Goal: Information Seeking & Learning: Learn about a topic

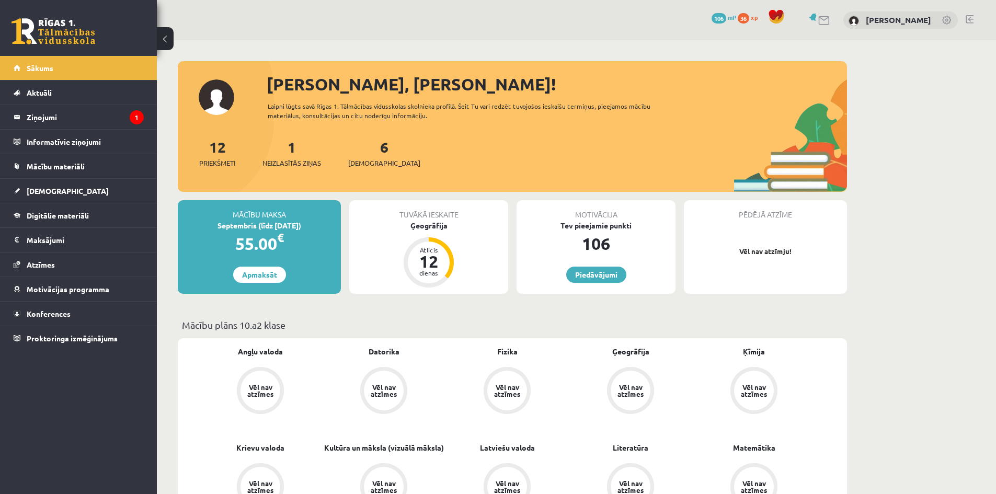
scroll to position [1954, 0]
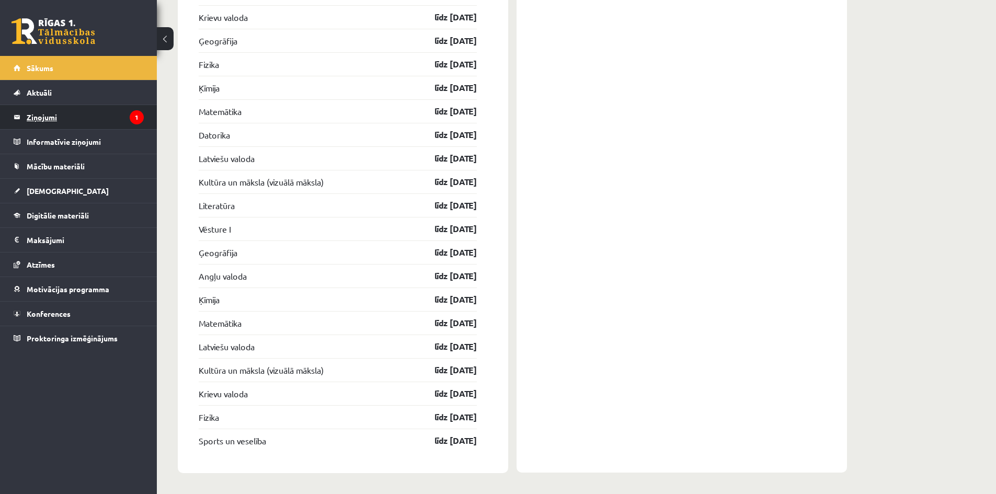
click at [97, 122] on legend "Ziņojumi 1" at bounding box center [85, 117] width 117 height 24
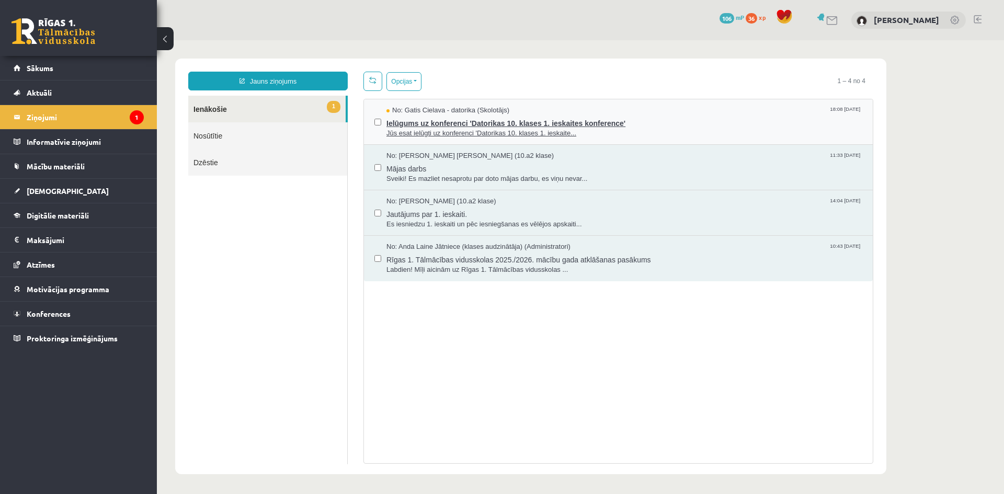
click at [491, 111] on span "No: Gatis Cielava - datorika (Skolotājs)" at bounding box center [447, 111] width 123 height 10
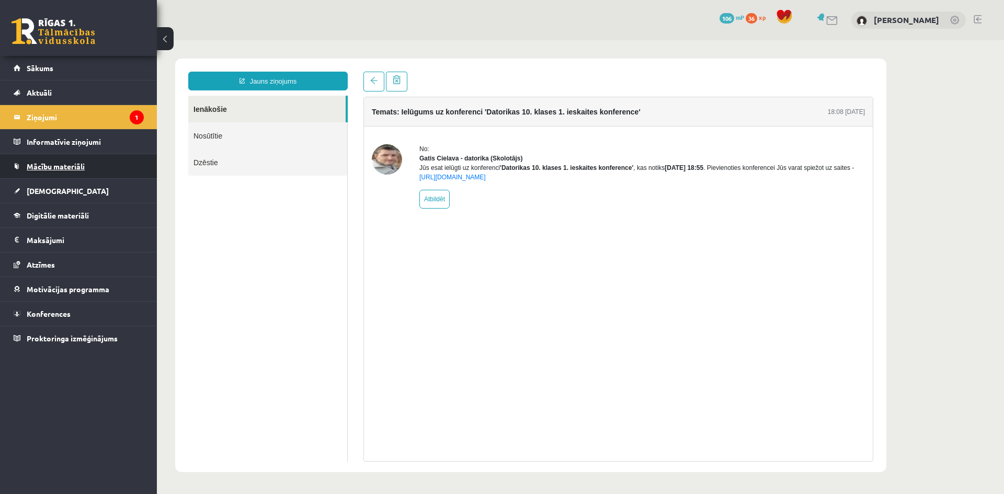
click at [85, 164] on link "Mācību materiāli" at bounding box center [79, 166] width 130 height 24
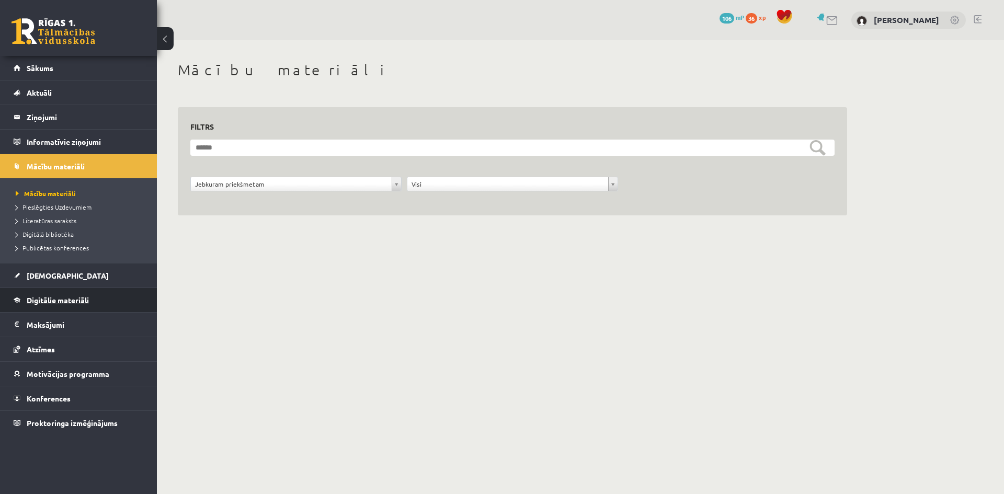
click at [79, 295] on link "Digitālie materiāli" at bounding box center [79, 300] width 130 height 24
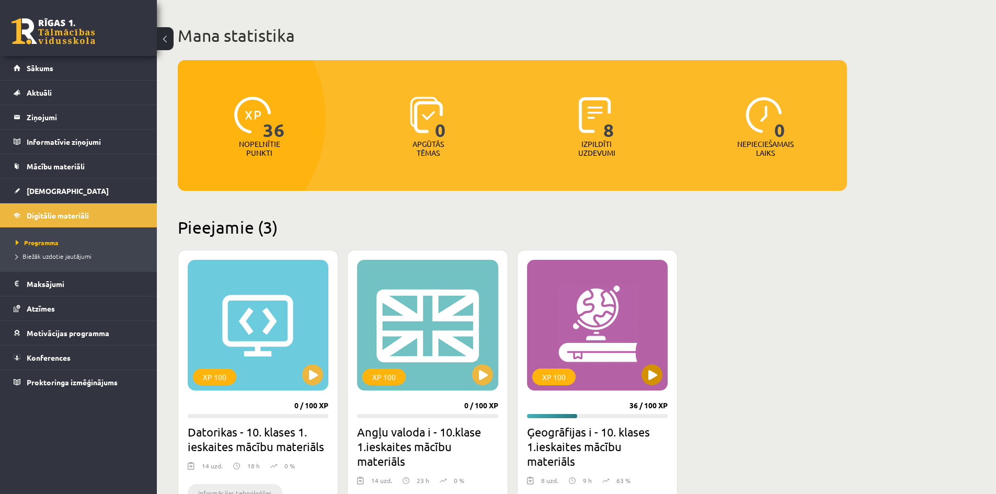
scroll to position [52, 0]
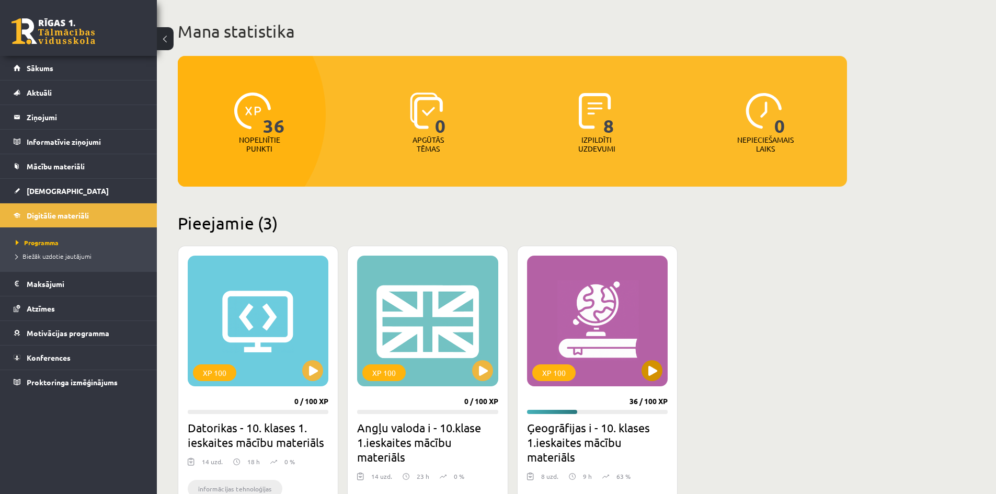
click at [581, 326] on div "XP 100" at bounding box center [597, 321] width 141 height 131
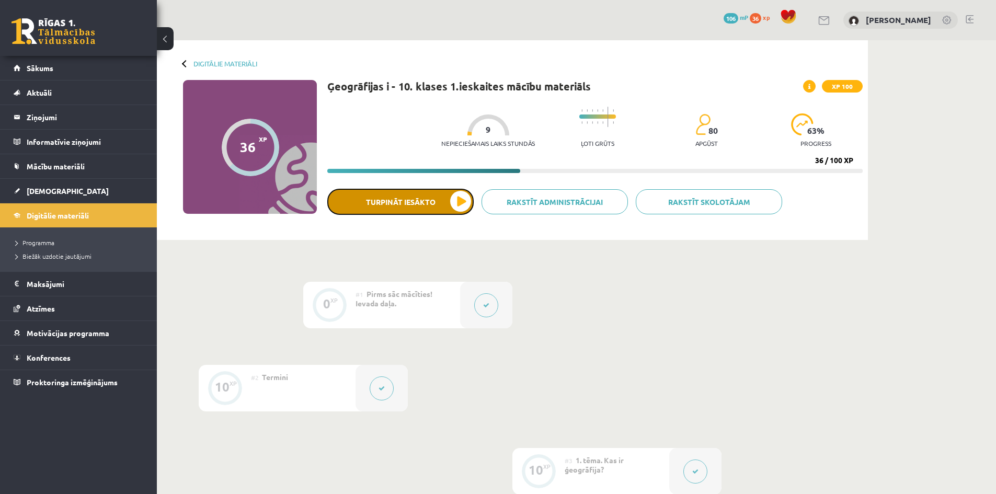
click at [448, 197] on button "Turpināt iesākto" at bounding box center [400, 202] width 146 height 26
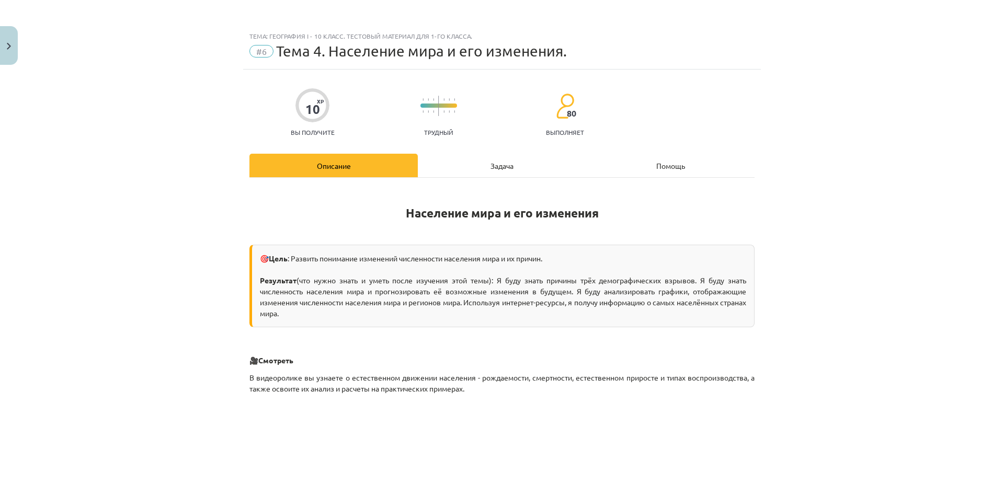
click at [517, 171] on div "Задача" at bounding box center [502, 166] width 168 height 24
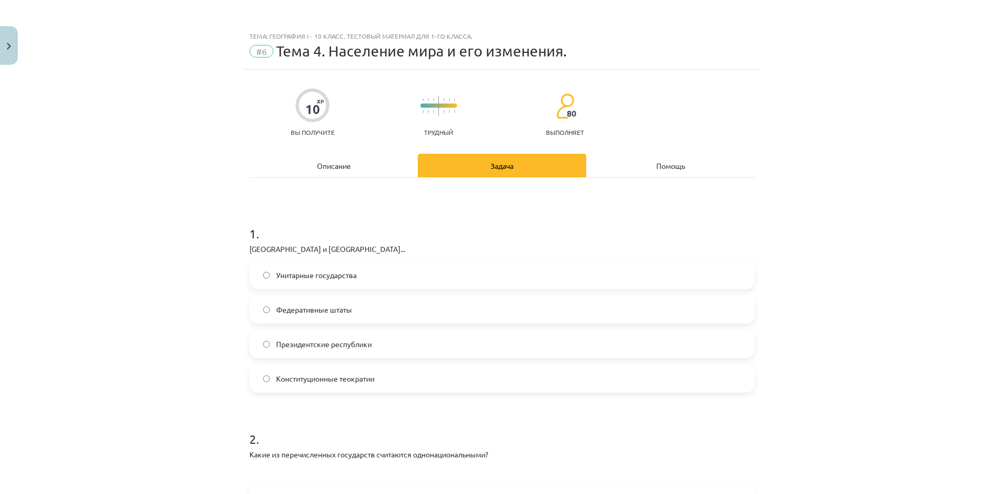
scroll to position [26, 0]
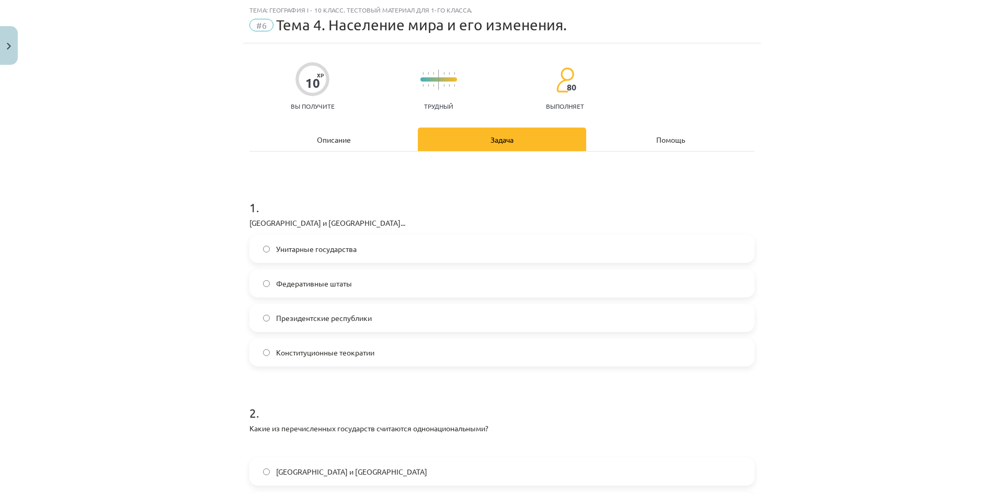
click at [338, 308] on label "Президентские республики" at bounding box center [501, 318] width 503 height 26
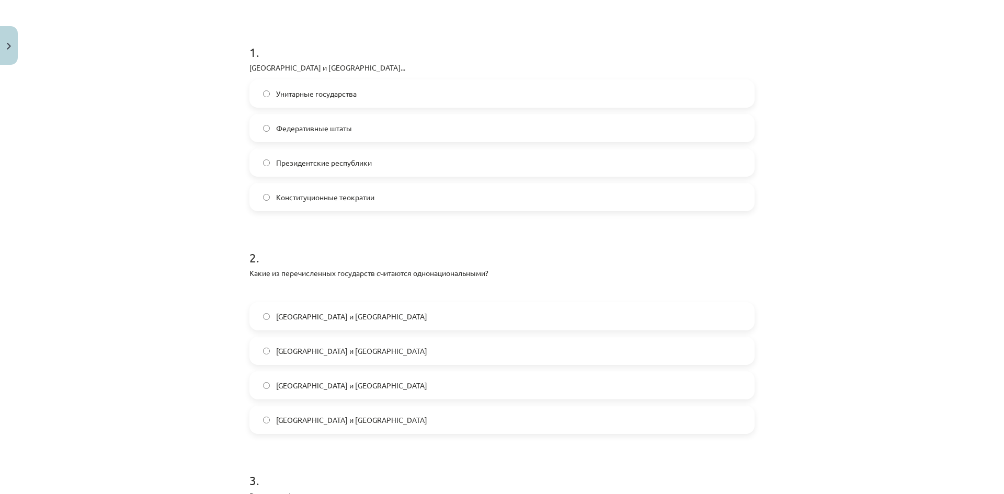
scroll to position [183, 0]
click at [335, 346] on font "Индия и Швейцария" at bounding box center [351, 349] width 151 height 9
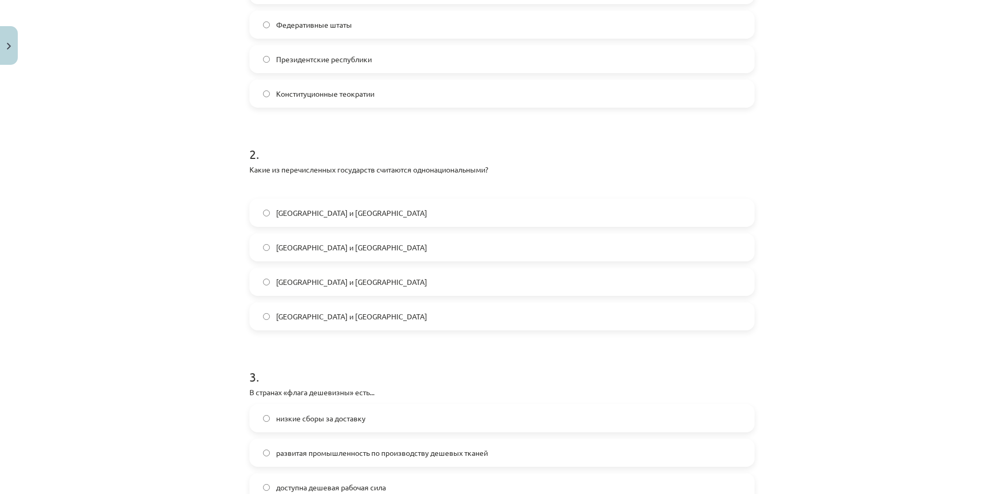
scroll to position [288, 0]
click at [324, 218] on label "Польша и Япония" at bounding box center [501, 210] width 503 height 26
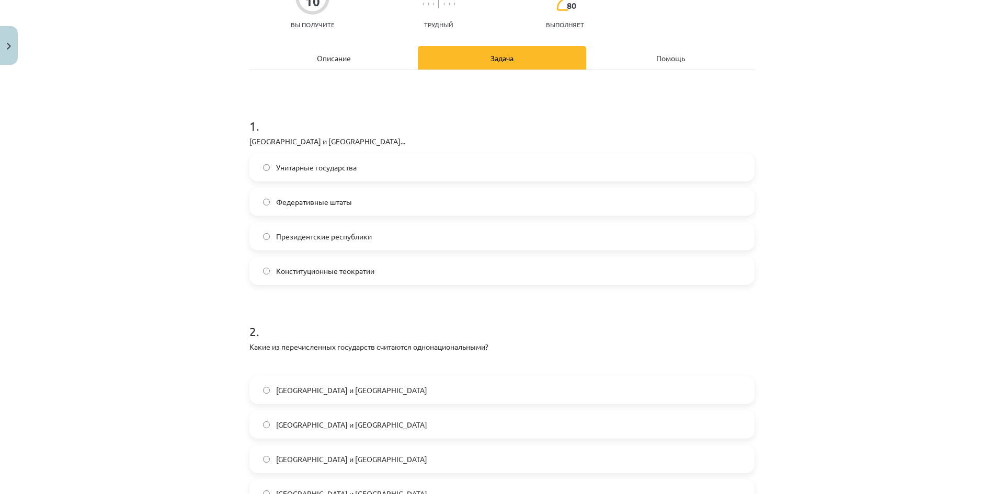
scroll to position [0, 0]
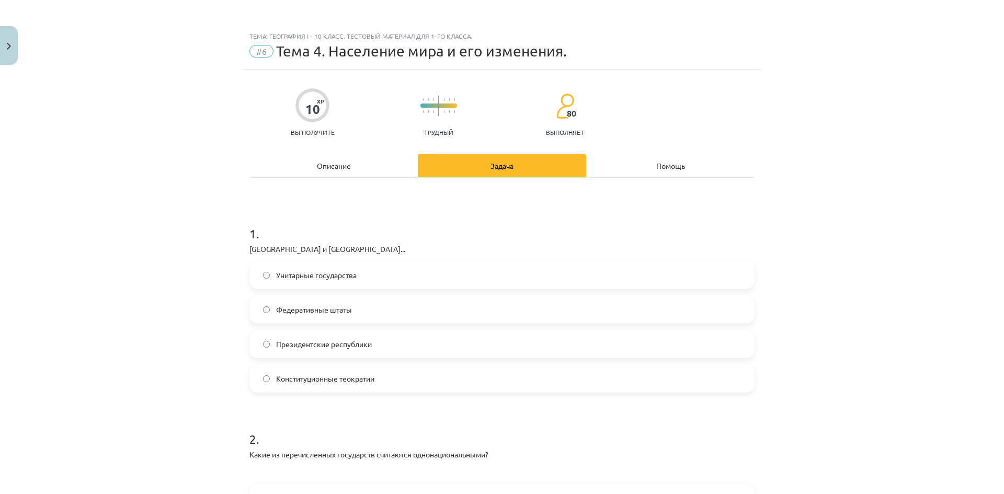
drag, startPoint x: 123, startPoint y: 271, endPoint x: 122, endPoint y: 224, distance: 47.6
click at [339, 165] on font "Описание" at bounding box center [334, 165] width 34 height 9
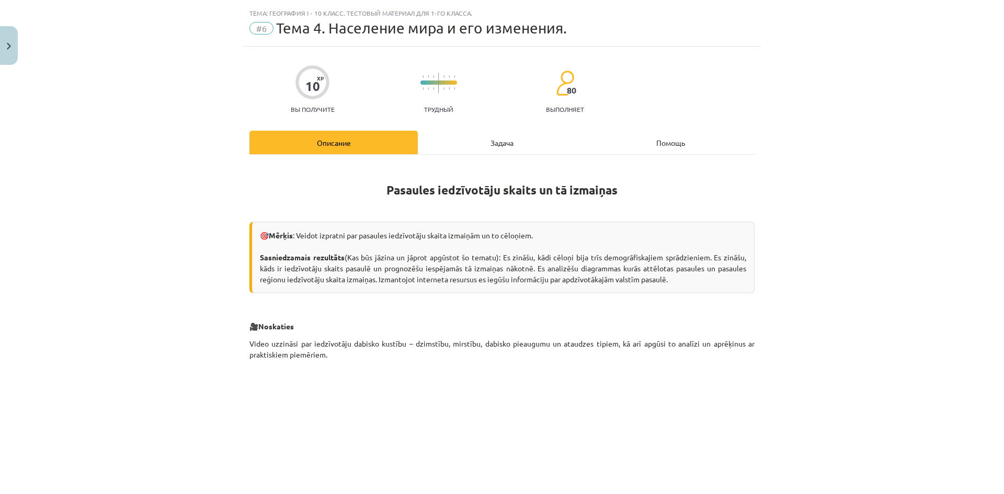
scroll to position [26, 0]
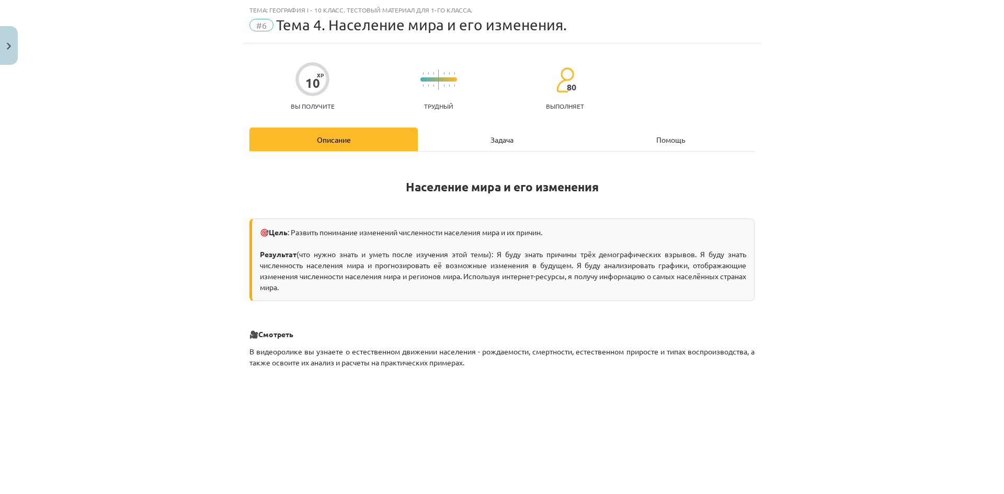
click at [477, 132] on div "Задача" at bounding box center [502, 140] width 168 height 24
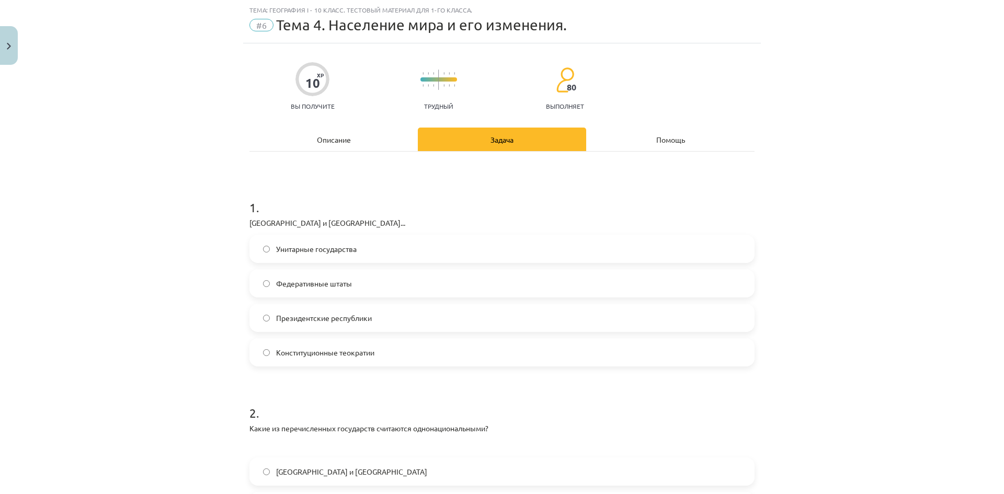
click at [344, 134] on div "Описание" at bounding box center [333, 140] width 168 height 24
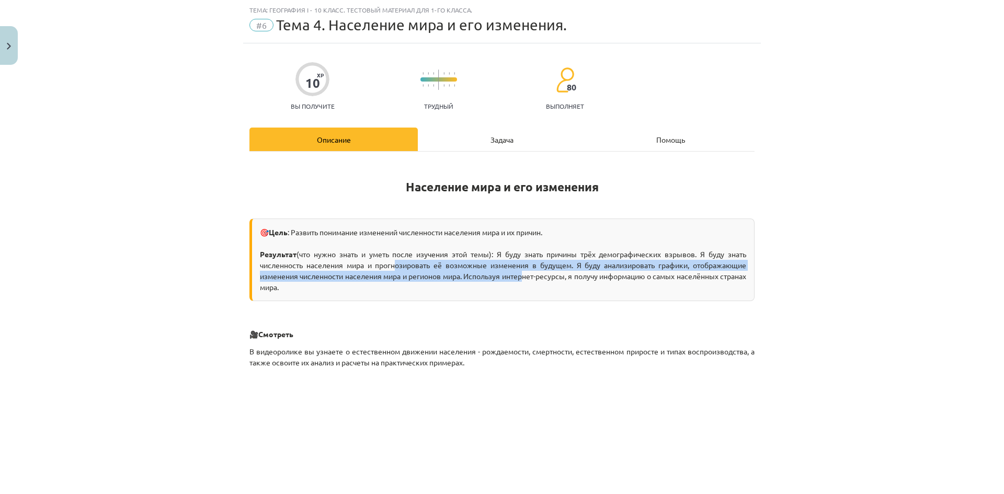
drag, startPoint x: 389, startPoint y: 265, endPoint x: 532, endPoint y: 270, distance: 143.4
click at [532, 270] on div "🎯 Цель : Развить понимание изменений численности населения мира и их причин. Ре…" at bounding box center [501, 260] width 505 height 83
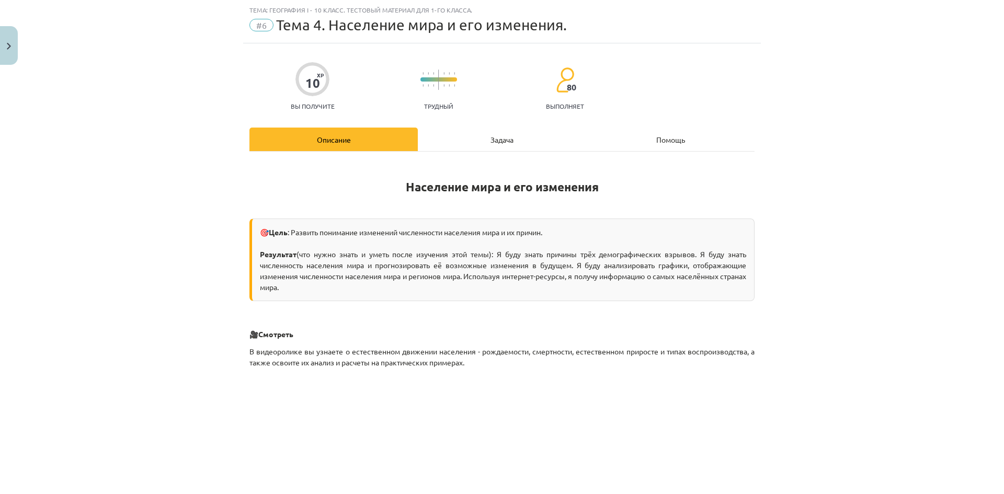
click at [922, 293] on div "Тема: География I - 10 класс. Тестовый материал для 1-го класса. #6 Тема 4. Нас…" at bounding box center [502, 247] width 1004 height 494
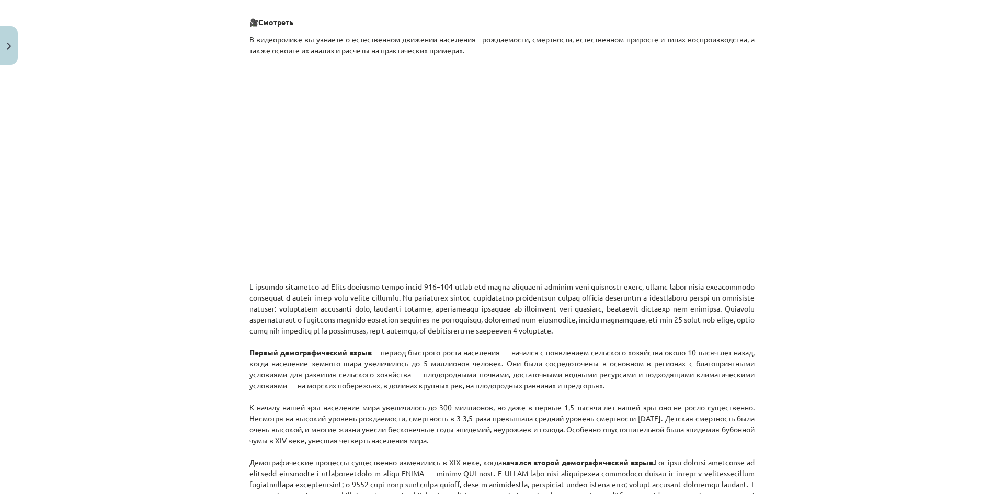
scroll to position [340, 0]
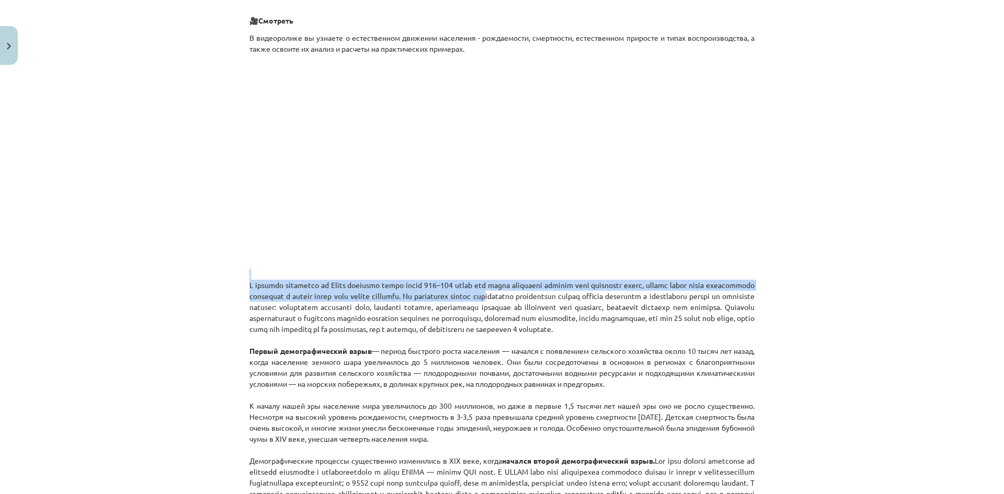
drag, startPoint x: 571, startPoint y: 294, endPoint x: 643, endPoint y: 279, distance: 74.1
click at [643, 279] on p "Первый демографический взрыв — период быстрого роста населения — начался с появ…" at bounding box center [501, 450] width 505 height 362
click at [511, 298] on font at bounding box center [501, 306] width 505 height 53
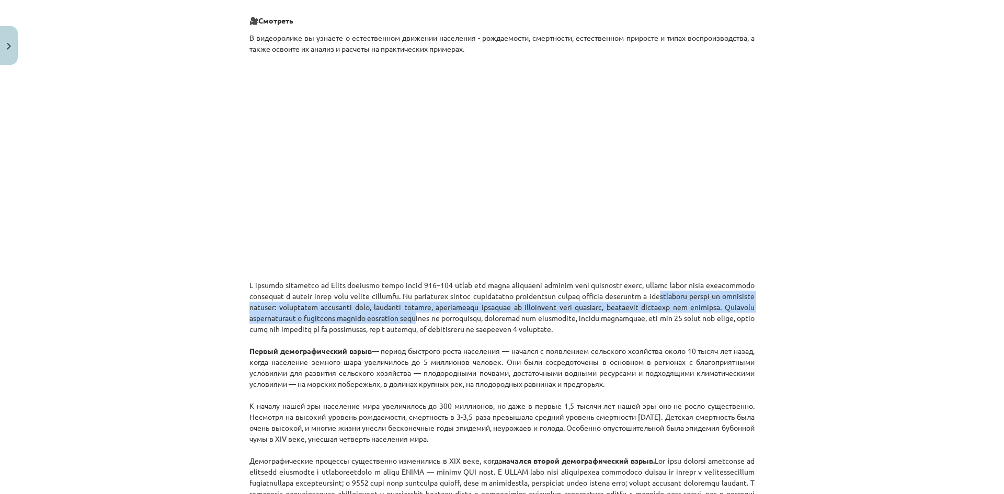
drag, startPoint x: 256, startPoint y: 307, endPoint x: 631, endPoint y: 313, distance: 375.5
click at [631, 313] on p "Первый демографический взрыв — период быстрого роста населения — начался с появ…" at bounding box center [501, 450] width 505 height 362
click at [528, 318] on font at bounding box center [501, 306] width 505 height 53
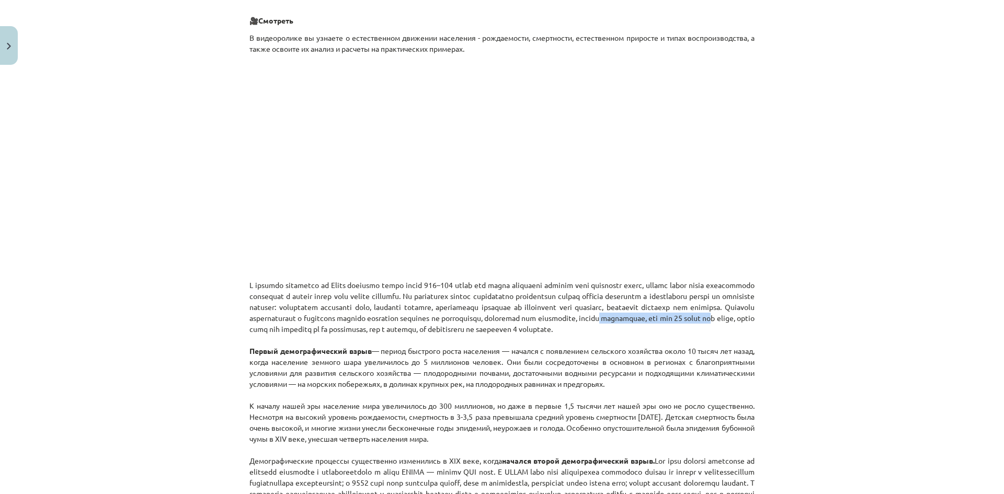
drag, startPoint x: 382, startPoint y: 332, endPoint x: 445, endPoint y: 327, distance: 62.9
click at [445, 327] on font at bounding box center [501, 306] width 505 height 53
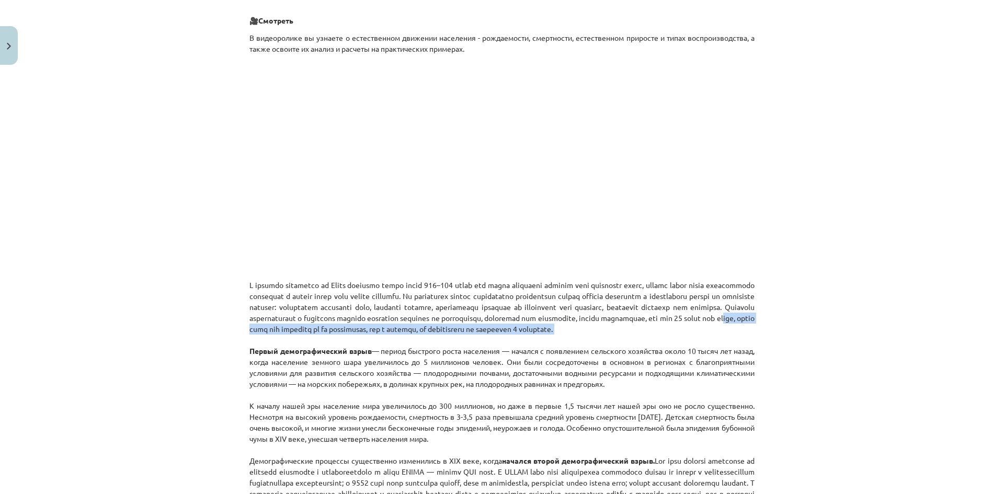
drag, startPoint x: 460, startPoint y: 330, endPoint x: 527, endPoint y: 347, distance: 69.0
click at [527, 347] on p "Первый демографический взрыв — период быстрого роста населения — начался с появ…" at bounding box center [501, 450] width 505 height 362
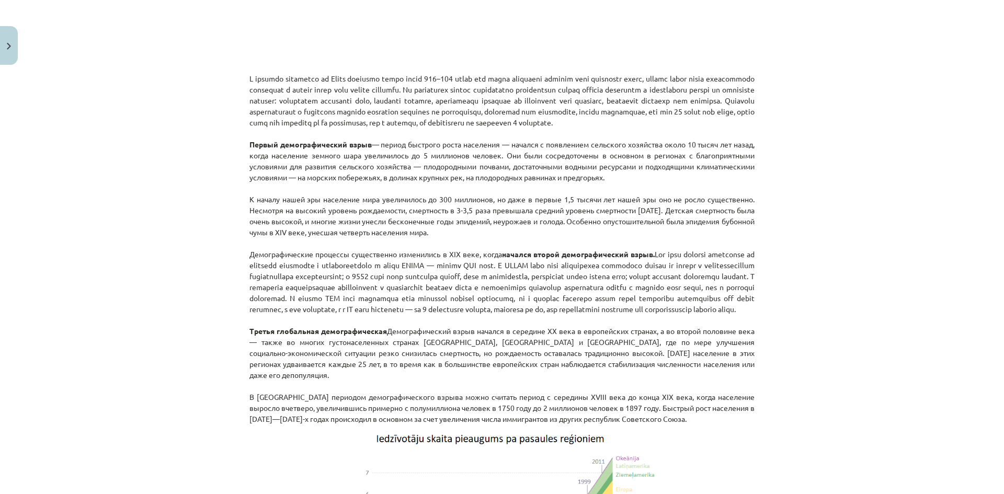
scroll to position [549, 0]
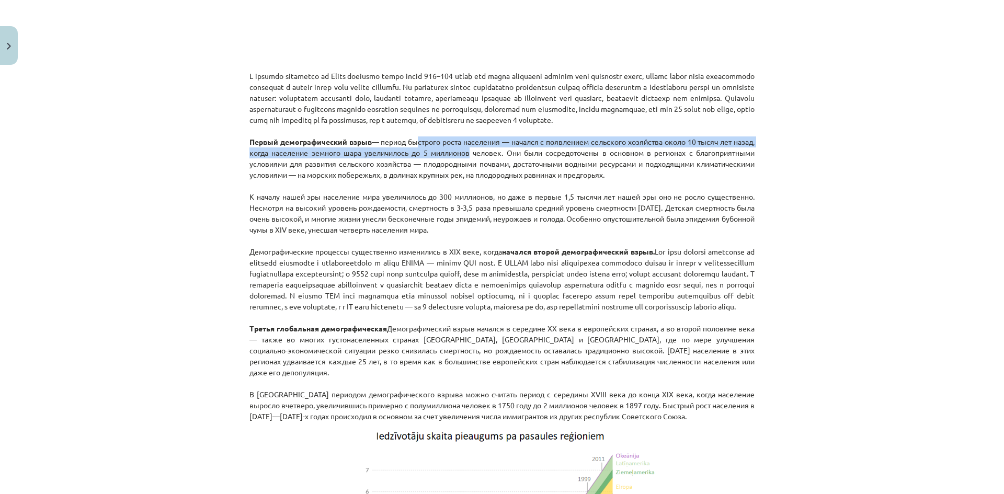
drag, startPoint x: 420, startPoint y: 156, endPoint x: 506, endPoint y: 163, distance: 85.5
click at [506, 163] on font "— период быстрого роста населения — начался с появлением сельского хозяйства ок…" at bounding box center [501, 158] width 505 height 42
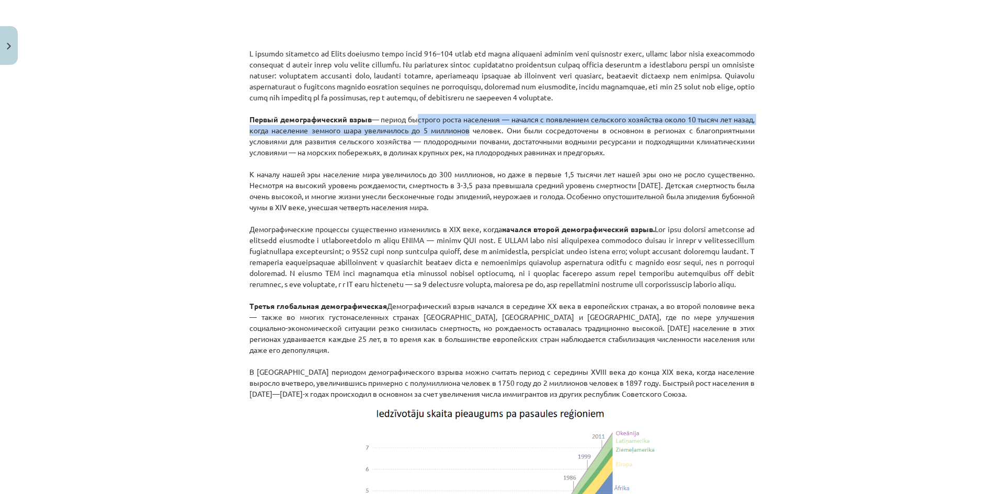
scroll to position [601, 0]
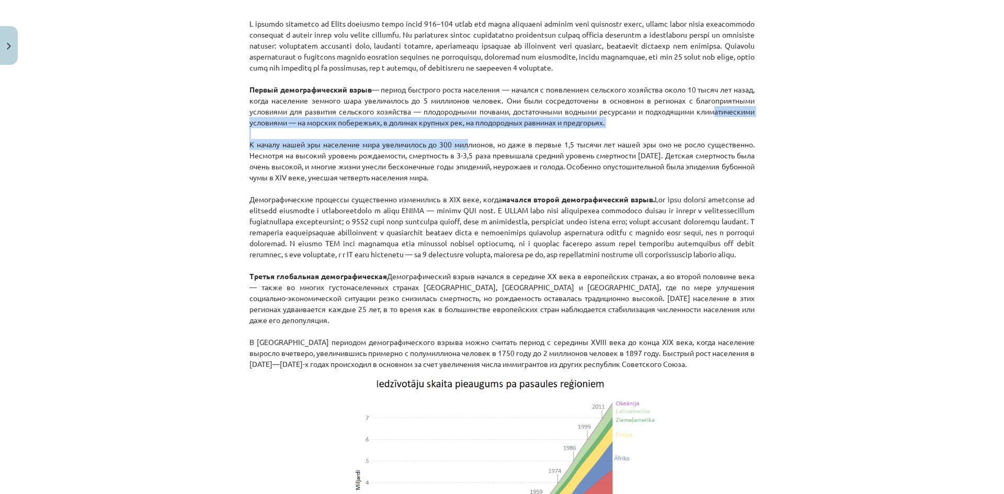
drag, startPoint x: 257, startPoint y: 131, endPoint x: 461, endPoint y: 155, distance: 204.8
click at [461, 155] on p "Первый демографический взрыв — период быстрого роста населения — начался с появ…" at bounding box center [501, 188] width 505 height 362
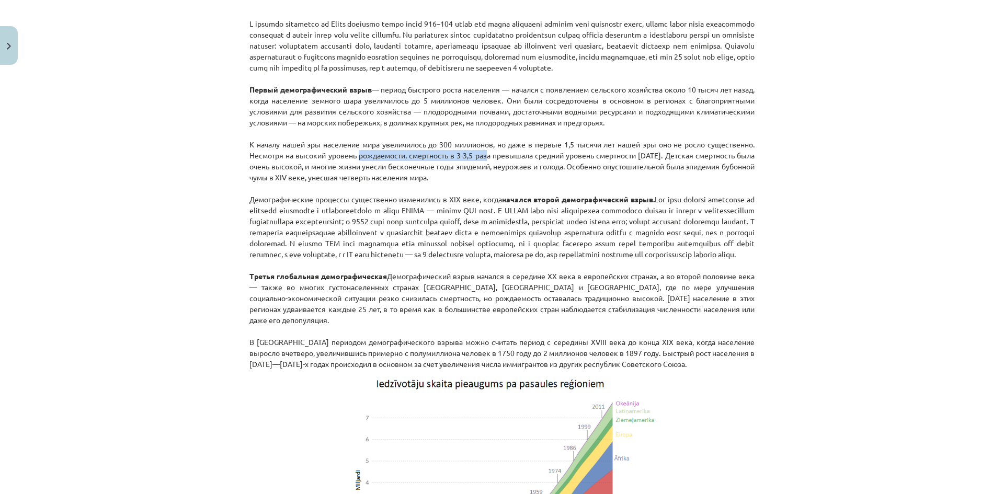
drag, startPoint x: 356, startPoint y: 166, endPoint x: 485, endPoint y: 169, distance: 129.2
click at [485, 169] on font "К началу нашей эры население мира увеличилось до 300 миллионов, но даже в первы…" at bounding box center [501, 161] width 505 height 42
click at [485, 179] on font "К началу нашей эры население мира увеличилось до 300 миллионов, но даже в первы…" at bounding box center [501, 161] width 505 height 42
drag, startPoint x: 415, startPoint y: 203, endPoint x: 434, endPoint y: 204, distance: 18.9
click at [434, 204] on p "Первый демографический взрыв — период быстрого роста населения — начался с появ…" at bounding box center [501, 188] width 505 height 362
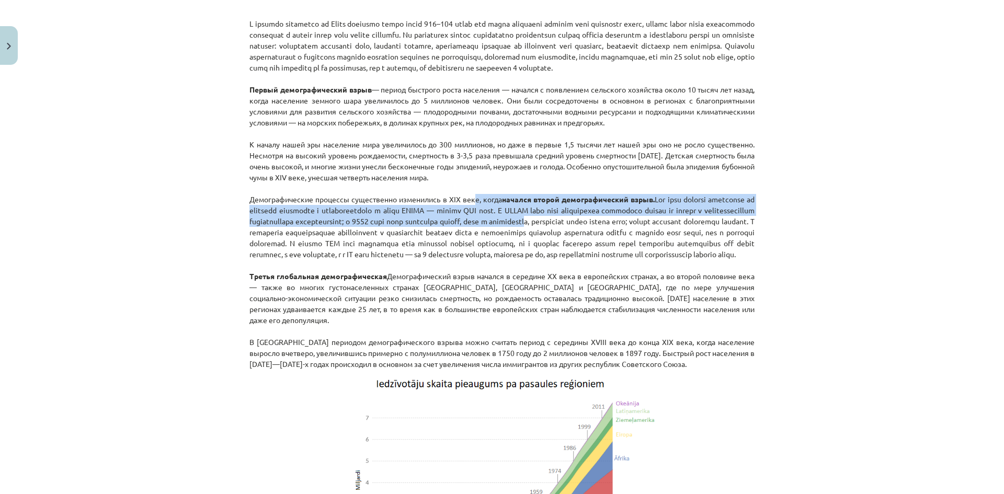
drag, startPoint x: 494, startPoint y: 209, endPoint x: 673, endPoint y: 230, distance: 180.6
click at [673, 230] on p "Первый демографический взрыв — период быстрого роста населения — начался с появ…" at bounding box center [501, 188] width 505 height 362
click at [466, 237] on p "Первый демографический взрыв — период быстрого роста населения — начался с появ…" at bounding box center [501, 188] width 505 height 362
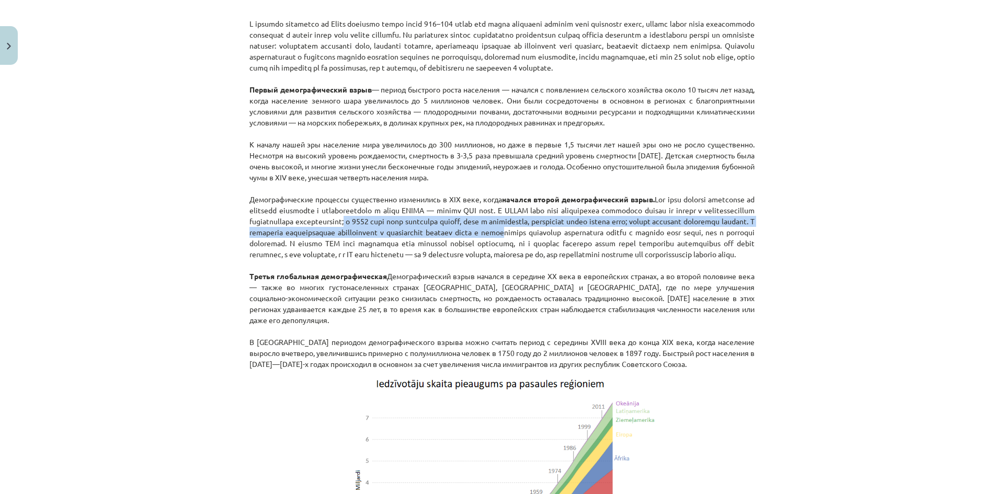
drag, startPoint x: 466, startPoint y: 235, endPoint x: 722, endPoint y: 244, distance: 256.4
click at [722, 244] on font at bounding box center [501, 227] width 505 height 64
click at [437, 242] on font at bounding box center [501, 227] width 505 height 64
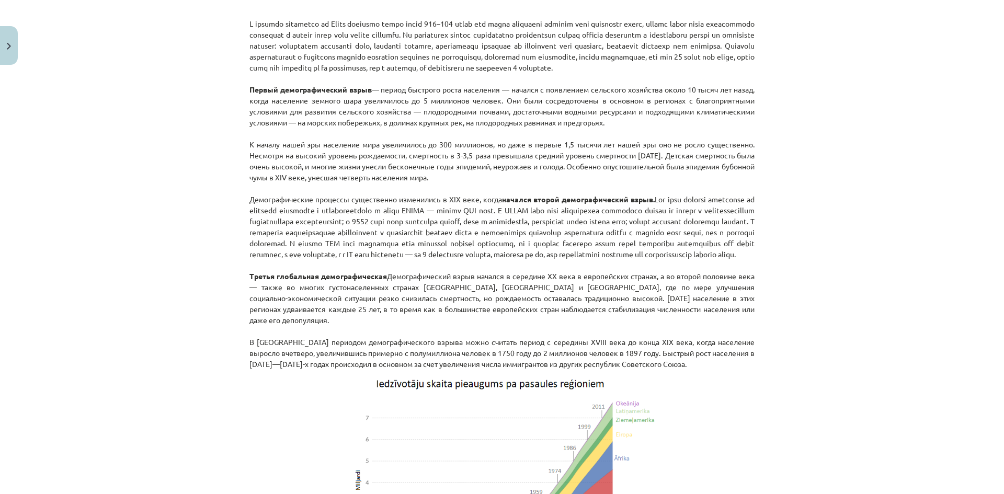
drag, startPoint x: 437, startPoint y: 242, endPoint x: 762, endPoint y: 273, distance: 326.8
click at [762, 273] on div "Тема: География I - 10 класс. Тестовый материал для 1-го класса. #6 Тема 4. Нас…" at bounding box center [502, 247] width 1004 height 494
drag, startPoint x: 406, startPoint y: 297, endPoint x: 515, endPoint y: 294, distance: 108.8
click at [515, 294] on font "Демографический взрыв начался в середине XX века в европейских странах, а во вт…" at bounding box center [501, 297] width 505 height 53
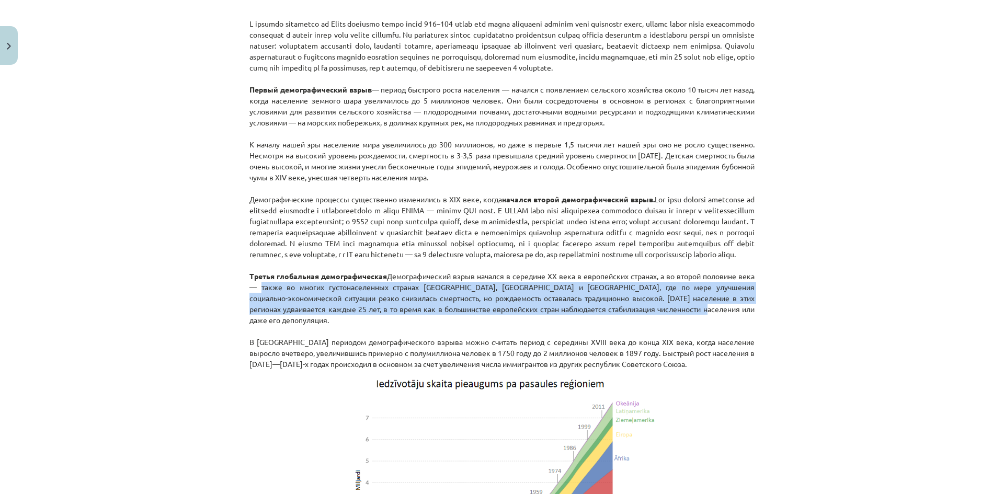
drag, startPoint x: 257, startPoint y: 311, endPoint x: 782, endPoint y: 326, distance: 524.7
click at [782, 326] on div "Тема: География I - 10 класс. Тестовый материал для 1-го класса. #6 Тема 4. Нас…" at bounding box center [502, 247] width 1004 height 494
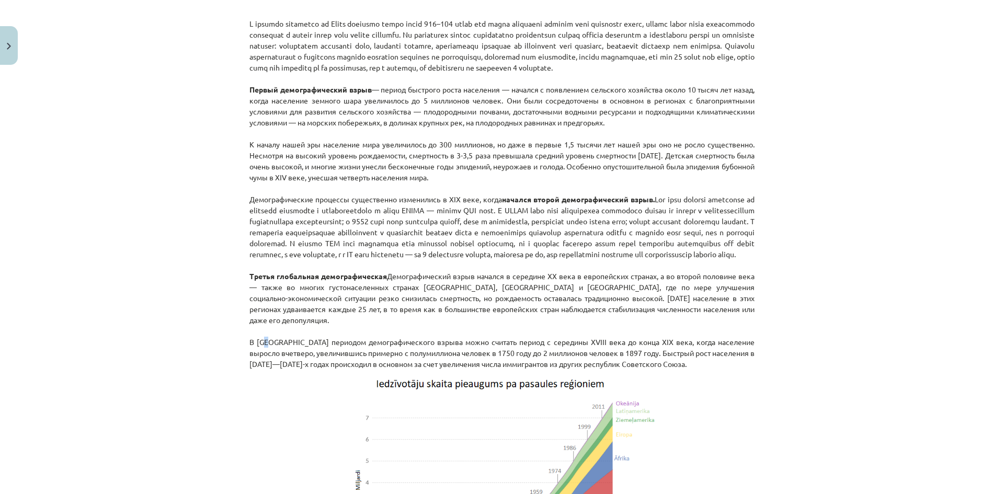
click at [261, 363] on font "В Латвии периодом демографического взрыва можно считать период с середины XVIII…" at bounding box center [501, 352] width 505 height 31
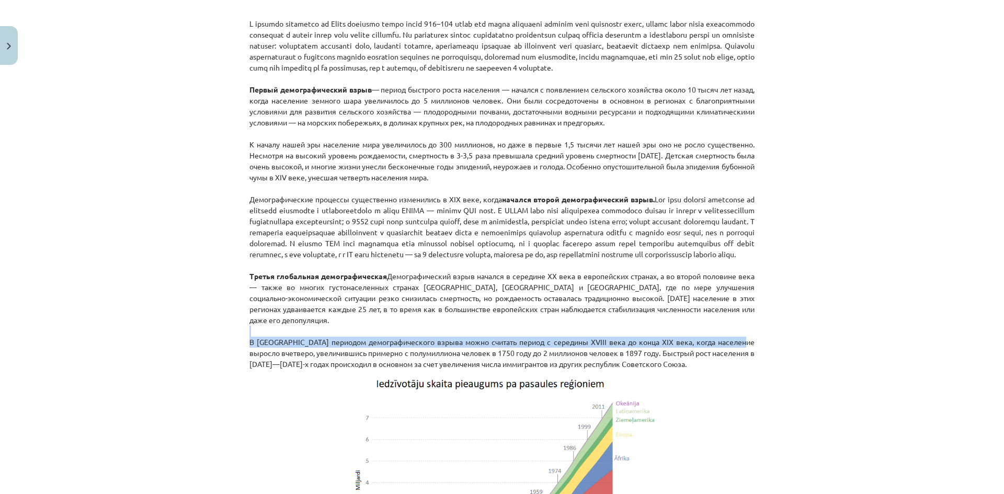
drag, startPoint x: 239, startPoint y: 358, endPoint x: 907, endPoint y: 362, distance: 667.8
click at [907, 362] on div "Тема: География I - 10 класс. Тестовый материал для 1-го класса. #6 Тема 4. Нас…" at bounding box center [502, 247] width 1004 height 494
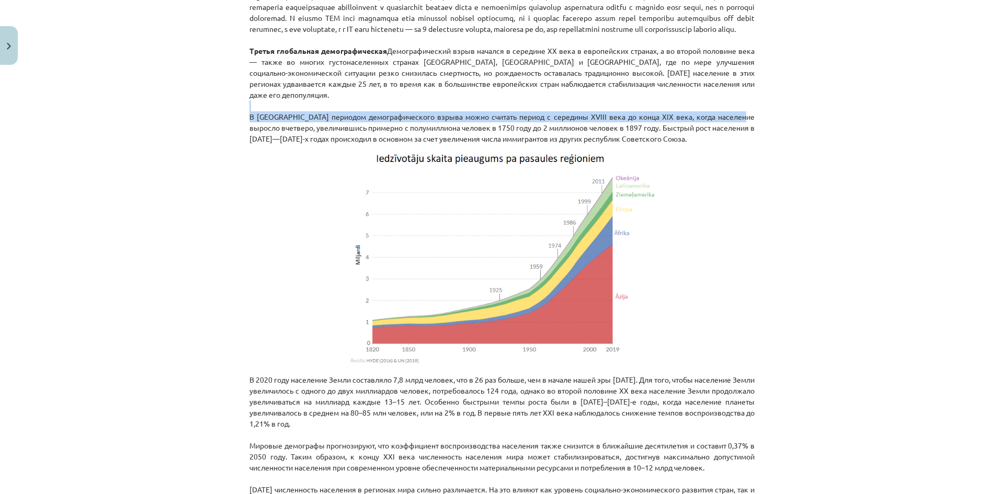
scroll to position [863, 0]
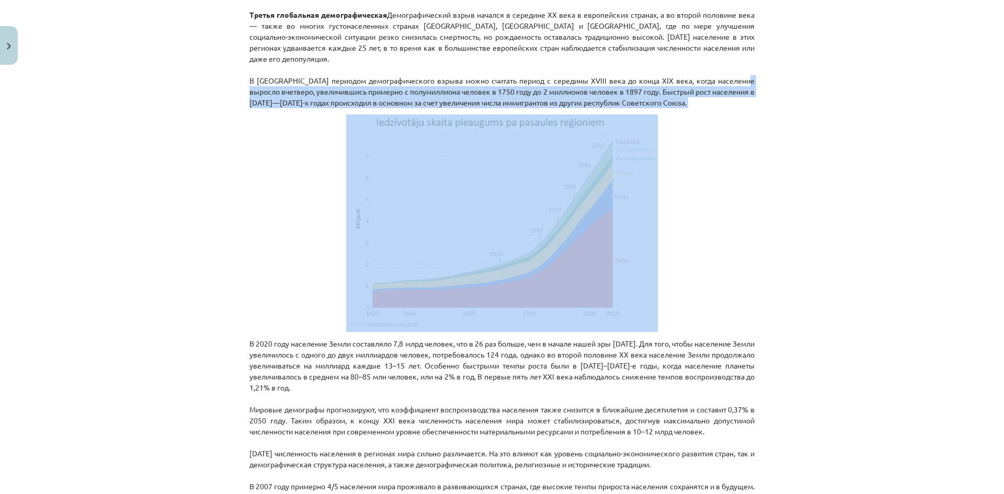
drag, startPoint x: 256, startPoint y: 116, endPoint x: 805, endPoint y: 143, distance: 549.8
click at [805, 143] on div "Тема: География I - 10 класс. Тестовый материал для 1-го класса. #6 Тема 4. Нас…" at bounding box center [502, 247] width 1004 height 494
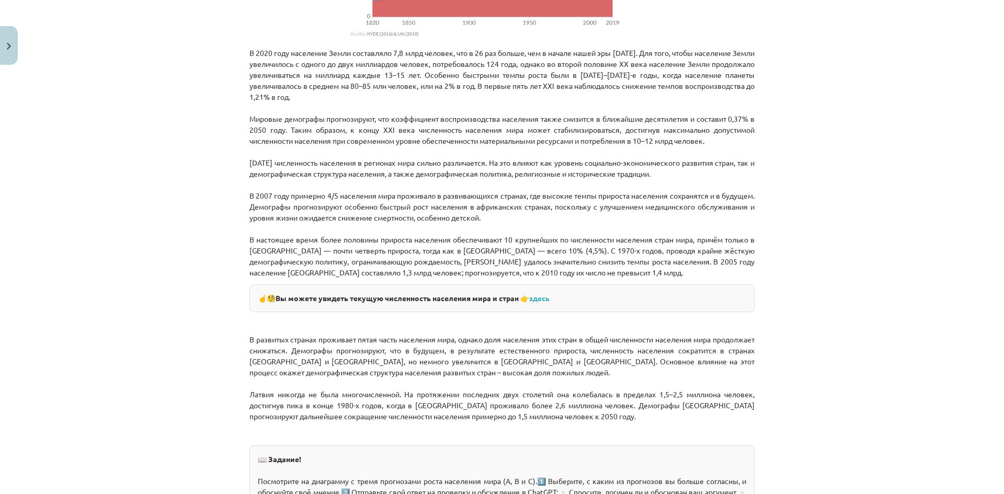
scroll to position [1177, 0]
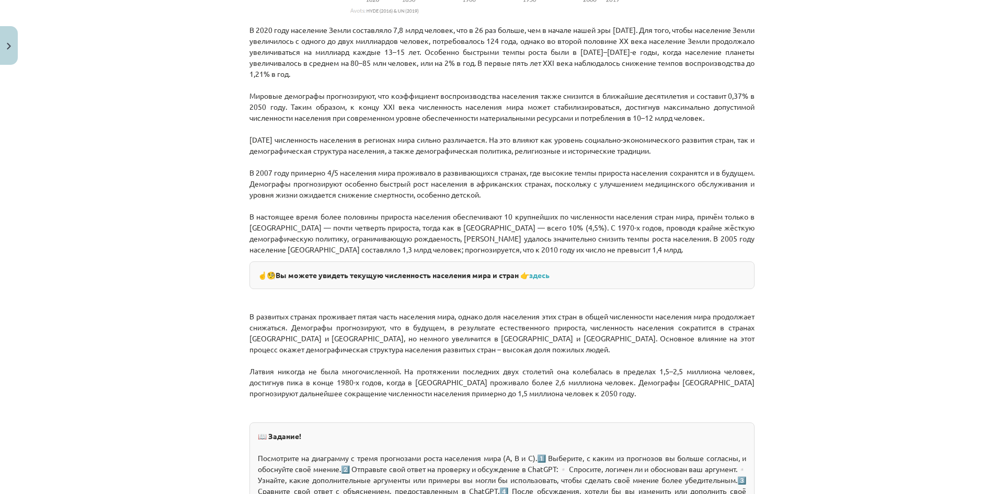
drag, startPoint x: 248, startPoint y: 55, endPoint x: 645, endPoint y: 93, distance: 399.3
click at [645, 93] on p "В 2020 году население Земли составляло 7,8 млрд человек, что в 26 раз больше, ч…" at bounding box center [501, 140] width 505 height 231
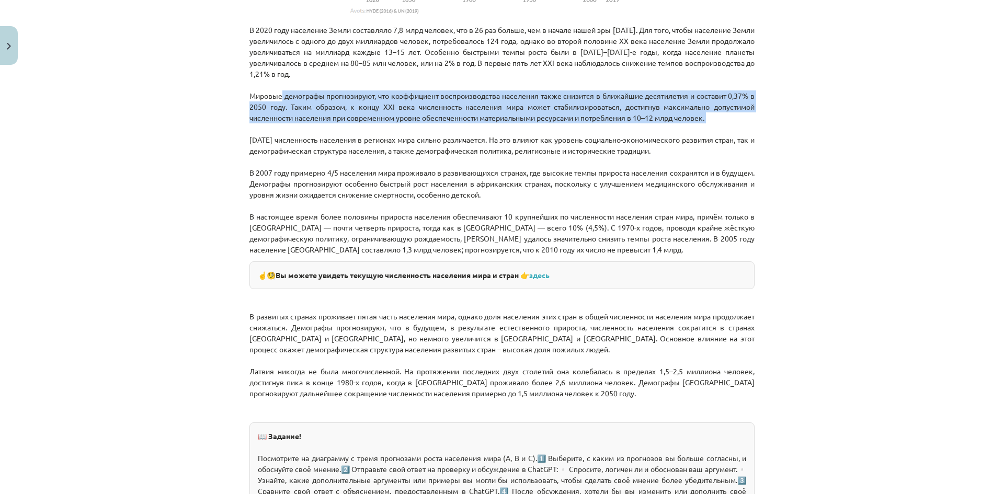
drag, startPoint x: 272, startPoint y: 115, endPoint x: 767, endPoint y: 152, distance: 496.1
click at [767, 152] on div "Тема: География I - 10 класс. Тестовый материал для 1-го класса. #6 Тема 4. Нас…" at bounding box center [502, 247] width 1004 height 494
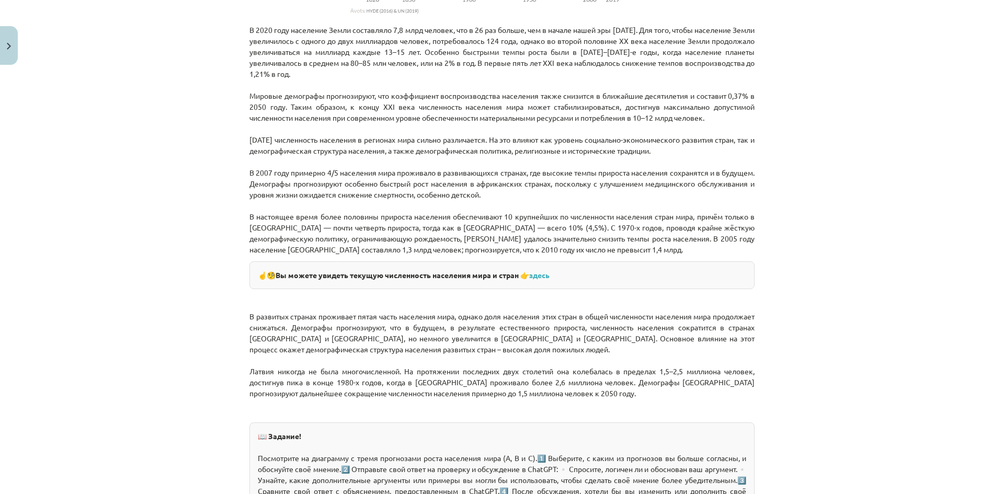
click at [791, 410] on div "Тема: География I - 10 класс. Тестовый материал для 1-го класса. #6 Тема 4. Нас…" at bounding box center [502, 247] width 1004 height 494
drag, startPoint x: 337, startPoint y: 253, endPoint x: 349, endPoint y: 250, distance: 11.8
click at [349, 250] on font "В настоящее время более половины прироста населения обеспечивают 10 крупнейших …" at bounding box center [501, 233] width 505 height 42
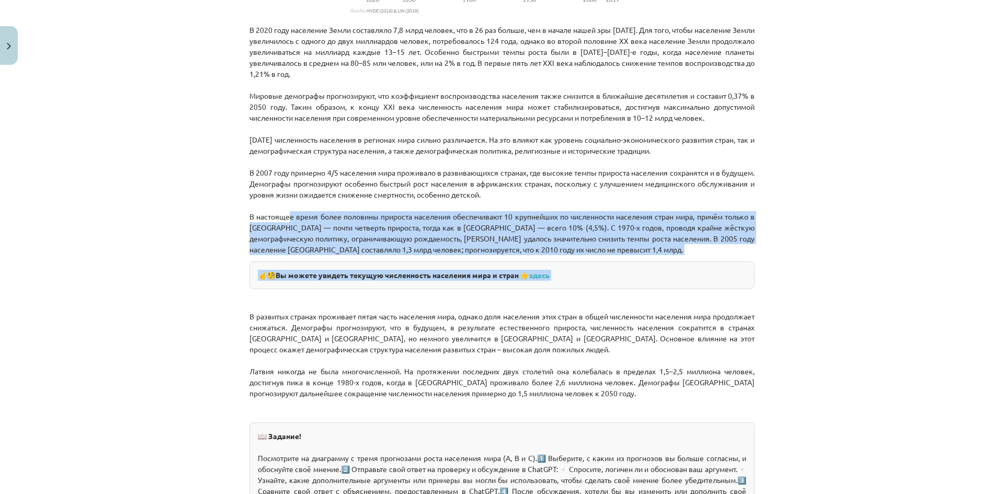
drag, startPoint x: 280, startPoint y: 238, endPoint x: 748, endPoint y: 282, distance: 470.1
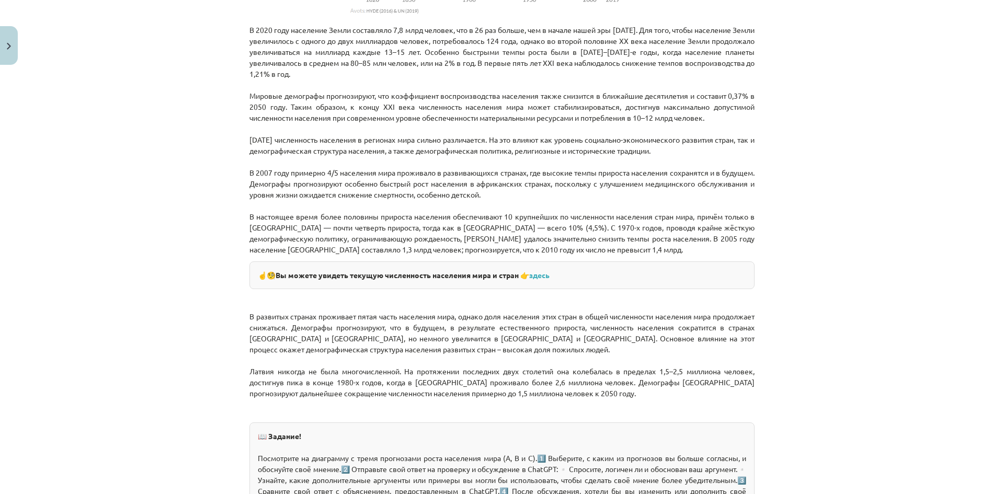
click at [782, 316] on div "Тема: География I - 10 класс. Тестовый материал для 1-го класса. #6 Тема 4. Нас…" at bounding box center [502, 247] width 1004 height 494
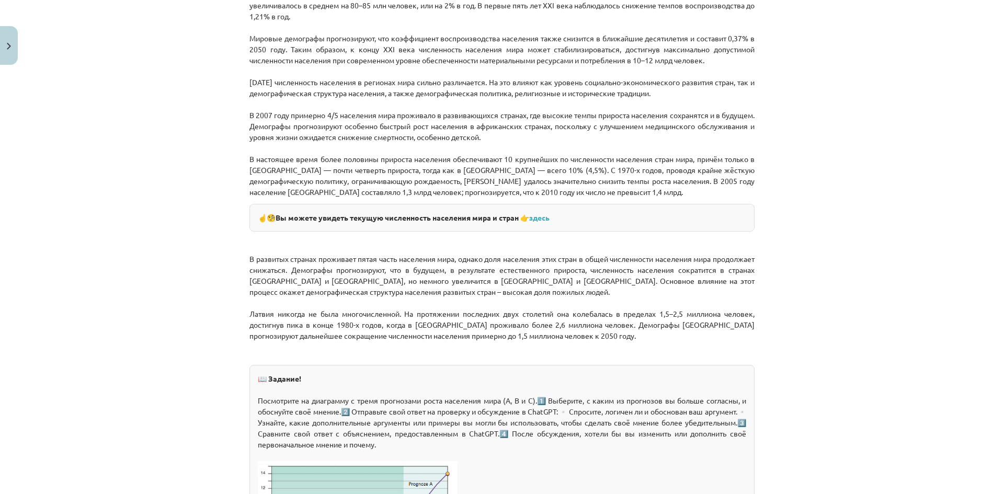
scroll to position [1281, 0]
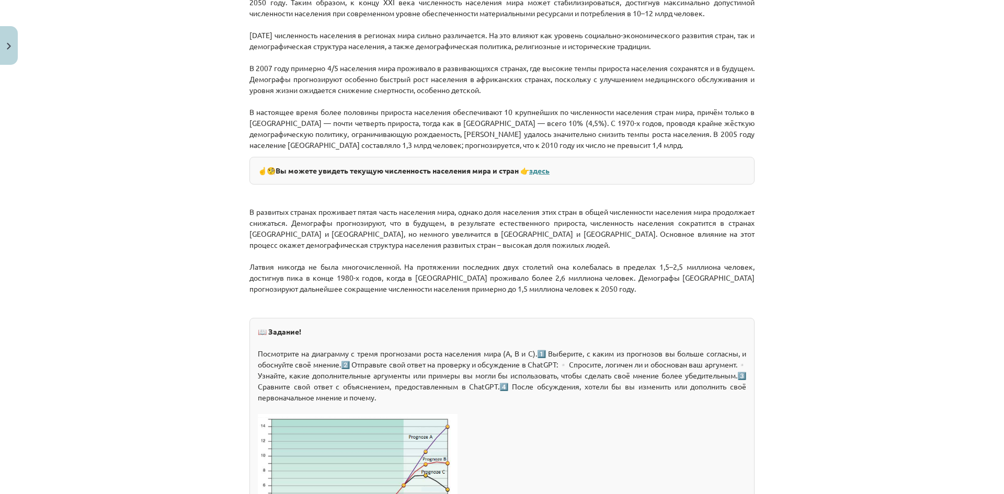
click at [543, 175] on font "здесь" at bounding box center [539, 170] width 20 height 9
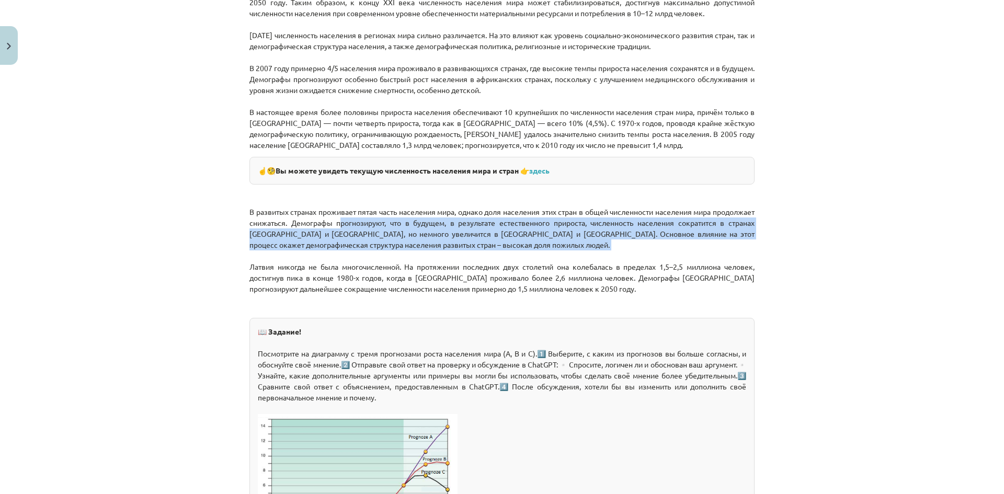
drag, startPoint x: 404, startPoint y: 245, endPoint x: 589, endPoint y: 275, distance: 187.5
click at [602, 276] on p "В развитых странах проживает пятая часть населения мира, однако доля населения …" at bounding box center [501, 240] width 505 height 110
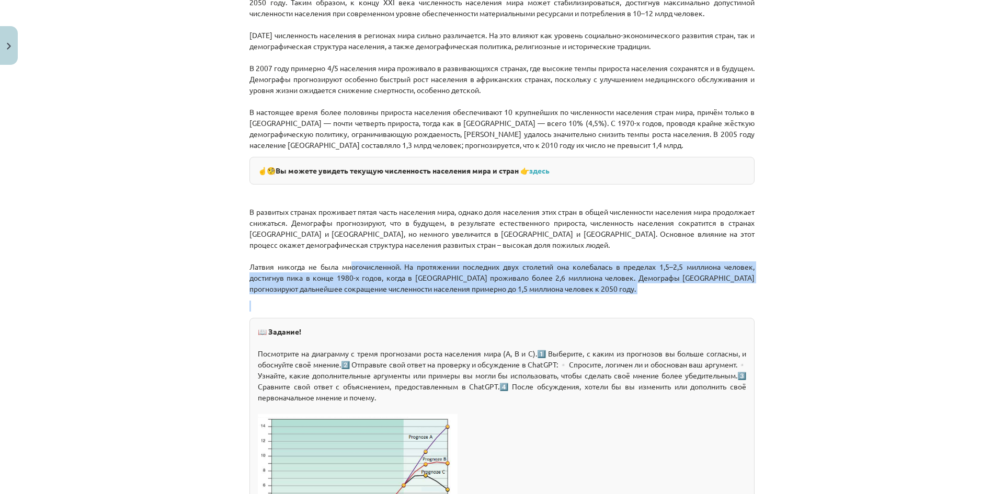
drag, startPoint x: 344, startPoint y: 285, endPoint x: 677, endPoint y: 322, distance: 334.7
click at [327, 293] on font "Латвия никогда не была многочисленной. На протяжении последних двух столетий он…" at bounding box center [501, 277] width 505 height 31
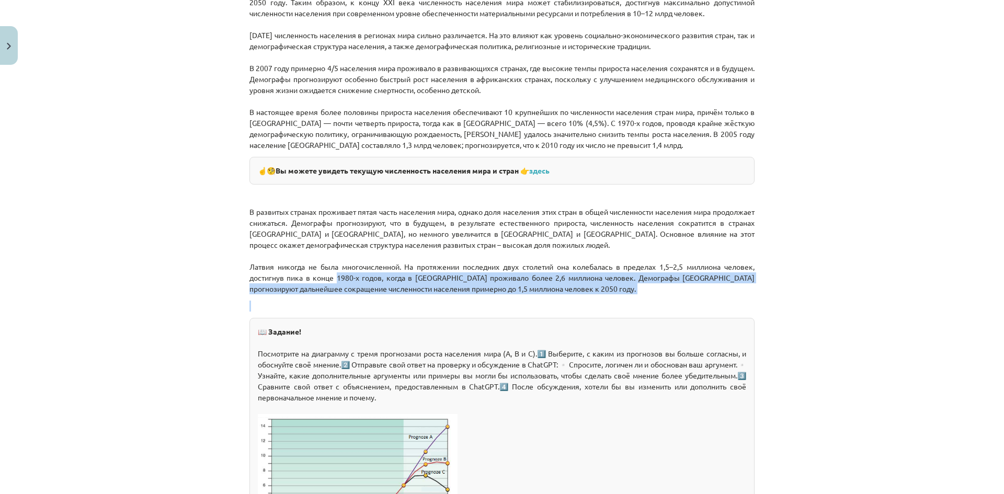
drag, startPoint x: 327, startPoint y: 299, endPoint x: 731, endPoint y: 324, distance: 404.5
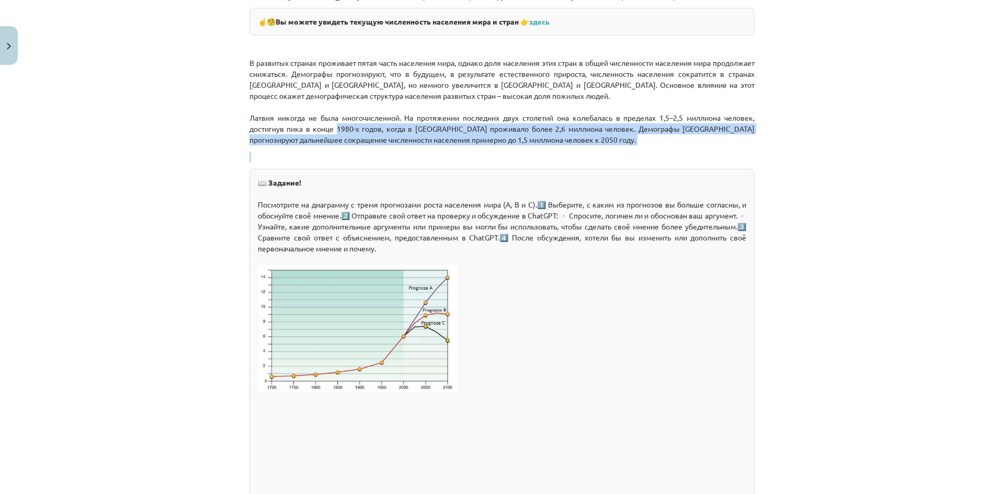
scroll to position [1438, 0]
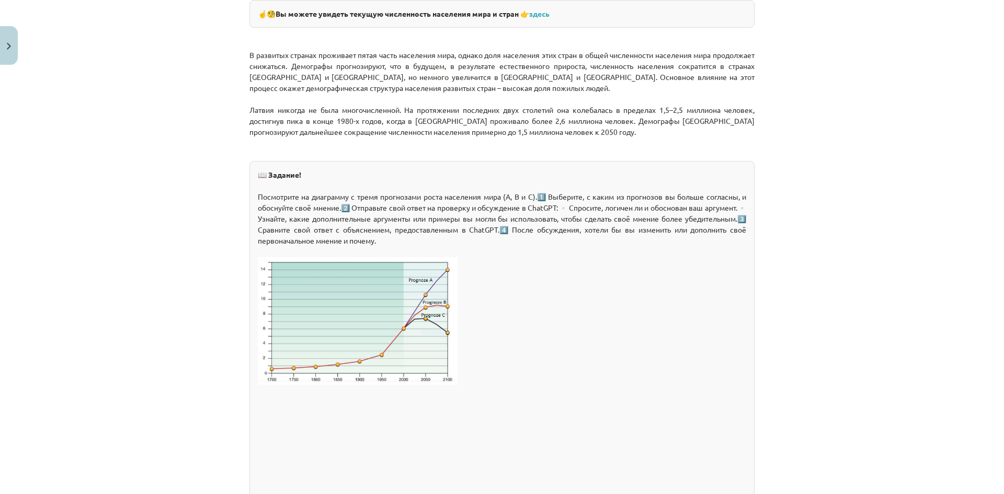
click at [709, 317] on div "📖 Задание! Посмотрите на диаграмму с тремя прогнозами роста населения мира (A, …" at bounding box center [501, 339] width 505 height 357
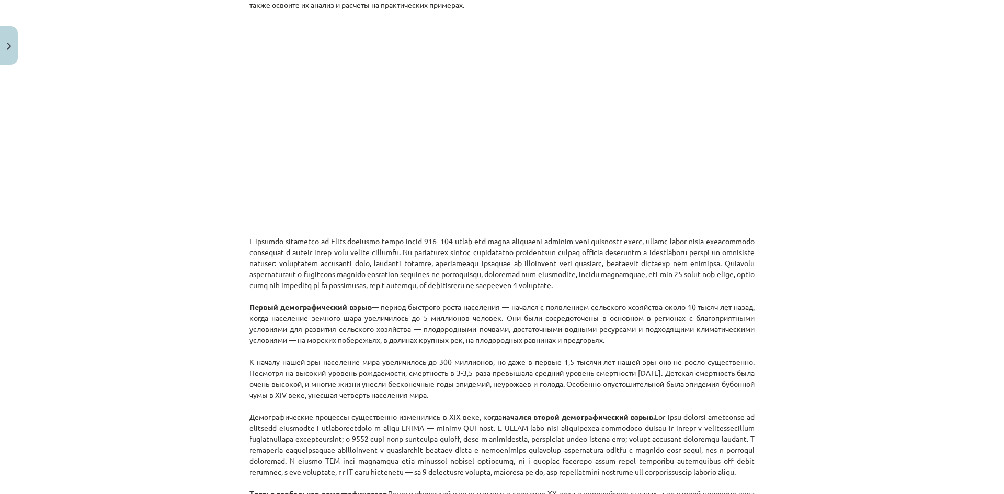
scroll to position [261, 0]
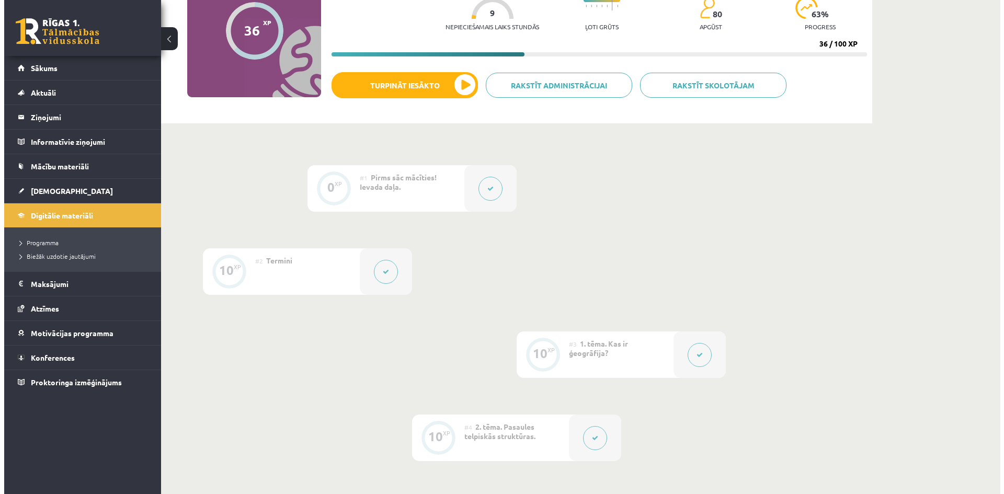
scroll to position [157, 0]
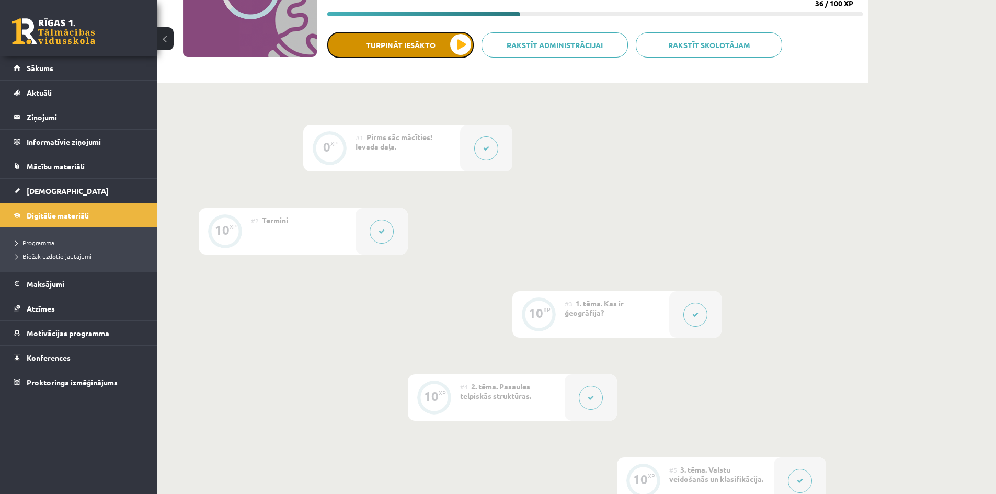
click at [419, 47] on button "Turpināt iesākto" at bounding box center [400, 45] width 146 height 26
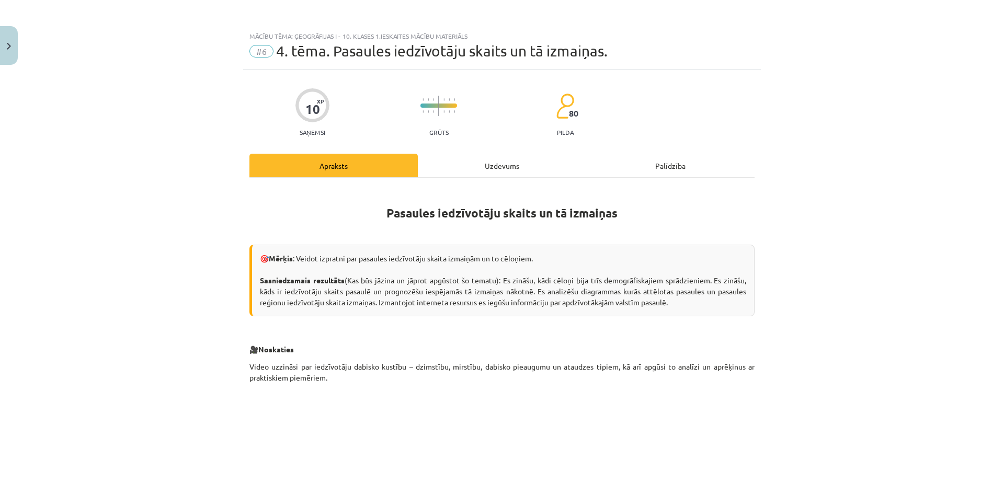
click at [489, 166] on div "Uzdevums" at bounding box center [502, 166] width 168 height 24
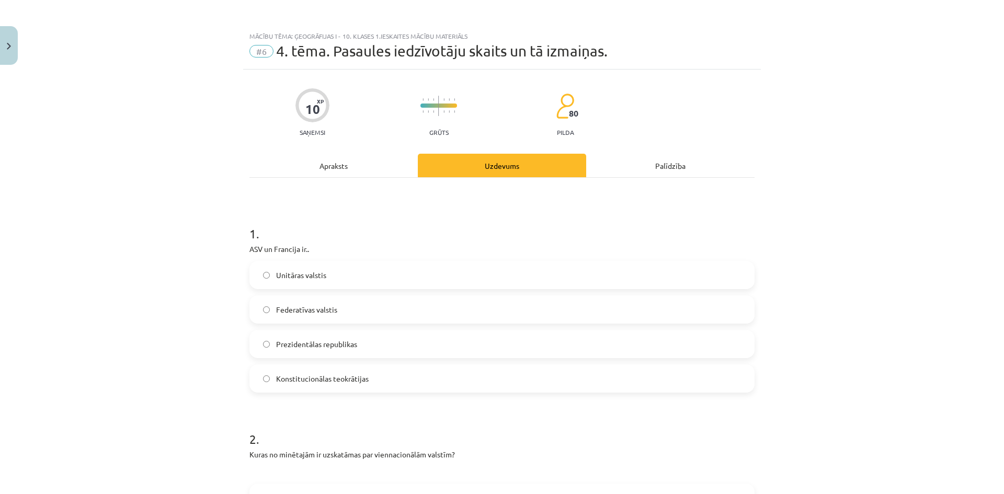
scroll to position [26, 0]
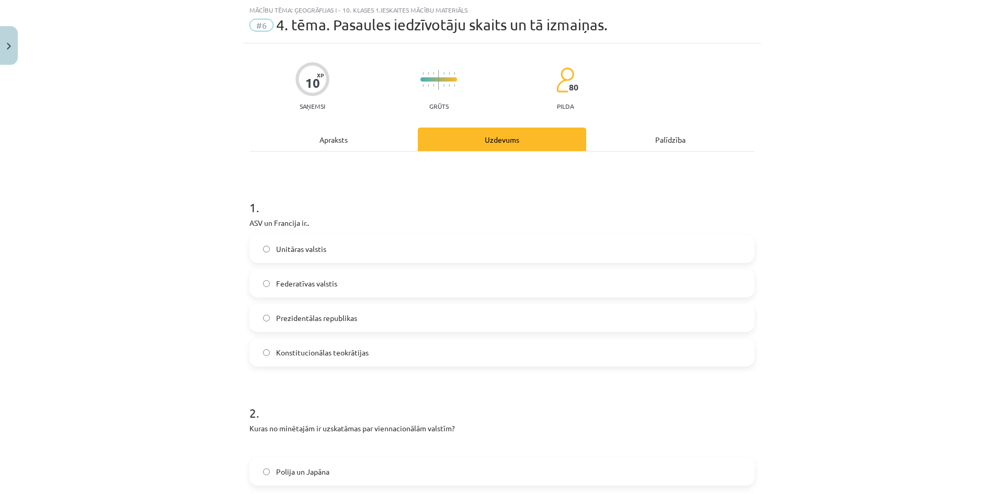
click at [346, 145] on div "Apraksts" at bounding box center [333, 140] width 168 height 24
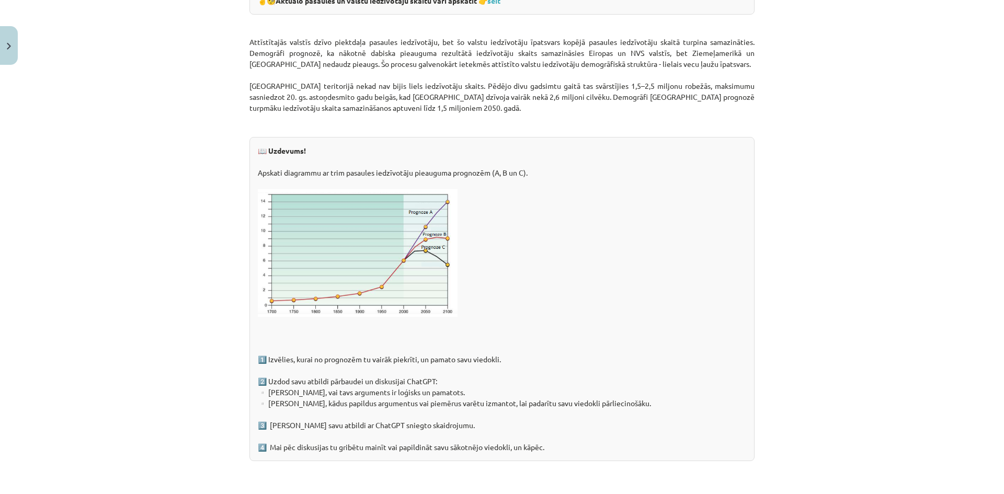
scroll to position [1561, 0]
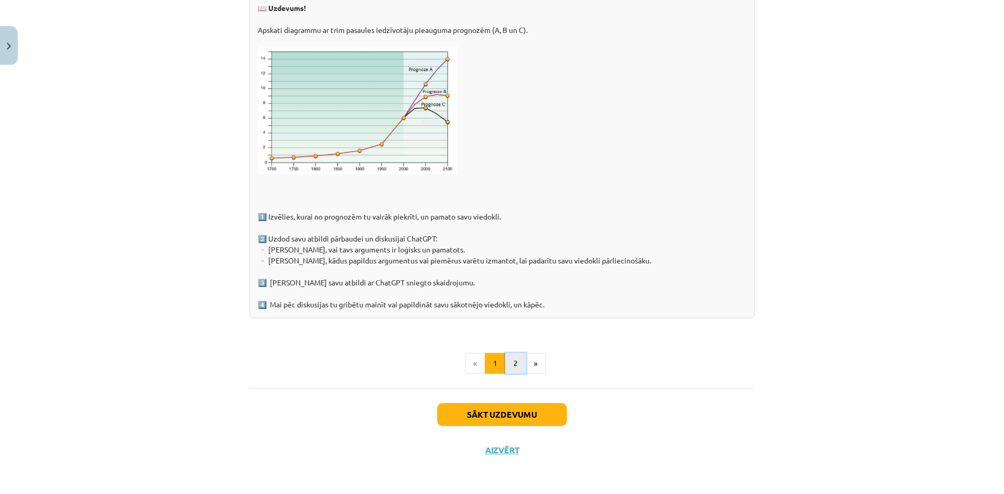
click at [505, 360] on button "2" at bounding box center [515, 363] width 21 height 21
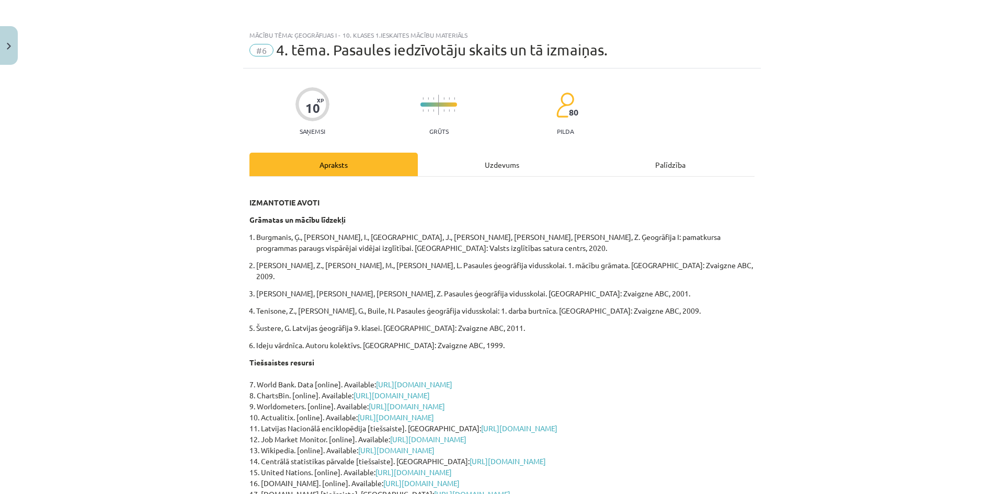
scroll to position [0, 0]
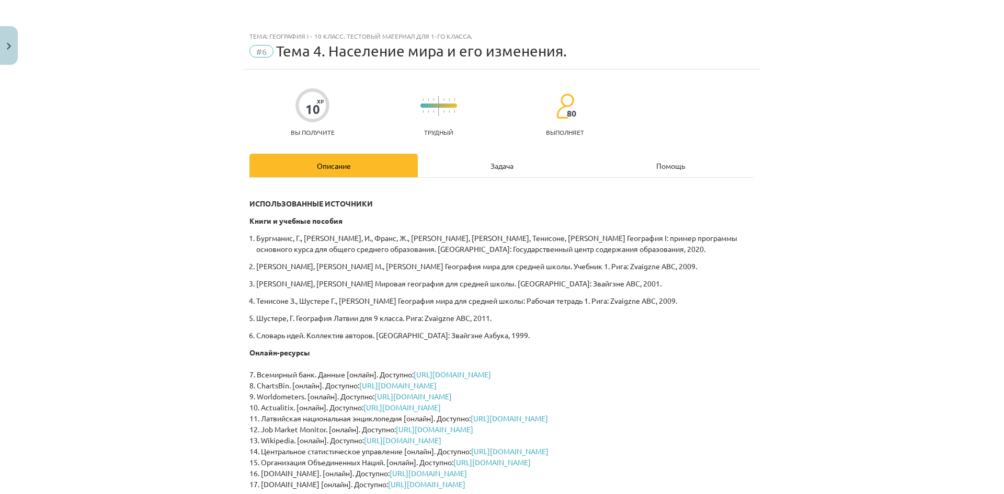
click at [553, 302] on font "Тенисоне З., Шустере Г., Буйле Н. География мира для средней школы: Рабочая тет…" at bounding box center [466, 300] width 421 height 9
click at [343, 322] on p "Шустере, Г. География Латвии для 9 класса. Рига: Zvaigzne ABC, 2011." at bounding box center [505, 318] width 498 height 11
click at [355, 321] on font "Шустере, Г. География Латвии для 9 класса. Рига: Zvaigzne ABC, 2011." at bounding box center [373, 317] width 235 height 9
click at [339, 339] on font "Словарь идей. Коллектив авторов. Рига: Звайгзне Азбука, 1999." at bounding box center [392, 334] width 273 height 9
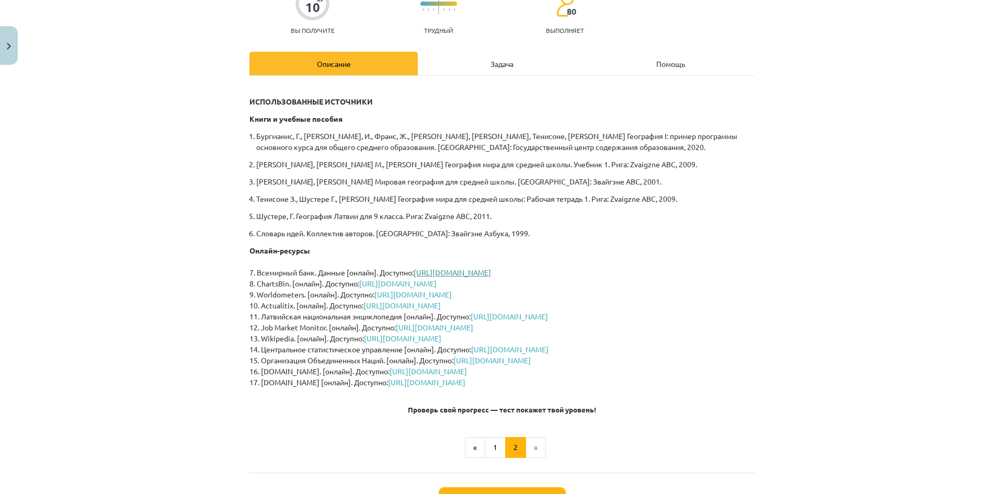
scroll to position [105, 0]
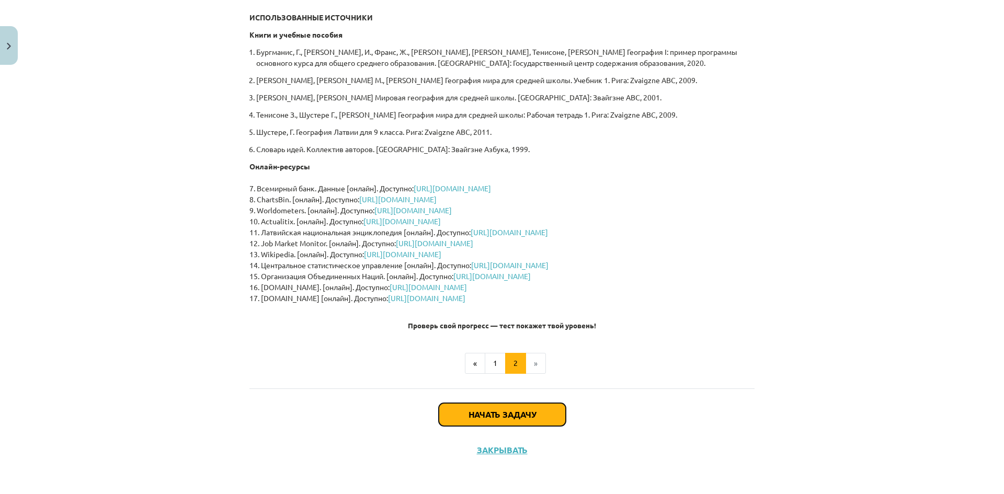
click at [520, 412] on font "Начать задачу" at bounding box center [502, 414] width 67 height 11
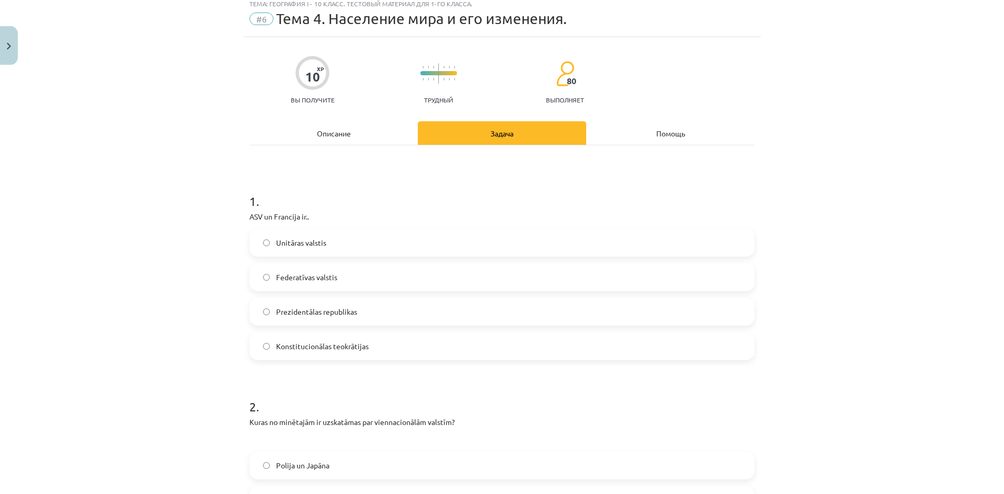
scroll to position [26, 0]
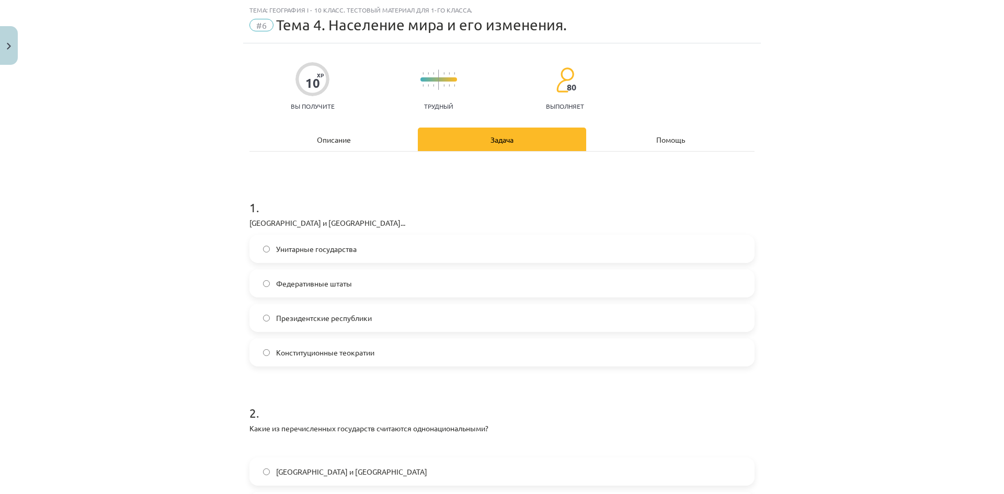
click at [396, 322] on label "Президентские республики" at bounding box center [501, 318] width 503 height 26
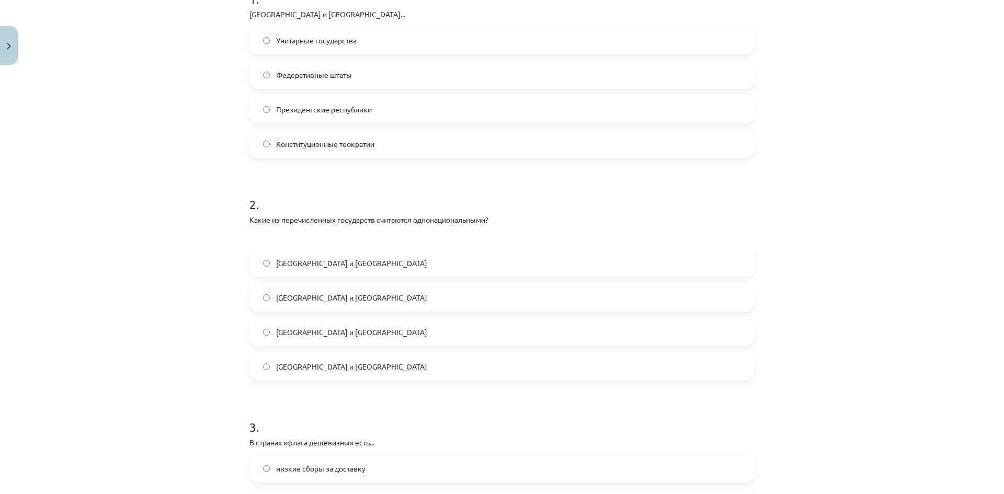
scroll to position [235, 0]
drag, startPoint x: 236, startPoint y: 216, endPoint x: 565, endPoint y: 217, distance: 329.5
click at [565, 217] on div "Тема: География I - 10 класс. Тестовый материал для 1-го класса. #6 Тема 4. Нас…" at bounding box center [502, 247] width 1004 height 494
click at [218, 226] on div "Тема: География I - 10 класс. Тестовый материал для 1-го класса. #6 Тема 4. Нас…" at bounding box center [502, 247] width 1004 height 494
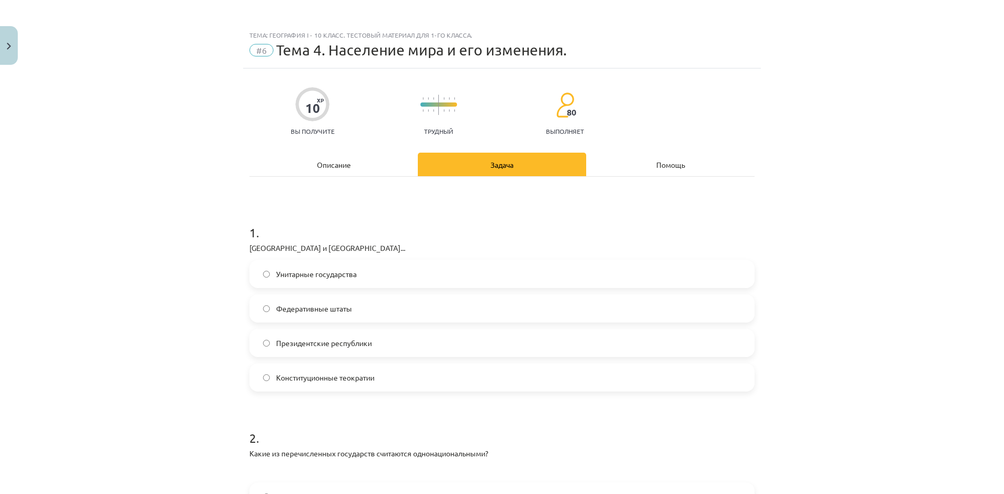
scroll to position [0, 0]
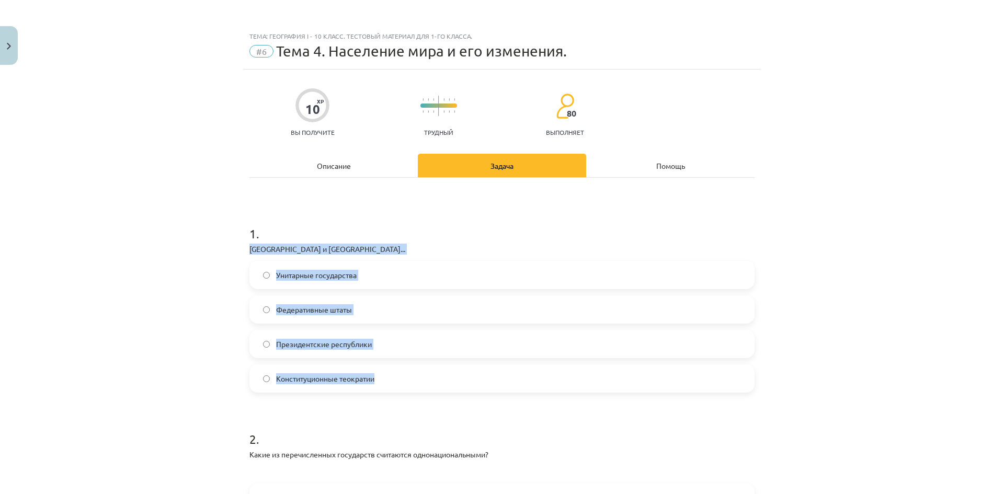
drag, startPoint x: 248, startPoint y: 249, endPoint x: 493, endPoint y: 392, distance: 283.1
click at [493, 392] on div "Тема: География I - 10 класс. Тестовый материал для 1-го класса. #6 Тема 4. Нас…" at bounding box center [502, 247] width 1004 height 494
click at [408, 247] on p "США и Франция..." at bounding box center [501, 249] width 505 height 11
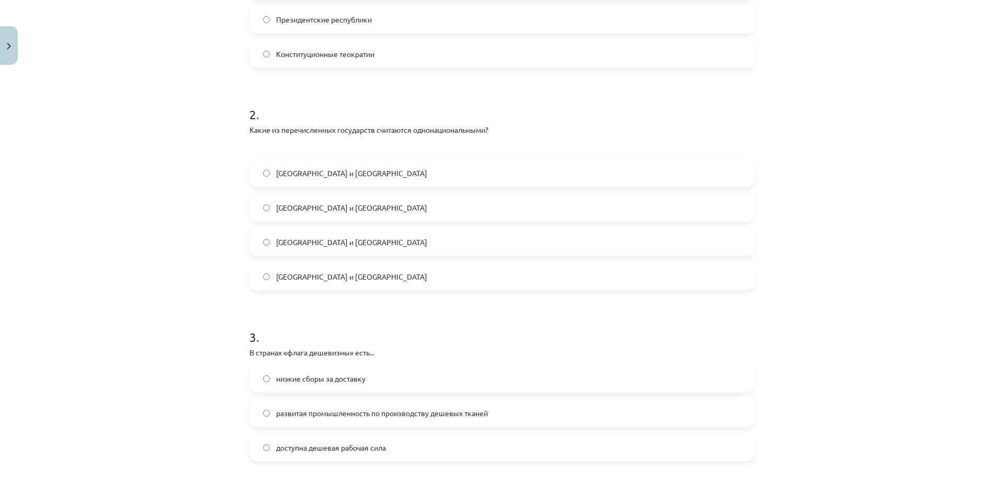
scroll to position [366, 0]
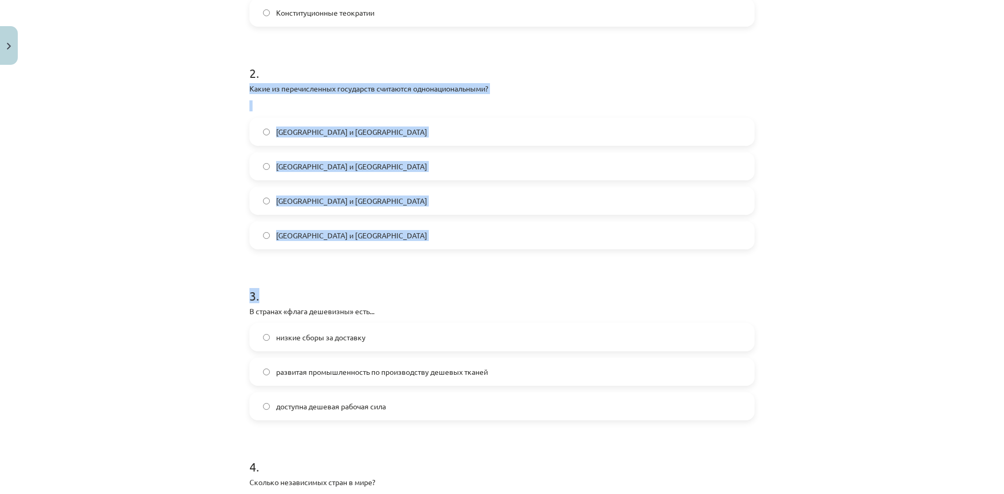
drag, startPoint x: 245, startPoint y: 89, endPoint x: 629, endPoint y: 271, distance: 424.6
click at [629, 271] on div "10 XP Вы получите Трудный 80 выполняет Описание Задача Помощь 1 . США и Франция…" at bounding box center [502, 332] width 518 height 1258
click at [185, 184] on div "Тема: География I - 10 класс. Тестовый материал для 1-го класса. #6 Тема 4. Нас…" at bounding box center [502, 247] width 1004 height 494
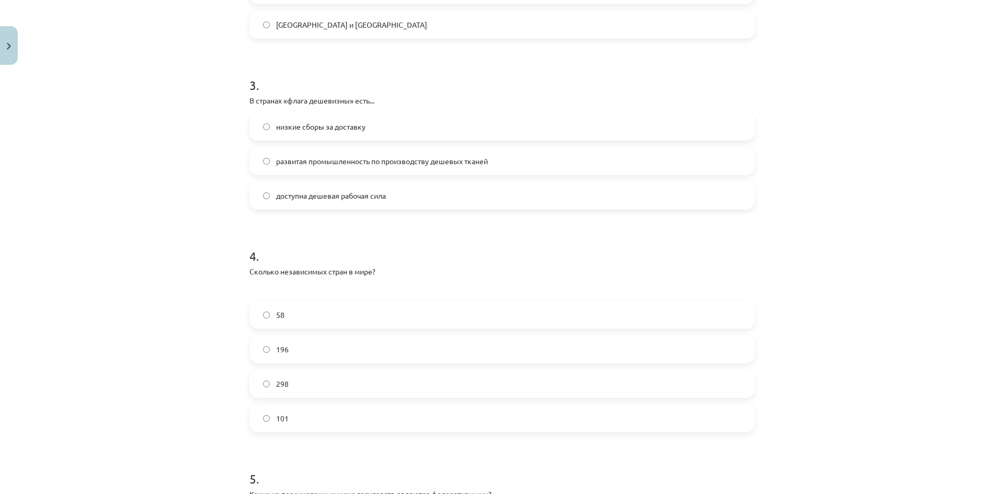
scroll to position [575, 0]
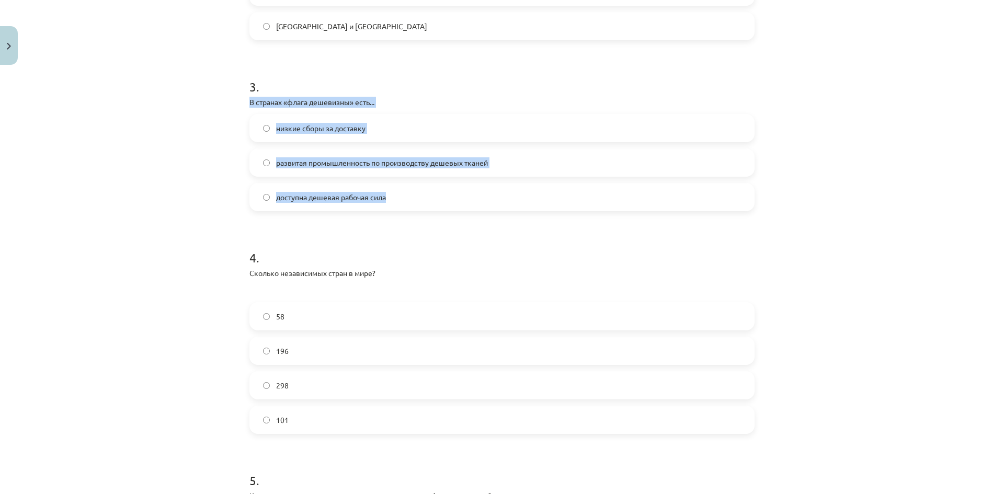
drag, startPoint x: 244, startPoint y: 102, endPoint x: 420, endPoint y: 189, distance: 196.9
click at [420, 189] on div "10 XP Вы получите Трудный 80 выполняет Описание Задача Помощь 1 . США и Франция…" at bounding box center [502, 123] width 518 height 1258
click at [188, 169] on div "Тема: География I - 10 класс. Тестовый материал для 1-го класса. #6 Тема 4. Нас…" at bounding box center [502, 247] width 1004 height 494
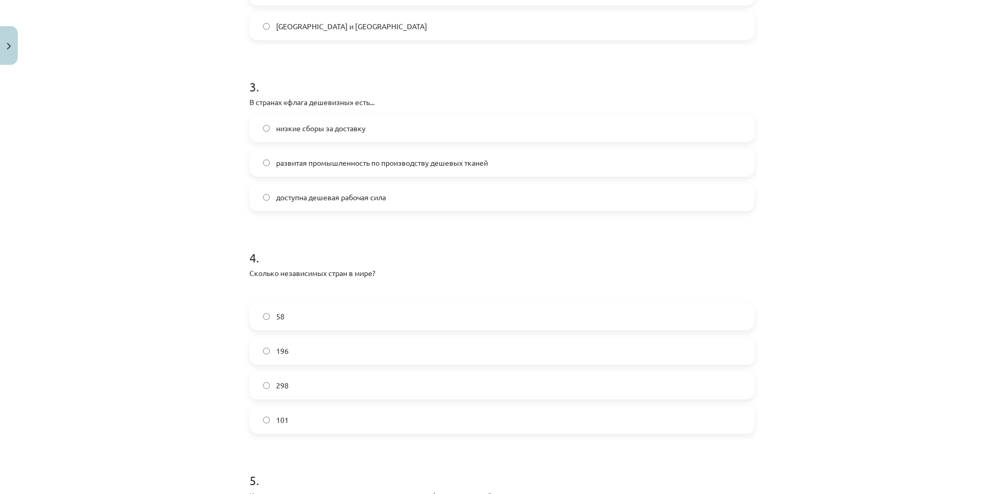
click at [479, 188] on label "доступна дешевая рабочая сила" at bounding box center [501, 197] width 503 height 26
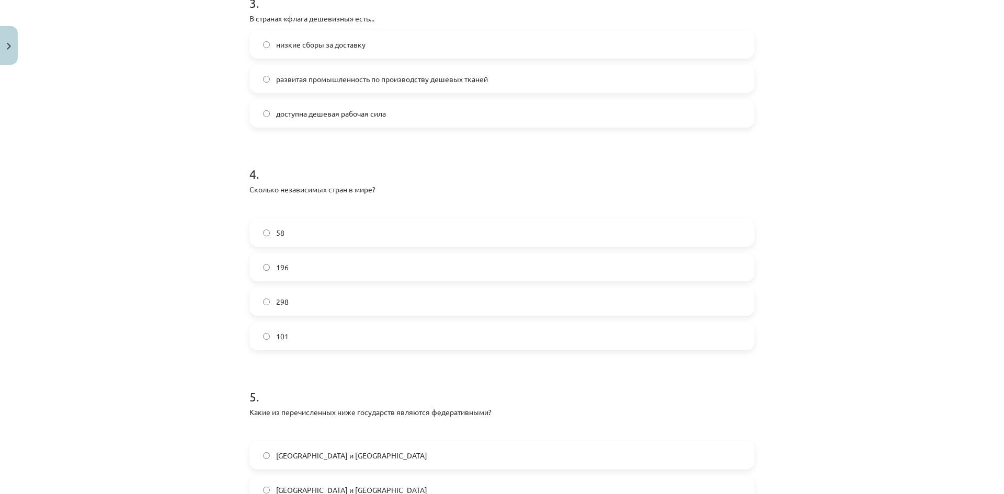
scroll to position [732, 0]
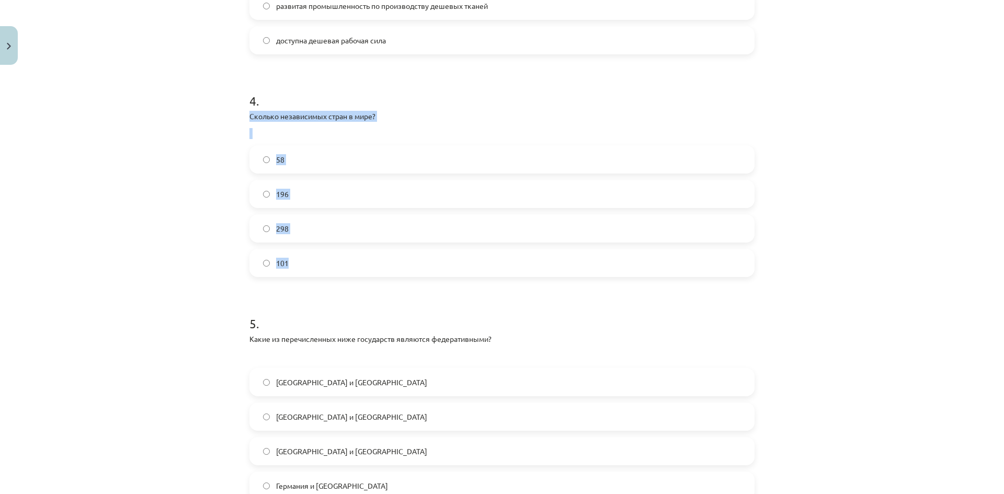
drag, startPoint x: 249, startPoint y: 136, endPoint x: 323, endPoint y: 260, distance: 143.8
click at [323, 260] on div "Тема: География I - 10 класс. Тестовый материал для 1-го класса. #6 Тема 4. Нас…" at bounding box center [502, 247] width 1004 height 494
click at [191, 243] on div "Тема: География I - 10 класс. Тестовый материал для 1-го класса. #6 Тема 4. Нас…" at bounding box center [502, 247] width 1004 height 494
click at [255, 191] on label "196" at bounding box center [501, 194] width 503 height 26
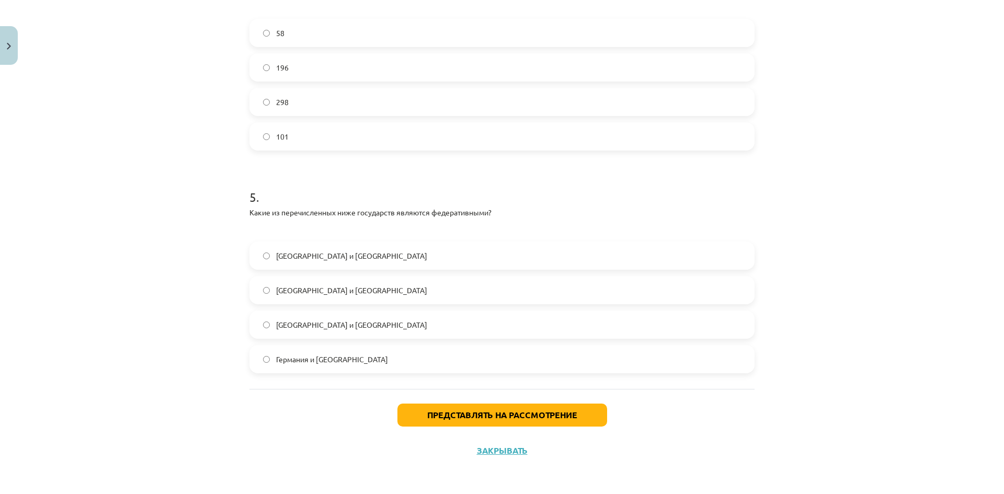
scroll to position [859, 0]
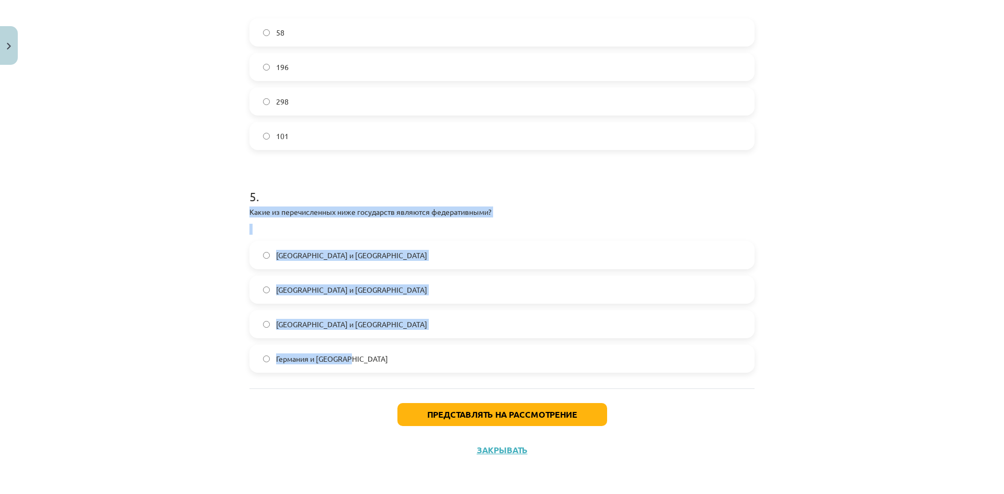
drag, startPoint x: 244, startPoint y: 208, endPoint x: 377, endPoint y: 368, distance: 208.3
click at [166, 234] on div "Тема: География I - 10 класс. Тестовый материал для 1-го класса. #6 Тема 4. Нас…" at bounding box center [502, 247] width 1004 height 494
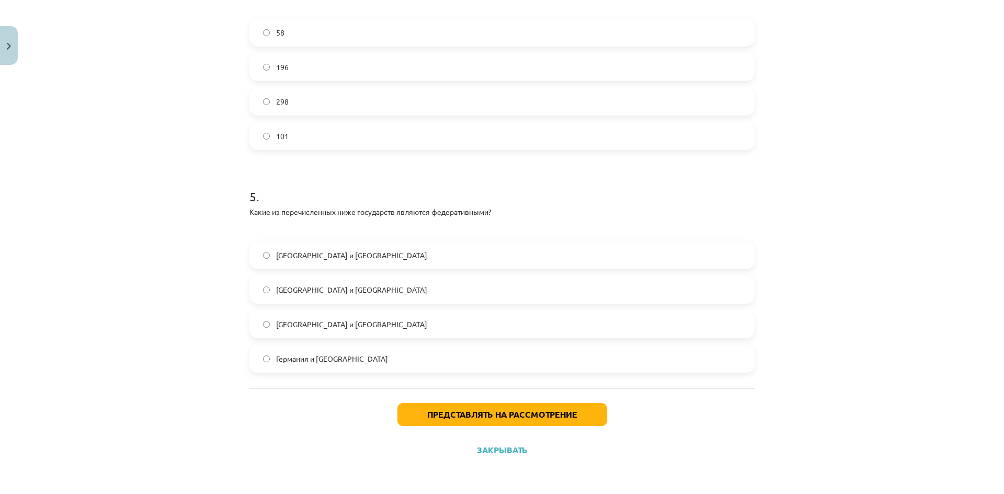
click at [288, 361] on font "Германия и Бразилия" at bounding box center [332, 358] width 112 height 9
click at [471, 413] on font "Представлять на рассмотрение" at bounding box center [502, 414] width 150 height 11
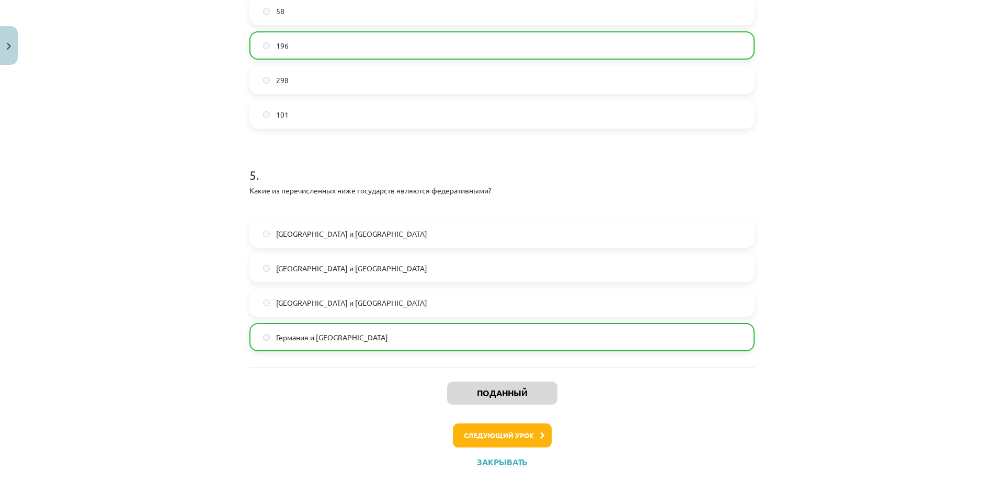
scroll to position [893, 0]
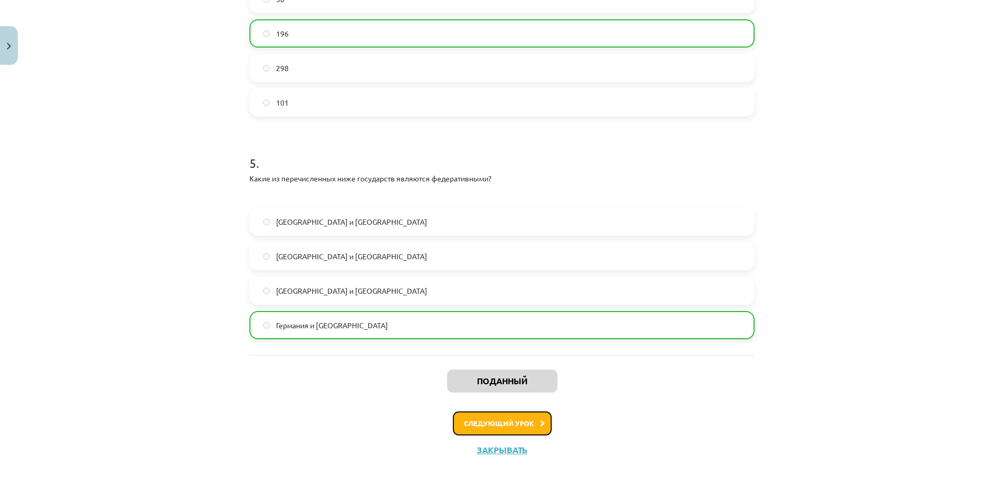
click at [499, 416] on button "Следующий урок" at bounding box center [502, 424] width 99 height 24
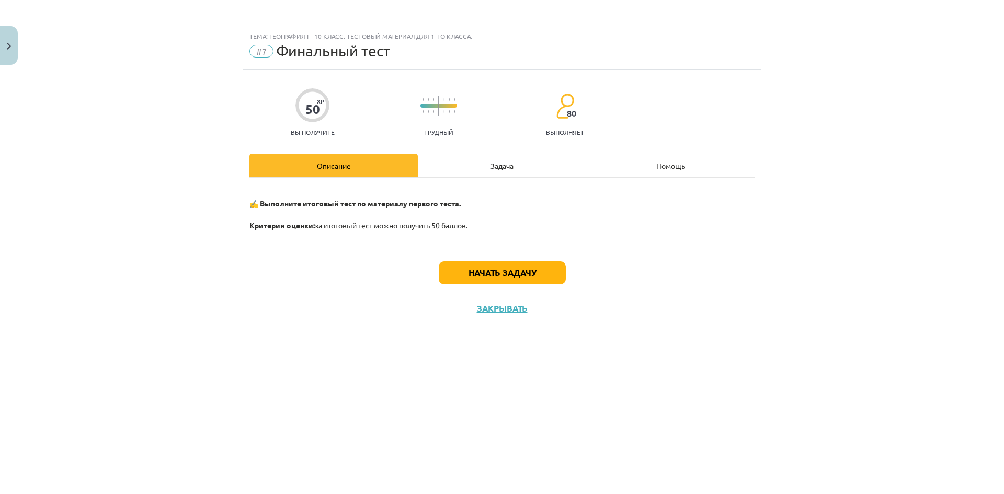
scroll to position [0, 0]
click at [549, 272] on button "Начать задачу" at bounding box center [502, 272] width 127 height 23
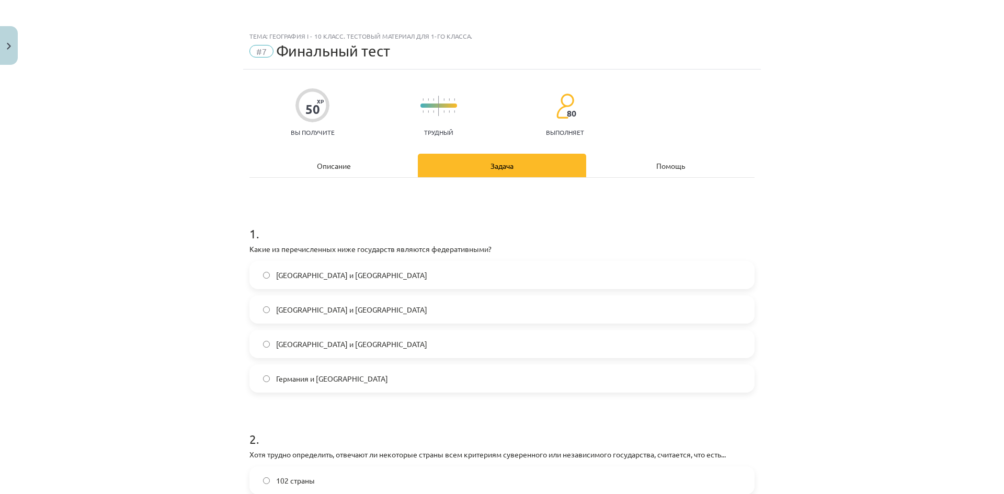
click at [328, 158] on div "Описание" at bounding box center [333, 166] width 168 height 24
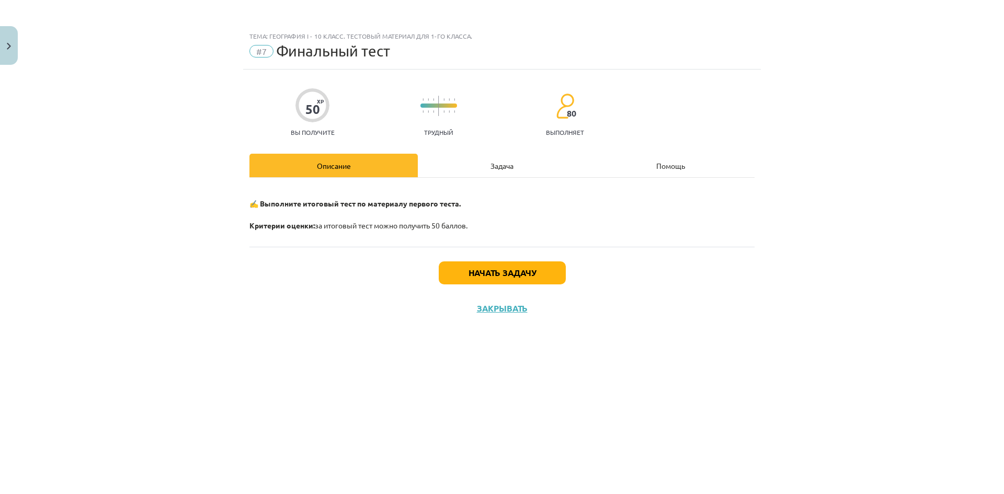
click at [517, 156] on div "Задача" at bounding box center [502, 166] width 168 height 24
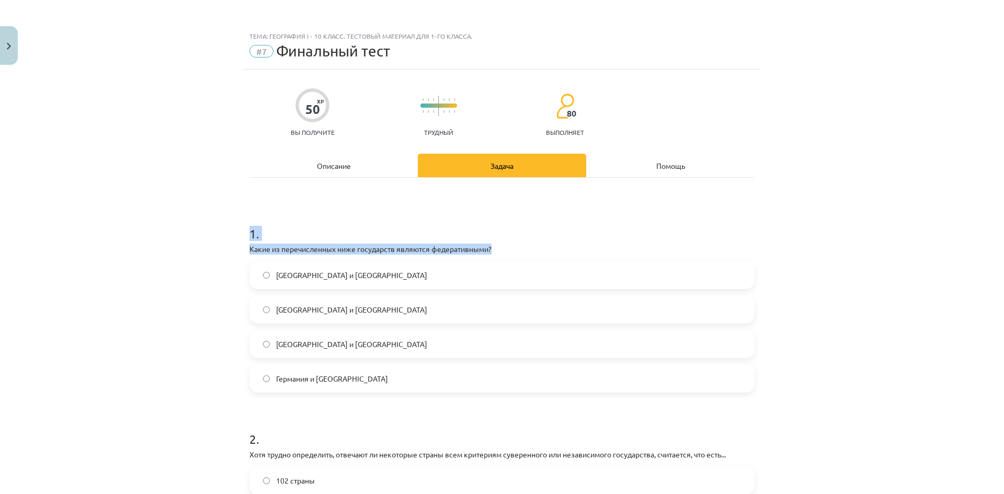
drag, startPoint x: 240, startPoint y: 242, endPoint x: 541, endPoint y: 246, distance: 300.7
click at [541, 246] on div "Тема: География I - 10 класс. Тестовый материал для 1-го класса. #7 Финальный т…" at bounding box center [502, 247] width 1004 height 494
click at [406, 378] on label "Германия и Бразилия" at bounding box center [501, 379] width 503 height 26
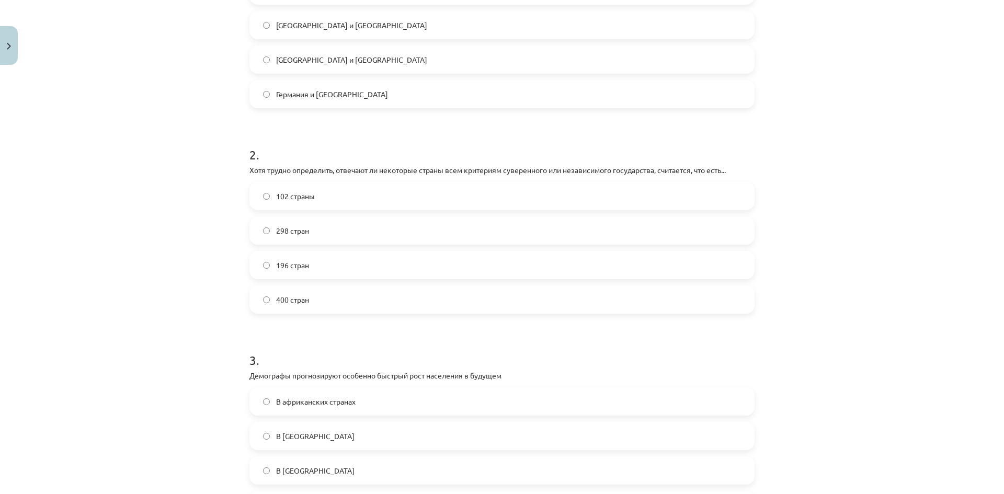
scroll to position [314, 0]
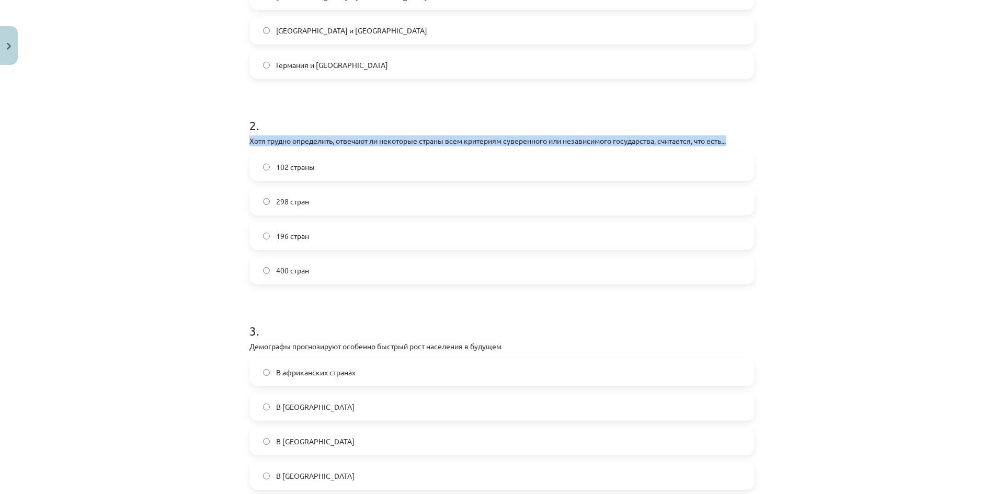
drag, startPoint x: 239, startPoint y: 137, endPoint x: 762, endPoint y: 134, distance: 523.5
click at [762, 134] on div "Тема: География I - 10 класс. Тестовый материал для 1-го класса. #7 Финальный т…" at bounding box center [502, 247] width 1004 height 494
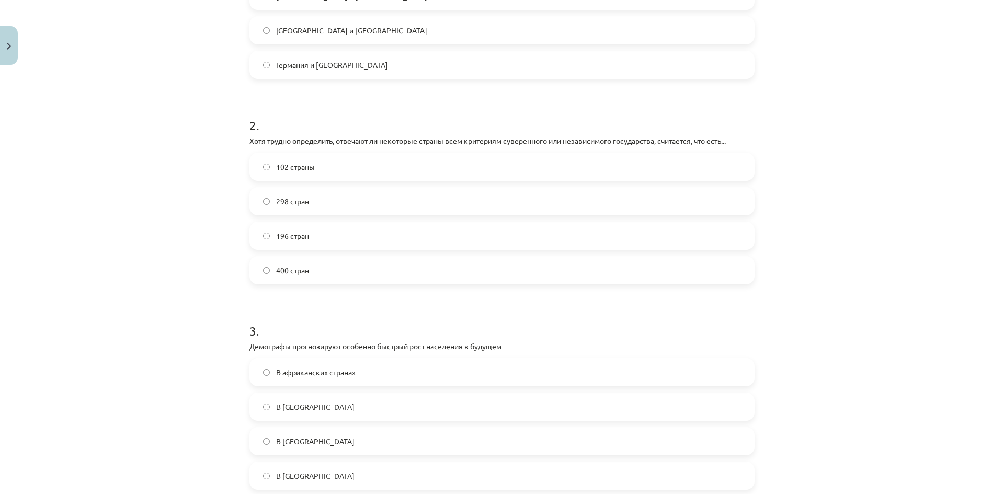
click at [432, 236] on label "196 стран" at bounding box center [501, 236] width 503 height 26
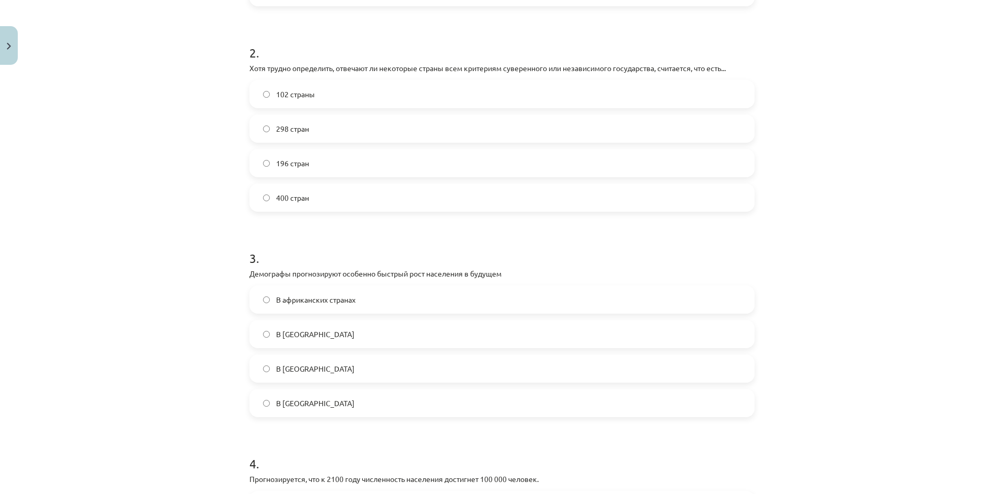
scroll to position [418, 0]
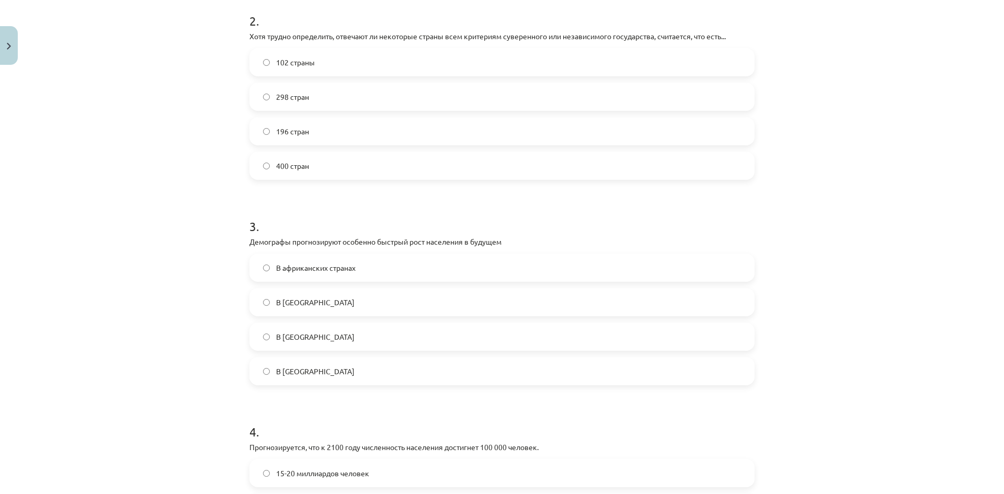
drag, startPoint x: 238, startPoint y: 237, endPoint x: 454, endPoint y: 235, distance: 215.5
click at [528, 242] on div "Тема: География I - 10 класс. Тестовый материал для 1-го класса. #7 Финальный т…" at bounding box center [502, 247] width 1004 height 494
click at [401, 267] on label "В африканских странах" at bounding box center [501, 268] width 503 height 26
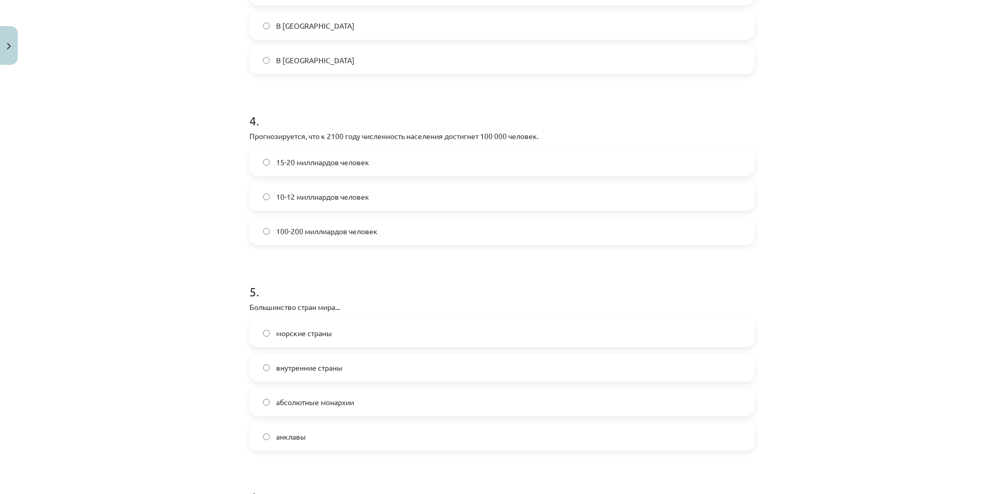
scroll to position [732, 0]
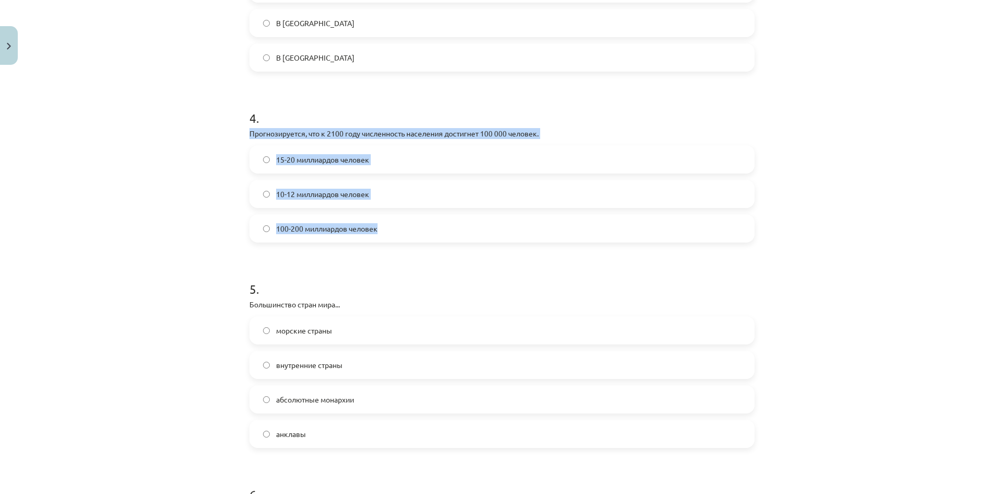
drag, startPoint x: 239, startPoint y: 134, endPoint x: 490, endPoint y: 233, distance: 269.6
click at [490, 233] on div "Тема: География I - 10 класс. Тестовый материал для 1-го класса. #7 Финальный т…" at bounding box center [502, 247] width 1004 height 494
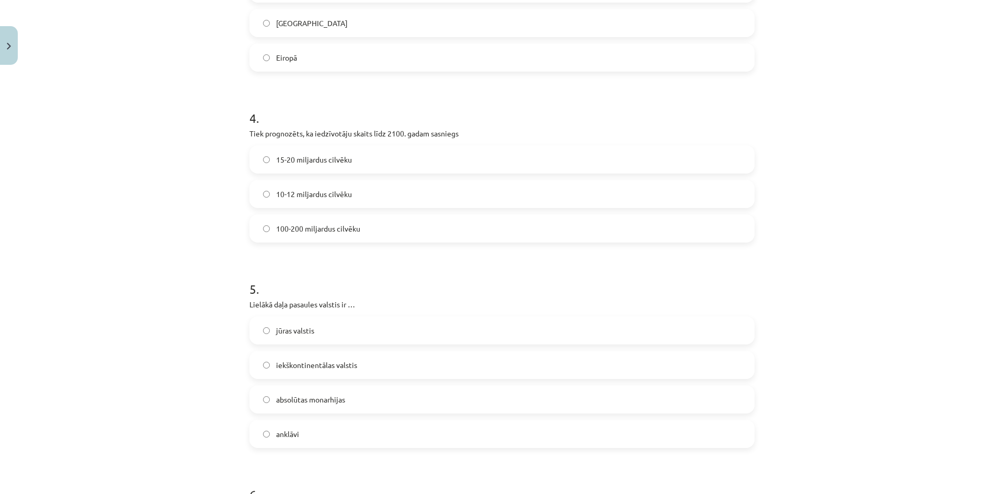
click at [499, 116] on h1 "4 ." at bounding box center [501, 109] width 505 height 32
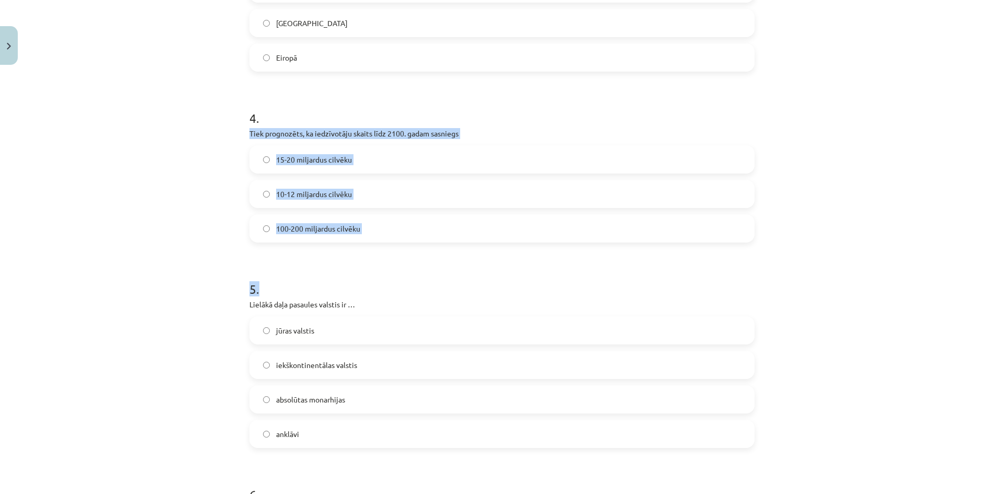
drag, startPoint x: 243, startPoint y: 131, endPoint x: 389, endPoint y: 252, distance: 189.4
click at [196, 149] on div "Mācību tēma: Ģeogrāfijas i - 10. klases 1.ieskaites mācību materiāls #7 Noslēgu…" at bounding box center [502, 247] width 1004 height 494
drag, startPoint x: 239, startPoint y: 128, endPoint x: 446, endPoint y: 220, distance: 226.6
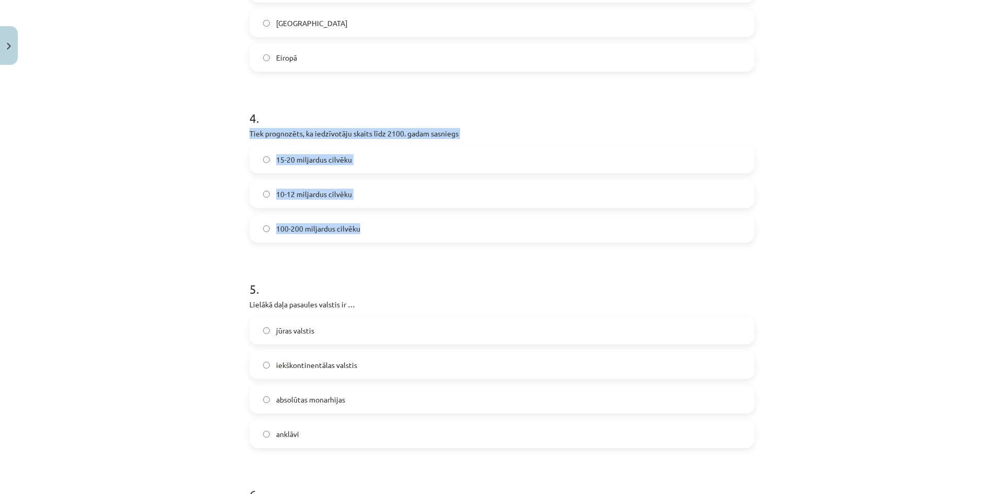
click at [164, 166] on div "Mācību tēma: Ģeogrāfijas i - 10. klases 1.ieskaites mācību materiāls #7 Noslēgu…" at bounding box center [502, 247] width 1004 height 494
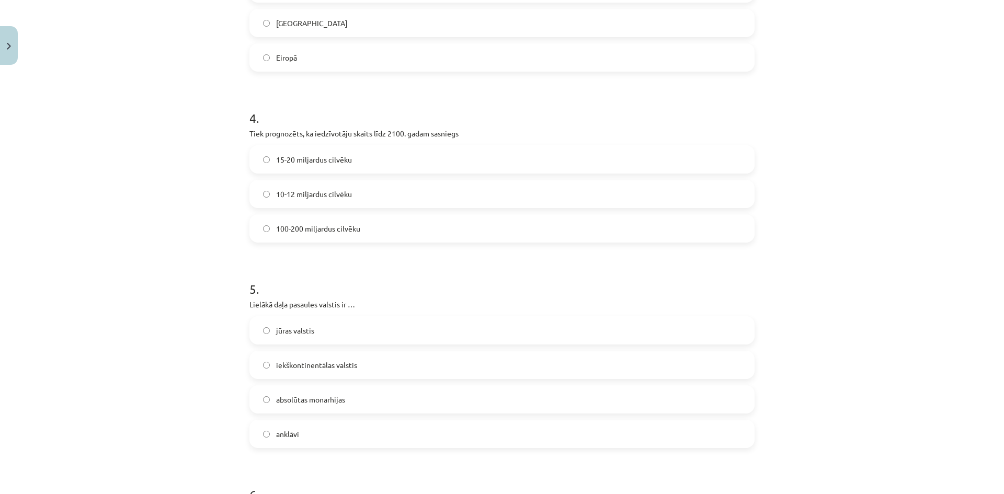
click at [363, 191] on label "10-12 miljardus cilvēku" at bounding box center [501, 194] width 503 height 26
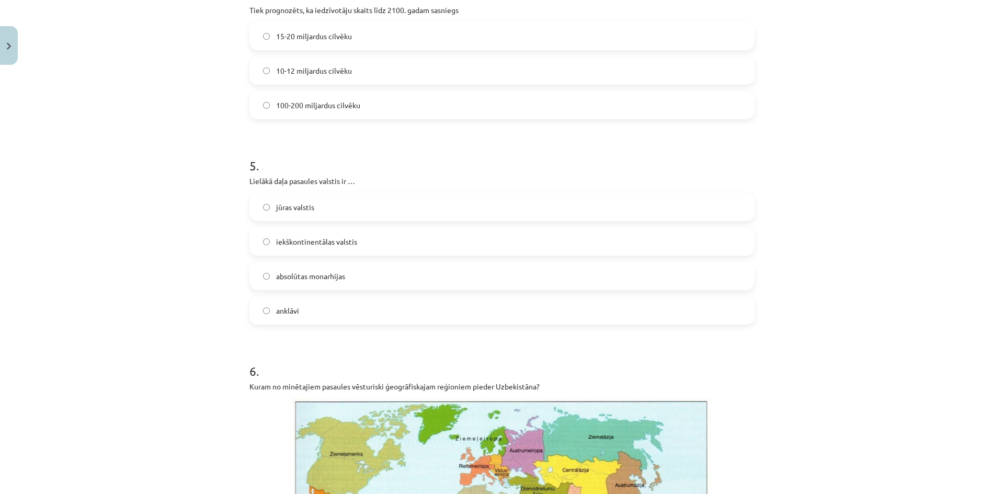
scroll to position [889, 0]
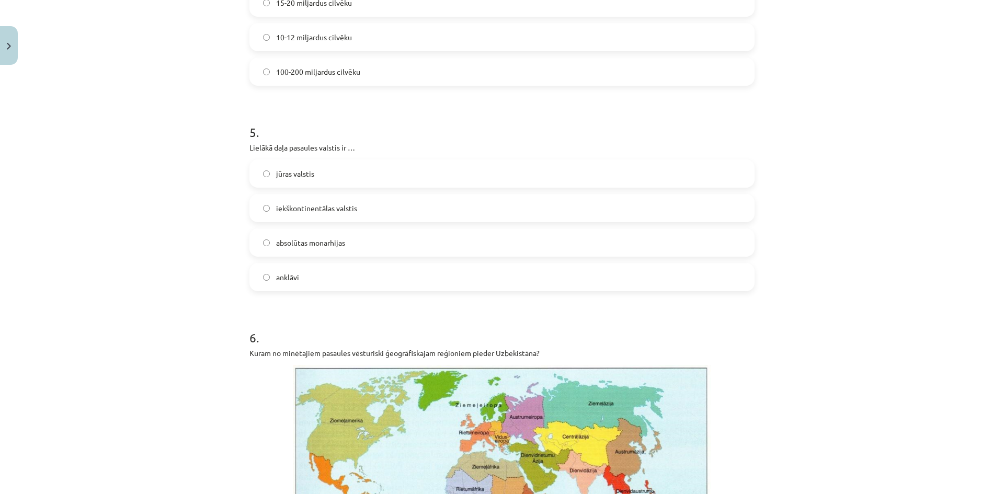
click at [499, 179] on label "jūras valstis" at bounding box center [501, 174] width 503 height 26
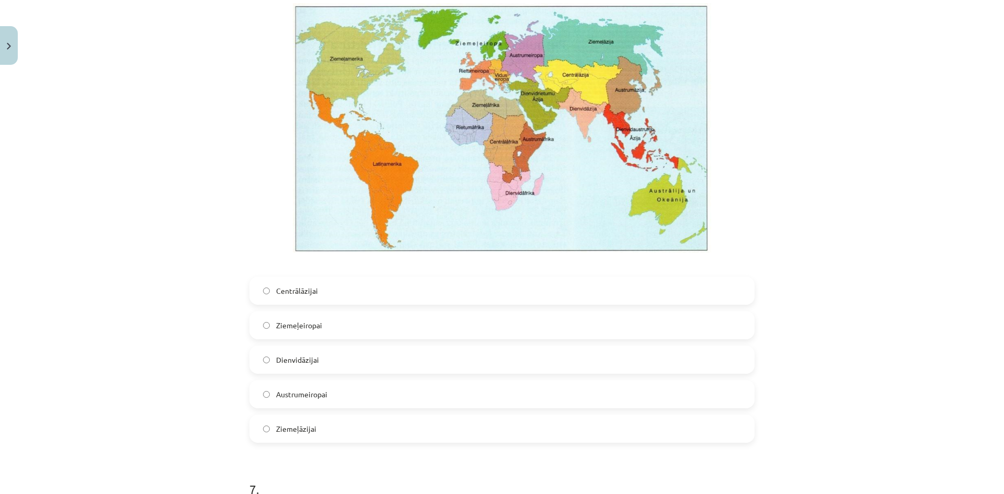
scroll to position [1255, 0]
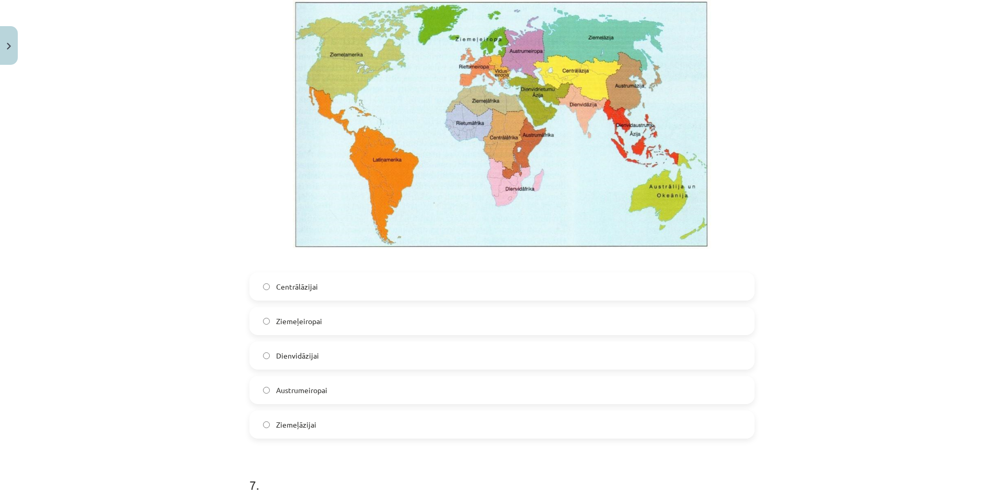
click at [360, 281] on label "Centrālāzijai" at bounding box center [501, 286] width 503 height 26
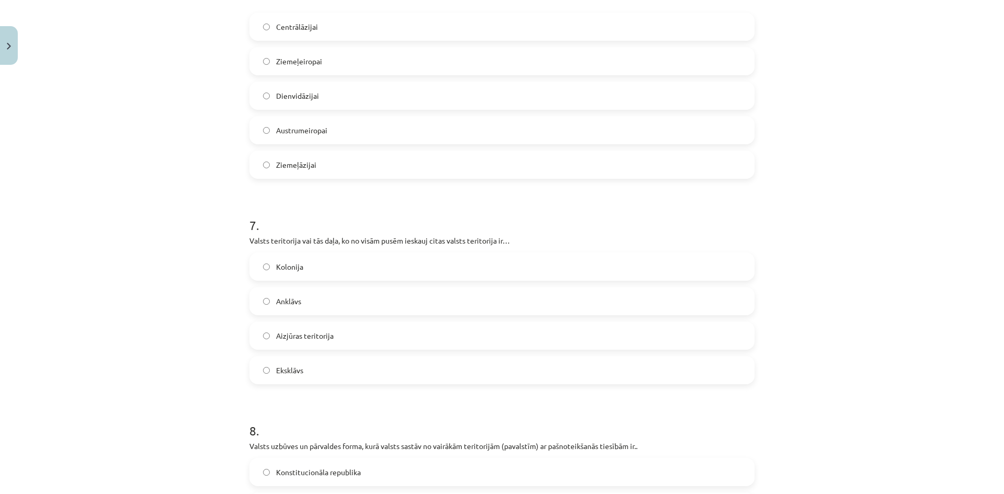
scroll to position [1517, 0]
drag, startPoint x: 275, startPoint y: 242, endPoint x: 586, endPoint y: 236, distance: 311.7
click at [586, 236] on p "Valsts teritorija vai tās daļa, ko no visām pusēm ieskauj citas valsts teritori…" at bounding box center [501, 239] width 505 height 11
click at [461, 241] on p "Valsts teritorija vai tās daļa, ko no visām pusēm ieskauj citas valsts teritori…" at bounding box center [501, 239] width 505 height 11
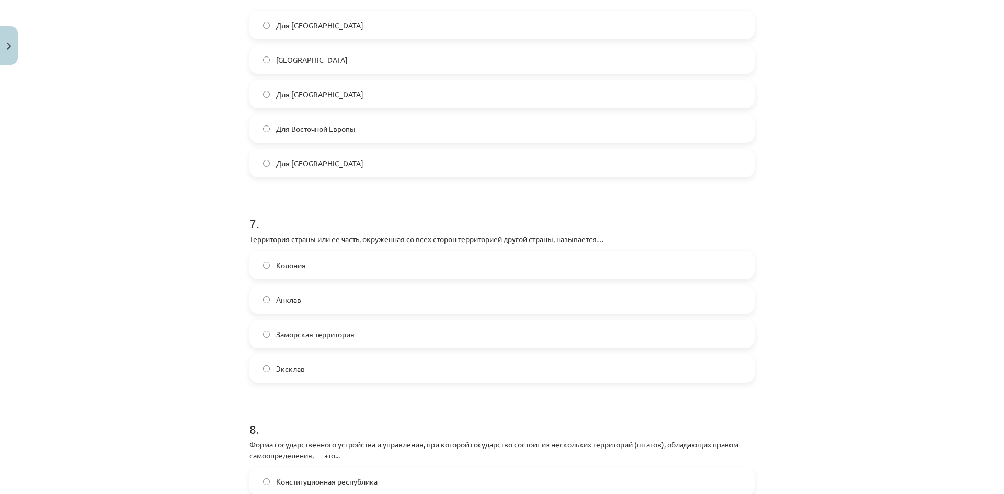
click at [426, 292] on label "Анклав" at bounding box center [501, 300] width 503 height 26
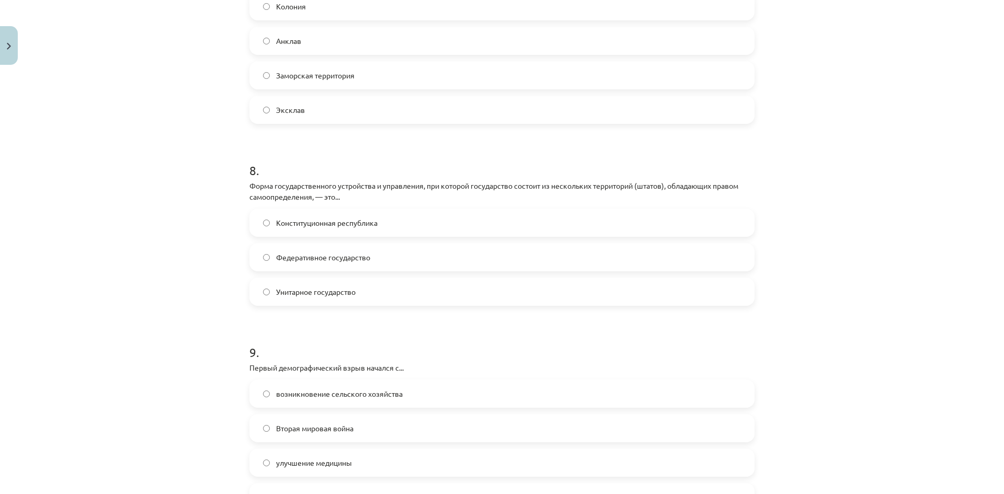
scroll to position [1778, 0]
click at [311, 286] on font "Унитарное государство" at bounding box center [315, 288] width 79 height 9
click at [388, 245] on label "Федеративное государство" at bounding box center [501, 255] width 503 height 26
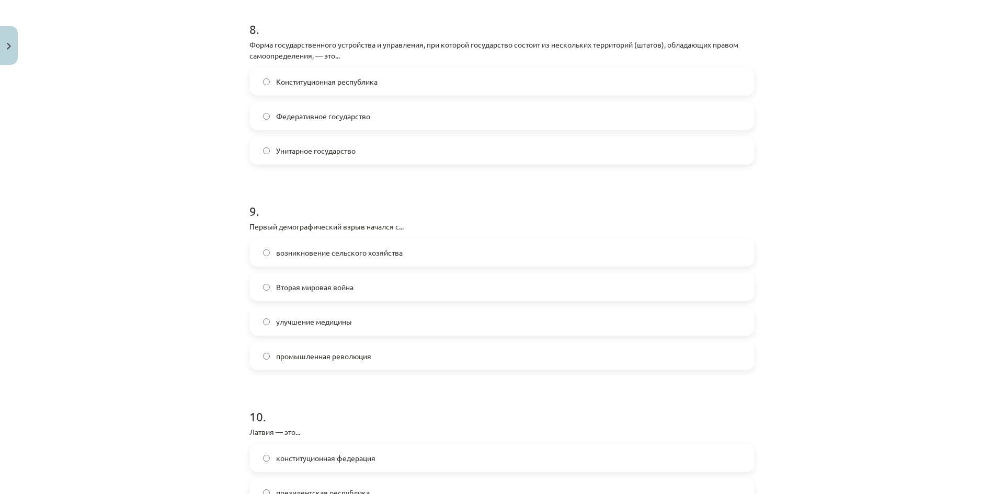
scroll to position [1935, 0]
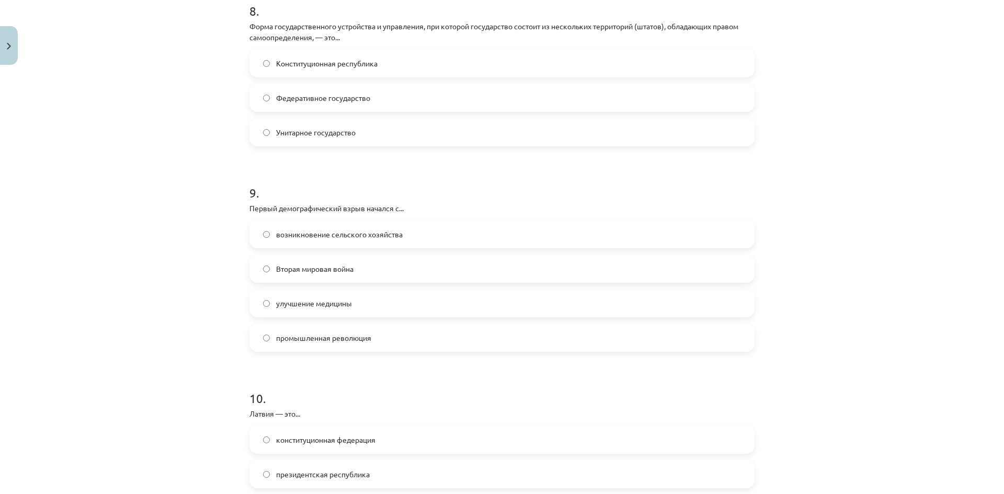
click at [462, 234] on label "возникновение сельского хозяйства" at bounding box center [501, 234] width 503 height 26
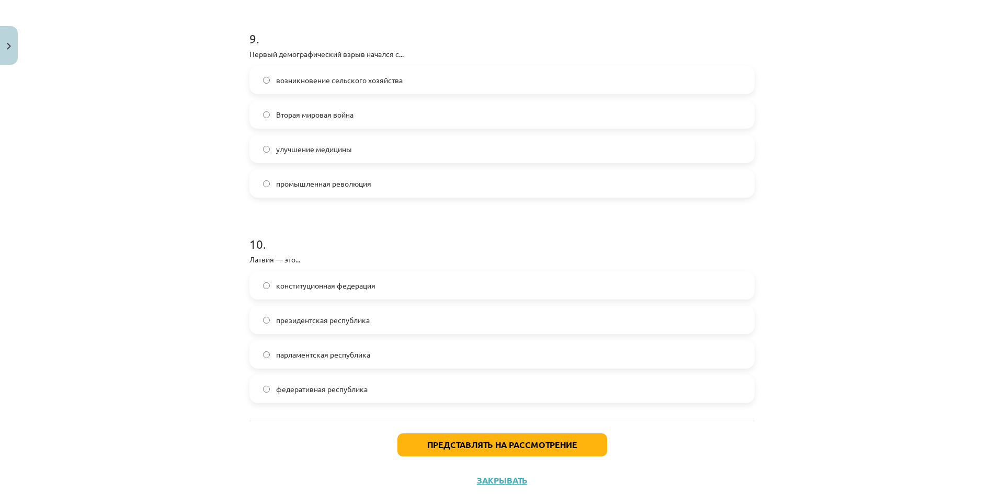
scroll to position [2092, 0]
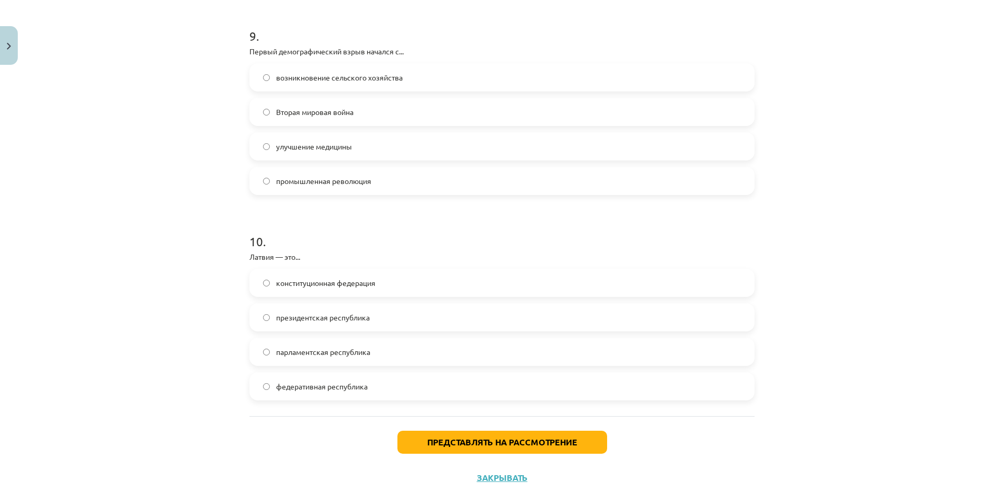
click at [405, 347] on label "парламентская республика" at bounding box center [501, 352] width 503 height 26
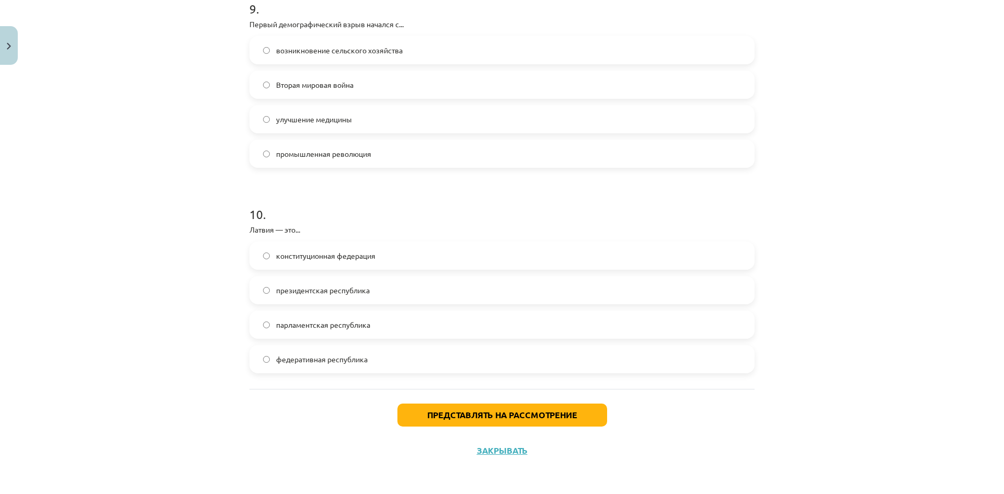
scroll to position [2119, 0]
click at [510, 414] on font "Представлять на рассмотрение" at bounding box center [502, 414] width 150 height 11
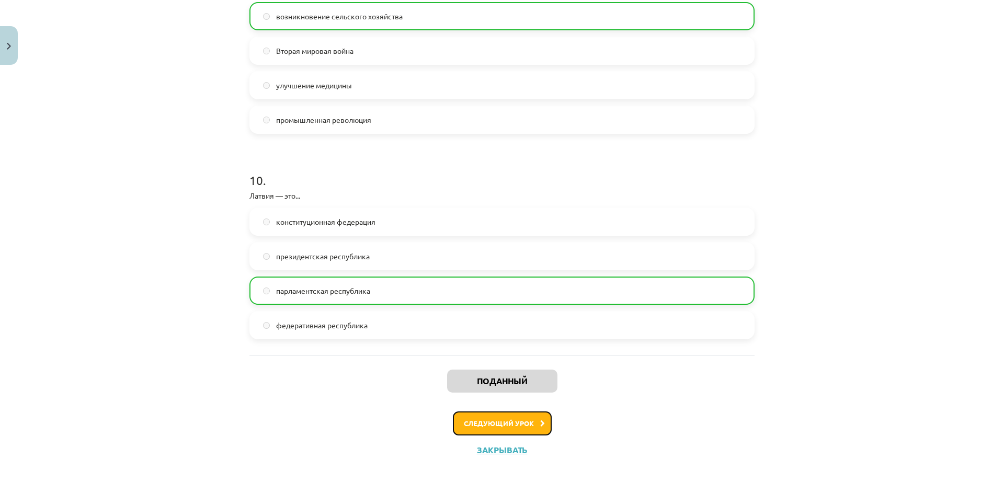
click at [533, 415] on button "Следующий урок" at bounding box center [502, 424] width 99 height 24
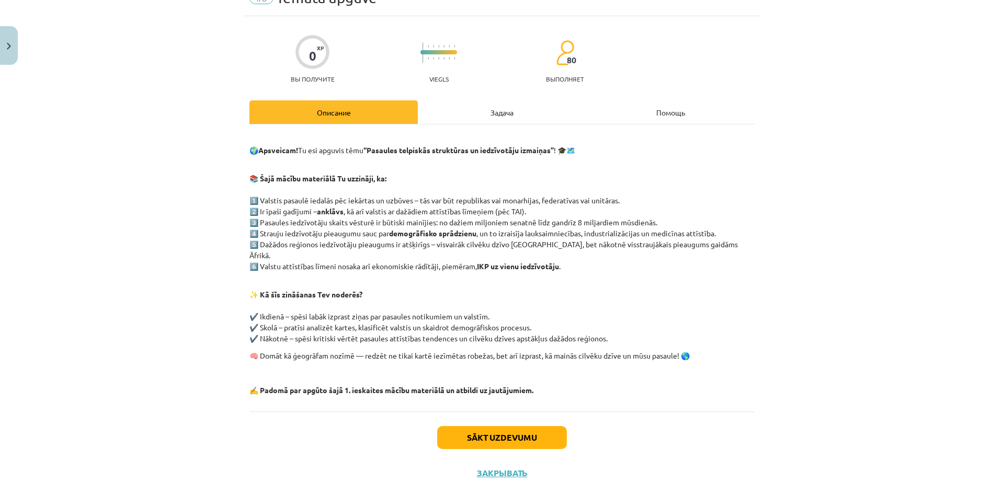
scroll to position [26, 0]
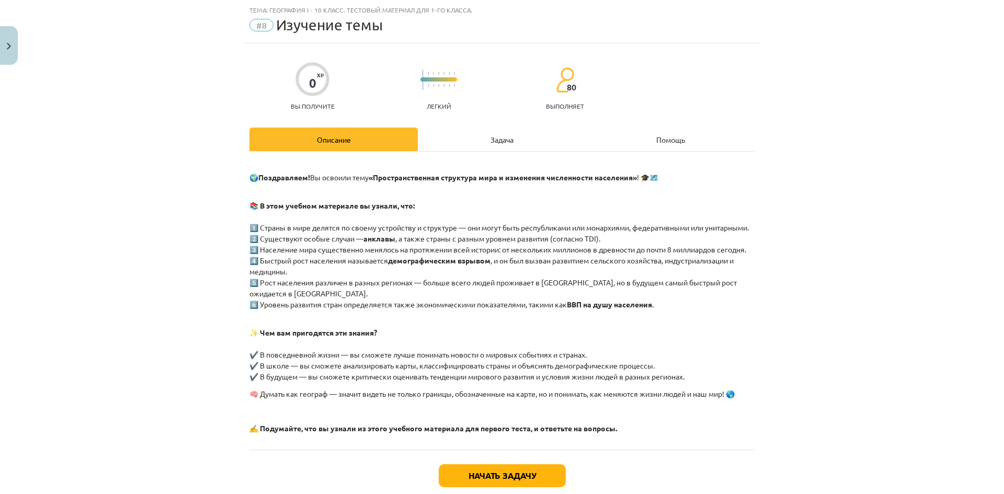
click at [503, 141] on font "Задача" at bounding box center [502, 139] width 23 height 9
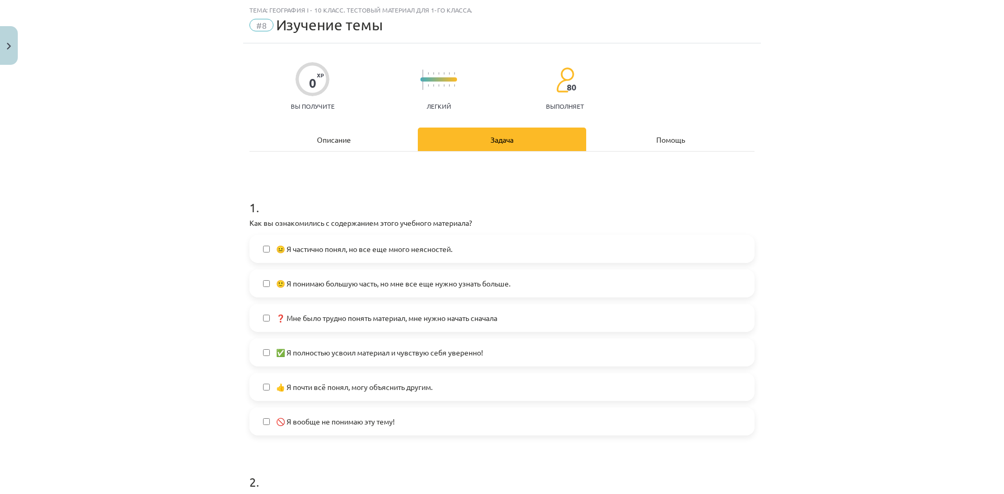
click at [355, 142] on div "Описание" at bounding box center [333, 140] width 168 height 24
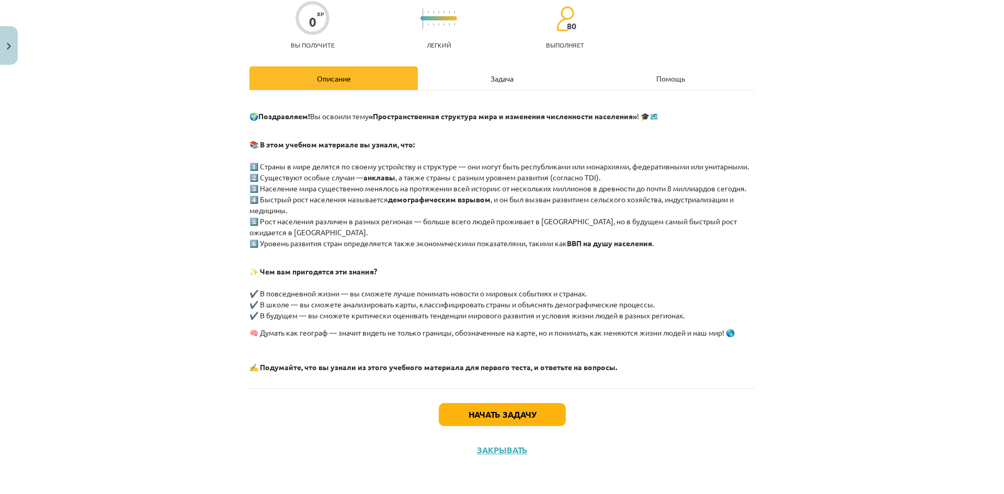
scroll to position [109, 0]
click at [520, 414] on font "Начать задачу" at bounding box center [502, 414] width 67 height 11
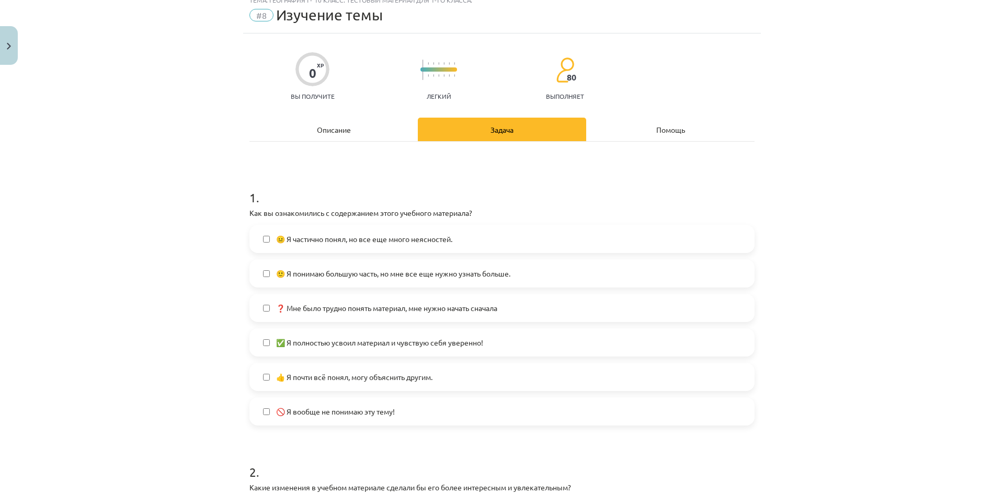
scroll to position [26, 0]
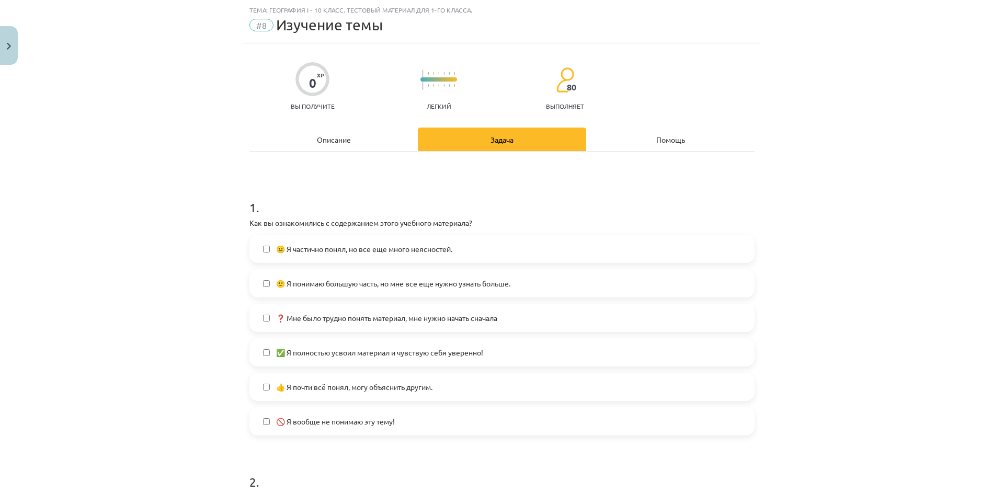
click at [404, 257] on label "😐 Я частично понял, но все еще много неясностей." at bounding box center [501, 249] width 503 height 26
click at [452, 359] on label "✅ Я полностью усвоил материал и чувствую себя уверенно!" at bounding box center [501, 352] width 503 height 26
click at [417, 382] on span "👍 Я почти всё понял, могу объяснить другим." at bounding box center [354, 387] width 156 height 11
click at [423, 282] on font "🙂 Я понимаю большую часть, но мне все еще нужно узнать больше." at bounding box center [393, 283] width 234 height 9
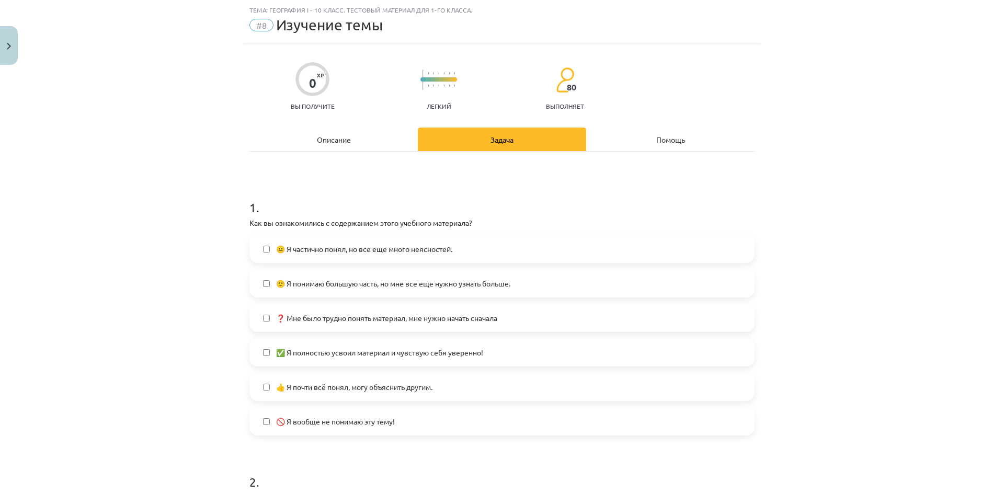
click at [281, 244] on span "😐 Я частично понял, но все еще много неясностей." at bounding box center [364, 249] width 176 height 11
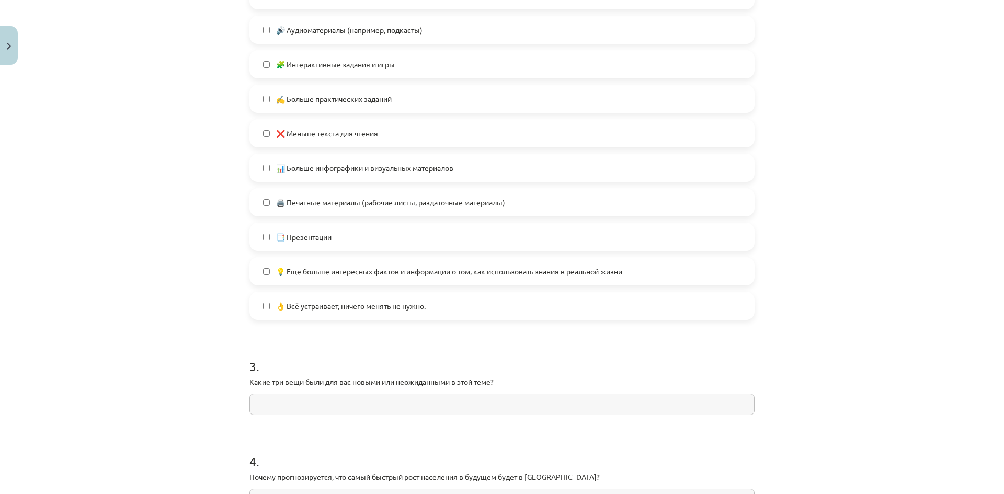
scroll to position [601, 0]
click at [258, 304] on label "👌 Всё устраивает, ничего менять не нужно." at bounding box center [501, 304] width 503 height 26
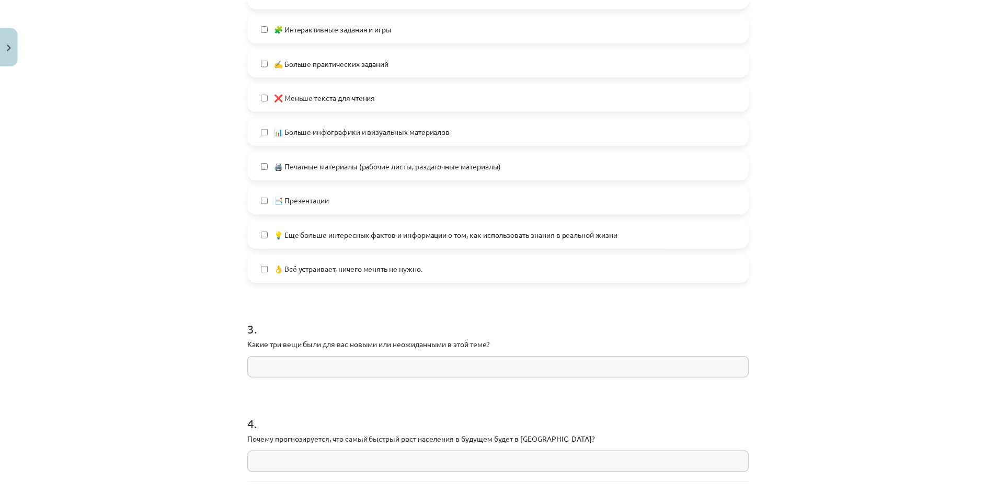
scroll to position [731, 0]
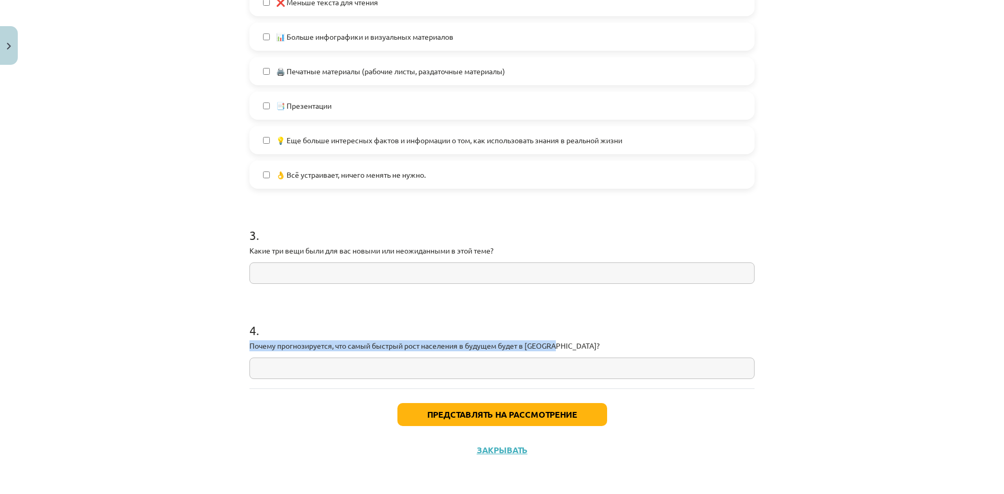
drag, startPoint x: 578, startPoint y: 347, endPoint x: 204, endPoint y: 339, distance: 373.5
click at [204, 339] on div "Тема: География I - 10 класс. Тестовый материал для 1-го класса. #8 Изучение те…" at bounding box center [502, 247] width 1004 height 494
click at [352, 364] on input "text" at bounding box center [501, 368] width 505 height 21
paste input "**********"
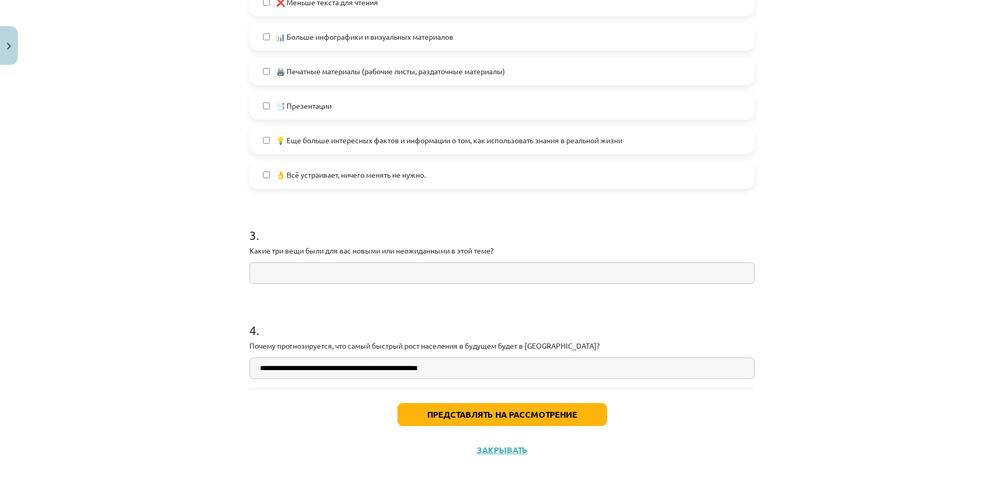
type input "**********"
click at [497, 275] on input "text" at bounding box center [501, 273] width 505 height 21
paste input "**********"
type input "**********"
click at [512, 421] on button "Представлять на рассмотрение" at bounding box center [502, 414] width 210 height 23
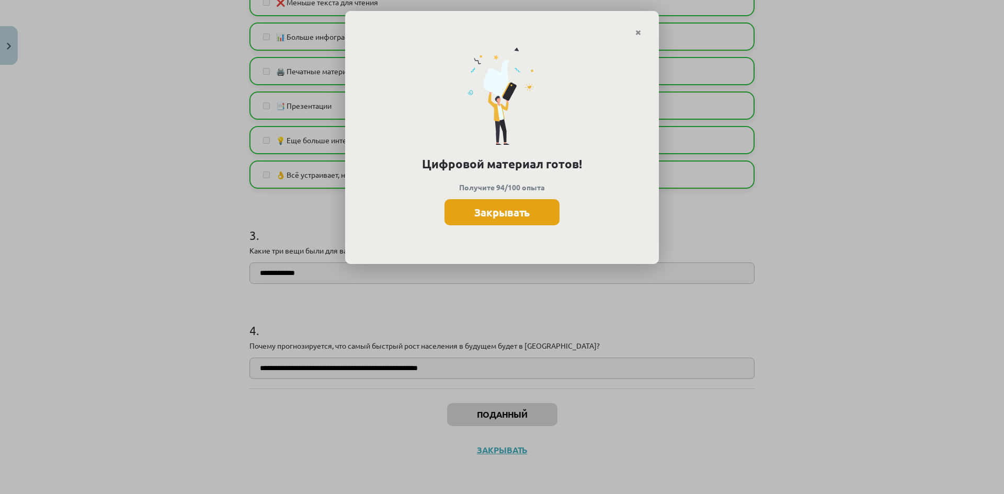
click at [523, 221] on button "Закрывать" at bounding box center [501, 212] width 115 height 26
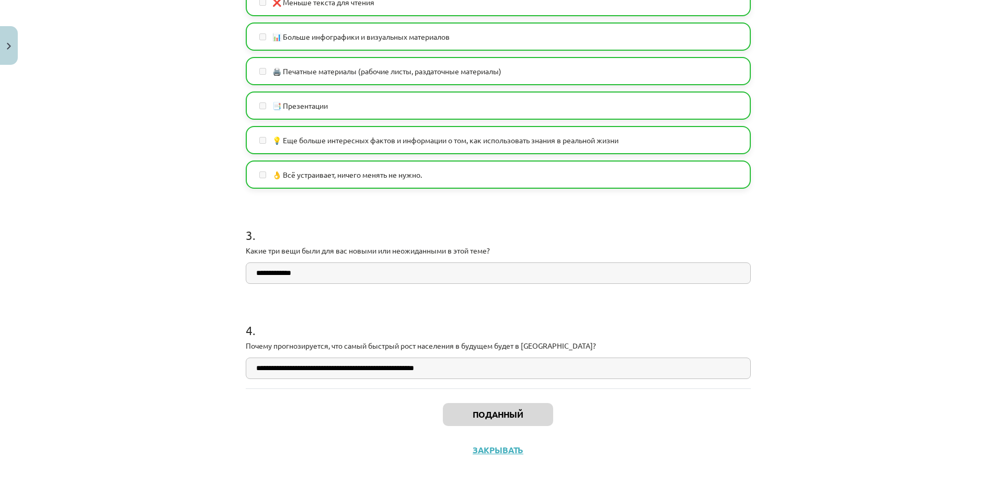
click at [515, 444] on div "Поданный Закрывать" at bounding box center [498, 425] width 505 height 73
click at [512, 449] on font "Закрывать" at bounding box center [498, 449] width 51 height 11
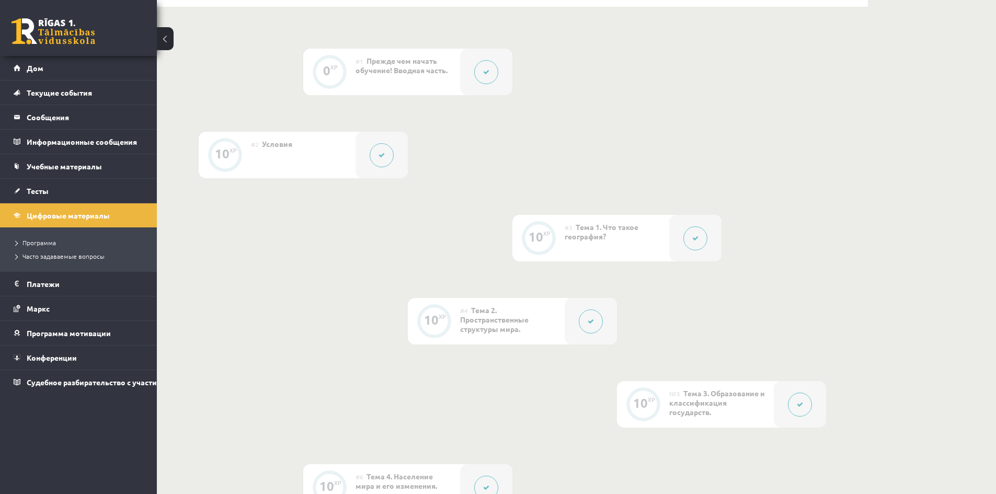
scroll to position [0, 0]
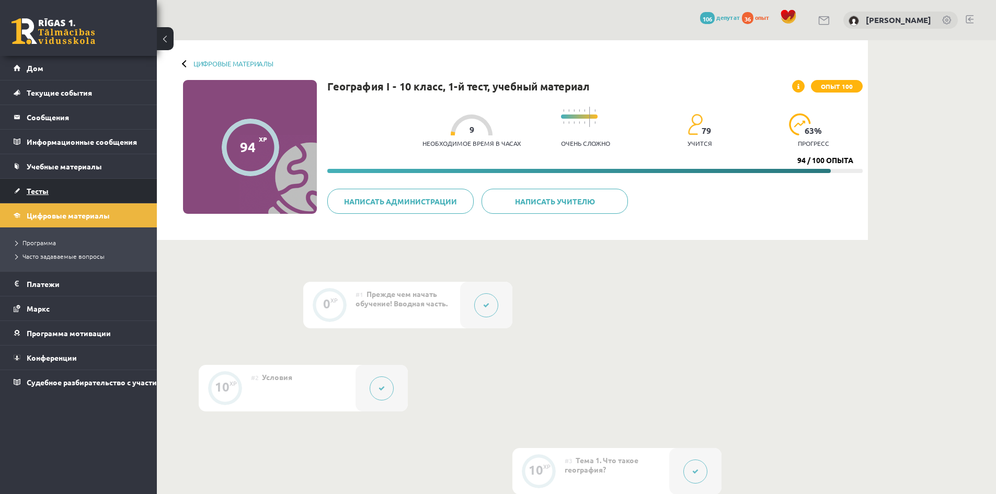
click at [40, 196] on link "Тесты" at bounding box center [79, 191] width 130 height 24
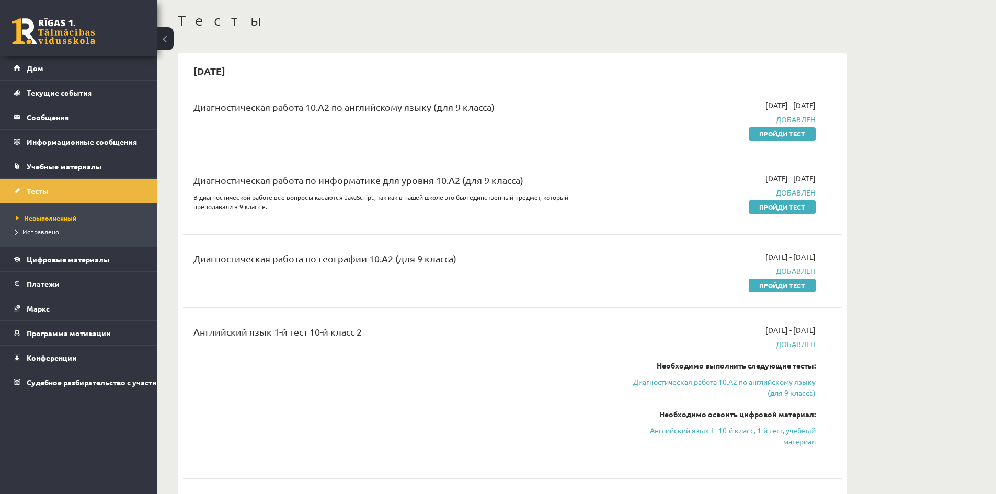
scroll to position [52, 0]
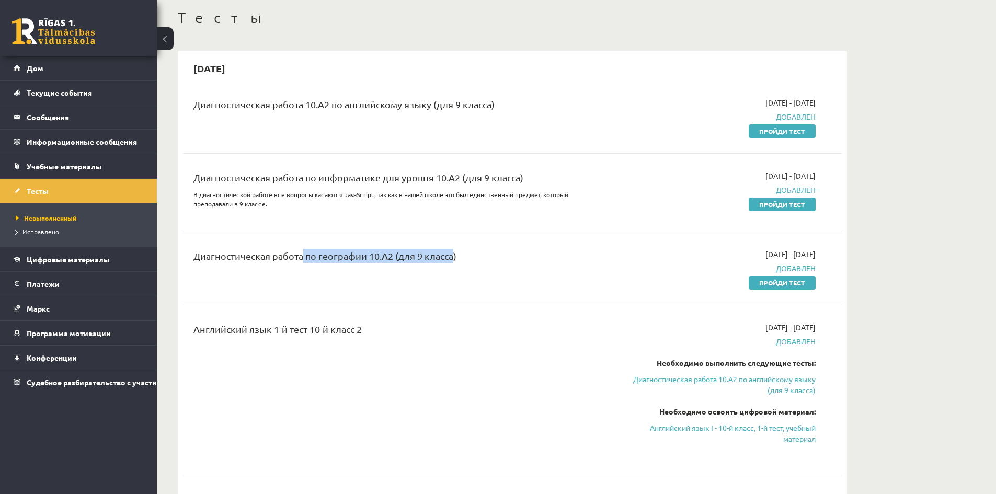
drag, startPoint x: 451, startPoint y: 254, endPoint x: 298, endPoint y: 249, distance: 153.8
click at [298, 249] on div "Диагностическая работа по географии 10.А2 (для 9 класса)" at bounding box center [397, 258] width 409 height 19
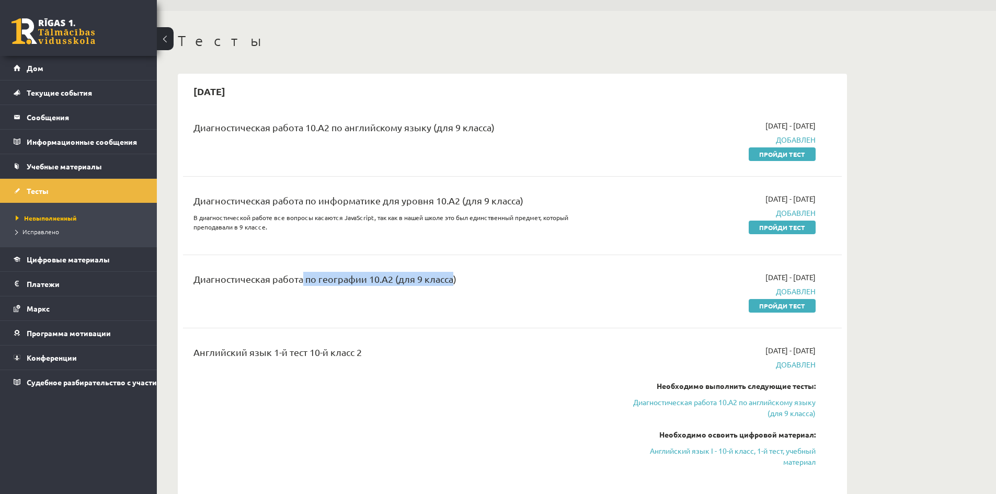
scroll to position [0, 0]
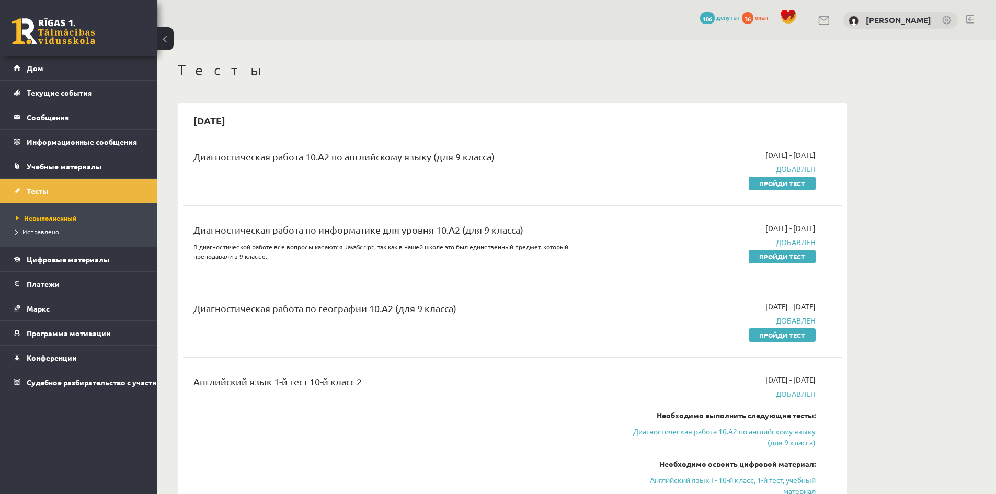
click at [482, 309] on div "Диагностическая работа по географии 10.А2 (для 9 класса)" at bounding box center [397, 310] width 409 height 19
drag, startPoint x: 509, startPoint y: 315, endPoint x: 460, endPoint y: 312, distance: 49.3
click at [460, 312] on div "Диагностическая работа по географии 10.А2 (для 9 класса)" at bounding box center [397, 310] width 409 height 19
click at [783, 334] on font "Пройди тест" at bounding box center [782, 335] width 46 height 8
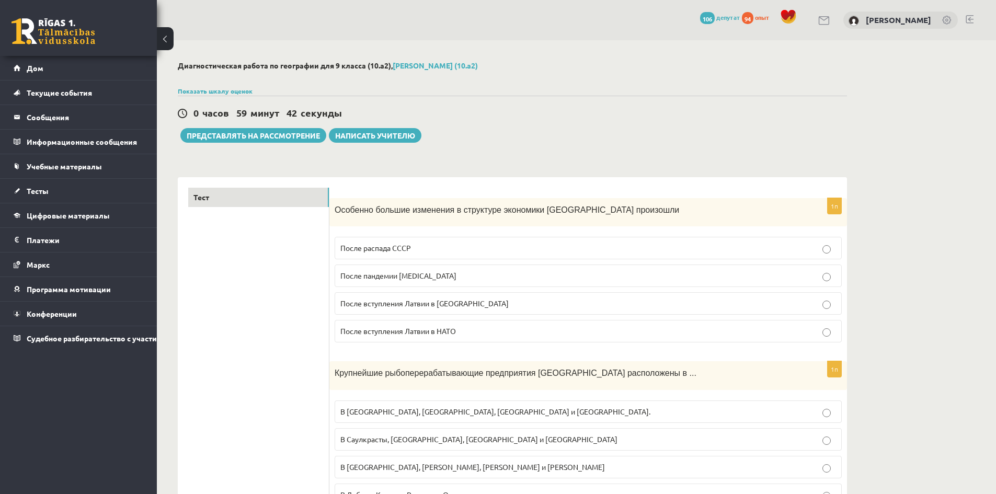
drag, startPoint x: 609, startPoint y: 207, endPoint x: 330, endPoint y: 204, distance: 278.2
click at [330, 204] on div "Особенно большие изменения в структуре экономики [GEOGRAPHIC_DATA] произошли" at bounding box center [588, 212] width 518 height 29
copy font "Особенно большие изменения в структуре экономики [GEOGRAPHIC_DATA] произошли"
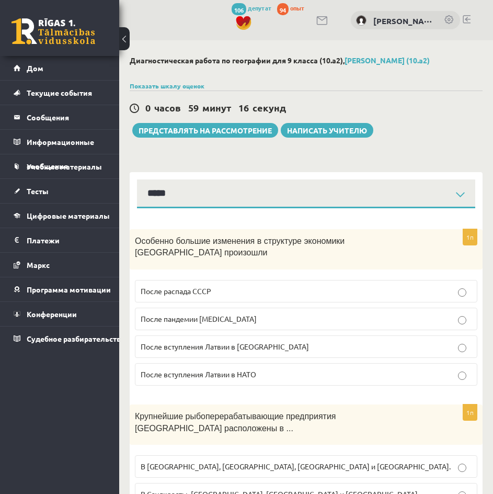
click at [345, 286] on p "После распада СССР" at bounding box center [306, 291] width 331 height 11
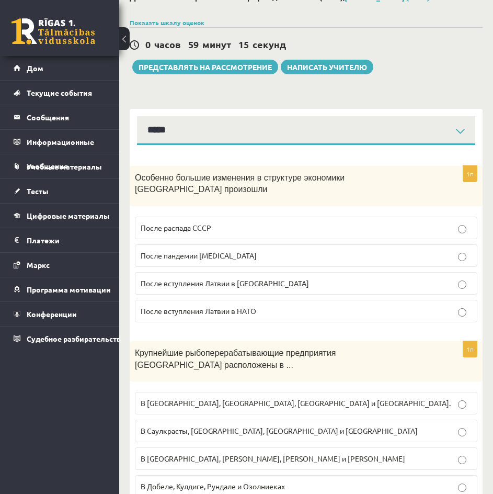
scroll to position [105, 0]
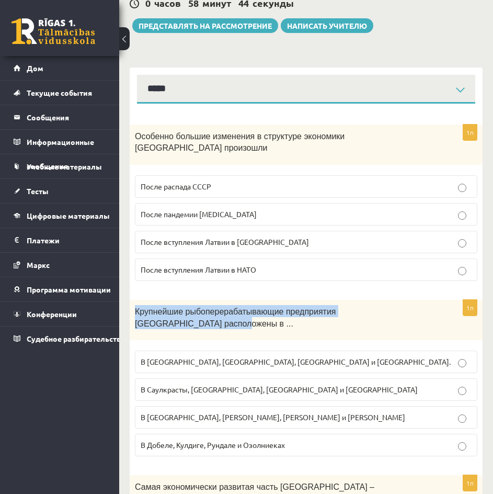
drag, startPoint x: 422, startPoint y: 299, endPoint x: 121, endPoint y: 283, distance: 301.6
copy font "Крупнейшие рыбоперерабатывающие предприятия [GEOGRAPHIC_DATA] расположены в ..."
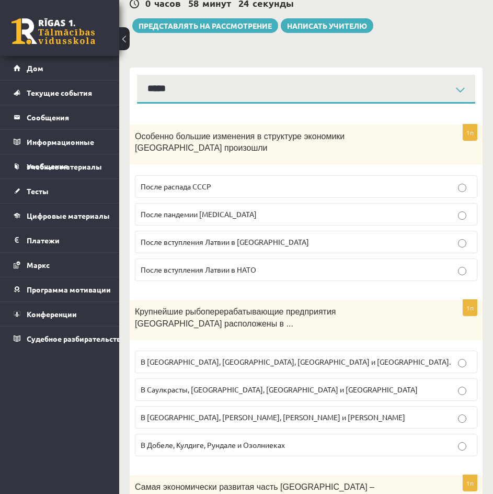
click at [269, 356] on p "В [GEOGRAPHIC_DATA], [GEOGRAPHIC_DATA], [GEOGRAPHIC_DATA] и [GEOGRAPHIC_DATA]." at bounding box center [306, 361] width 331 height 11
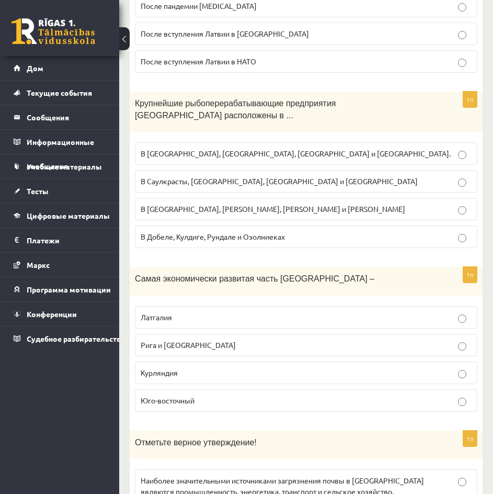
scroll to position [314, 0]
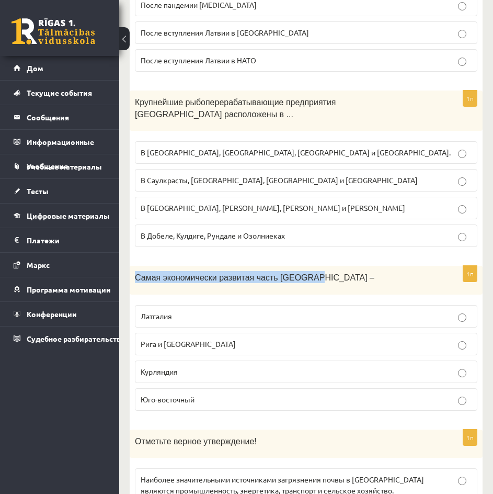
drag, startPoint x: 316, startPoint y: 255, endPoint x: 119, endPoint y: 262, distance: 196.8
copy font "Самая экономически развитая часть [GEOGRAPHIC_DATA] –"
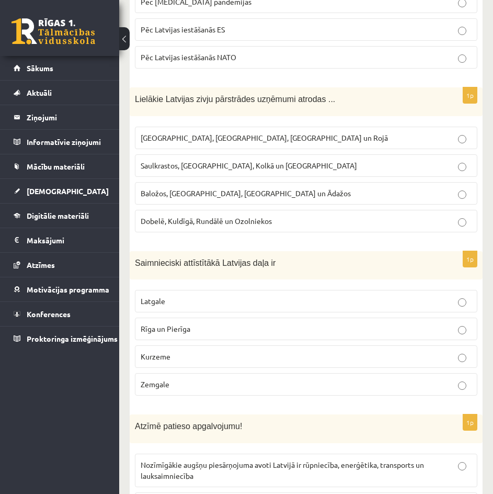
scroll to position [323, 0]
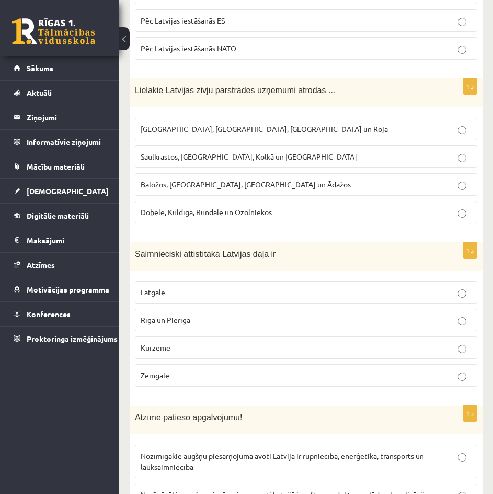
click at [283, 317] on p "Rīga un Pierīga" at bounding box center [306, 319] width 331 height 11
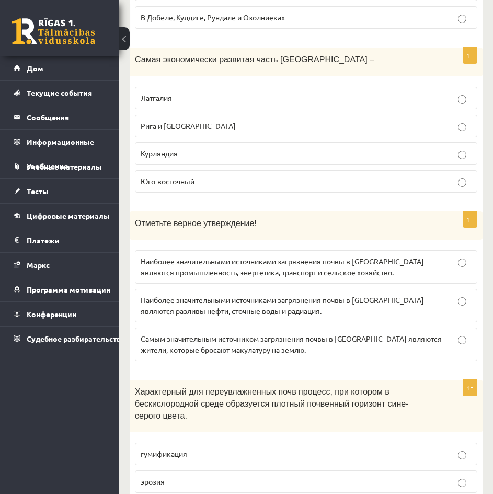
scroll to position [523, 0]
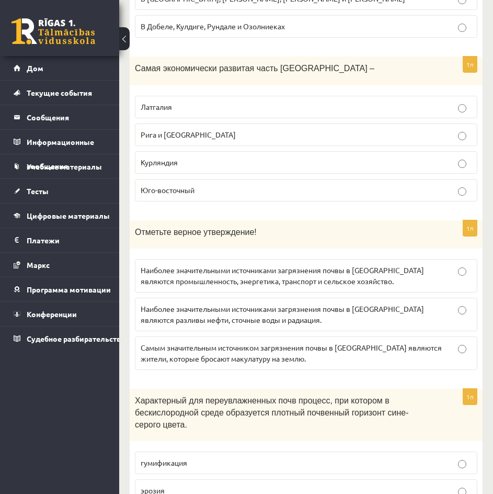
click at [423, 265] on p "Наиболее значительными источниками загрязнения почвы в Латвии являются промышле…" at bounding box center [306, 276] width 331 height 22
click at [374, 65] on div "1п Самая экономически развитая часть Латвии – Латгалия Рига и Рига Курляндия Юг…" at bounding box center [306, 132] width 353 height 153
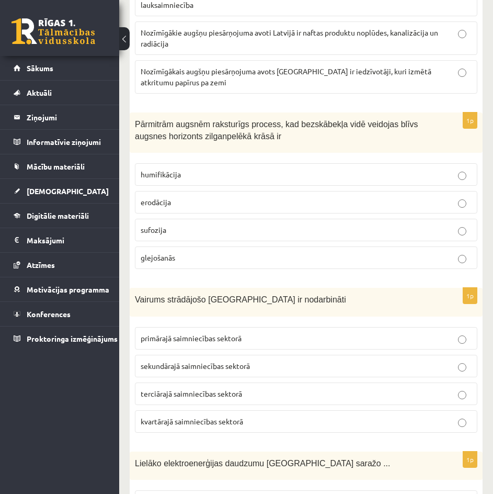
scroll to position [793, 0]
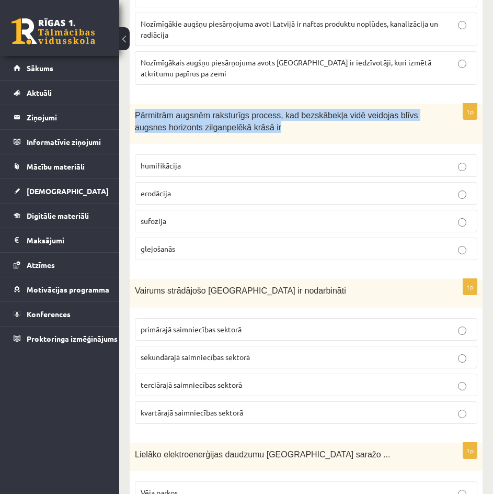
drag, startPoint x: 133, startPoint y: 114, endPoint x: 238, endPoint y: 133, distance: 106.9
click at [238, 133] on div "Pārmitrām augsnēm raksturīgs process, kad bezskābekļa vidē veidojas blīvs augsn…" at bounding box center [306, 124] width 353 height 40
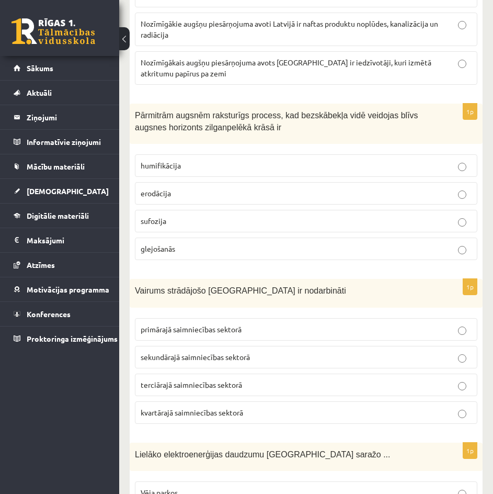
click at [188, 251] on p "glejošanās" at bounding box center [306, 248] width 331 height 11
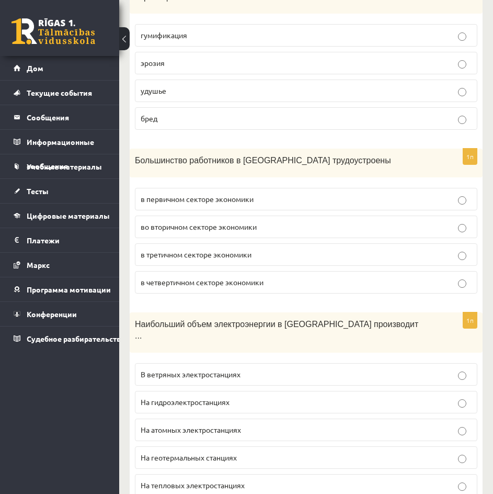
scroll to position [953, 0]
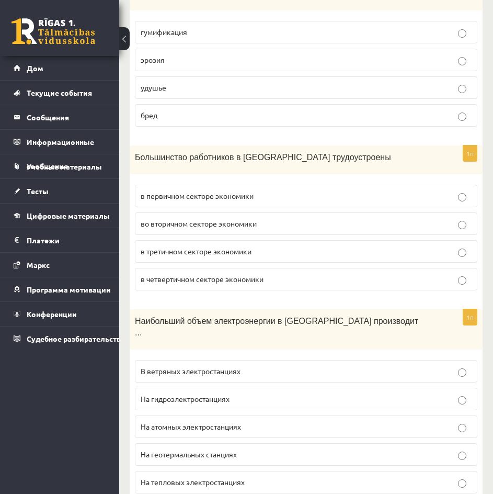
drag, startPoint x: 157, startPoint y: 131, endPoint x: 324, endPoint y: 140, distance: 167.6
click at [324, 145] on div "Большинство работников в Латвии трудоустроены" at bounding box center [306, 159] width 353 height 29
click at [334, 151] on p "Большинство работников в Латвии трудоустроены" at bounding box center [280, 157] width 290 height 12
click at [343, 145] on div "Большинство работников в Латвии трудоустроены" at bounding box center [306, 159] width 353 height 29
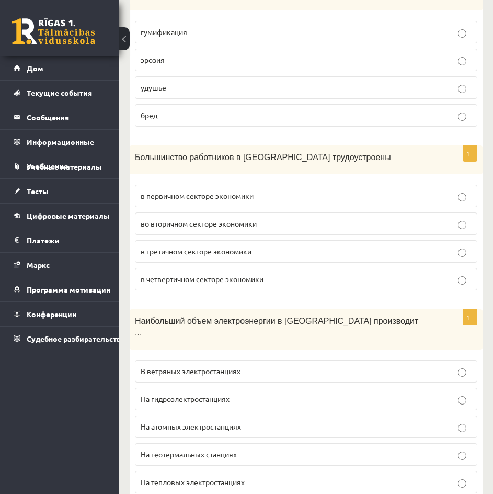
click at [235, 212] on label "во вторичном секторе экономики" at bounding box center [306, 223] width 343 height 22
drag, startPoint x: 160, startPoint y: 300, endPoint x: 340, endPoint y: 301, distance: 179.9
click at [340, 316] on font "Наибольший объем электроэнергии в Латвии производит ..." at bounding box center [276, 326] width 283 height 21
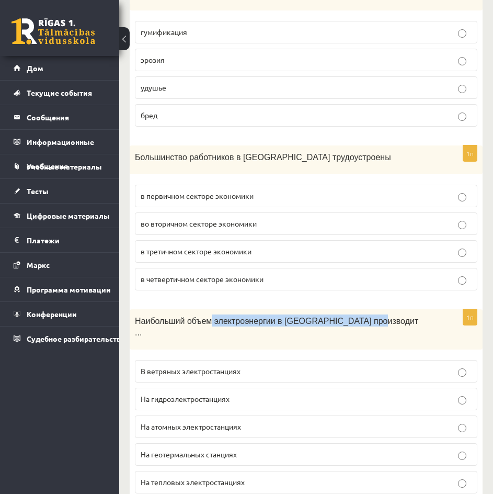
drag, startPoint x: 356, startPoint y: 302, endPoint x: 207, endPoint y: 288, distance: 149.7
click at [207, 309] on div "Наибольший объем электроэнергии в Латвии производит ..." at bounding box center [306, 329] width 353 height 40
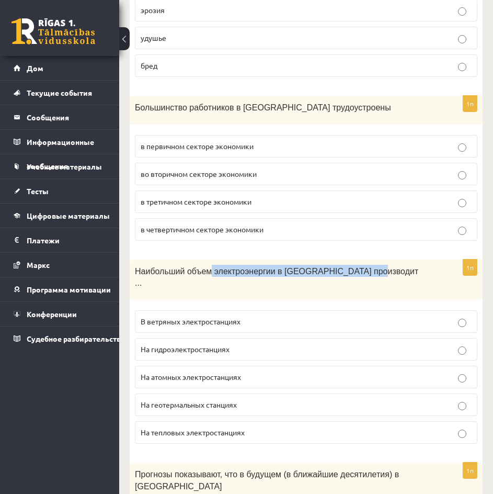
scroll to position [1006, 0]
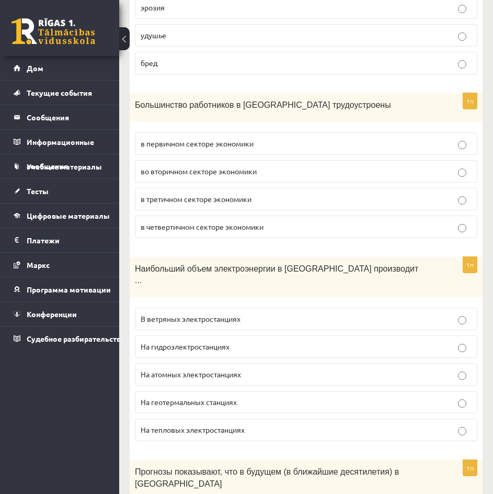
click at [144, 264] on font "Наибольший объем электроэнергии в Латвии производит ..." at bounding box center [276, 274] width 283 height 21
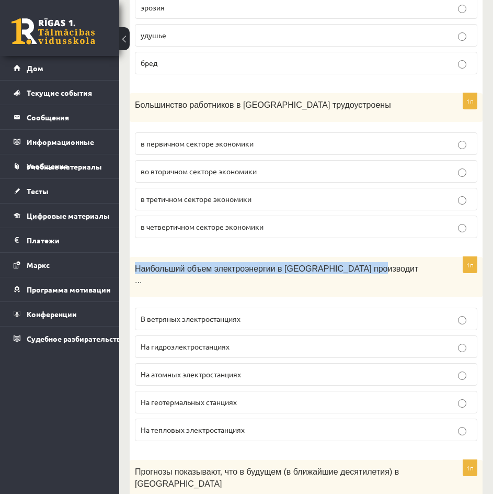
drag, startPoint x: 131, startPoint y: 240, endPoint x: 355, endPoint y: 249, distance: 224.0
click at [355, 257] on div "Наибольший объем электроэнергии в Латвии производит ..." at bounding box center [306, 277] width 353 height 40
copy font "Наибольший объем электроэнергии в Латвии производит ..."
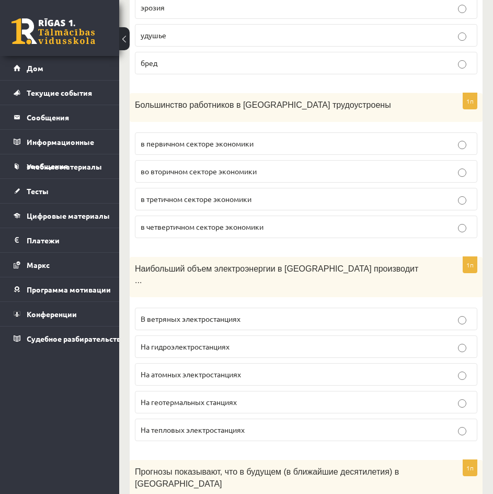
click at [230, 341] on font "На гидроэлектростанциях" at bounding box center [185, 345] width 89 height 9
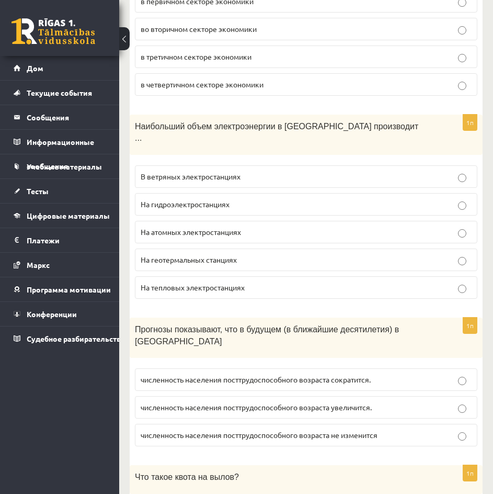
scroll to position [1162, 0]
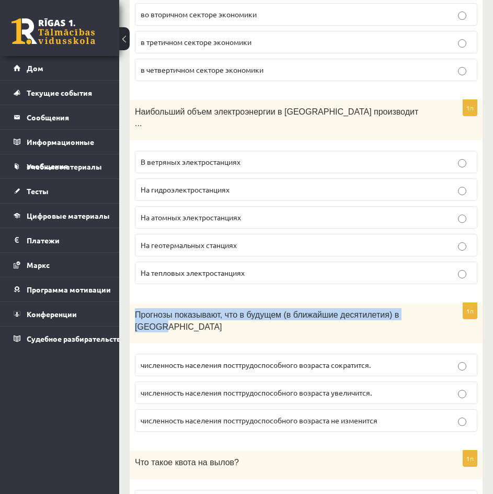
drag, startPoint x: 418, startPoint y: 277, endPoint x: 133, endPoint y: 295, distance: 285.6
click at [133, 303] on div "Прогнозы показывают, что в будущем (в ближайшие десятилетия) в Латвии" at bounding box center [306, 323] width 353 height 40
copy font "Прогнозы показывают, что в будущем (в ближайшие десятилетия) в Латвии"
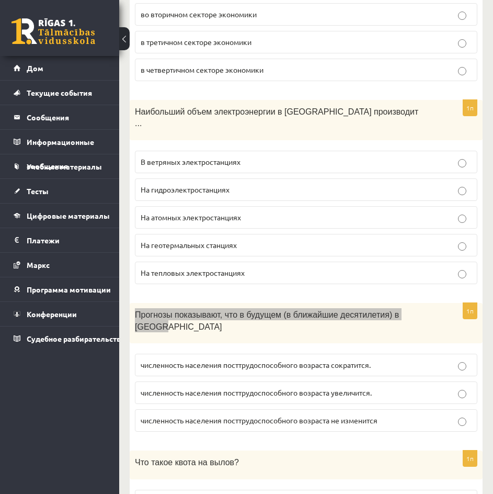
scroll to position [1159, 0]
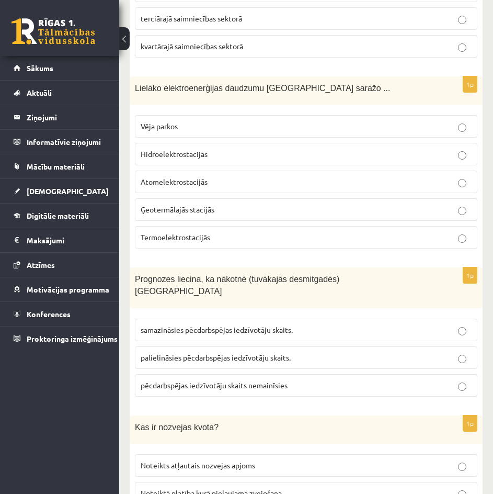
click at [313, 324] on p "samazināsies pēcdarbspējas iedzīvotāju skaits." at bounding box center [306, 329] width 331 height 11
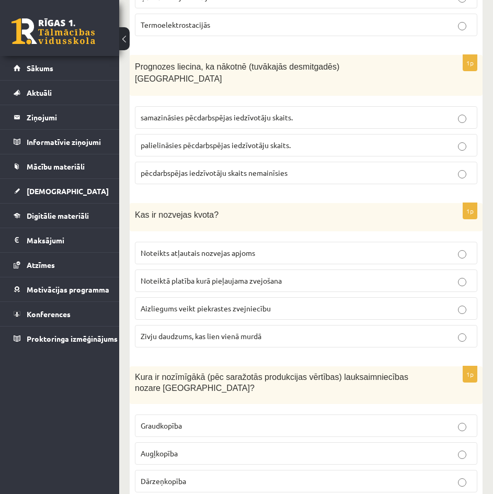
scroll to position [1369, 0]
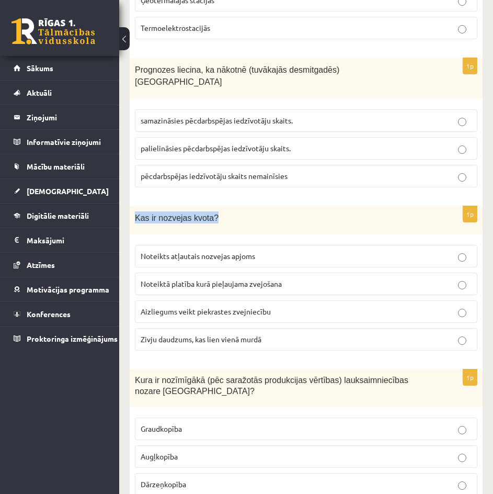
drag, startPoint x: 210, startPoint y: 196, endPoint x: 122, endPoint y: 197, distance: 87.9
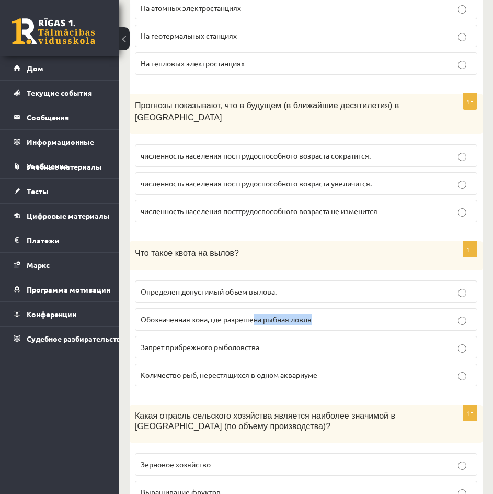
drag, startPoint x: 340, startPoint y: 270, endPoint x: 254, endPoint y: 267, distance: 86.8
click at [254, 314] on p "Обозначенная зона, где разрешена рыбная ловля" at bounding box center [306, 319] width 331 height 11
click at [375, 280] on label "Определен допустимый объем вылова." at bounding box center [306, 291] width 343 height 22
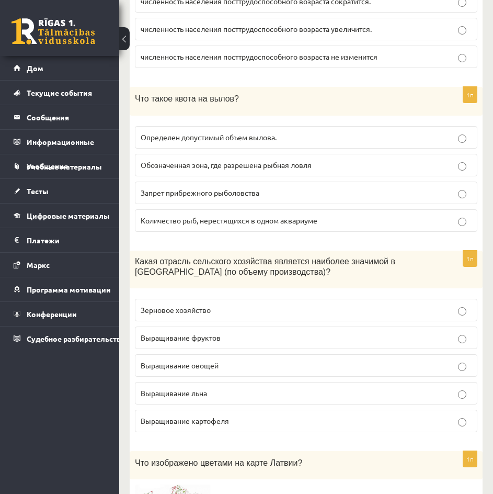
scroll to position [1529, 0]
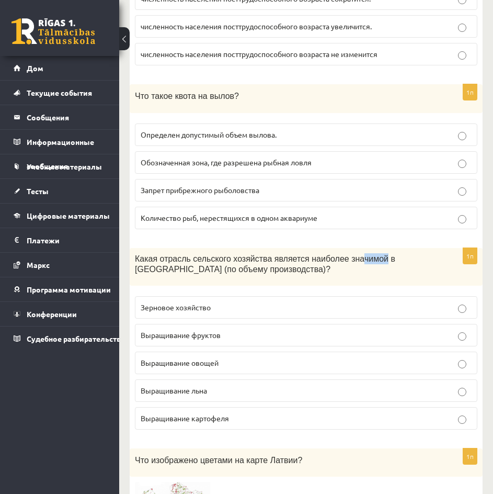
drag, startPoint x: 345, startPoint y: 212, endPoint x: 331, endPoint y: 213, distance: 13.6
click at [363, 254] on font "Какая отрасль сельского хозяйства является наиболее значимой в Латвии (по объем…" at bounding box center [265, 264] width 260 height 20
click at [284, 253] on p "Какая отрасль сельского хозяйства является наиболее значимой в Латвии (по объем…" at bounding box center [280, 263] width 290 height 21
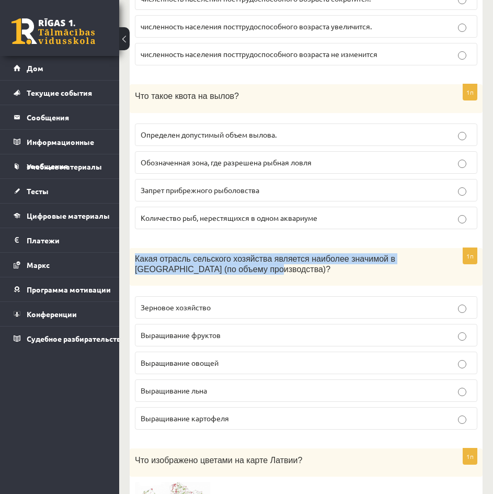
drag, startPoint x: 227, startPoint y: 226, endPoint x: 130, endPoint y: 201, distance: 100.5
click at [130, 248] on div "Какая отрасль сельского хозяйства является наиболее значимой в Латвии (по объем…" at bounding box center [306, 267] width 353 height 38
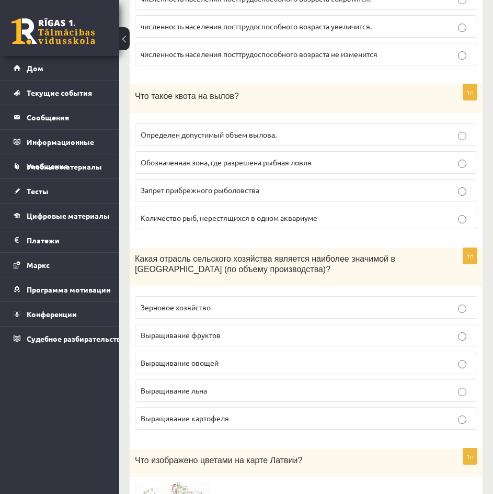
click at [284, 302] on p "Зерновое хозяйство" at bounding box center [306, 307] width 331 height 11
click at [306, 248] on div "Какая отрасль сельского хозяйства является наиболее значимой в Латвии (по объем…" at bounding box center [306, 267] width 353 height 38
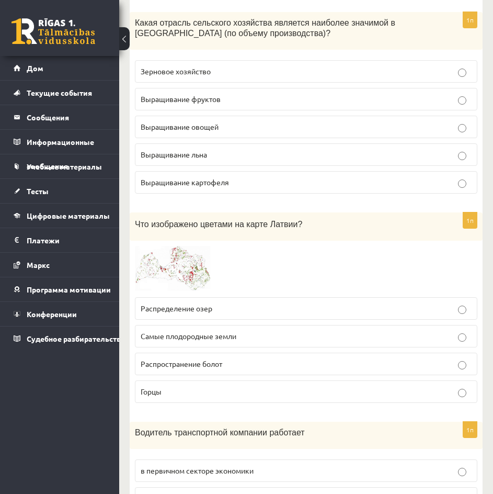
scroll to position [1790, 0]
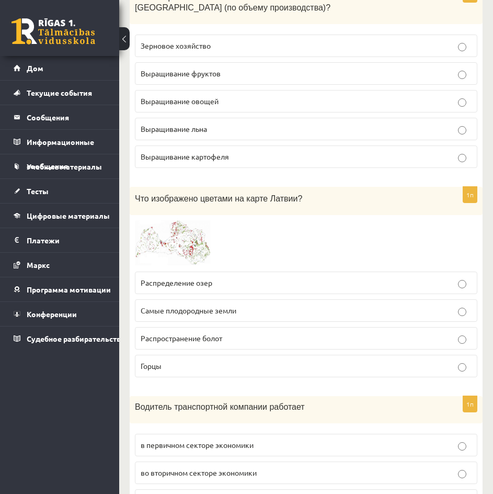
click at [196, 220] on img at bounding box center [174, 243] width 78 height 46
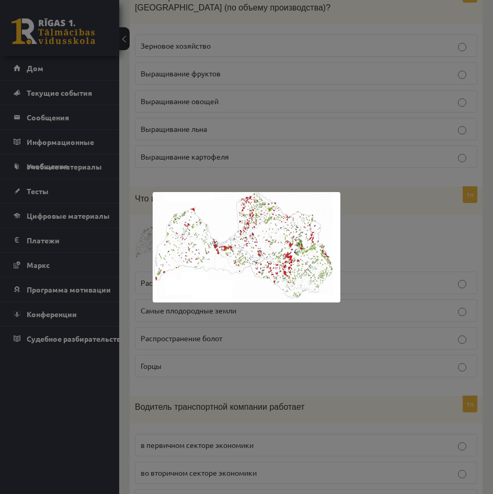
scroll to position [1826, 0]
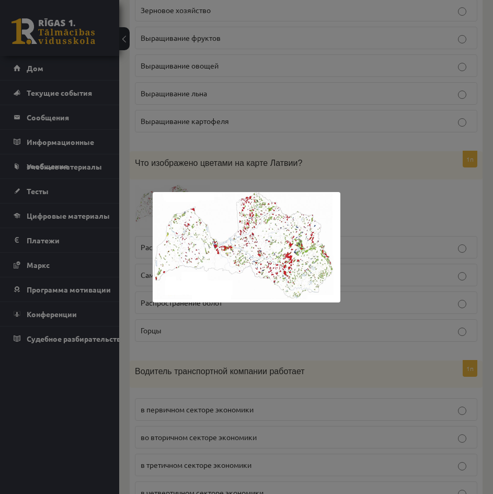
click at [393, 176] on div at bounding box center [246, 247] width 493 height 494
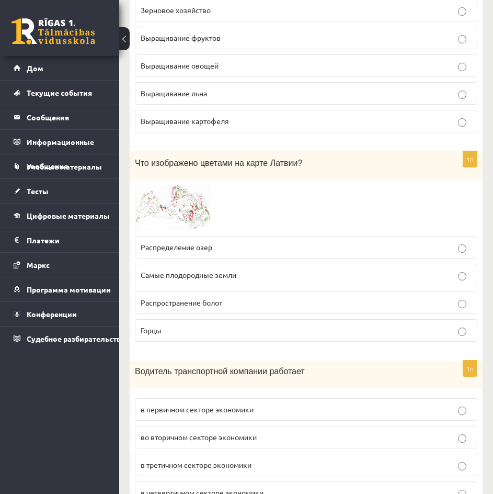
click at [269, 297] on p "Распространение болот" at bounding box center [306, 302] width 331 height 11
click at [192, 185] on img at bounding box center [174, 208] width 78 height 46
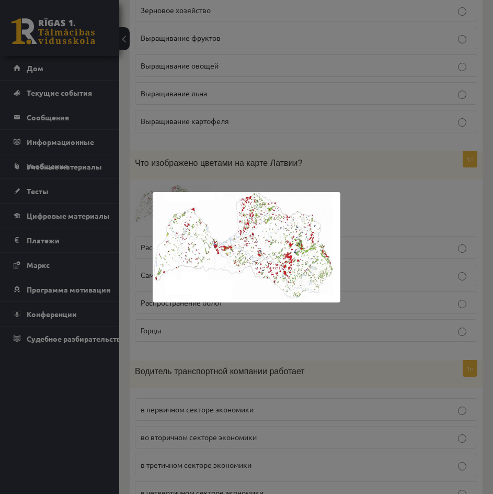
click at [418, 276] on div at bounding box center [246, 247] width 493 height 494
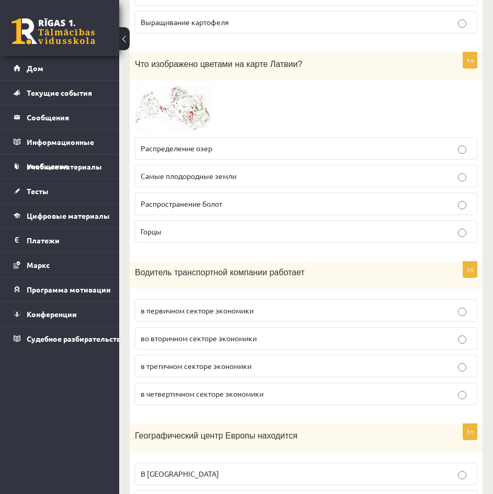
scroll to position [1930, 0]
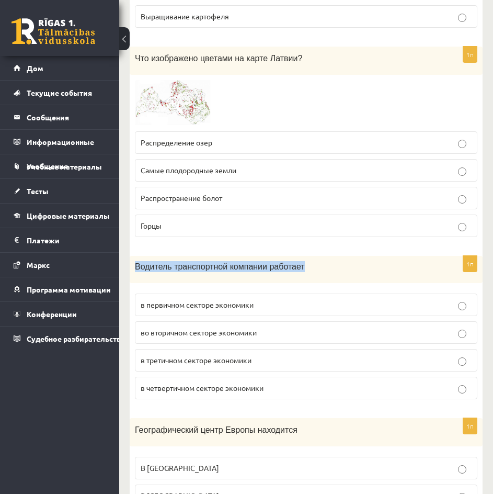
drag, startPoint x: 343, startPoint y: 221, endPoint x: 137, endPoint y: 218, distance: 205.5
click at [137, 261] on p "Водитель транспортной компании работает" at bounding box center [280, 266] width 290 height 11
drag, startPoint x: 274, startPoint y: 258, endPoint x: 134, endPoint y: 220, distance: 145.1
click at [134, 256] on div "1п Водитель транспортной компании работает в первичном секторе экономики во вто…" at bounding box center [306, 331] width 353 height 151
click at [195, 355] on font "в третичном секторе экономики" at bounding box center [196, 359] width 111 height 9
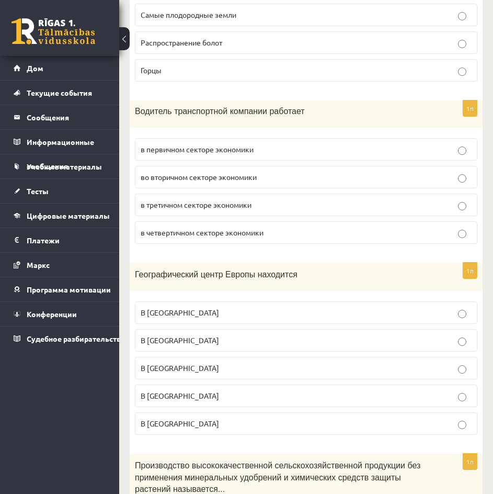
scroll to position [2087, 0]
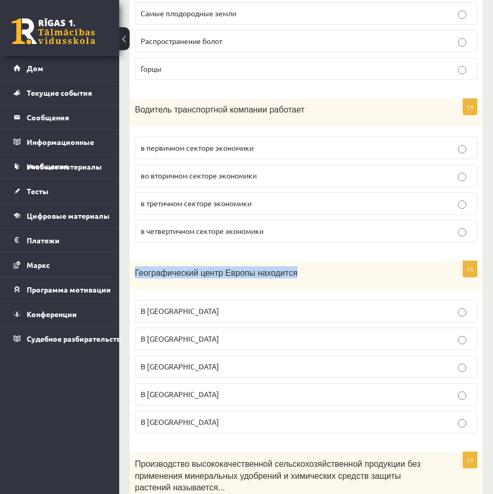
drag, startPoint x: 274, startPoint y: 224, endPoint x: 130, endPoint y: 221, distance: 144.4
click at [130, 261] on div "Географический центр Европы находится" at bounding box center [306, 275] width 353 height 29
click at [282, 333] on p "В Литве" at bounding box center [306, 338] width 331 height 11
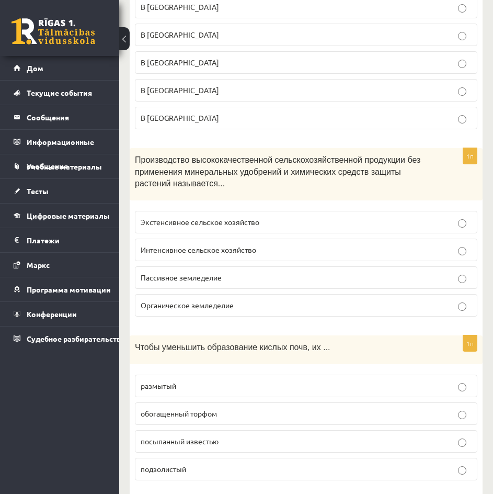
scroll to position [2296, 0]
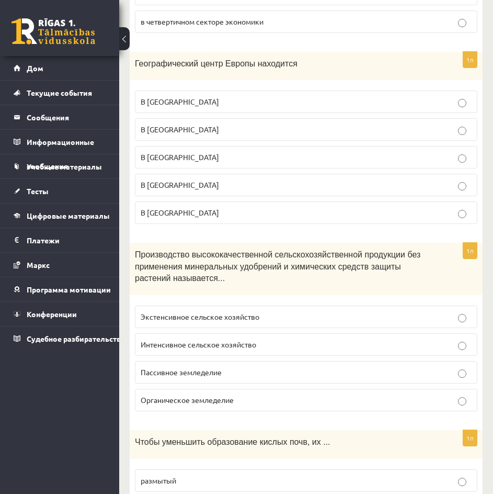
click at [245, 389] on label "Органическое земледелие" at bounding box center [306, 400] width 343 height 22
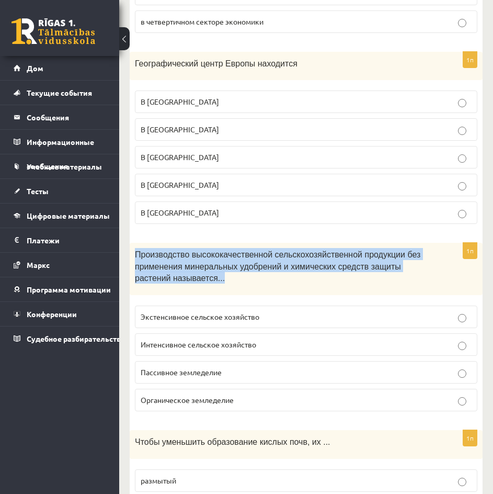
drag, startPoint x: 195, startPoint y: 233, endPoint x: 127, endPoint y: 190, distance: 80.1
click at [127, 190] on div "Диагностическая работа по географии для 9 класса (10.а2), Мария Мергольде (10.а…" at bounding box center [306, 438] width 374 height 5388
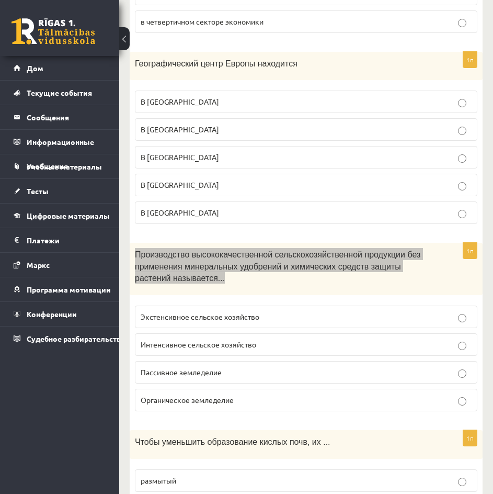
scroll to position [2293, 0]
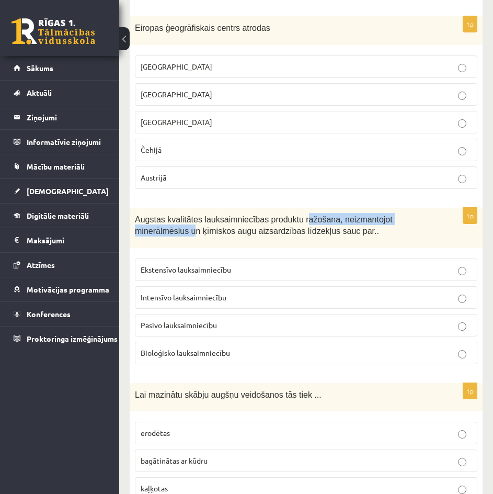
drag, startPoint x: 292, startPoint y: 213, endPoint x: 139, endPoint y: 214, distance: 153.2
click at [139, 214] on p "Augstas kvalitātes lauksaimniecības produktu ražošana, neizmantojot minerālmēsl…" at bounding box center [280, 225] width 290 height 24
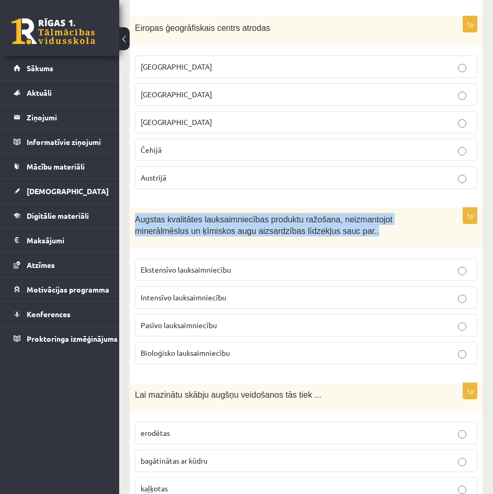
drag, startPoint x: 306, startPoint y: 220, endPoint x: 137, endPoint y: 199, distance: 170.1
click at [137, 208] on div "Augstas kvalitātes lauksaimniecības produktu ražošana, neizmantojot minerālmēsl…" at bounding box center [306, 228] width 353 height 40
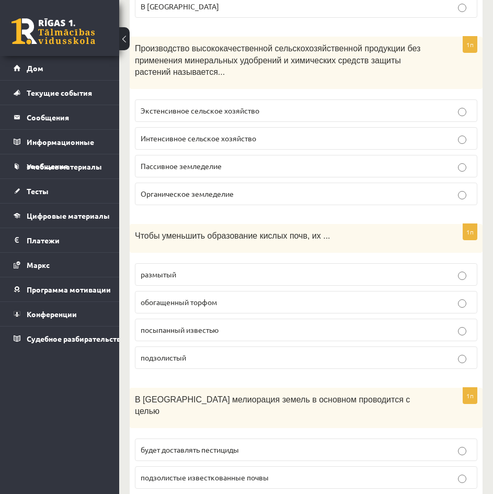
scroll to position [2505, 0]
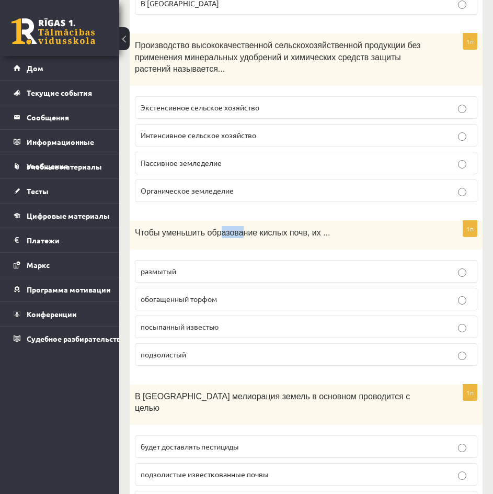
drag, startPoint x: 212, startPoint y: 186, endPoint x: 233, endPoint y: 176, distance: 23.4
click at [233, 221] on div "Чтобы уменьшить образование кислых почв, их ..." at bounding box center [306, 235] width 353 height 29
drag, startPoint x: 311, startPoint y: 184, endPoint x: 135, endPoint y: 189, distance: 175.8
click at [135, 228] on font "Чтобы уменьшить образование кислых почв, их ..." at bounding box center [233, 232] width 196 height 9
click at [234, 349] on p "подзолистый" at bounding box center [306, 354] width 331 height 11
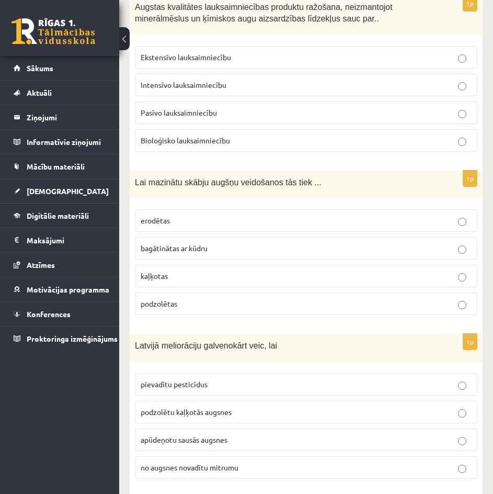
scroll to position [2502, 0]
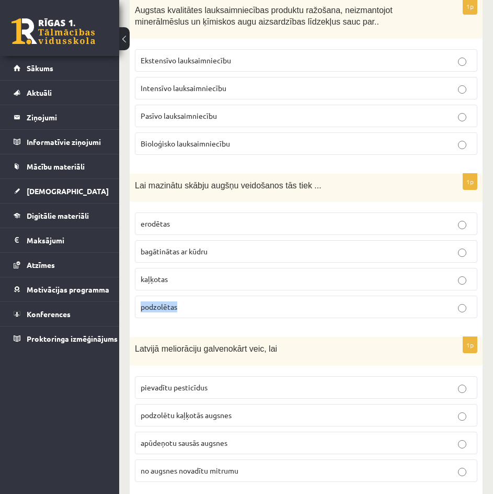
drag, startPoint x: 189, startPoint y: 294, endPoint x: 125, endPoint y: 293, distance: 64.3
click at [125, 293] on div "10.a2 klases diagnosticējošais darbs ģeogrāfijā par 9. klases mācību vielu , Ma…" at bounding box center [306, 201] width 374 height 5327
drag, startPoint x: 159, startPoint y: 267, endPoint x: 133, endPoint y: 265, distance: 26.3
click at [133, 265] on div "1p Lai mazinātu skābju augšņu veidošanos tās tiek ... erodētas bagātinātas ar k…" at bounding box center [306, 250] width 353 height 153
drag, startPoint x: 215, startPoint y: 235, endPoint x: 138, endPoint y: 231, distance: 77.0
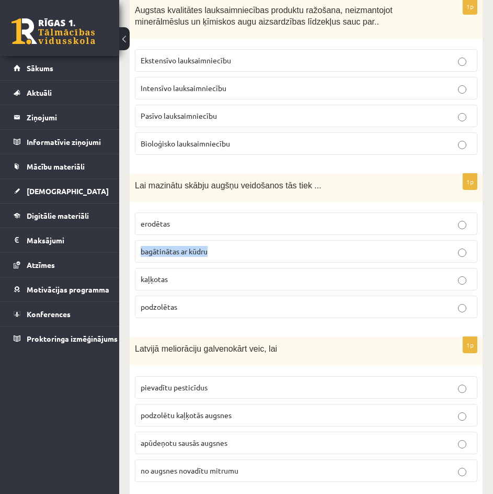
click at [138, 240] on label "bagātinātas ar kūdru" at bounding box center [306, 251] width 343 height 22
drag, startPoint x: 220, startPoint y: 215, endPoint x: 129, endPoint y: 207, distance: 91.3
click at [129, 207] on div "10.a2 klases diagnosticējošais darbs ģeogrāfijā par 9. klases mācību vielu , Ma…" at bounding box center [306, 201] width 374 height 5327
click at [181, 301] on p "podzolētas" at bounding box center [306, 306] width 331 height 11
drag, startPoint x: 190, startPoint y: 297, endPoint x: 128, endPoint y: 297, distance: 62.8
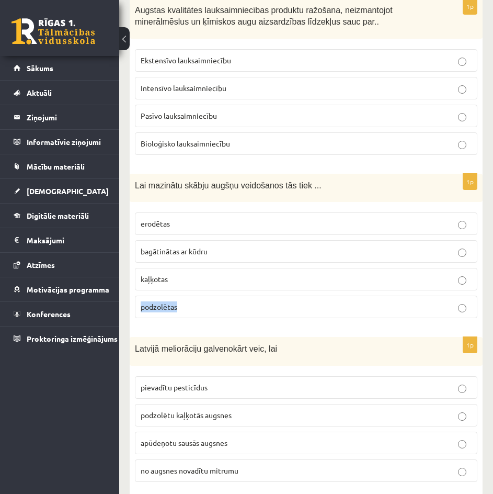
click at [128, 297] on div "10.a2 klases diagnosticējošais darbs ģeogrāfijā par 9. klases mācību vielu , Ma…" at bounding box center [306, 201] width 374 height 5327
click at [323, 312] on div "1p Lai mazinātu skābju augšņu veidošanos tās tiek ... erodētas bagātinātas ar k…" at bounding box center [306, 250] width 353 height 153
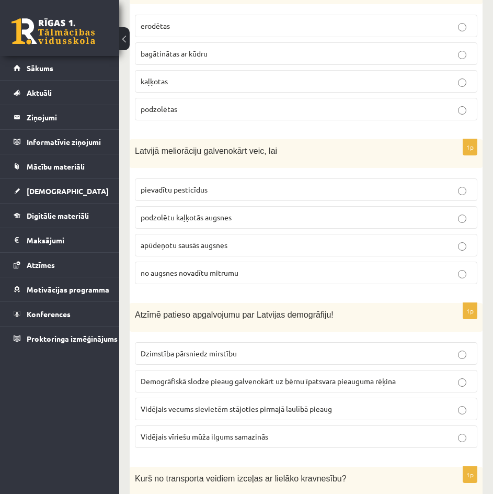
scroll to position [2715, 0]
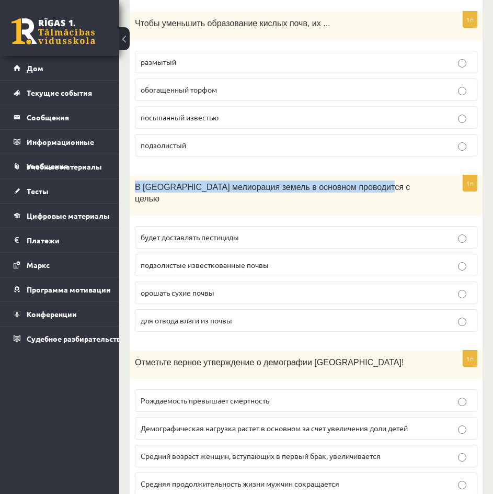
drag, startPoint x: 368, startPoint y: 139, endPoint x: 191, endPoint y: 146, distance: 177.4
click at [125, 134] on div "Диагностическая работа по географии для 9 класса (10.а2), Мария Мергольде (10.а…" at bounding box center [306, 20] width 374 height 5388
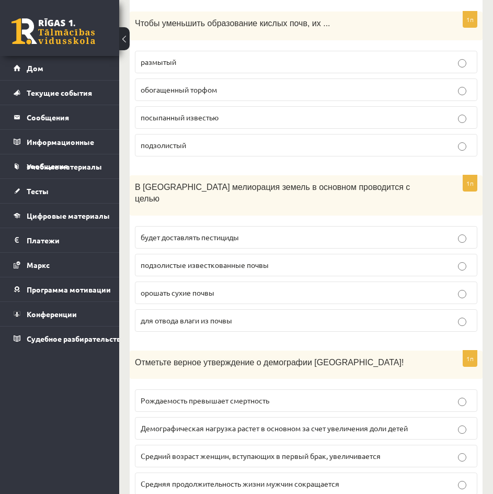
click at [273, 287] on p "орошать сухие почвы" at bounding box center [306, 292] width 331 height 11
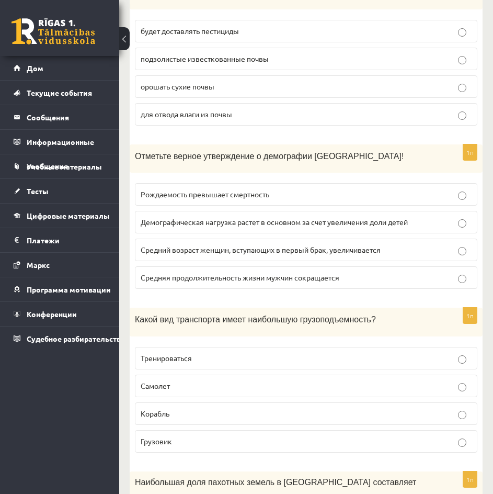
scroll to position [2924, 0]
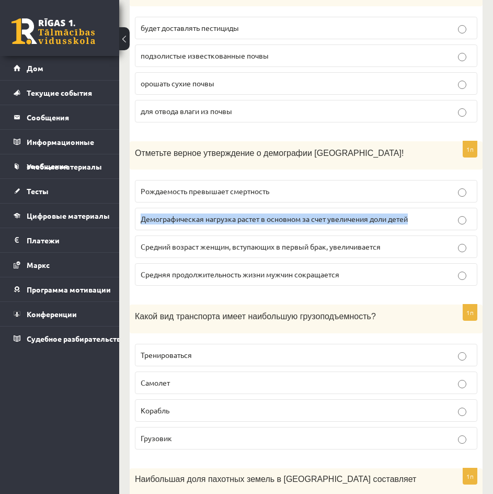
drag, startPoint x: 418, startPoint y: 158, endPoint x: 143, endPoint y: 162, distance: 274.6
click at [143, 213] on p "Демографическая нагрузка растет в основном за счет увеличения доли детей" at bounding box center [306, 218] width 331 height 11
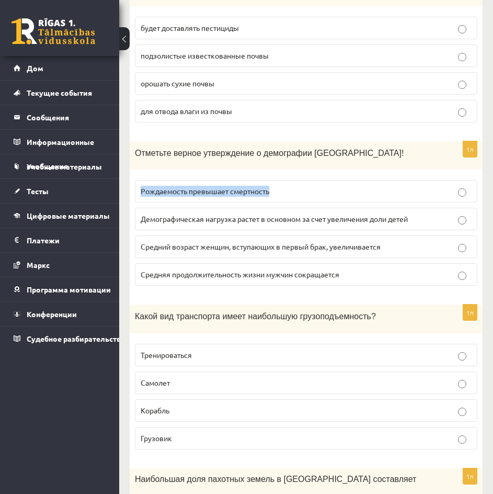
drag, startPoint x: 311, startPoint y: 137, endPoint x: 121, endPoint y: 138, distance: 189.8
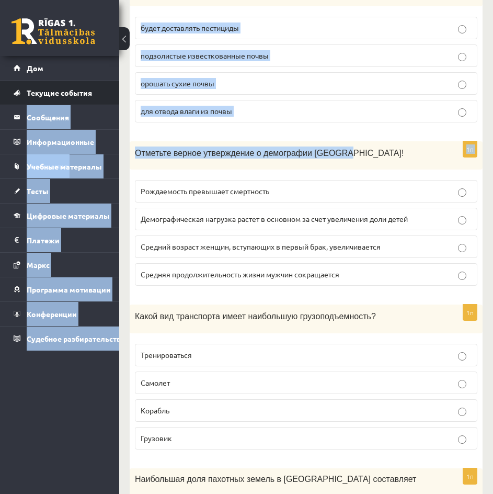
drag, startPoint x: 343, startPoint y: 96, endPoint x: 116, endPoint y: 99, distance: 227.5
click at [349, 141] on div "Отметьте верное утверждение о демографии Латвии!" at bounding box center [306, 155] width 353 height 29
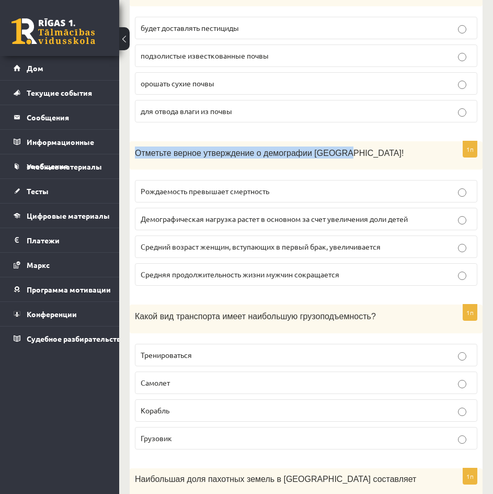
drag, startPoint x: 314, startPoint y: 93, endPoint x: 135, endPoint y: 93, distance: 178.3
click at [132, 141] on div "Отметьте верное утверждение о демографии Латвии!" at bounding box center [306, 155] width 353 height 29
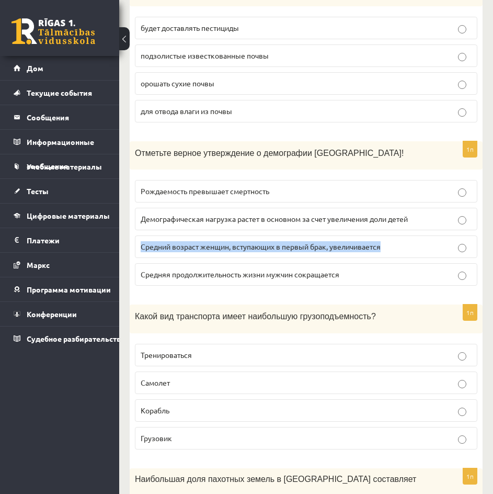
drag, startPoint x: 392, startPoint y: 188, endPoint x: 158, endPoint y: 190, distance: 233.8
click at [140, 235] on label "Средний возраст женщин, вступающих в первый брак, увеличивается" at bounding box center [306, 246] width 343 height 22
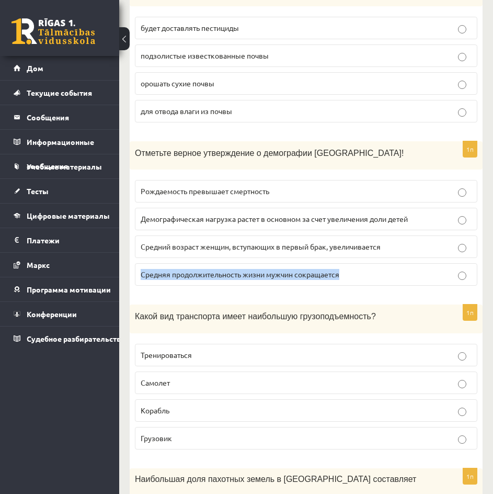
drag, startPoint x: 372, startPoint y: 212, endPoint x: 208, endPoint y: 218, distance: 163.8
click at [138, 263] on label "Средняя продолжительность жизни мужчин сокращается" at bounding box center [306, 274] width 343 height 22
click at [230, 242] on font "Средний возраст женщин, вступающих в первый брак, увеличивается" at bounding box center [261, 246] width 240 height 9
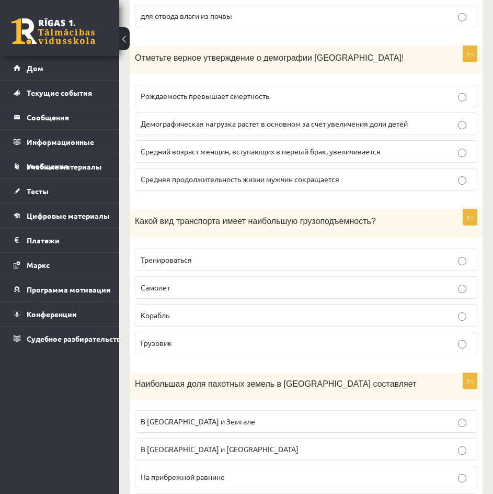
scroll to position [3028, 0]
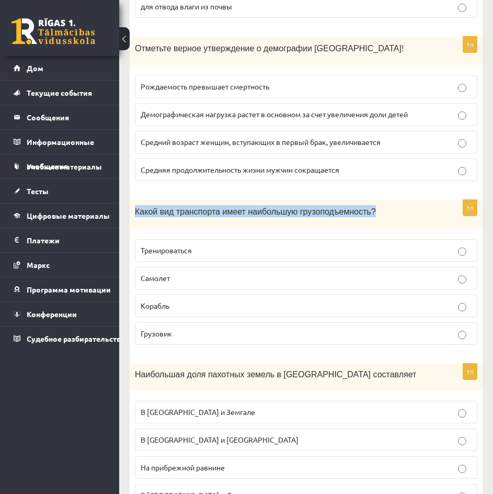
drag, startPoint x: 366, startPoint y: 151, endPoint x: 126, endPoint y: 132, distance: 241.2
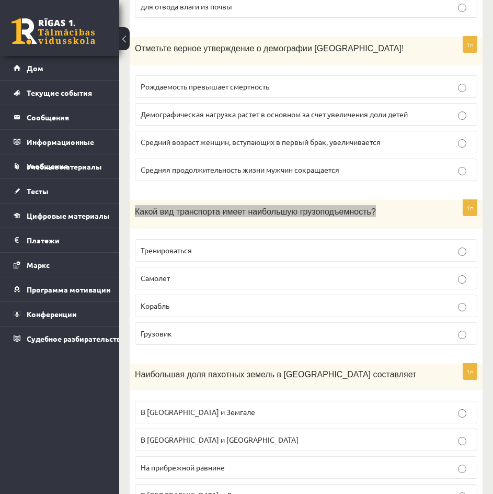
scroll to position [3013, 0]
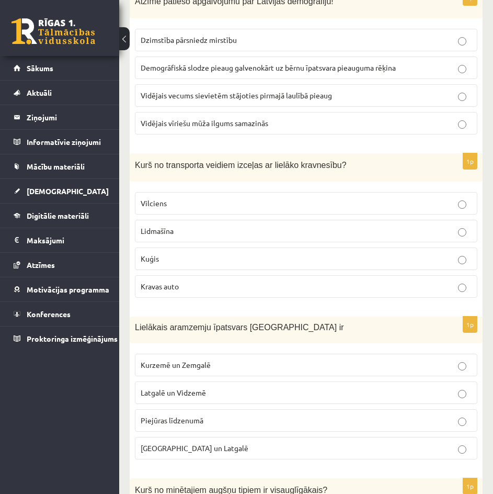
click at [195, 153] on div "Kurš no transporta veidiem izceļas ar lielāko kravnesību?" at bounding box center [306, 167] width 353 height 29
drag, startPoint x: 197, startPoint y: 154, endPoint x: 337, endPoint y: 146, distance: 140.4
click at [337, 158] on p "Kurš no transporta veidiem izceļas ar lielāko kravnesību?" at bounding box center [280, 164] width 290 height 12
click at [304, 253] on p "Kuģis" at bounding box center [306, 258] width 331 height 11
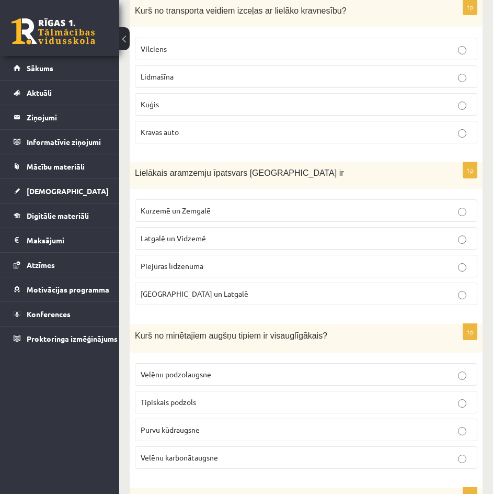
scroll to position [3170, 0]
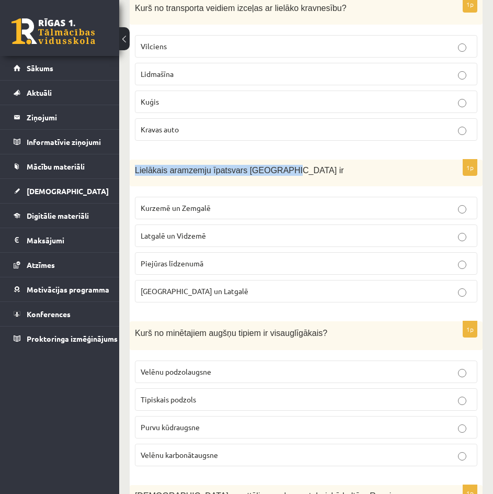
drag, startPoint x: 264, startPoint y: 158, endPoint x: 135, endPoint y: 160, distance: 129.2
click at [135, 166] on span "Lielākais aramzemju īpatsvars Latvijā ir" at bounding box center [239, 170] width 209 height 9
click at [294, 202] on p "Kurzemē un Zemgalē" at bounding box center [306, 207] width 331 height 11
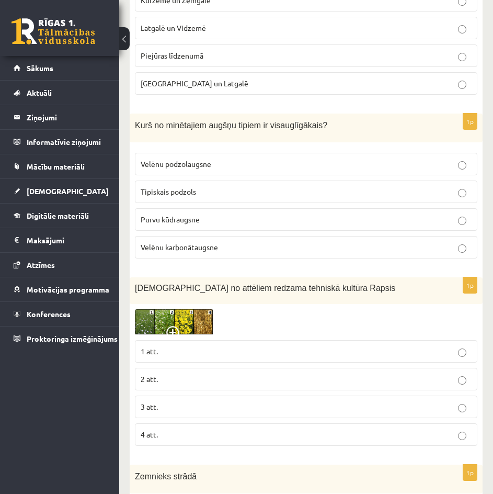
scroll to position [3379, 0]
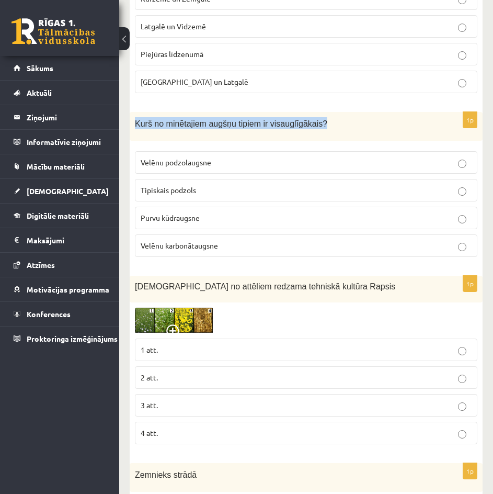
drag, startPoint x: 325, startPoint y: 106, endPoint x: 123, endPoint y: 93, distance: 202.3
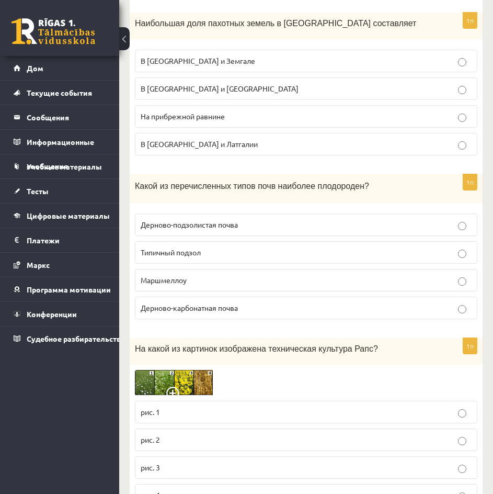
scroll to position [3394, 0]
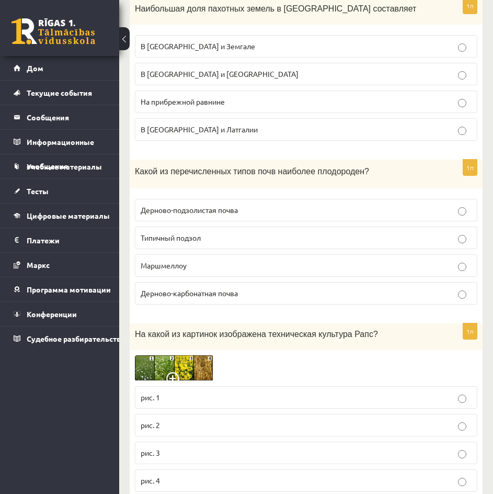
click at [356, 165] on p "Какой из перечисленных типов почв наиболее плодороден?" at bounding box center [280, 171] width 290 height 12
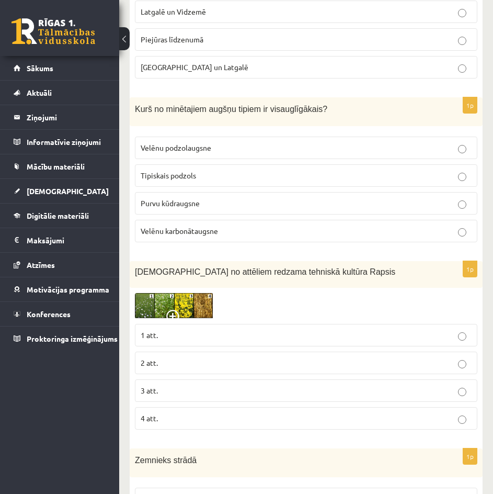
scroll to position [3379, 0]
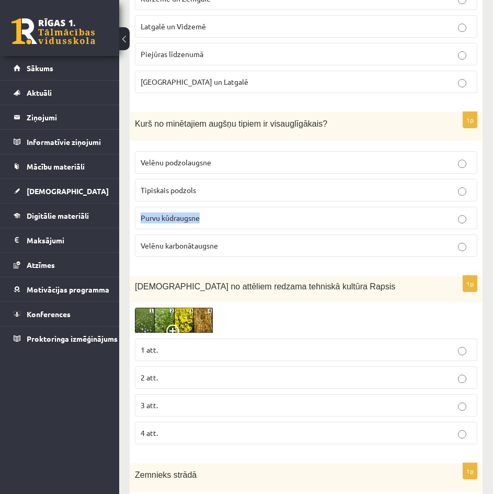
drag, startPoint x: 218, startPoint y: 212, endPoint x: 135, endPoint y: 210, distance: 82.6
click at [135, 210] on label "Purvu kūdraugsne" at bounding box center [306, 218] width 343 height 22
drag, startPoint x: 245, startPoint y: 231, endPoint x: 120, endPoint y: 231, distance: 125.0
drag, startPoint x: 248, startPoint y: 152, endPoint x: 136, endPoint y: 144, distance: 112.7
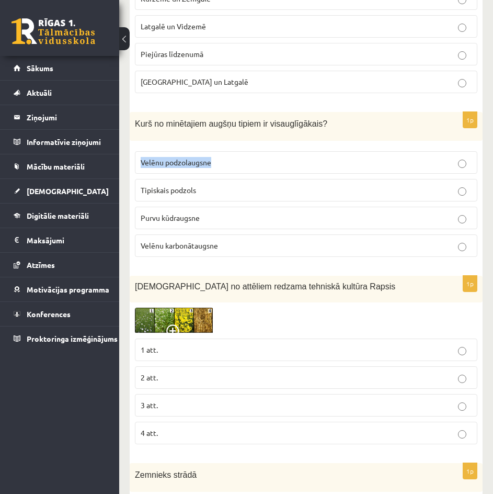
click at [136, 151] on label "Velēnu podzolaugsne" at bounding box center [306, 162] width 343 height 22
click at [277, 157] on p "Velēnu podzolaugsne" at bounding box center [306, 162] width 331 height 11
click at [145, 307] on img at bounding box center [174, 320] width 78 height 26
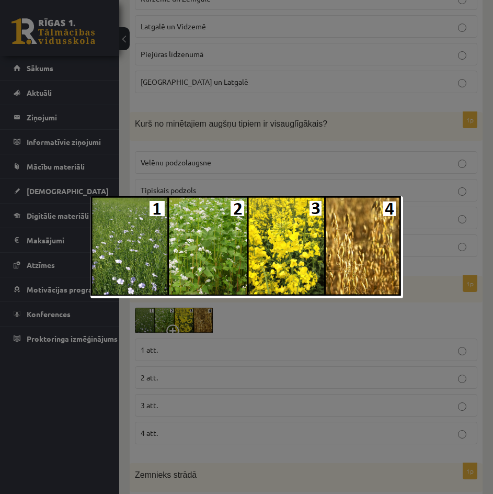
click at [257, 301] on div at bounding box center [246, 247] width 493 height 494
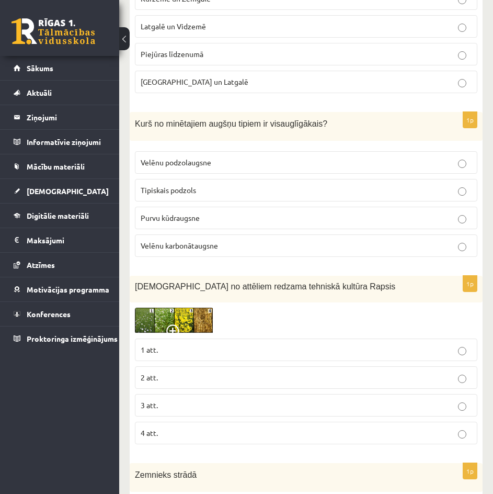
click at [225, 400] on p "3 att." at bounding box center [306, 405] width 331 height 11
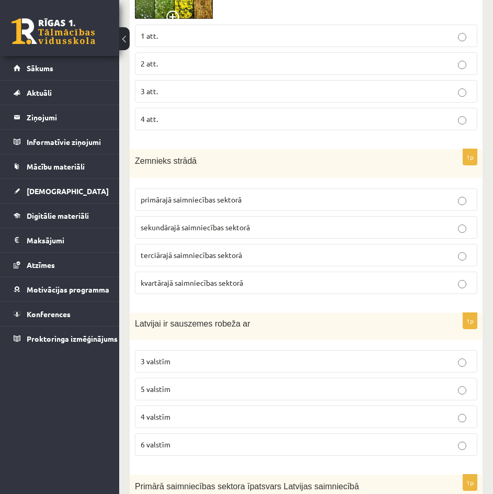
scroll to position [3708, 0]
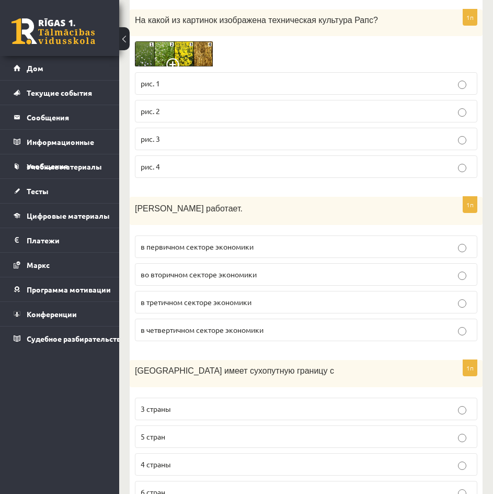
click at [297, 241] on p "в первичном секторе экономики" at bounding box center [306, 246] width 331 height 11
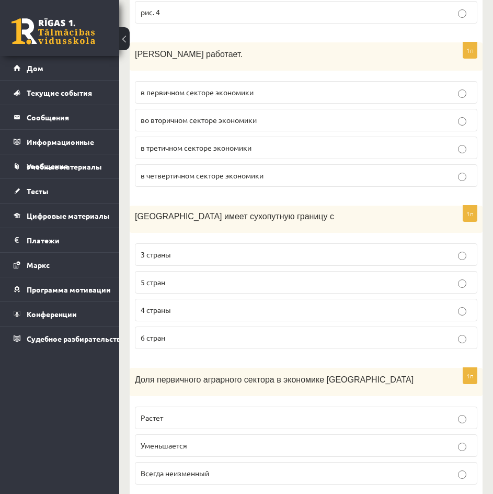
scroll to position [3865, 0]
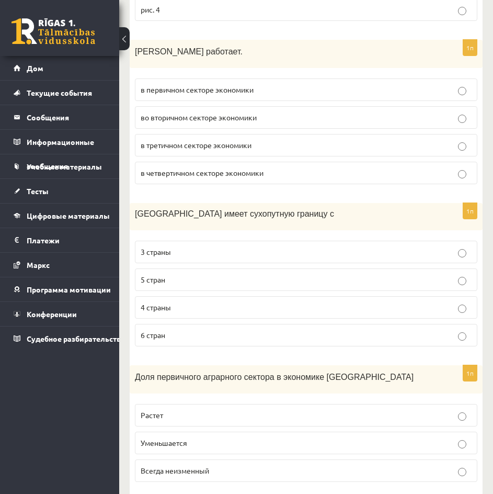
click at [184, 302] on p "4 страны" at bounding box center [306, 307] width 331 height 11
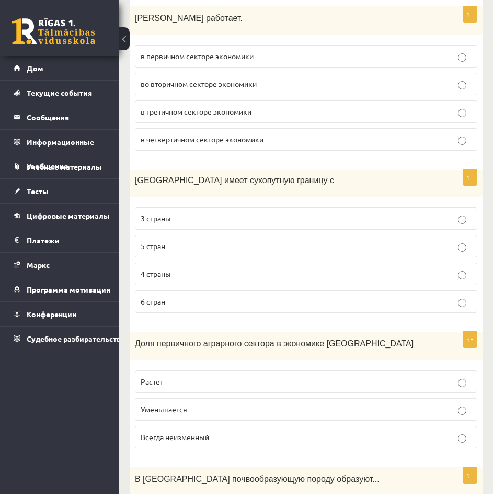
scroll to position [4021, 0]
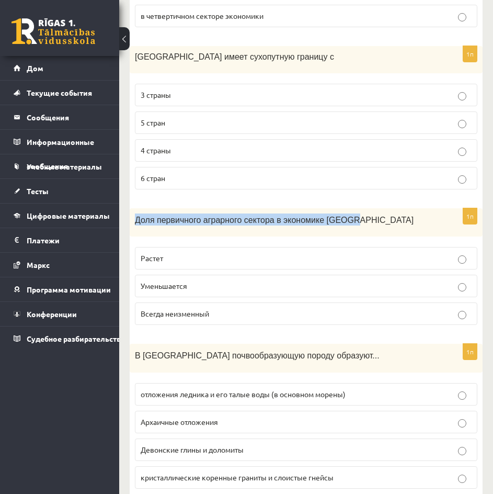
drag, startPoint x: 357, startPoint y: 158, endPoint x: 132, endPoint y: 149, distance: 224.6
click at [314, 280] on p "Уменьшается" at bounding box center [306, 285] width 331 height 11
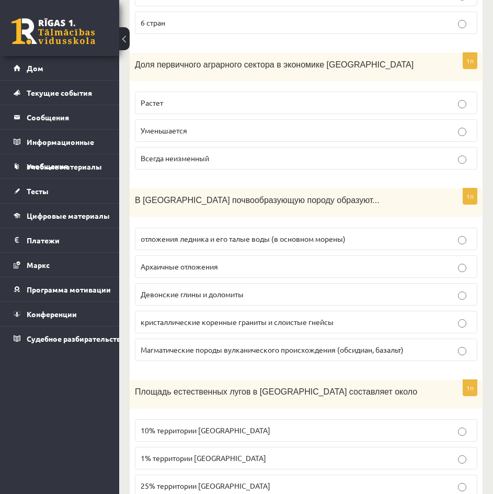
scroll to position [4178, 0]
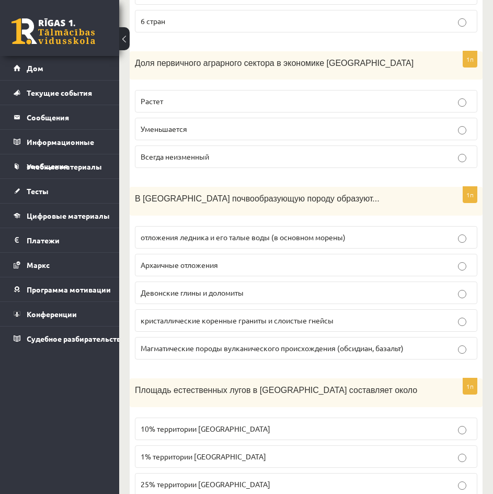
click at [368, 287] on p "Девонские глины и доломиты" at bounding box center [306, 292] width 331 height 11
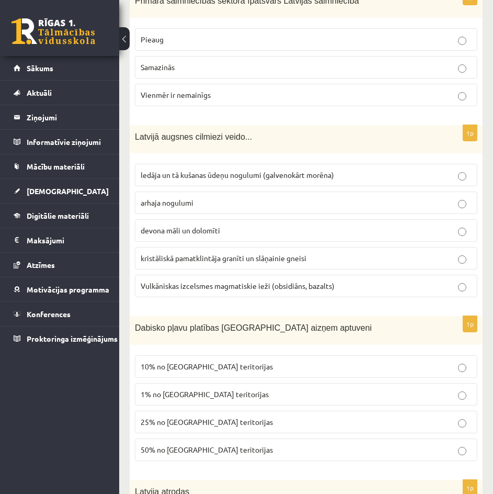
scroll to position [4163, 0]
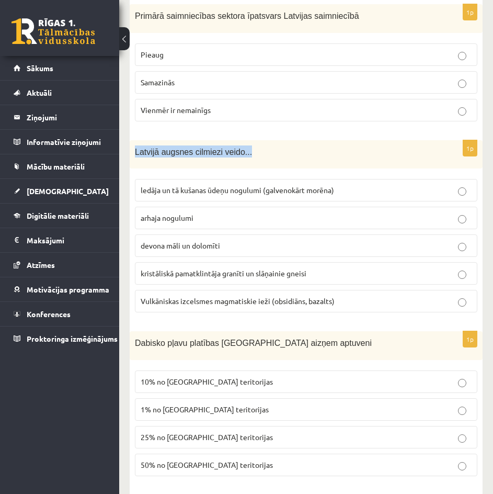
drag, startPoint x: 220, startPoint y: 139, endPoint x: 136, endPoint y: 135, distance: 83.3
click at [136, 145] on p "Latvijā augsnes cilmiezi veido..." at bounding box center [280, 151] width 290 height 12
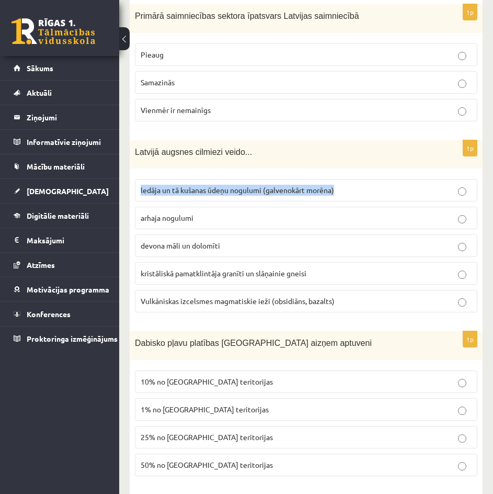
drag, startPoint x: 354, startPoint y: 175, endPoint x: 135, endPoint y: 171, distance: 218.6
click at [135, 179] on label "ledāja un tā kušanas ūdeņu nogulumi (galvenokārt morēna)" at bounding box center [306, 190] width 343 height 22
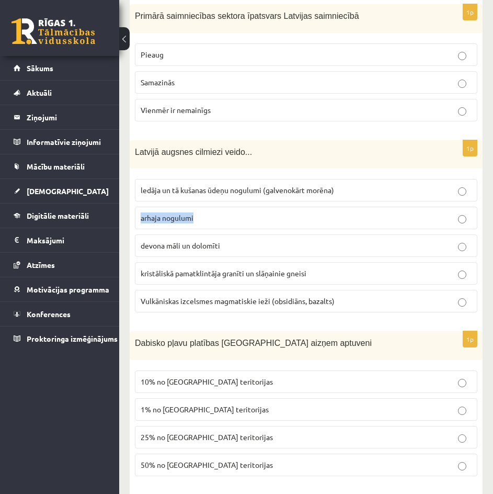
drag, startPoint x: 210, startPoint y: 211, endPoint x: 135, endPoint y: 211, distance: 74.8
click at [135, 211] on label "arhaja nogulumi" at bounding box center [306, 218] width 343 height 22
drag, startPoint x: 231, startPoint y: 226, endPoint x: 139, endPoint y: 237, distance: 92.1
click at [139, 237] on label "devona māli un dolomīti" at bounding box center [306, 245] width 343 height 22
drag, startPoint x: 338, startPoint y: 259, endPoint x: 132, endPoint y: 252, distance: 206.7
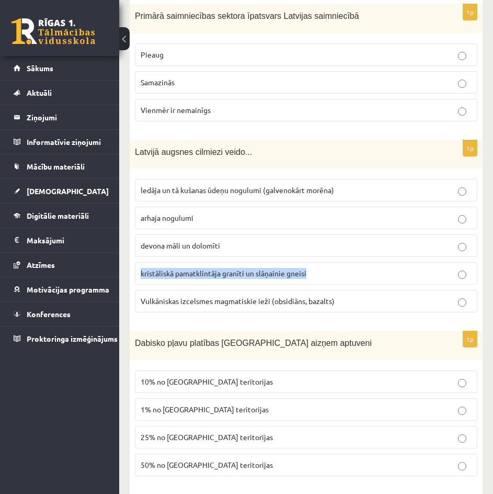
click at [132, 252] on div "1p Latvijā augsnes cilmiezi veido... ledāja un tā kušanas ūdeņu nogulumi (galve…" at bounding box center [306, 230] width 353 height 181
click at [345, 240] on p "devona māli un dolomīti" at bounding box center [306, 245] width 331 height 11
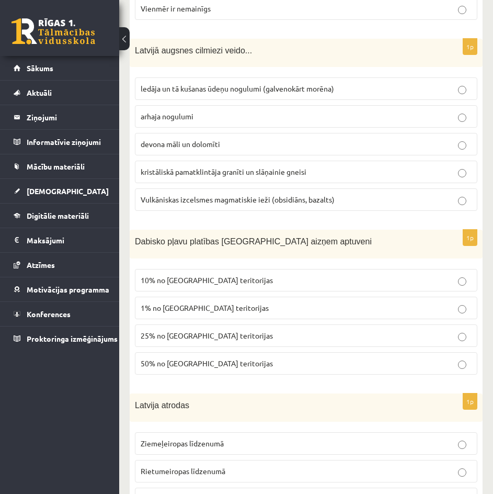
scroll to position [4268, 0]
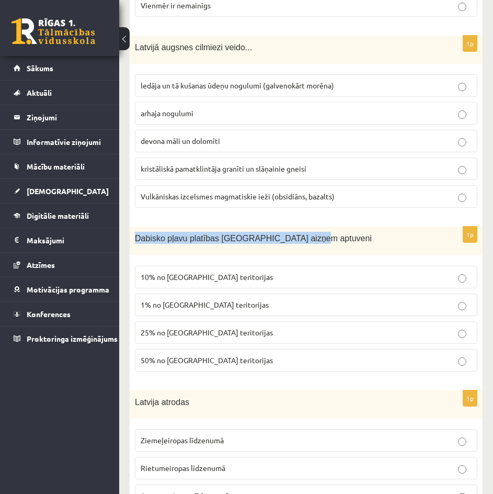
drag, startPoint x: 293, startPoint y: 221, endPoint x: 173, endPoint y: 226, distance: 120.9
click at [136, 232] on p "Dabisko pļavu platības Latvijā aizņem aptuveni" at bounding box center [280, 238] width 290 height 12
click at [162, 234] on span "Dabisko pļavu platības Latvijā aizņem aptuveni" at bounding box center [253, 238] width 237 height 9
click at [209, 272] on label "10% no Latvijas teritorijas" at bounding box center [306, 277] width 343 height 22
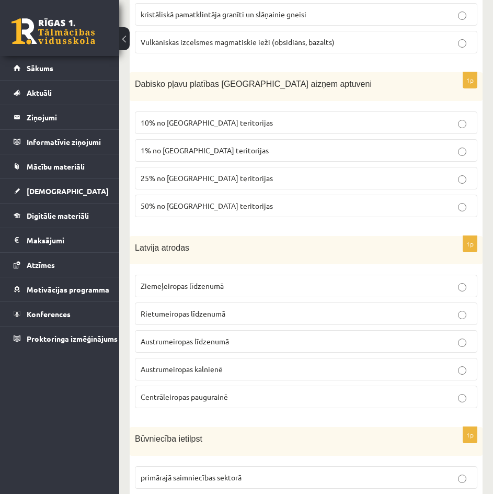
scroll to position [4425, 0]
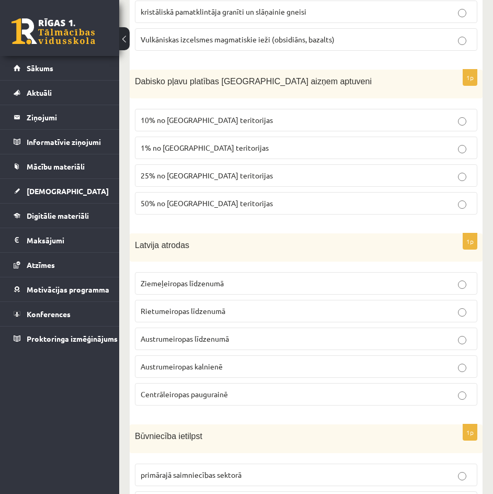
click at [309, 278] on p "Ziemeļeiropas līdzenumā" at bounding box center [306, 283] width 331 height 11
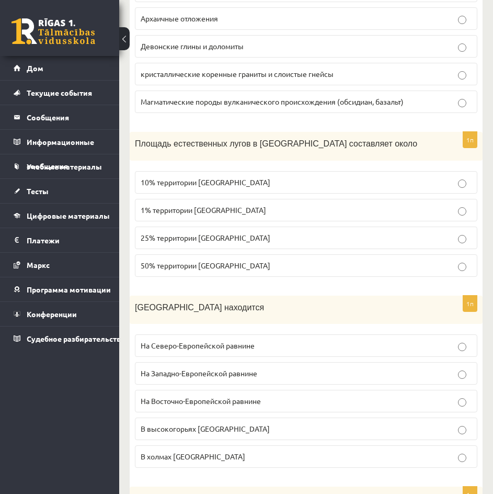
scroll to position [4439, 0]
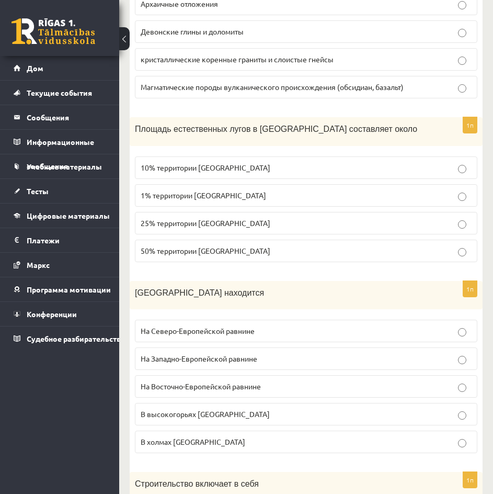
click at [294, 325] on p "На Северо-Европейской равнине" at bounding box center [306, 330] width 331 height 11
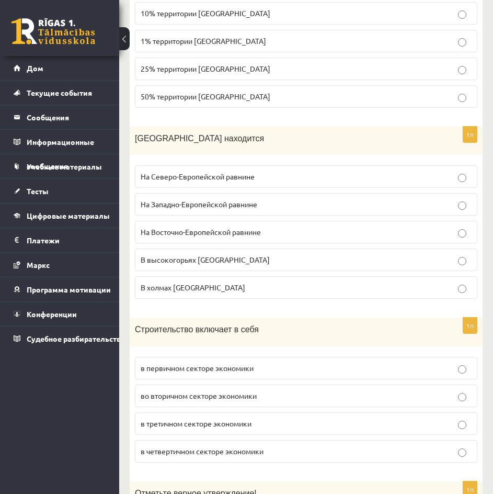
scroll to position [4596, 0]
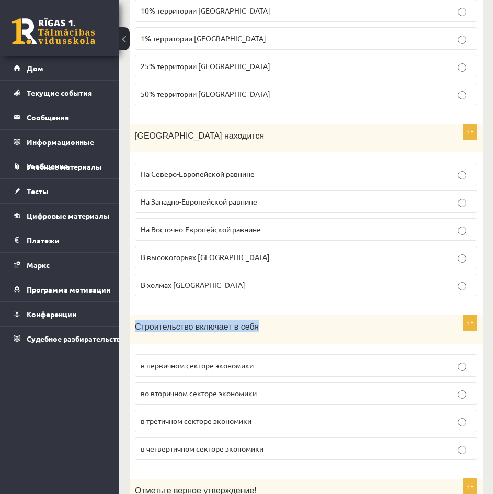
drag, startPoint x: 256, startPoint y: 268, endPoint x: 128, endPoint y: 249, distance: 129.5
click at [268, 320] on p "Строительство включает в себя" at bounding box center [280, 326] width 290 height 12
drag, startPoint x: 133, startPoint y: 265, endPoint x: 286, endPoint y: 303, distance: 157.9
click at [286, 315] on div "1п Строительство включает в себя в первичном секторе экономики во вторичном сек…" at bounding box center [306, 391] width 353 height 153
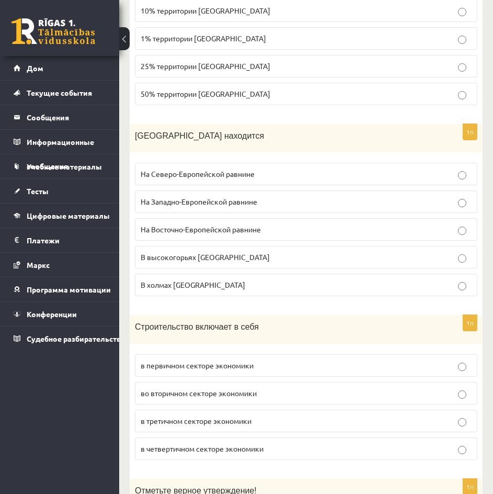
click at [304, 382] on label "во вторичном секторе экономики" at bounding box center [306, 393] width 343 height 22
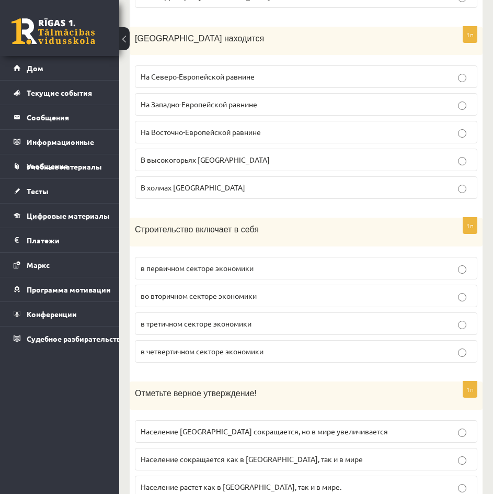
scroll to position [4701, 0]
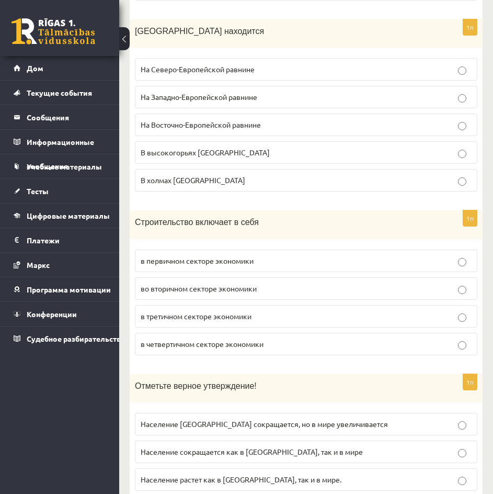
click at [230, 419] on font "Население Латвии сокращается, но в мире увеличивается" at bounding box center [264, 423] width 247 height 9
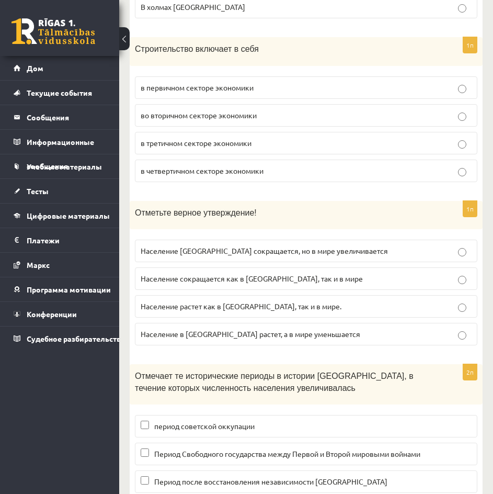
scroll to position [4877, 0]
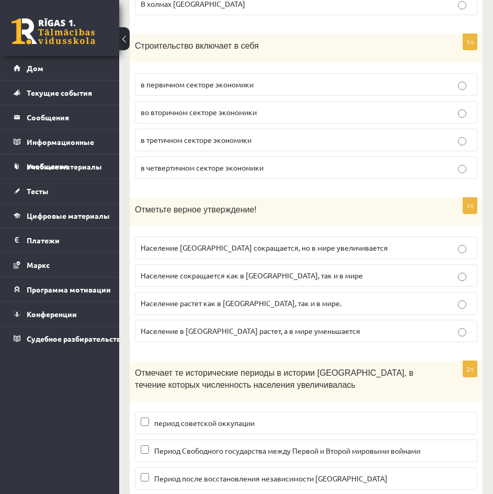
click at [242, 418] on font "период советской оккупации" at bounding box center [204, 422] width 100 height 9
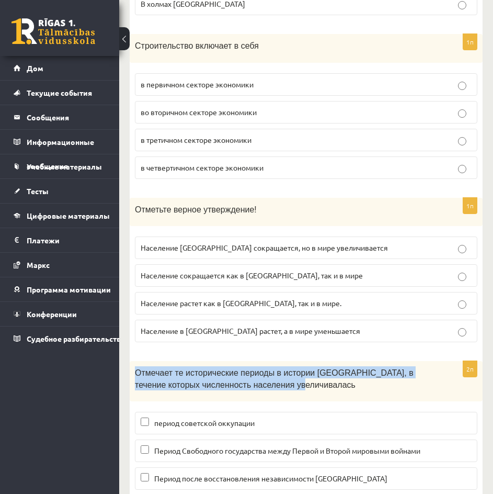
drag, startPoint x: 274, startPoint y: 328, endPoint x: 123, endPoint y: 303, distance: 153.2
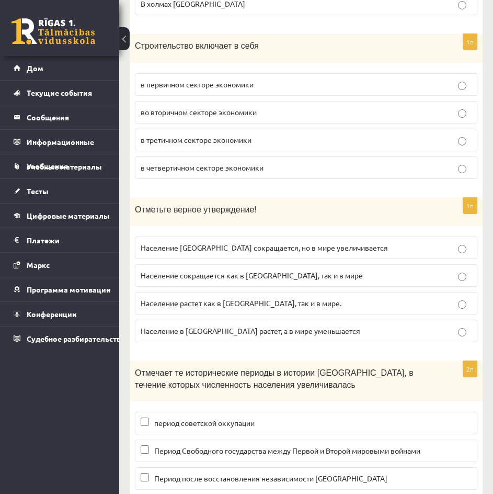
click at [170, 446] on font "Период Свободного государства между Первой и Второй мировыми войнами" at bounding box center [287, 450] width 266 height 9
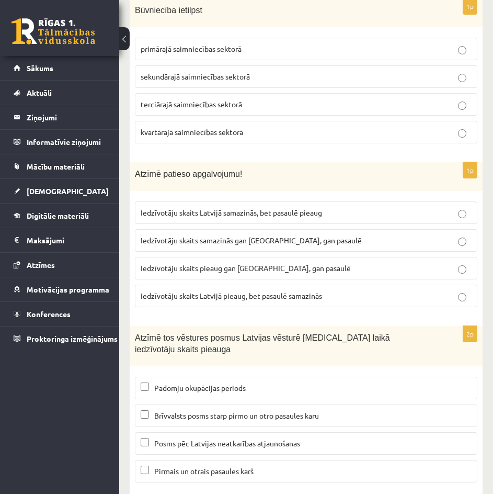
click at [345, 438] on p "Posms pēc Latvijas neatkarības atjaunošanas" at bounding box center [306, 443] width 331 height 11
click at [175, 383] on span "Padomju okupācijas periods" at bounding box center [200, 387] width 92 height 9
click at [180, 411] on span "Brīvvalsts posms starp pirmo un otro pasaules karu" at bounding box center [236, 415] width 165 height 9
click at [184, 438] on p "Posms pēc Latvijas neatkarības atjaunošanas" at bounding box center [306, 443] width 331 height 11
click at [280, 377] on label "Padomju okupācijas periods" at bounding box center [306, 388] width 343 height 22
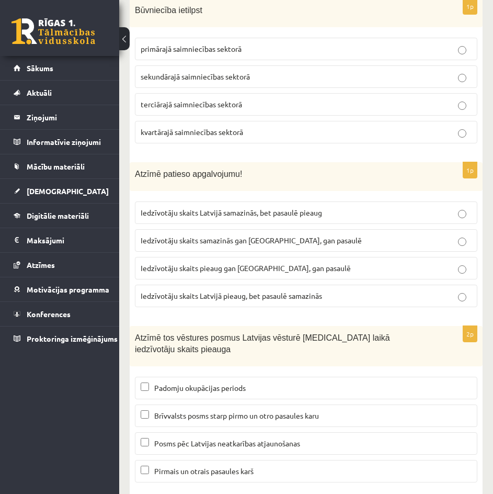
scroll to position [4865, 0]
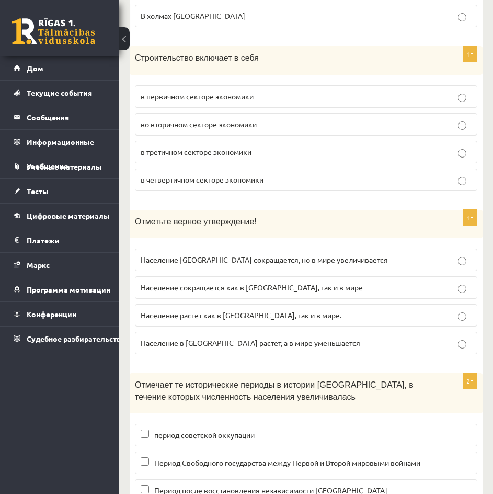
click at [314, 458] on font "Период Свободного государства между Первой и Второй мировыми войнами" at bounding box center [287, 462] width 266 height 9
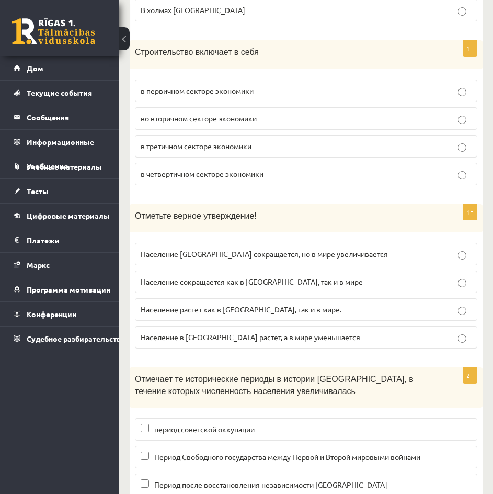
scroll to position [4877, 0]
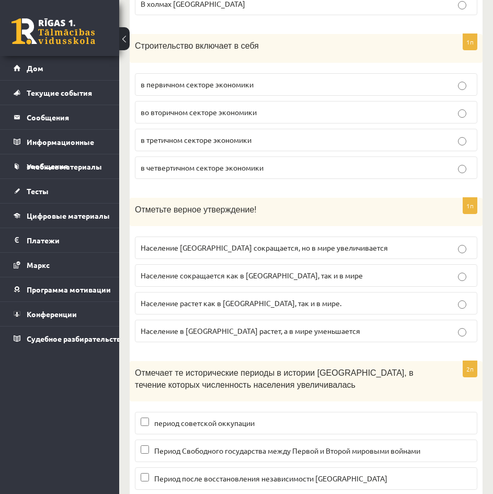
click at [313, 473] on font "Период после восстановления независимости Латвии" at bounding box center [270, 477] width 233 height 9
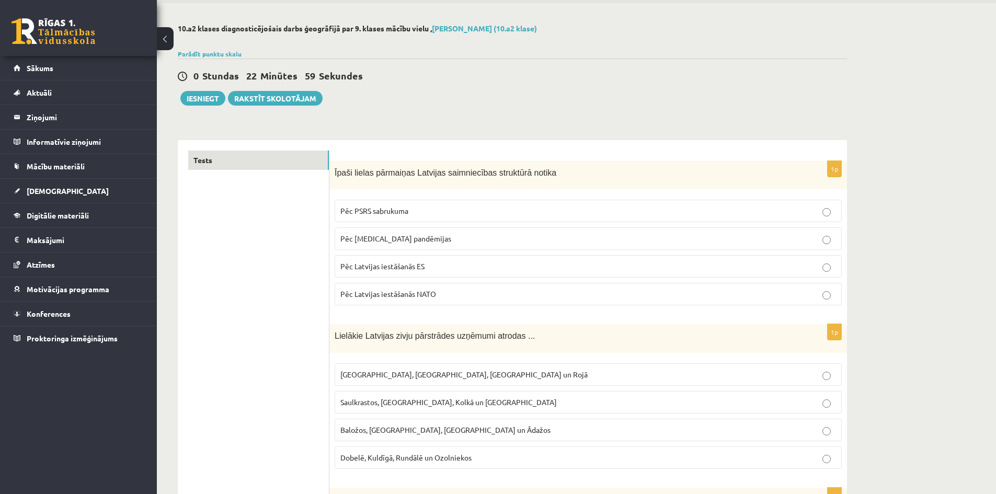
scroll to position [0, 0]
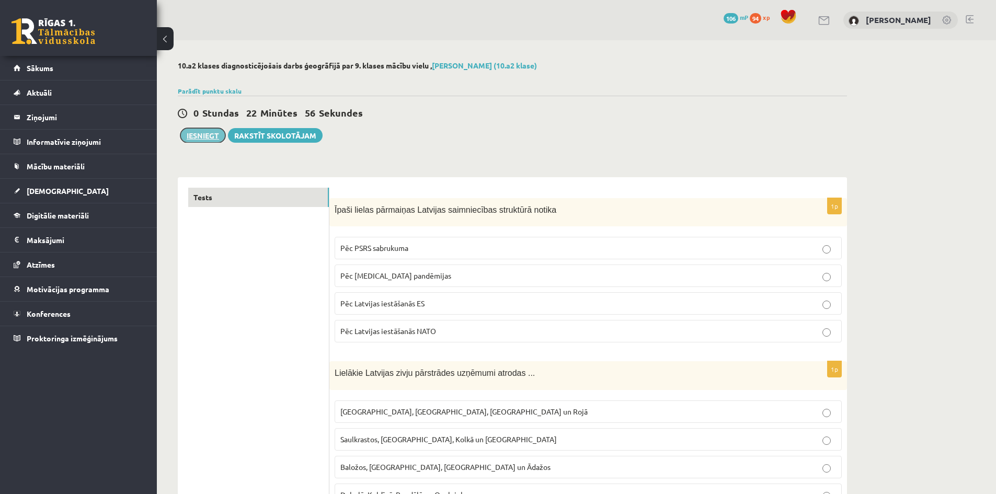
click at [208, 142] on button "Iesniegt" at bounding box center [202, 135] width 45 height 15
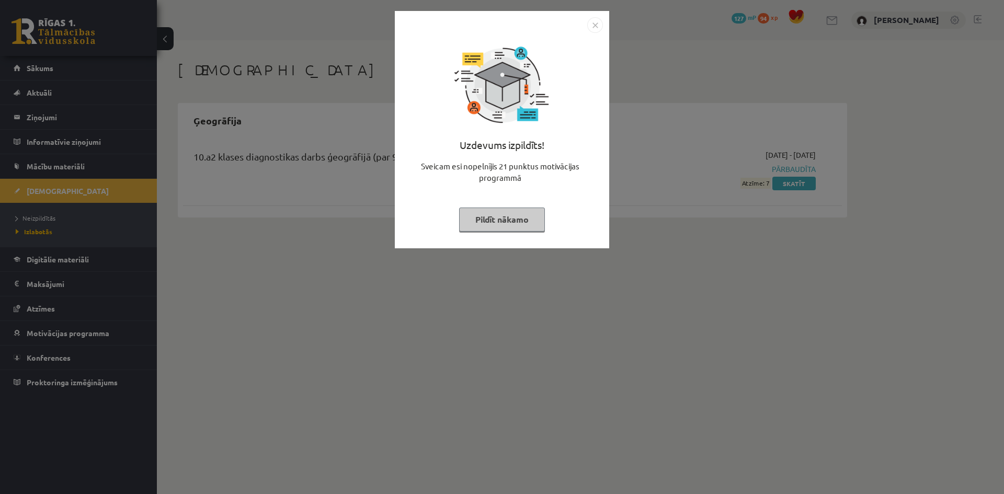
click at [522, 216] on button "Pildīt nākamo" at bounding box center [502, 220] width 86 height 24
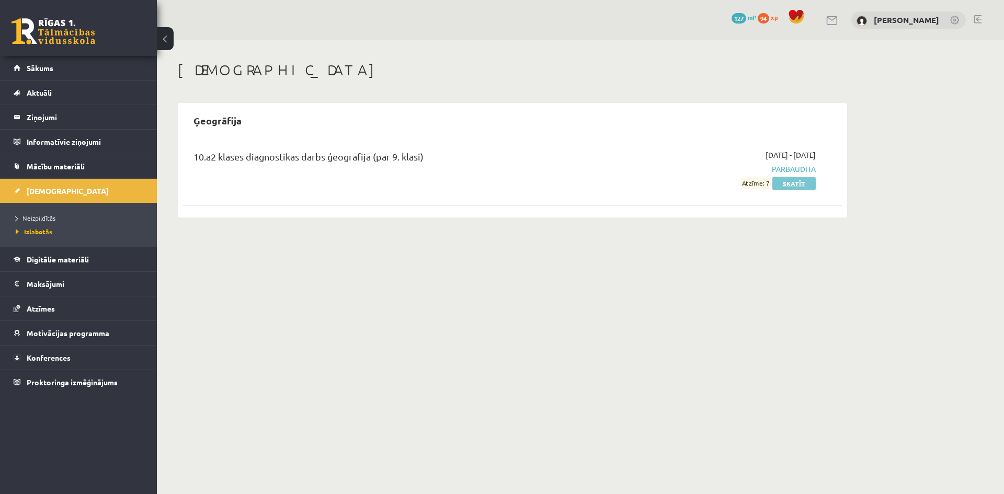
click at [799, 181] on link "Skatīt" at bounding box center [793, 184] width 43 height 14
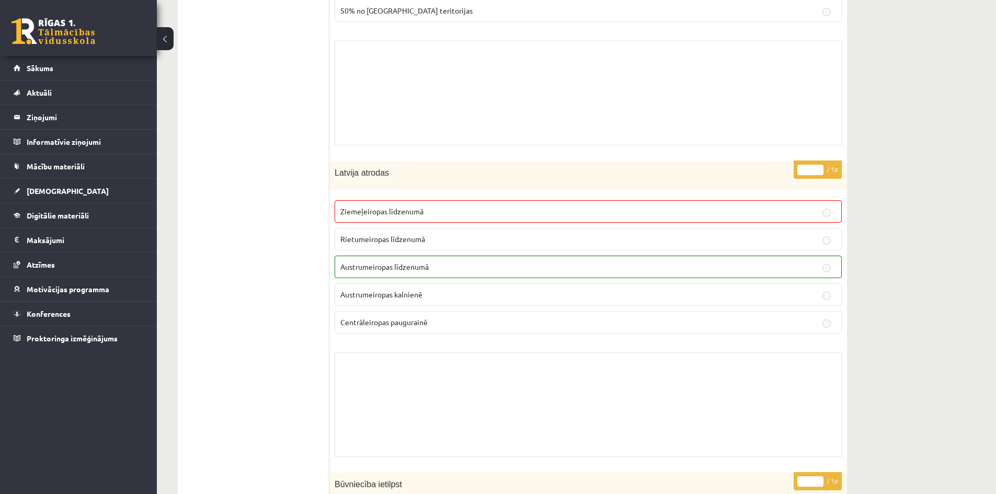
scroll to position [7584, 0]
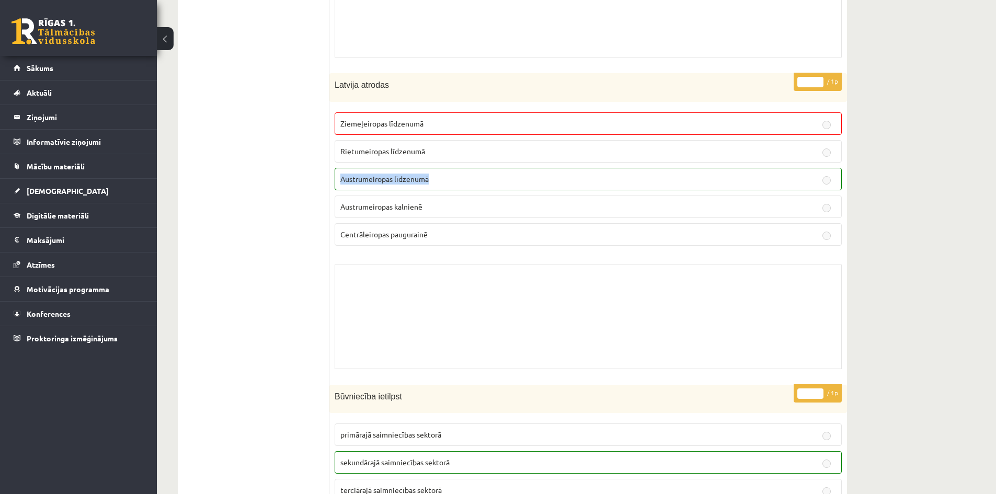
drag, startPoint x: 431, startPoint y: 157, endPoint x: 356, endPoint y: 168, distance: 75.6
click at [332, 157] on div "* / 1p Latvija atrodas Ziemeļeiropas līdzenumā Rietumeiropas līdzenumā Austrume…" at bounding box center [588, 223] width 518 height 301
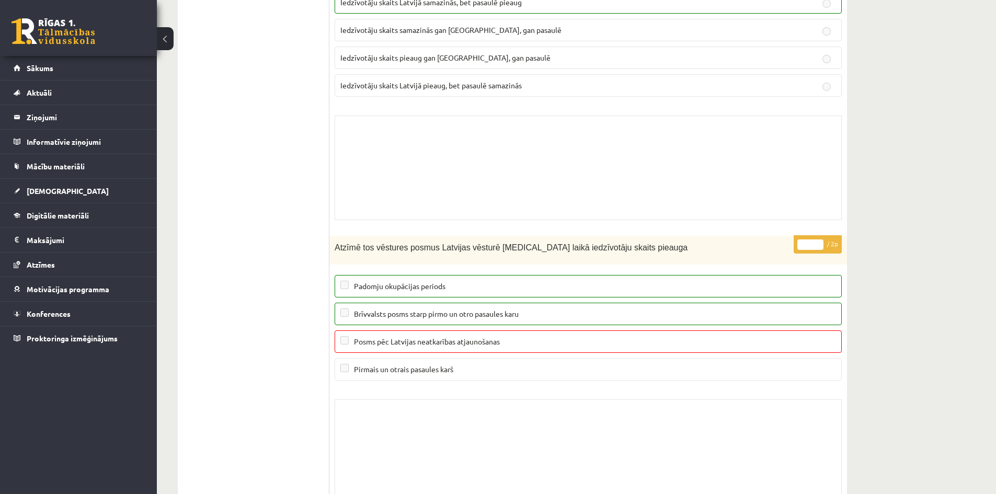
scroll to position [8335, 0]
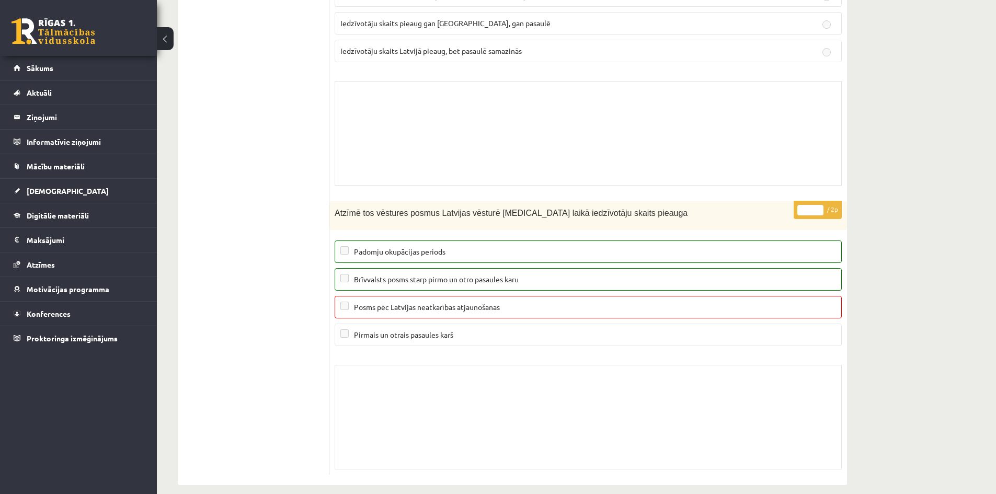
click at [162, 32] on button at bounding box center [165, 38] width 17 height 23
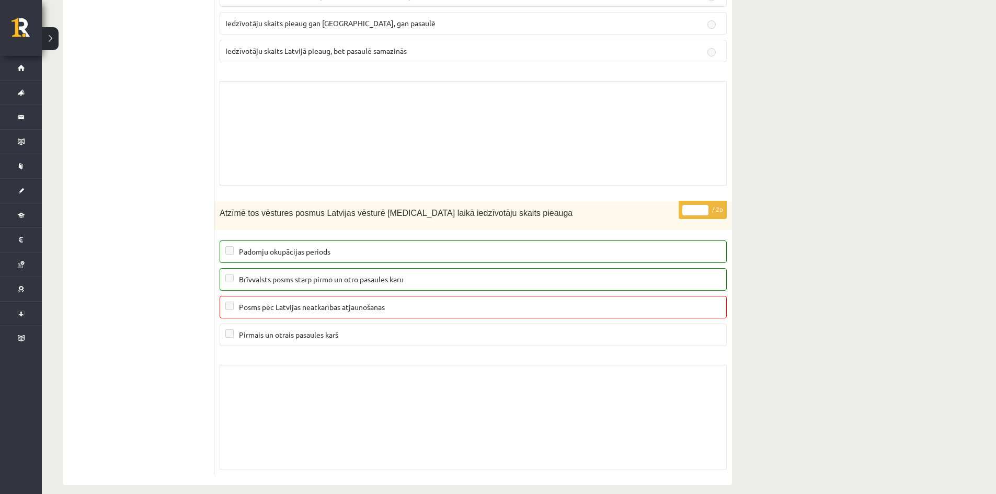
click at [55, 49] on button at bounding box center [50, 38] width 17 height 23
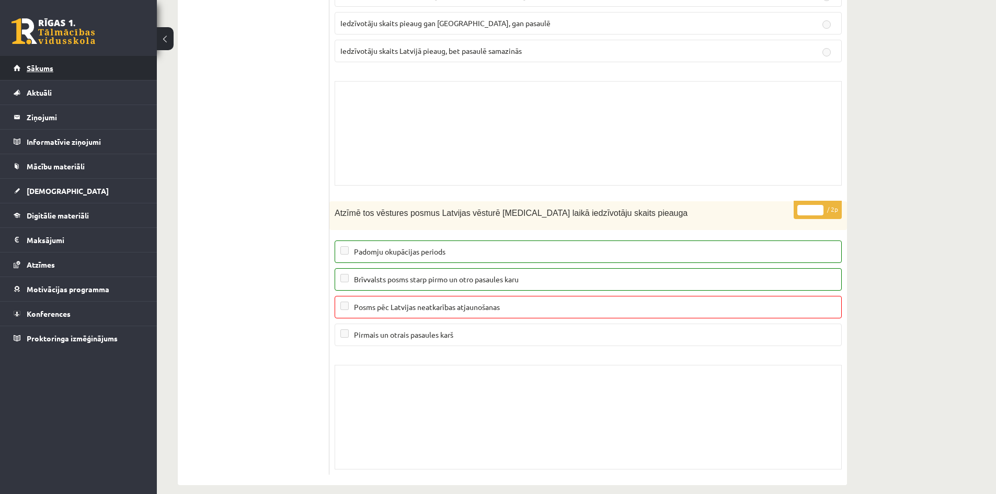
click at [86, 70] on link "Sākums" at bounding box center [79, 68] width 130 height 24
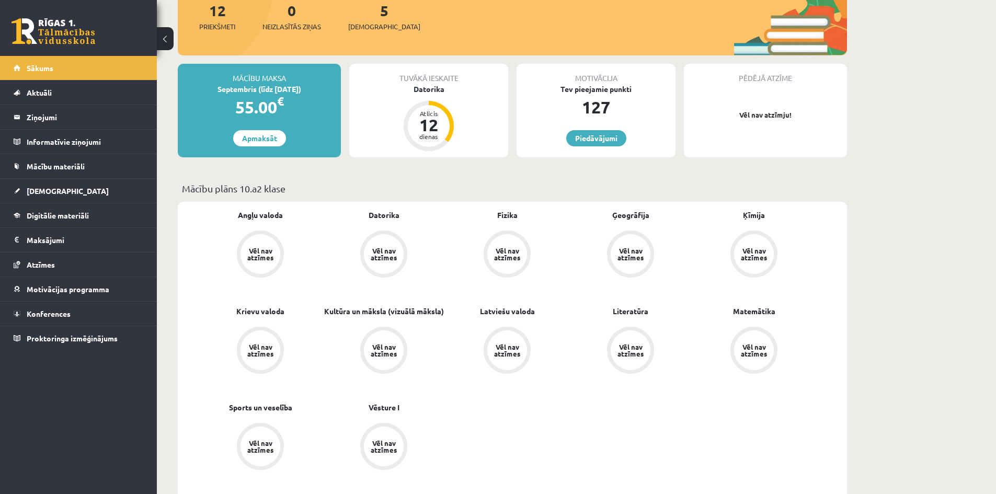
scroll to position [157, 0]
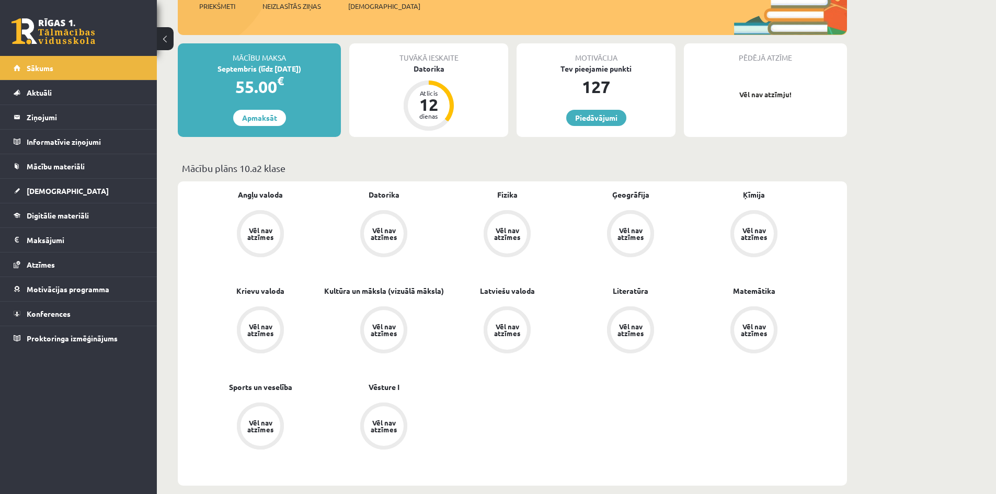
click at [644, 242] on div "Vēl nav atzīmes" at bounding box center [631, 234] width 40 height 40
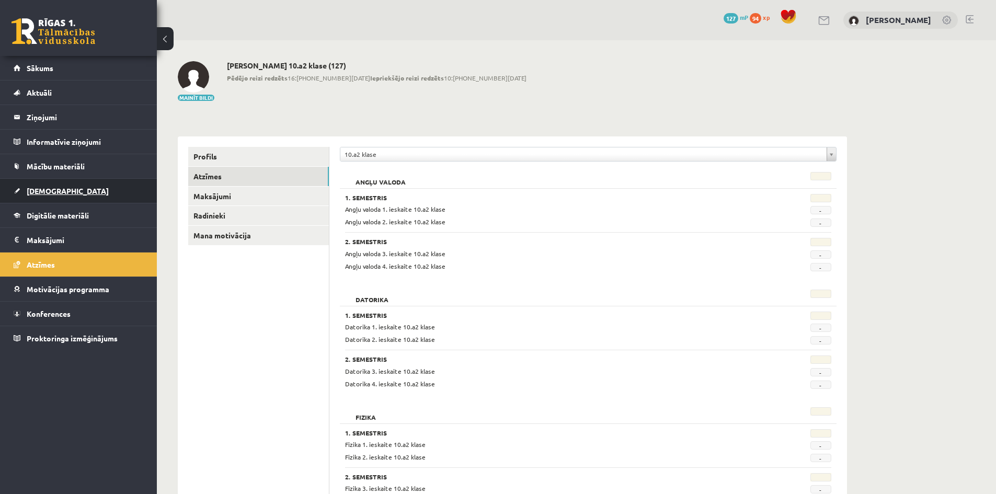
click at [74, 186] on link "[DEMOGRAPHIC_DATA]" at bounding box center [79, 191] width 130 height 24
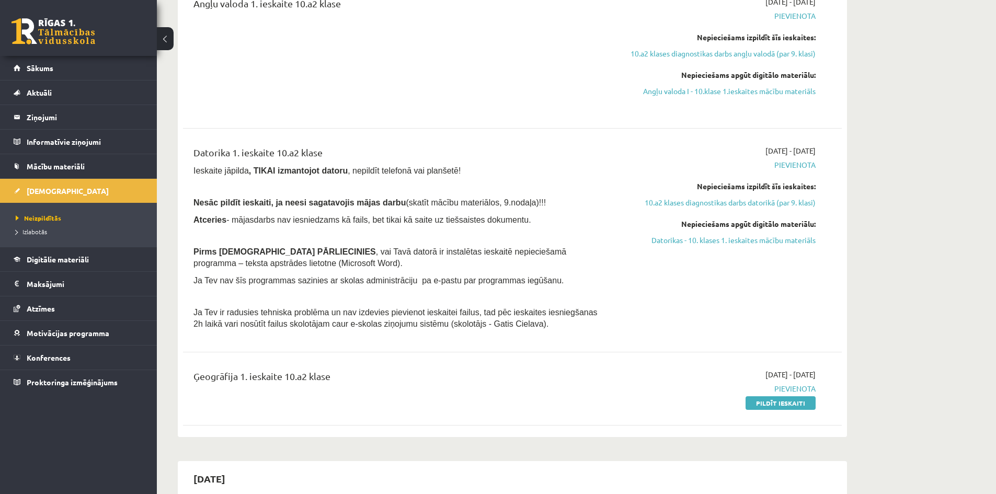
scroll to position [366, 0]
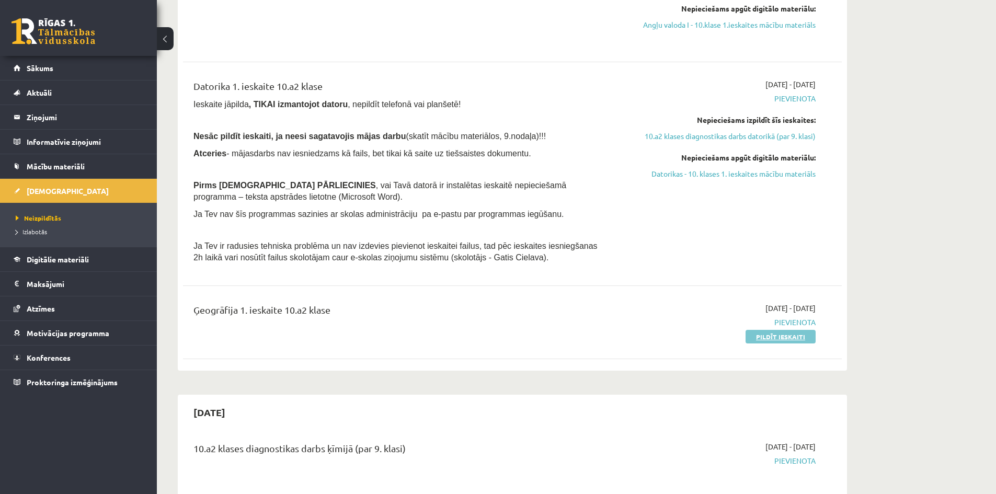
click at [776, 336] on link "Pildīt ieskaiti" at bounding box center [781, 337] width 70 height 14
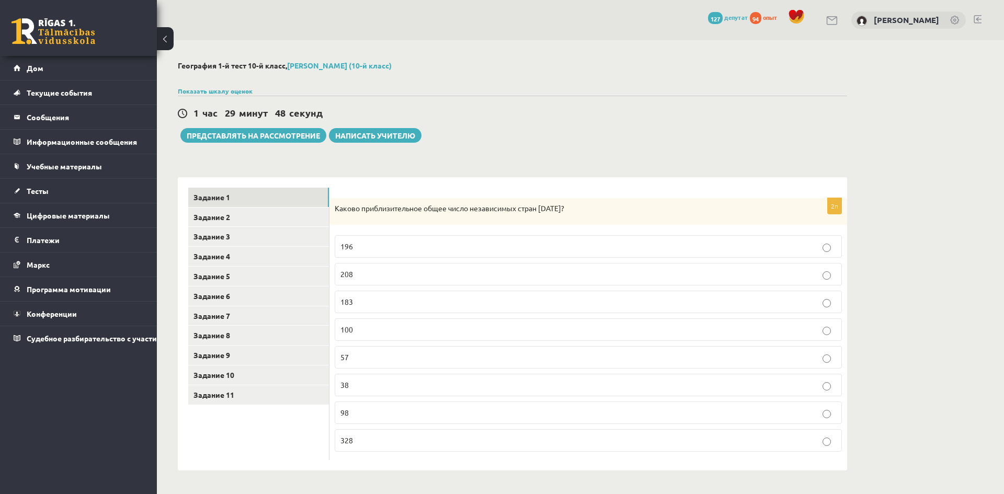
click at [861, 136] on div "География 1-й тест 10-й класс, [PERSON_NAME] (10-й класс) Показать шкалу оценок…" at bounding box center [512, 265] width 711 height 451
click at [996, 246] on div "География 1-й тест 10-й класс, [PERSON_NAME] (10-й класс) Показать шкалу оценок…" at bounding box center [580, 265] width 847 height 451
click at [571, 239] on label "196" at bounding box center [588, 246] width 507 height 22
click at [256, 219] on link "Задание 2" at bounding box center [258, 217] width 141 height 19
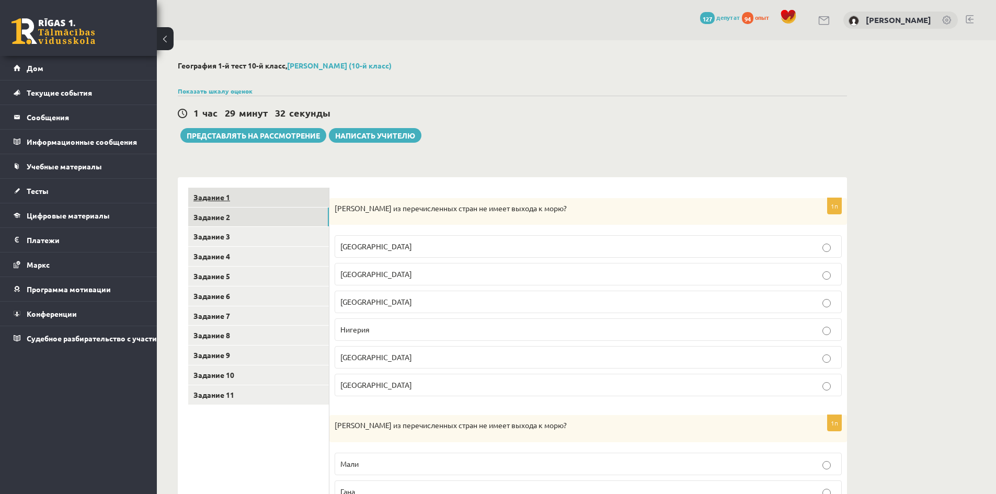
click at [234, 194] on link "Задание 1" at bounding box center [258, 197] width 141 height 19
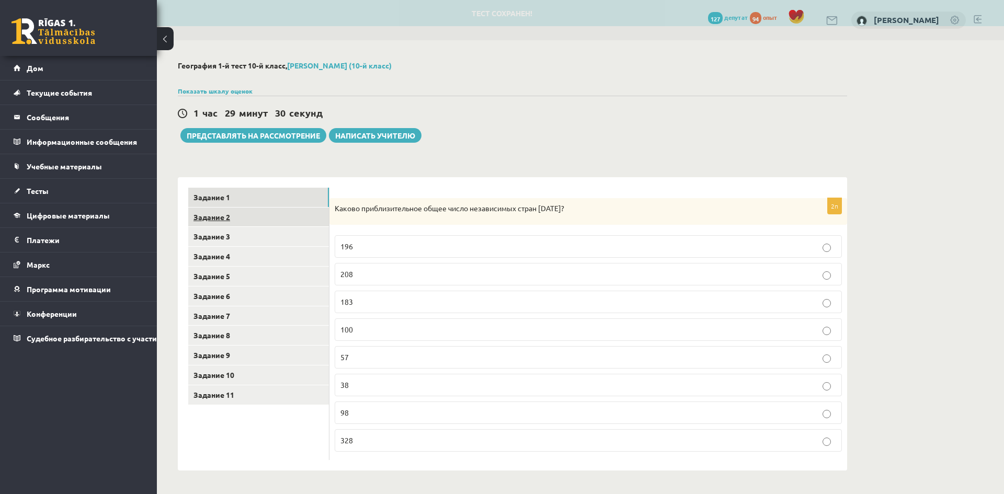
click at [264, 218] on link "Задание 2" at bounding box center [258, 217] width 141 height 19
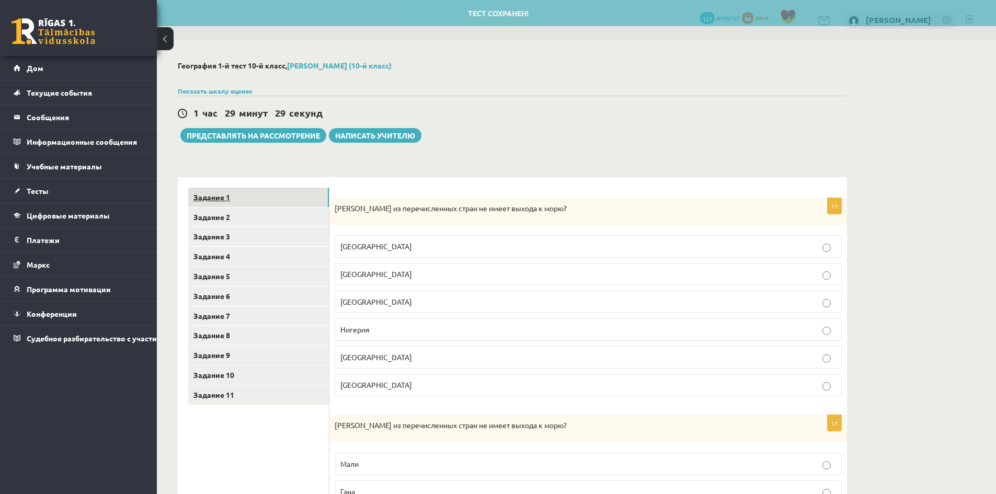
click at [231, 191] on link "Задание 1" at bounding box center [258, 197] width 141 height 19
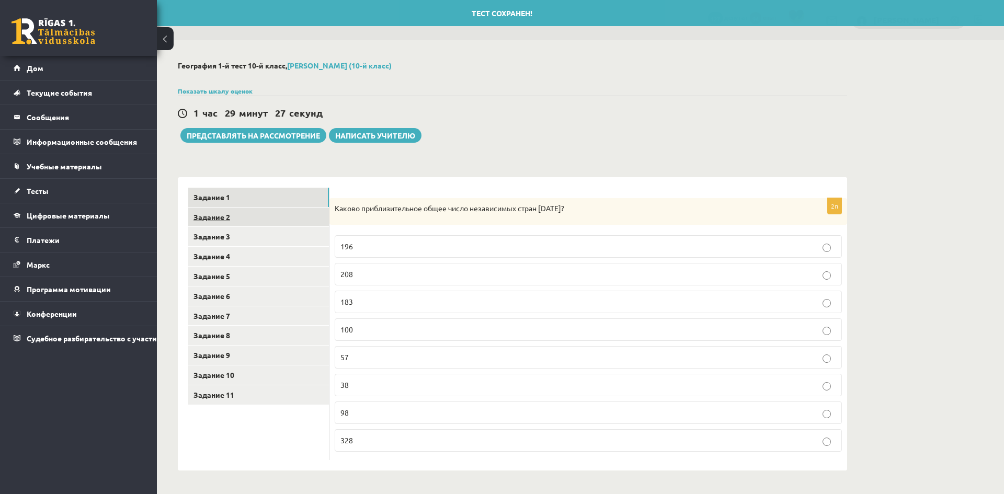
click at [241, 224] on link "Задание 2" at bounding box center [258, 217] width 141 height 19
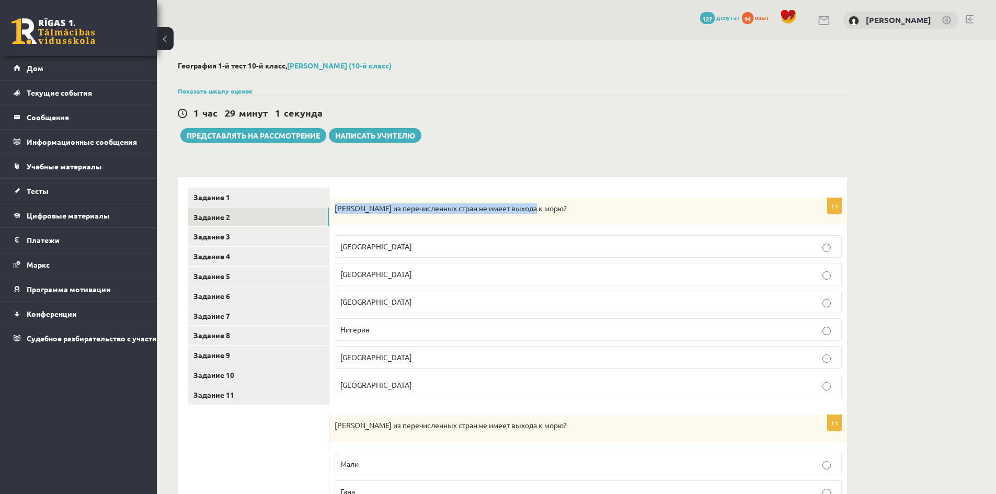
drag, startPoint x: 515, startPoint y: 207, endPoint x: 335, endPoint y: 210, distance: 179.9
click at [335, 210] on div "[PERSON_NAME] из перечисленных стран не имеет выхода к морю?" at bounding box center [588, 211] width 518 height 27
click at [428, 221] on div "[PERSON_NAME] из перечисленных стран не имеет выхода к морю?" at bounding box center [588, 211] width 518 height 27
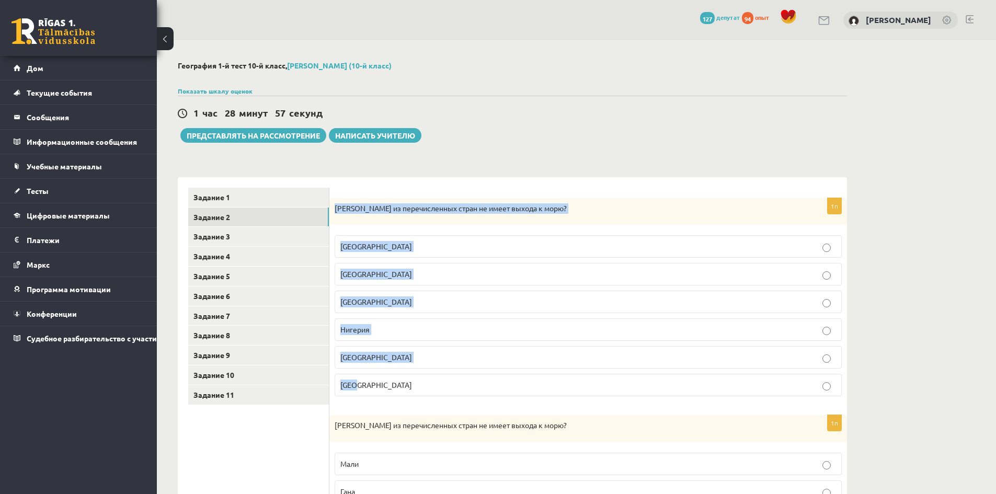
drag, startPoint x: 332, startPoint y: 206, endPoint x: 461, endPoint y: 378, distance: 214.4
click at [459, 378] on div "1п Какая из перечисленных стран не имеет выхода к морю? [GEOGRAPHIC_DATA] [GEOG…" at bounding box center [588, 301] width 518 height 207
click at [546, 218] on div "[PERSON_NAME] из перечисленных стран не имеет выхода к морю?" at bounding box center [588, 211] width 518 height 27
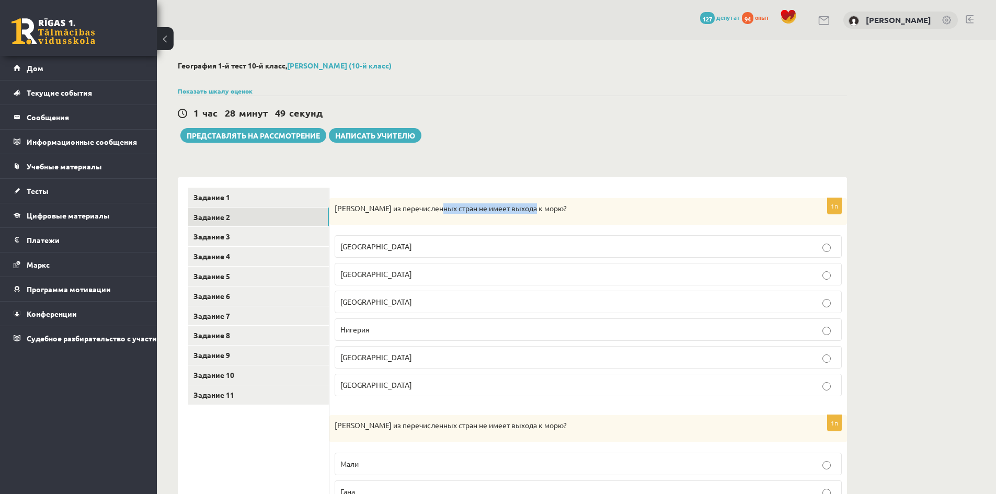
drag, startPoint x: 548, startPoint y: 207, endPoint x: 440, endPoint y: 206, distance: 108.3
click at [440, 206] on p "Какая из перечисленных стран не имеет выхода к морю?" at bounding box center [562, 208] width 455 height 10
click at [440, 206] on font "Какая из перечисленных стран не имеет выхода к морю?" at bounding box center [451, 207] width 232 height 9
drag, startPoint x: 334, startPoint y: 205, endPoint x: 411, endPoint y: 298, distance: 120.7
click at [411, 298] on div "1п Какая из перечисленных стран не имеет выхода к морю? Чешская Республика Финл…" at bounding box center [588, 301] width 518 height 207
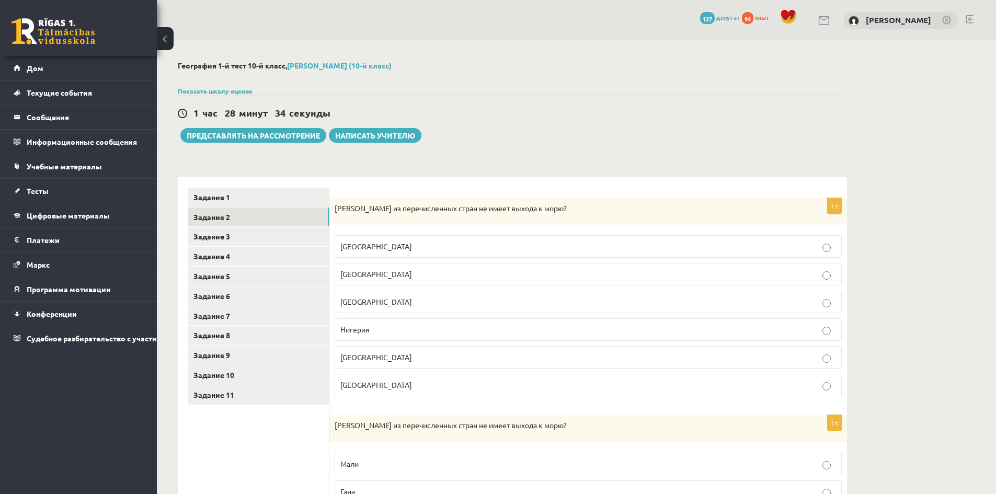
click at [469, 237] on label "Чешская Республика" at bounding box center [588, 246] width 507 height 22
click at [466, 280] on p "Финляндия" at bounding box center [588, 274] width 496 height 11
click at [474, 225] on div "Какая из перечисленных стран не имеет выхода к морю?" at bounding box center [588, 211] width 518 height 27
click at [476, 243] on p "Чешская Республика" at bounding box center [588, 246] width 496 height 11
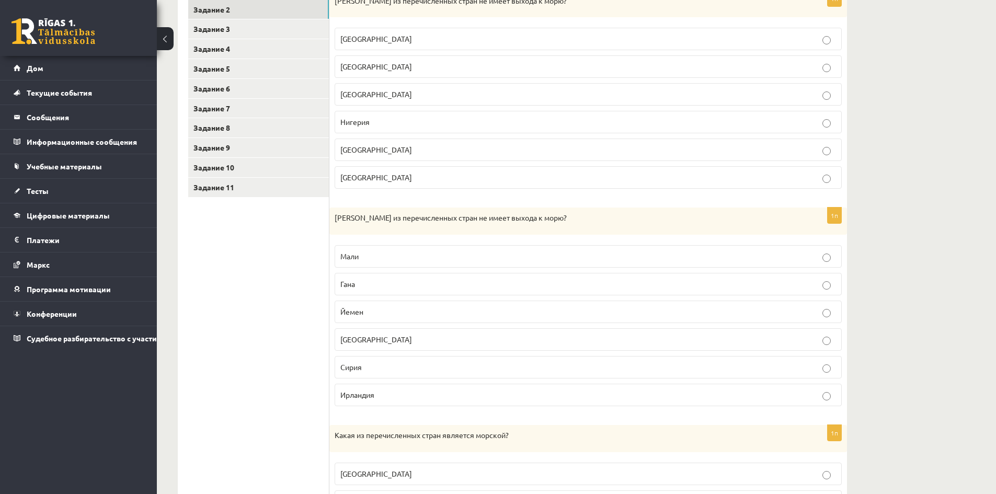
scroll to position [209, 0]
drag, startPoint x: 394, startPoint y: 400, endPoint x: 339, endPoint y: 255, distance: 155.4
click at [339, 255] on fieldset "Мали Гана Йемен Китай Сирия Ирландия" at bounding box center [588, 322] width 507 height 169
copy fieldset "Мали Гана Йемен Китай Сирия Ирландия"
click at [427, 254] on p "Мали" at bounding box center [588, 254] width 496 height 11
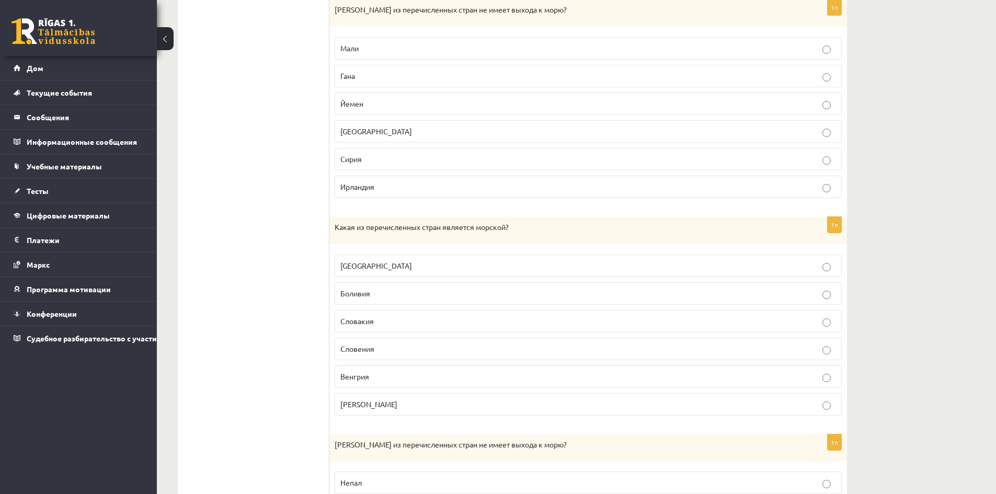
scroll to position [418, 0]
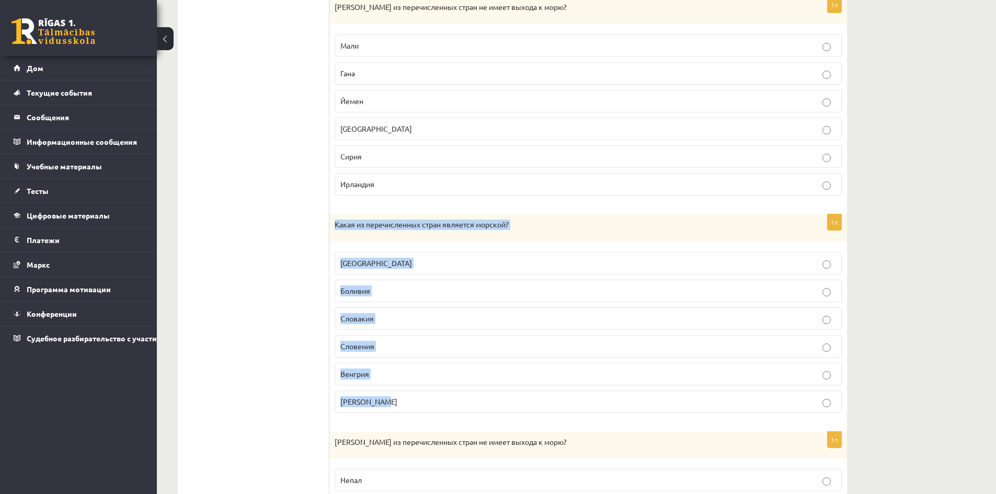
drag, startPoint x: 410, startPoint y: 400, endPoint x: 337, endPoint y: 222, distance: 191.8
click at [337, 222] on div "1п Какая из перечисленных стран является морской? Таджикистан Боливия Словакия …" at bounding box center [588, 317] width 518 height 207
copy div "Какая из перечисленных стран является морской? Таджикистан Боливия Словакия Сло…"
click at [431, 375] on p "Венгрия" at bounding box center [588, 374] width 496 height 11
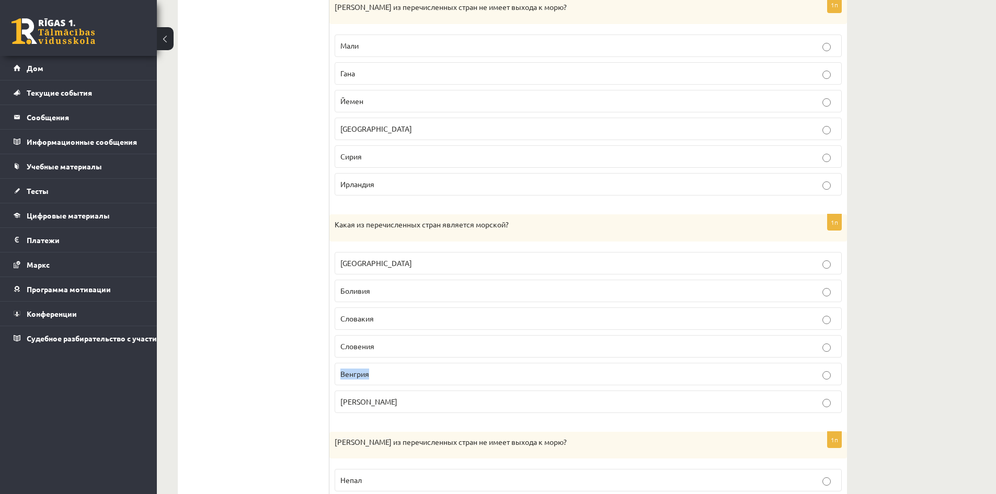
drag, startPoint x: 378, startPoint y: 372, endPoint x: 340, endPoint y: 372, distance: 37.1
click at [340, 372] on p "Венгрия" at bounding box center [588, 374] width 496 height 11
copy font "Венгрия"
drag, startPoint x: 346, startPoint y: 329, endPoint x: 333, endPoint y: 340, distance: 16.7
click at [333, 340] on div "1п Какая из перечисленных стран является морской? Таджикистан Боливия Словакия …" at bounding box center [588, 317] width 518 height 207
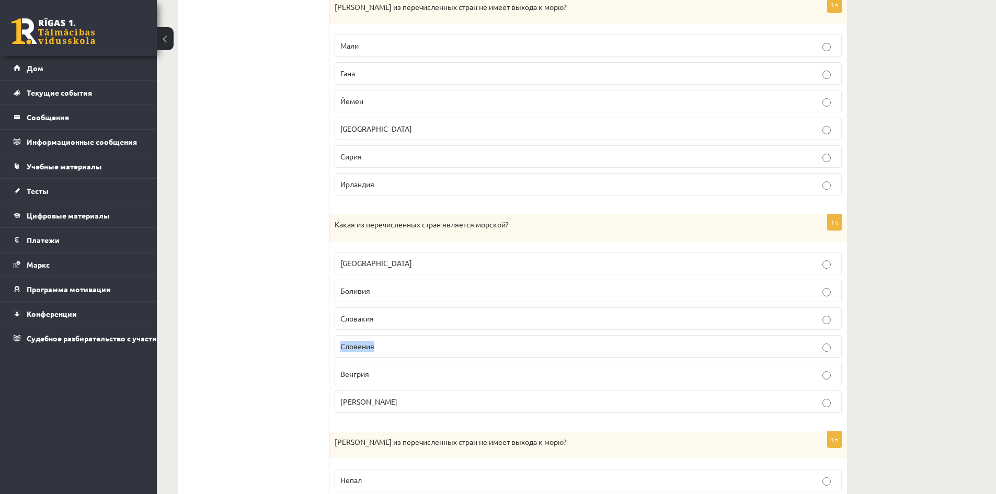
copy font "Словения"
click at [415, 351] on p "Словения" at bounding box center [588, 346] width 496 height 11
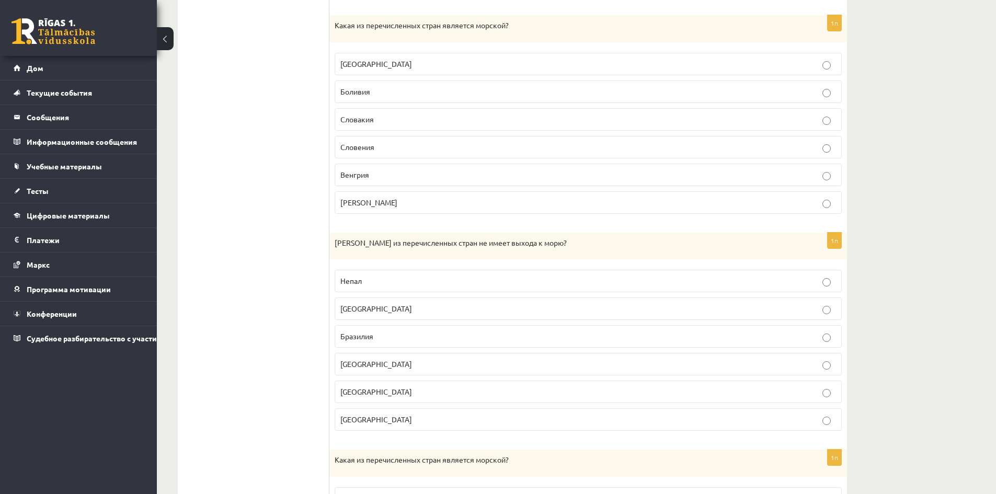
scroll to position [628, 0]
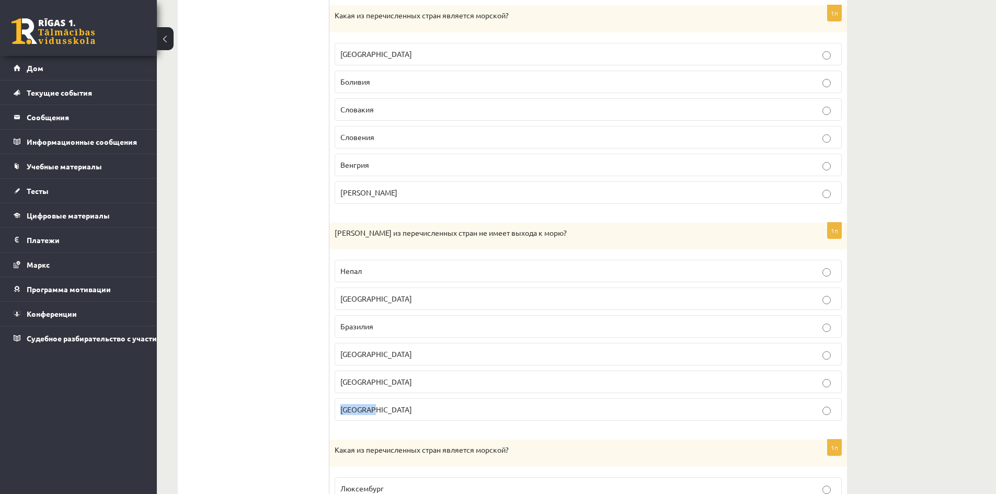
drag, startPoint x: 363, startPoint y: 408, endPoint x: 336, endPoint y: 412, distance: 27.4
click at [336, 412] on label "Малайзия" at bounding box center [588, 409] width 507 height 22
copy font "Малайзия"
drag, startPoint x: 381, startPoint y: 355, endPoint x: 333, endPoint y: 353, distance: 47.6
click at [333, 353] on div "1п Какая из перечисленных стран не имеет выхода к морю? Непал Япония Бразилия Э…" at bounding box center [588, 326] width 518 height 207
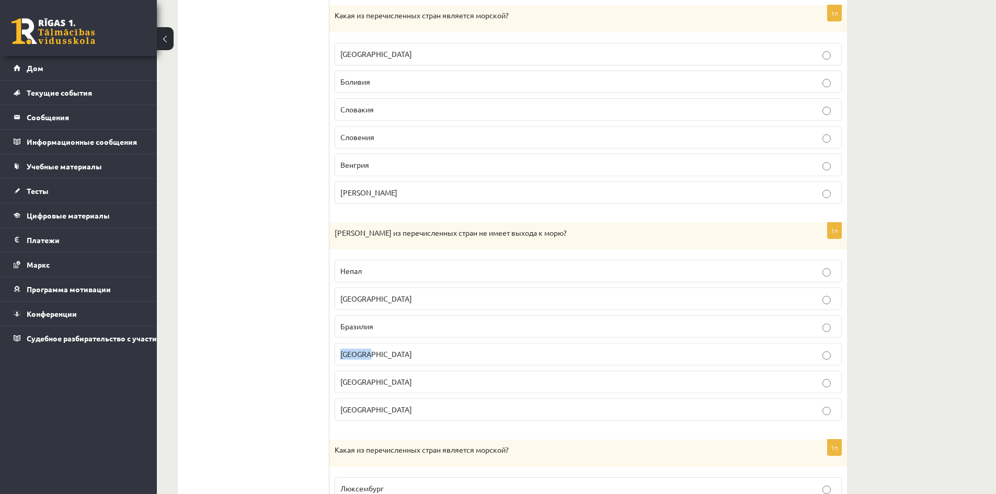
copy font "Эквадор"
drag, startPoint x: 412, startPoint y: 321, endPoint x: 344, endPoint y: 310, distance: 68.8
click at [343, 311] on fieldset "Непал Япония Бразилия Эквадор Польша Малайзия" at bounding box center [588, 339] width 507 height 169
drag, startPoint x: 367, startPoint y: 266, endPoint x: 332, endPoint y: 266, distance: 35.6
click at [332, 266] on div "1п Какая из перечисленных стран не имеет выхода к морю? Непал Япония Бразилия Э…" at bounding box center [588, 326] width 518 height 207
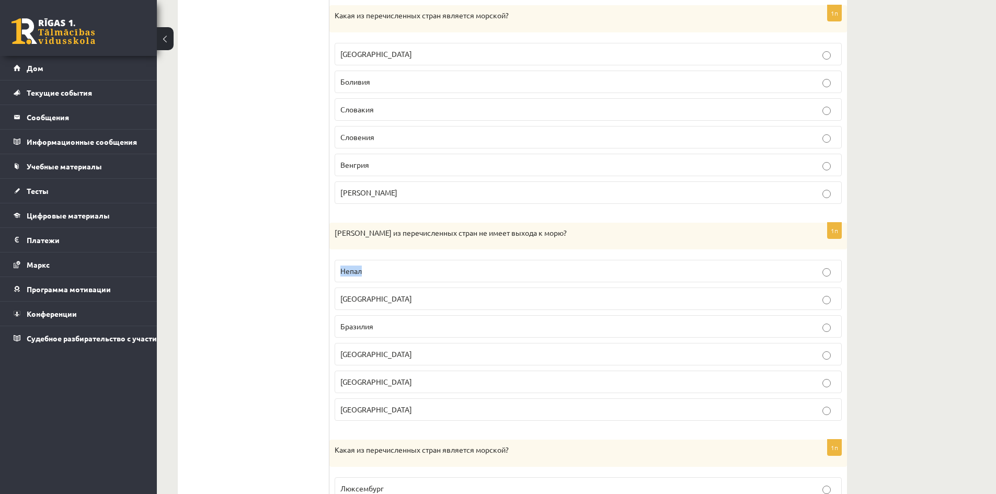
copy font "Непал"
click at [431, 272] on p "Непал" at bounding box center [588, 271] width 496 height 11
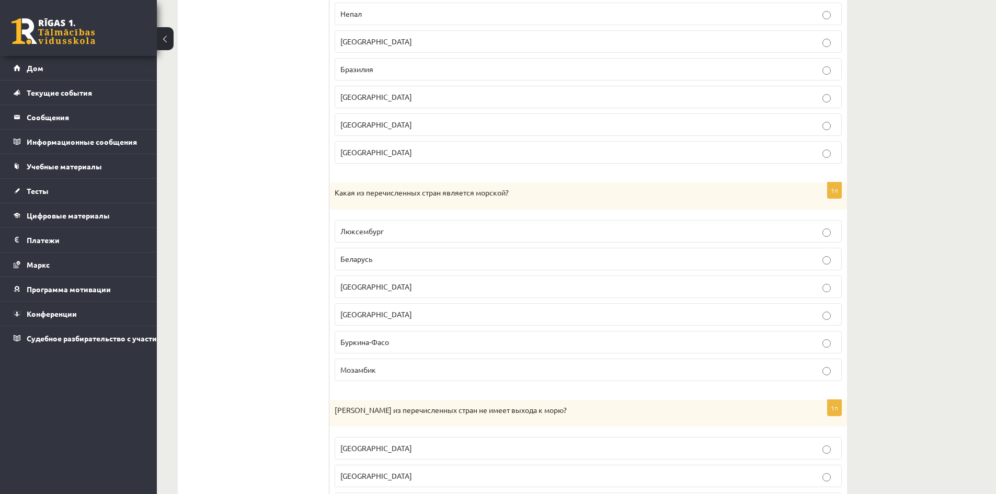
scroll to position [889, 0]
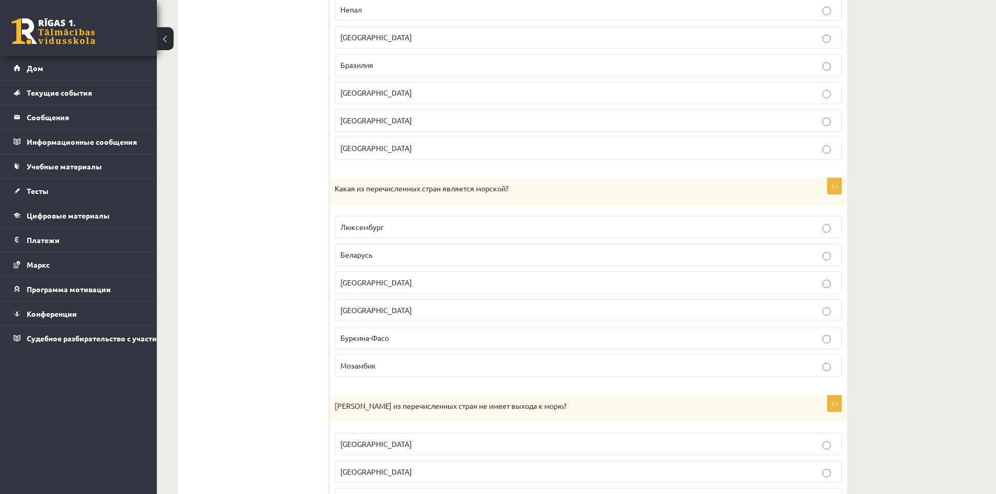
click at [410, 317] on label "Сан-Марино" at bounding box center [588, 310] width 507 height 22
drag, startPoint x: 382, startPoint y: 310, endPoint x: 329, endPoint y: 302, distance: 53.3
click at [329, 302] on div "1п Какая из перечисленных стран является морской? Люксембург Беларусь Таджикист…" at bounding box center [588, 281] width 518 height 207
copy font "Сан-Марино"
drag, startPoint x: 394, startPoint y: 228, endPoint x: 338, endPoint y: 220, distance: 56.6
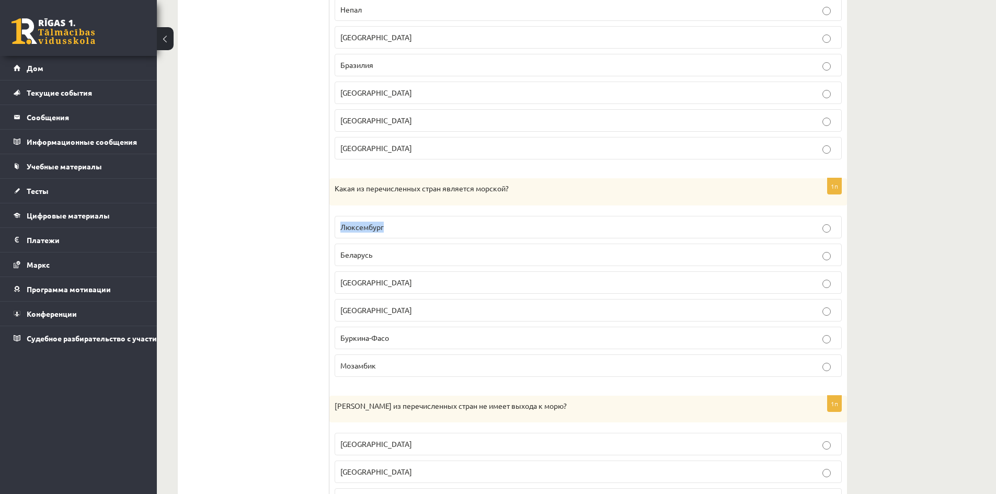
click at [338, 220] on label "Люксембург" at bounding box center [588, 227] width 507 height 22
copy font "Люксембург"
click at [422, 339] on p "Буркина-Фасо" at bounding box center [588, 338] width 496 height 11
drag, startPoint x: 364, startPoint y: 329, endPoint x: 342, endPoint y: 337, distance: 24.0
click at [342, 337] on p "Буркина-Фасо" at bounding box center [588, 338] width 496 height 11
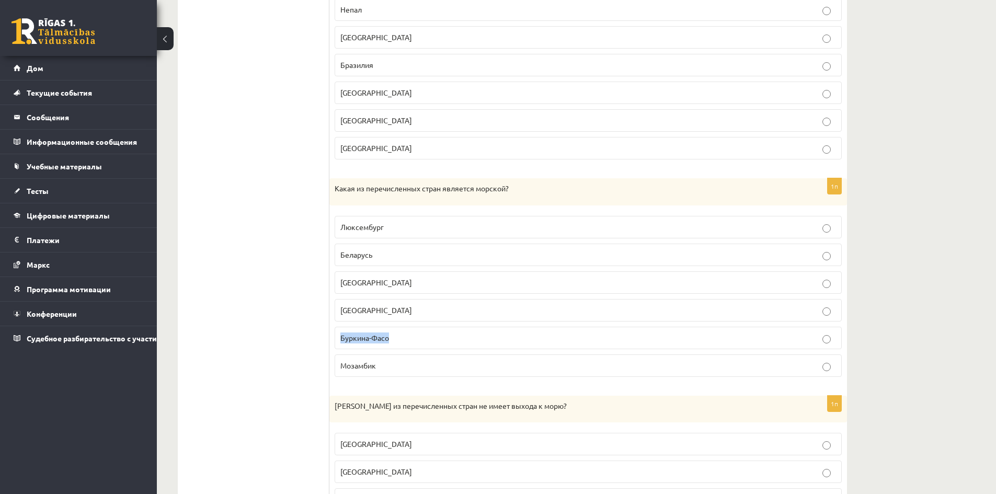
copy font "Буркина-Фасо"
drag, startPoint x: 398, startPoint y: 372, endPoint x: 342, endPoint y: 366, distance: 56.3
click at [342, 366] on label "Мозамбик" at bounding box center [588, 366] width 507 height 22
click at [382, 366] on p "Мозамбик" at bounding box center [588, 365] width 496 height 11
click at [574, 363] on p "Мозамбик" at bounding box center [588, 365] width 496 height 11
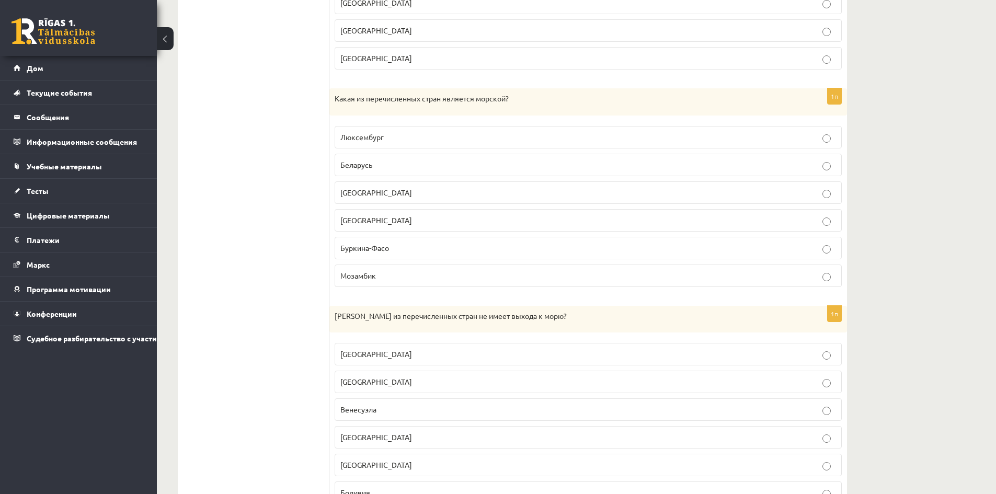
scroll to position [1029, 0]
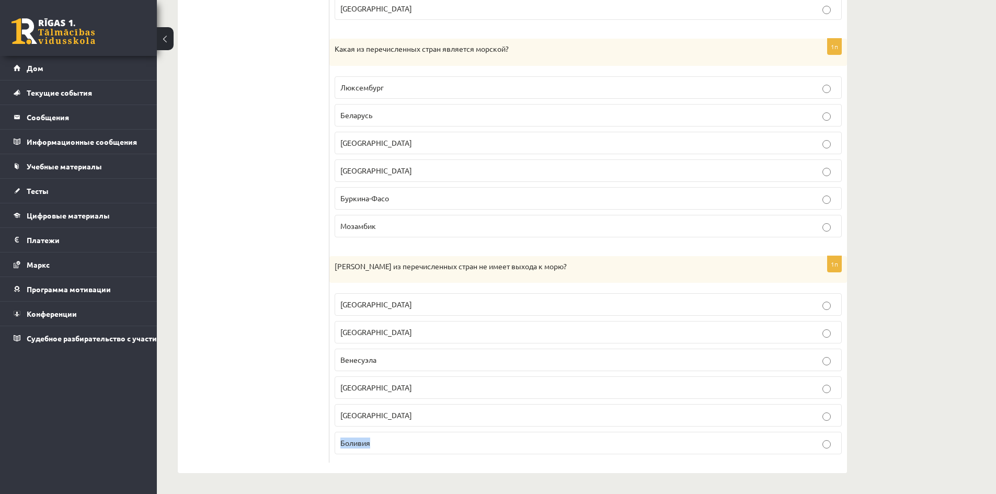
drag, startPoint x: 375, startPoint y: 444, endPoint x: 334, endPoint y: 442, distance: 41.3
click at [334, 442] on div "1п Какая из перечисленных стран не имеет выхода к морю? Чили Мексика Венесуэла …" at bounding box center [588, 359] width 518 height 207
click at [408, 441] on p "Боливия" at bounding box center [588, 443] width 496 height 11
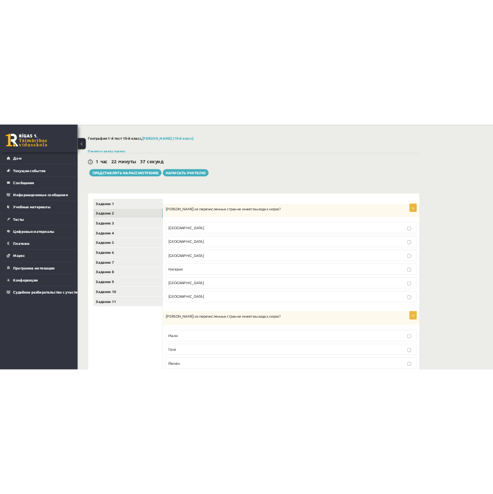
scroll to position [36, 0]
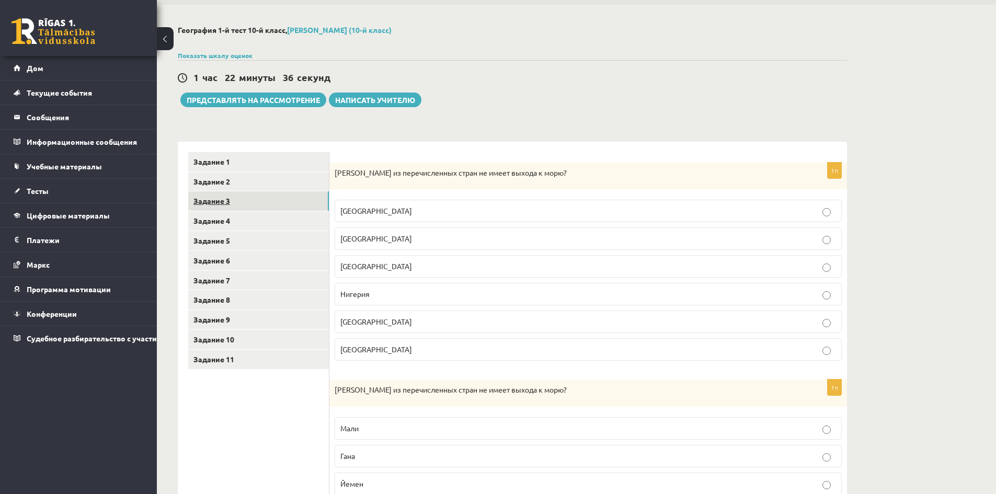
click at [277, 193] on link "Задание 3" at bounding box center [258, 200] width 141 height 19
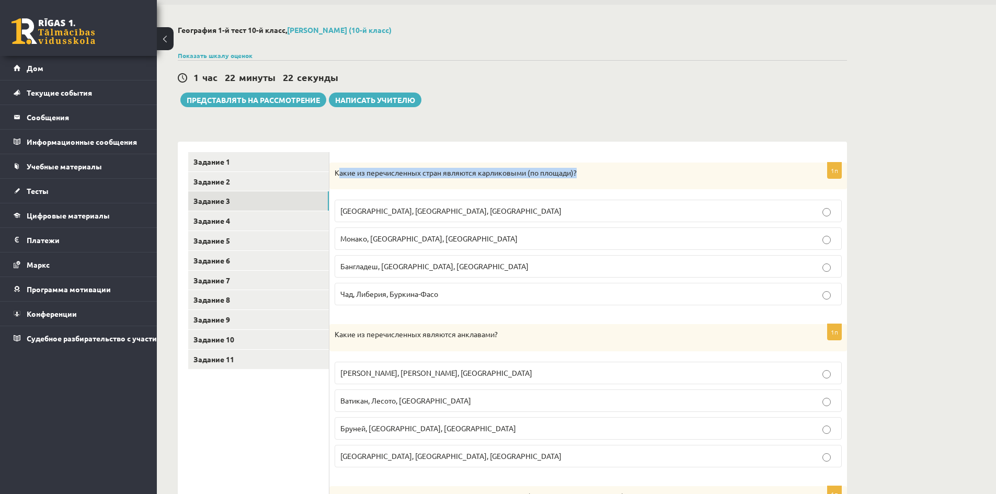
drag, startPoint x: 583, startPoint y: 171, endPoint x: 336, endPoint y: 170, distance: 247.4
click at [337, 169] on p "Какие из перечисленных стран являются карликовыми (по площади)?" at bounding box center [562, 173] width 455 height 10
click at [334, 170] on div "Какие из перечисленных стран являются карликовыми (по площади)?" at bounding box center [588, 176] width 518 height 27
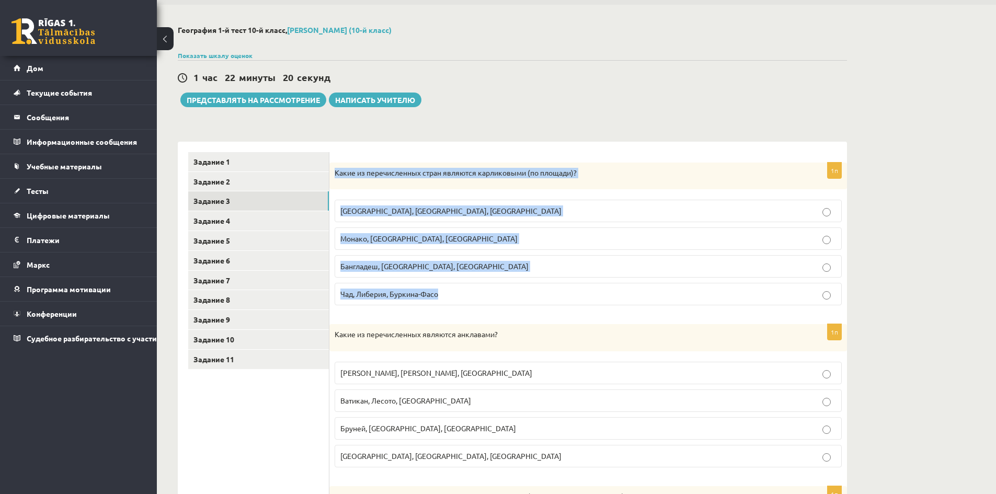
drag, startPoint x: 335, startPoint y: 170, endPoint x: 517, endPoint y: 289, distance: 217.1
click at [517, 289] on div "1п Какие из перечисленных стран являются карликовыми (по площади)? Латвия, Литв…" at bounding box center [588, 239] width 518 height 152
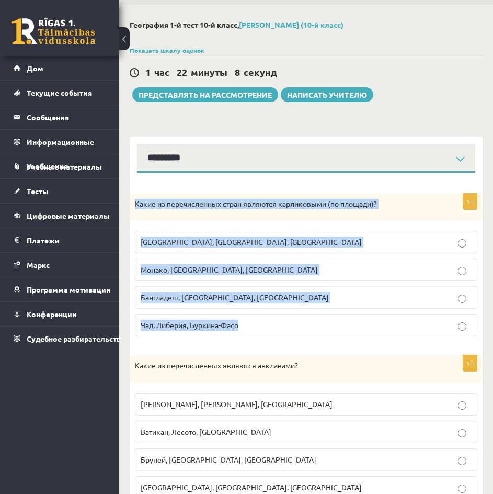
click at [315, 260] on label "Монако, Сан-Марино, Люксембург" at bounding box center [306, 269] width 343 height 22
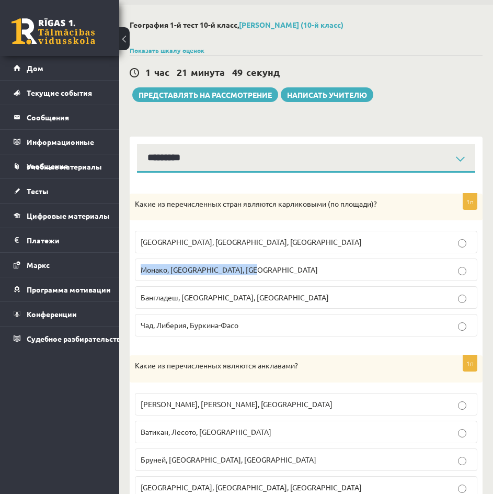
drag, startPoint x: 281, startPoint y: 270, endPoint x: 139, endPoint y: 271, distance: 142.2
click at [139, 271] on label "Монако, Сан-Марино, Люксембург" at bounding box center [306, 269] width 343 height 22
drag, startPoint x: 279, startPoint y: 299, endPoint x: 134, endPoint y: 299, distance: 144.9
click at [134, 299] on div "1п Какие из перечисленных стран являются карликовыми (по площади)? Латвия, Литв…" at bounding box center [306, 269] width 353 height 152
drag, startPoint x: 249, startPoint y: 318, endPoint x: 139, endPoint y: 314, distance: 110.4
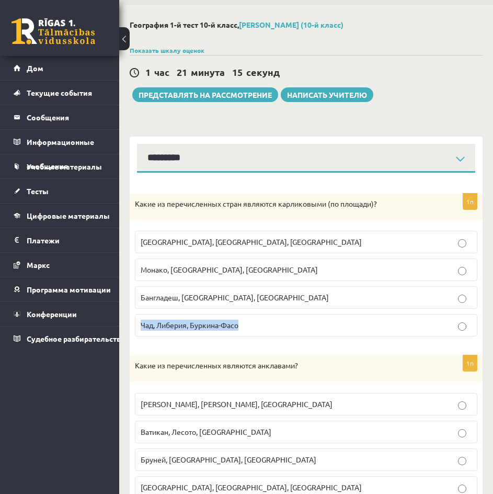
click at [139, 314] on label "Чад, Либерия, Буркина-Фасо" at bounding box center [306, 325] width 343 height 22
click at [304, 273] on p "Монако, Сан-Марино, Люксембург" at bounding box center [306, 269] width 331 height 11
drag, startPoint x: 248, startPoint y: 326, endPoint x: 191, endPoint y: 327, distance: 56.5
click at [191, 327] on p "Чад, Либерия, Буркина-Фасо" at bounding box center [306, 325] width 331 height 11
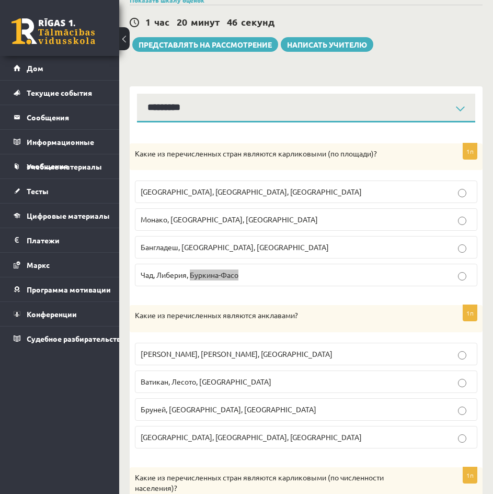
scroll to position [88, 0]
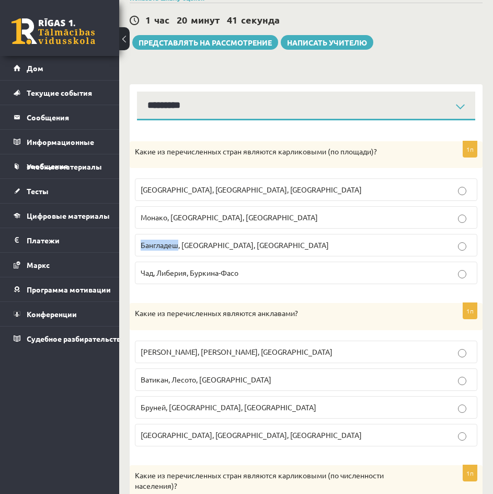
drag, startPoint x: 177, startPoint y: 244, endPoint x: 124, endPoint y: 239, distance: 53.1
click at [124, 239] on div "География 1-й тест 10-й класс, Мария Мергольде (10-й класс) Показать шкалу оцен…" at bounding box center [306, 491] width 374 height 1079
drag, startPoint x: 258, startPoint y: 245, endPoint x: 209, endPoint y: 246, distance: 48.7
click at [209, 246] on p "Бангладеш, Ангола, Парагвай" at bounding box center [306, 245] width 331 height 11
click at [281, 219] on p "Монако, Сан-Марино, Люксембург" at bounding box center [306, 217] width 331 height 11
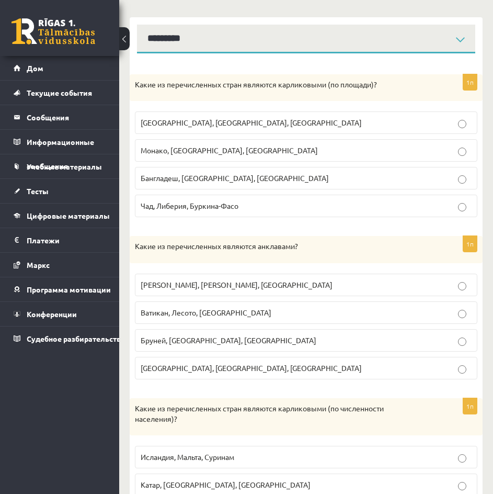
scroll to position [192, 0]
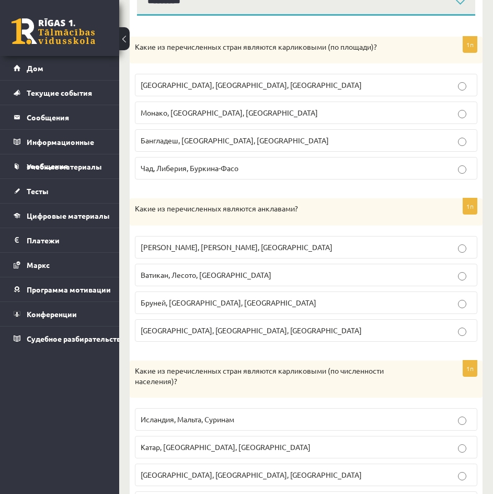
click at [279, 280] on p "Ватикан, Лесото, Сан-Марино" at bounding box center [306, 274] width 331 height 11
drag, startPoint x: 197, startPoint y: 273, endPoint x: 174, endPoint y: 274, distance: 23.0
click at [174, 274] on font "Ватикан, Лесото, Сан-Марино" at bounding box center [206, 274] width 131 height 9
drag, startPoint x: 263, startPoint y: 275, endPoint x: 201, endPoint y: 275, distance: 61.7
click at [201, 275] on p "Ватикан, Лесото, Сан-Марино" at bounding box center [306, 274] width 331 height 11
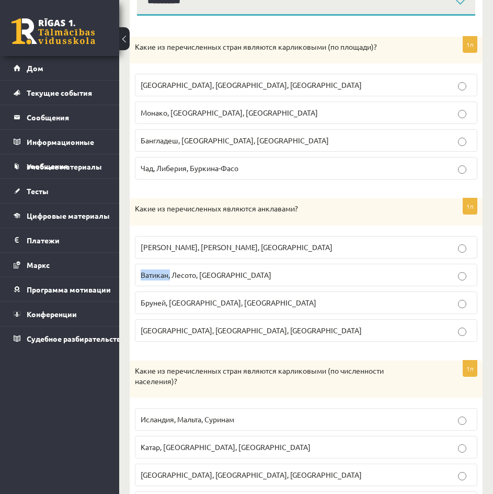
drag, startPoint x: 171, startPoint y: 278, endPoint x: 130, endPoint y: 279, distance: 40.8
click at [130, 279] on div "1п Какие из перечисленных являются анклавами? Монако, Лихтенштейн, Люксембург В…" at bounding box center [306, 274] width 353 height 152
click at [368, 269] on label "Ватикан, Лесото, Сан-Марино" at bounding box center [306, 275] width 343 height 22
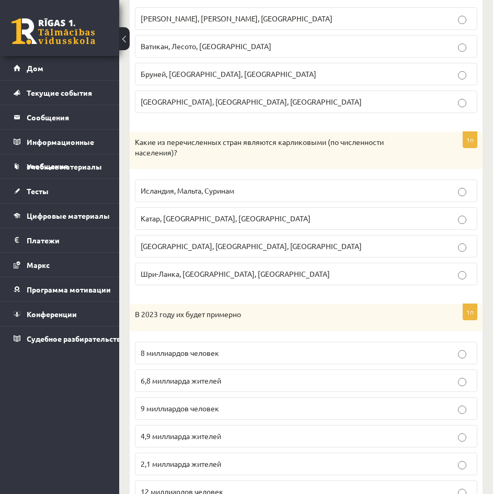
scroll to position [454, 0]
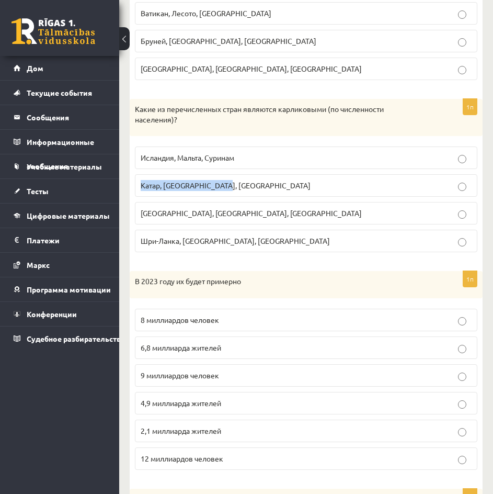
drag, startPoint x: 243, startPoint y: 187, endPoint x: 137, endPoint y: 179, distance: 106.5
click at [137, 179] on label "Катар, Кувейт, Сингапур" at bounding box center [306, 185] width 343 height 22
drag, startPoint x: 245, startPoint y: 158, endPoint x: 129, endPoint y: 151, distance: 116.8
click at [129, 151] on div "География 1-й тест 10-й класс, Мария Мергольде (10-й класс) Показать шкалу оцен…" at bounding box center [306, 125] width 374 height 1079
click at [295, 190] on p "Катар, Кувейт, Сингапур" at bounding box center [306, 185] width 331 height 11
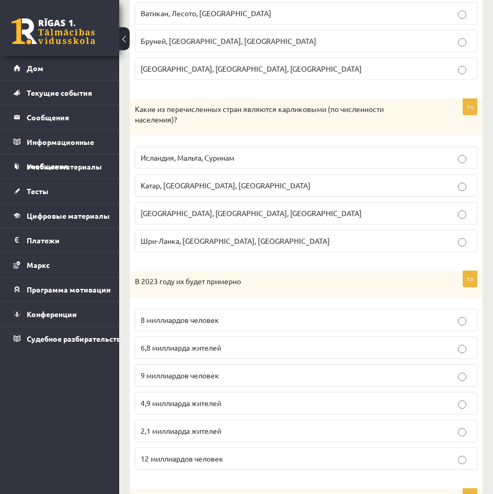
click at [283, 163] on p "Исландия, Мальта, Суринам" at bounding box center [306, 157] width 331 height 11
click at [303, 163] on p "Исландия, Мальта, Суринам" at bounding box center [306, 157] width 331 height 11
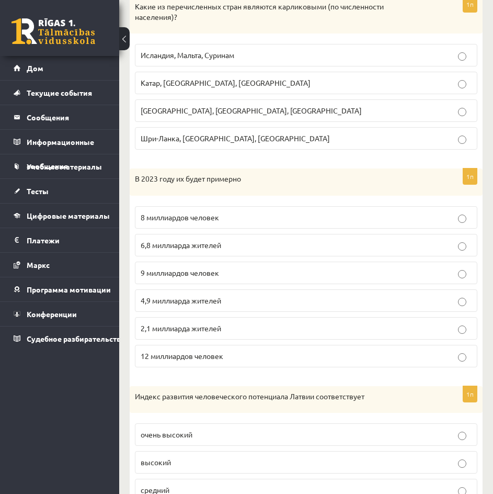
scroll to position [559, 0]
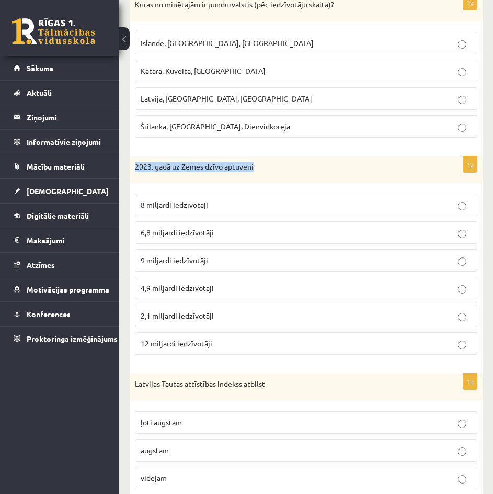
drag, startPoint x: 275, startPoint y: 166, endPoint x: 136, endPoint y: 166, distance: 138.6
click at [136, 166] on p "2023. gadā uz Zemes dzīvo aptuveni" at bounding box center [280, 167] width 290 height 10
click at [230, 235] on p "6,8 miljardi iedzīvotāji" at bounding box center [306, 232] width 331 height 11
click at [338, 210] on p "8 miljardi iedzīvotāji" at bounding box center [306, 204] width 331 height 11
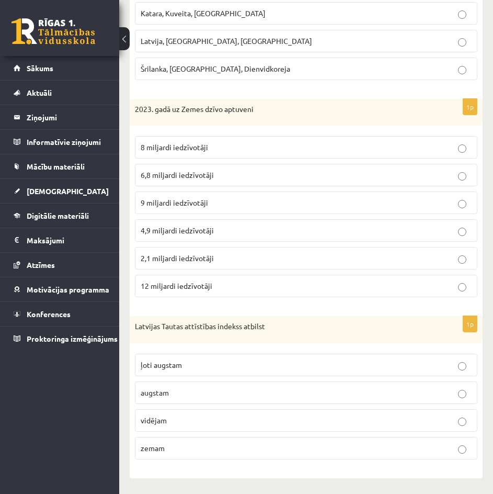
scroll to position [617, 0]
drag, startPoint x: 283, startPoint y: 326, endPoint x: 155, endPoint y: 323, distance: 128.2
click at [295, 316] on div "Latvijas Tautas attīstības indekss atbilst" at bounding box center [306, 329] width 353 height 27
drag, startPoint x: 279, startPoint y: 328, endPoint x: 158, endPoint y: 326, distance: 120.8
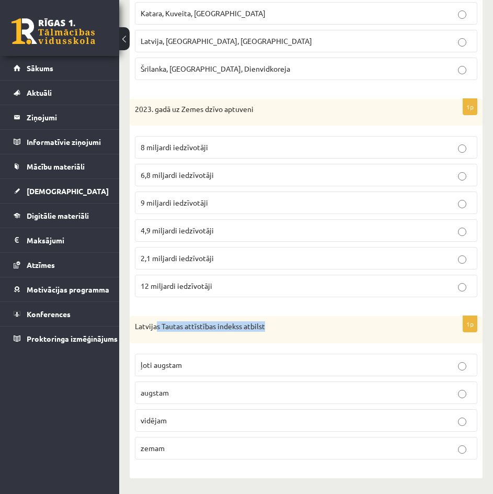
click at [158, 326] on p "Latvijas Tautas attīstības indekss atbilst" at bounding box center [280, 326] width 290 height 10
click at [286, 316] on div "Latvijas Tautas attīstības indekss atbilst" at bounding box center [306, 329] width 353 height 27
click at [242, 363] on p "ļoti augstam" at bounding box center [306, 364] width 331 height 11
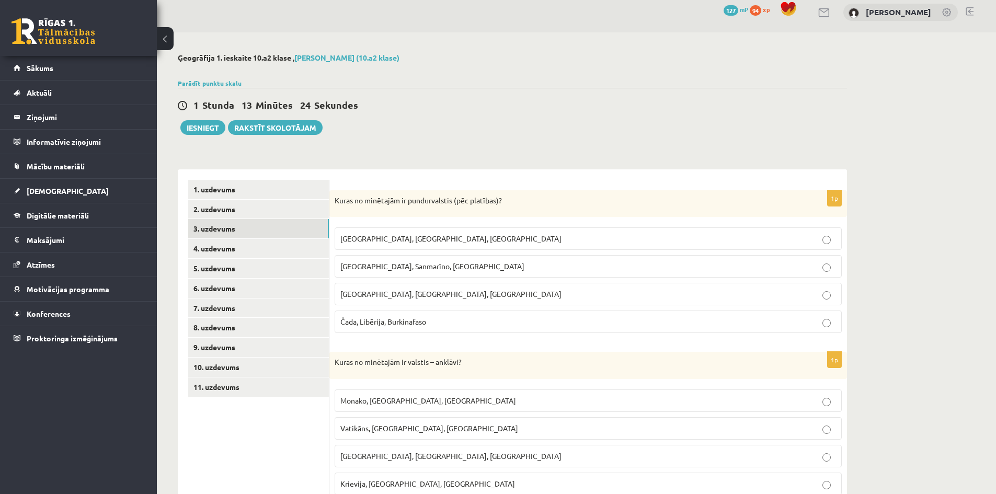
scroll to position [0, 0]
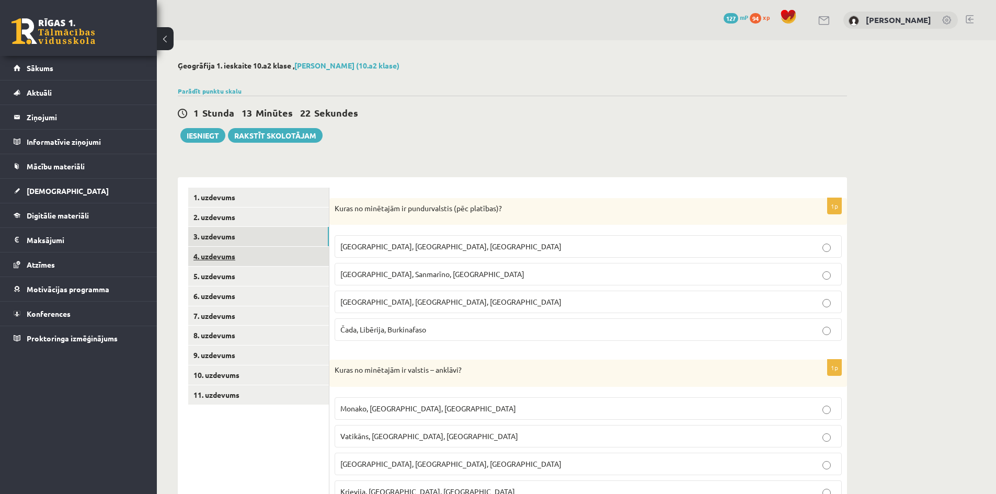
click at [219, 255] on link "4. uzdevums" at bounding box center [258, 256] width 141 height 19
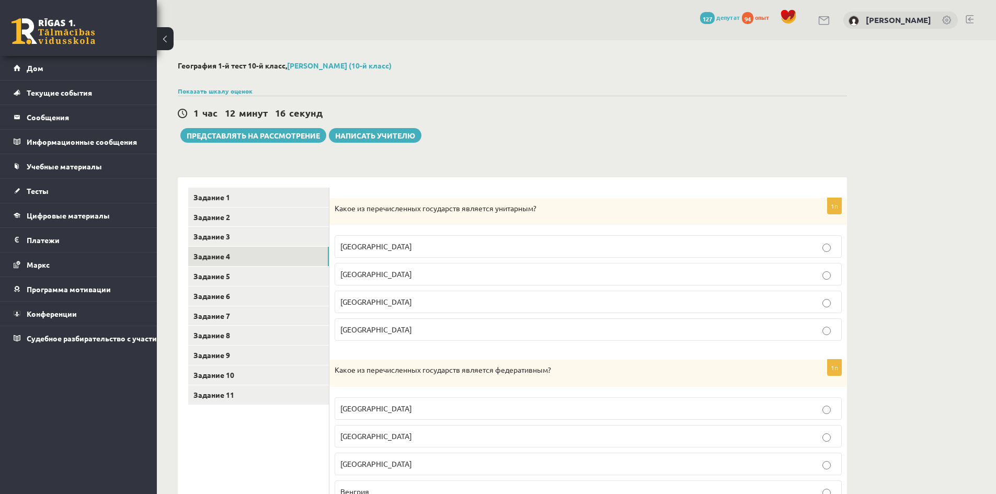
click at [546, 323] on label "Франция" at bounding box center [588, 329] width 507 height 22
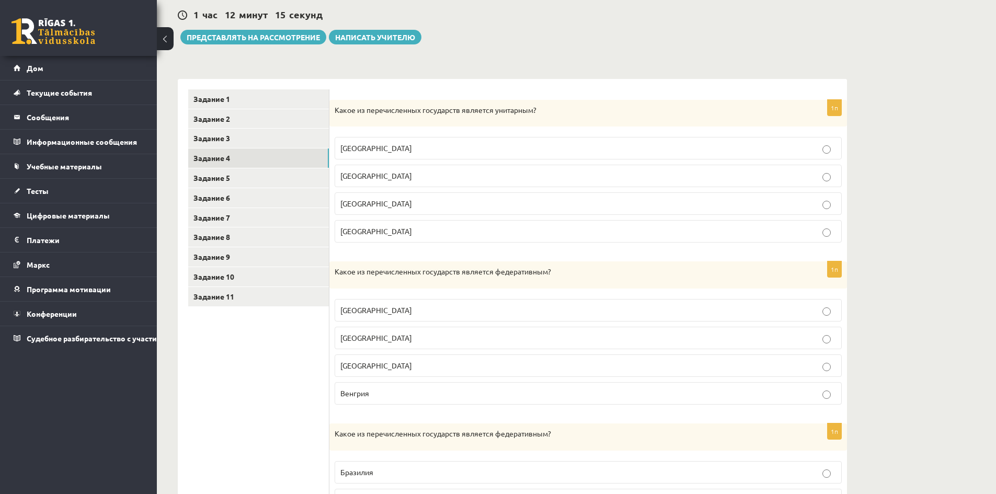
scroll to position [105, 0]
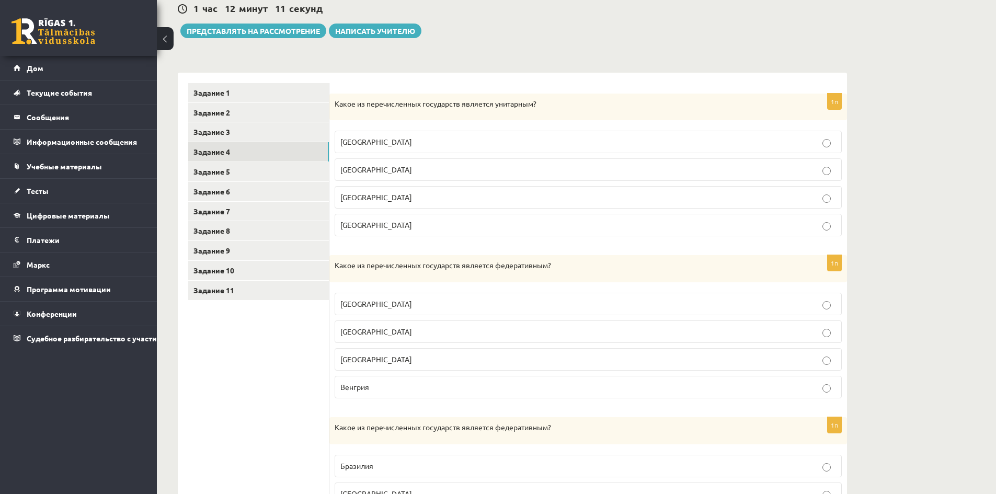
click at [529, 299] on p "Германия" at bounding box center [588, 304] width 496 height 11
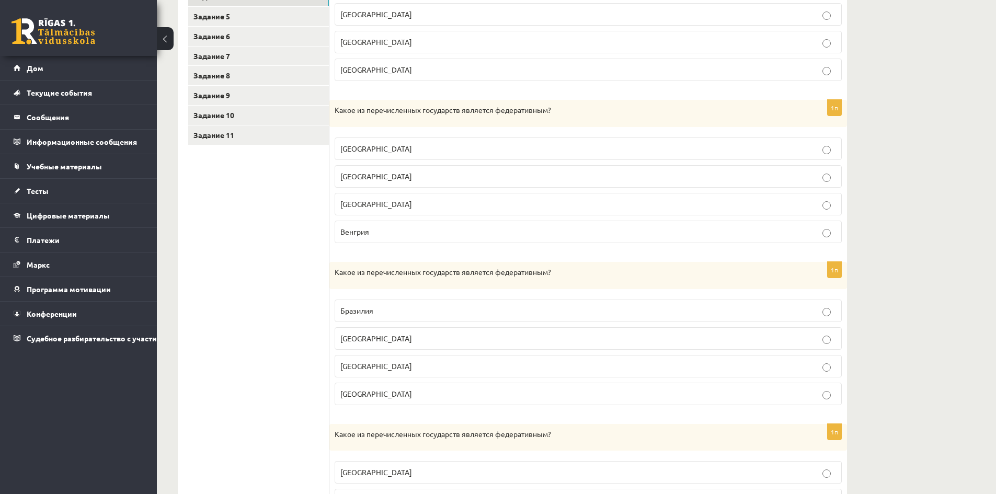
scroll to position [261, 0]
click at [375, 311] on p "Бразилия" at bounding box center [588, 309] width 496 height 11
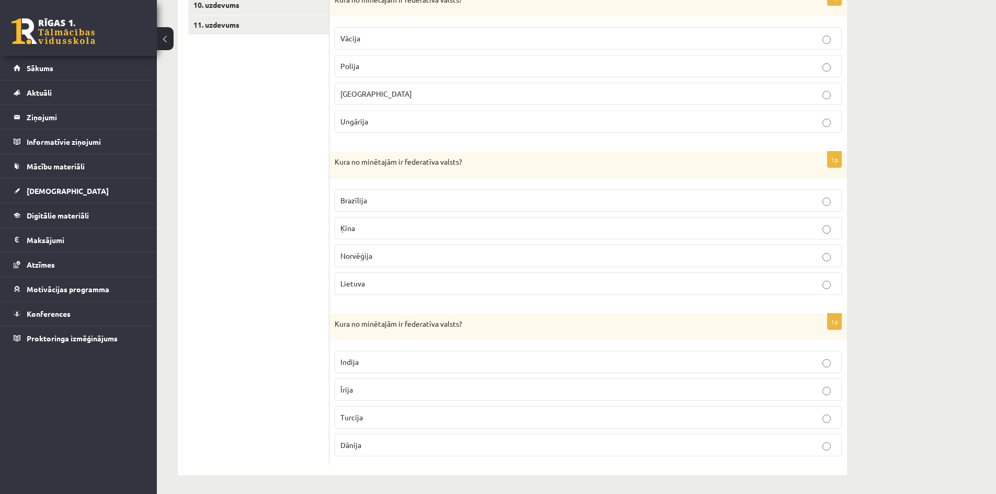
scroll to position [373, 0]
click at [934, 134] on div "Ģeogrāfija 1. ieskaite 10.a2 klase , Marija Mergolde (10.a2 klase) Parādīt punk…" at bounding box center [576, 81] width 839 height 826
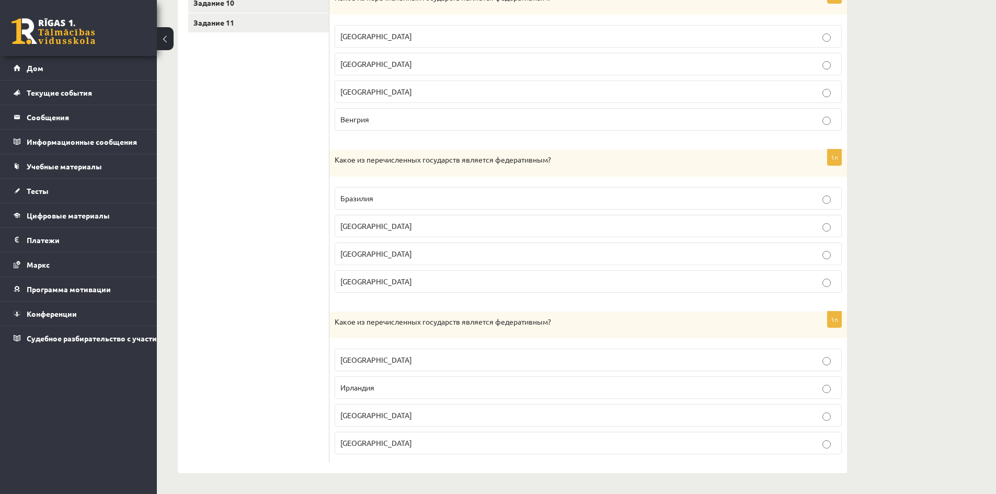
click at [443, 353] on label "Индия" at bounding box center [588, 360] width 507 height 22
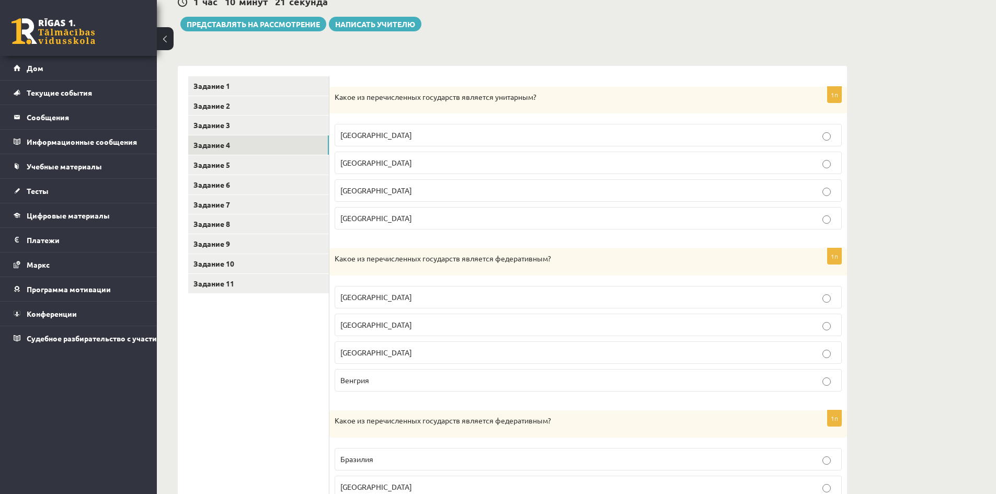
scroll to position [59, 0]
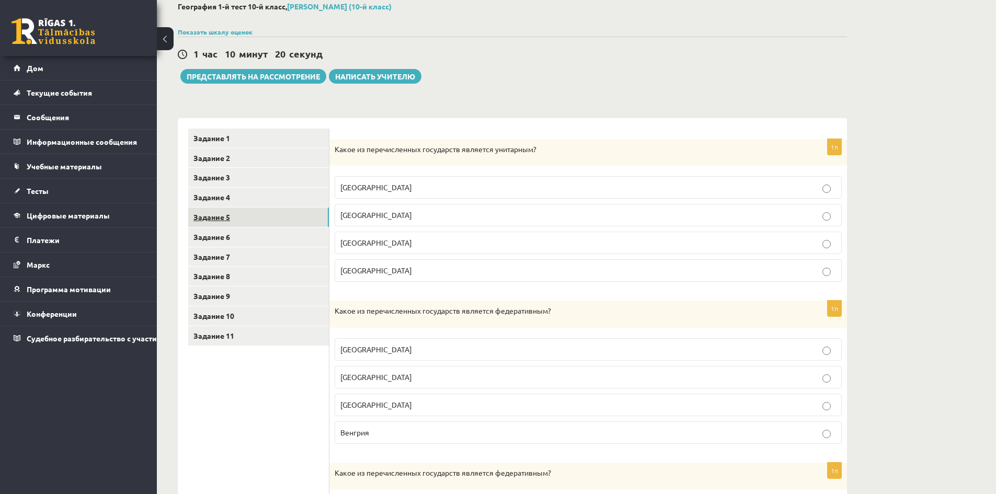
click at [256, 219] on link "Задание 5" at bounding box center [258, 217] width 141 height 19
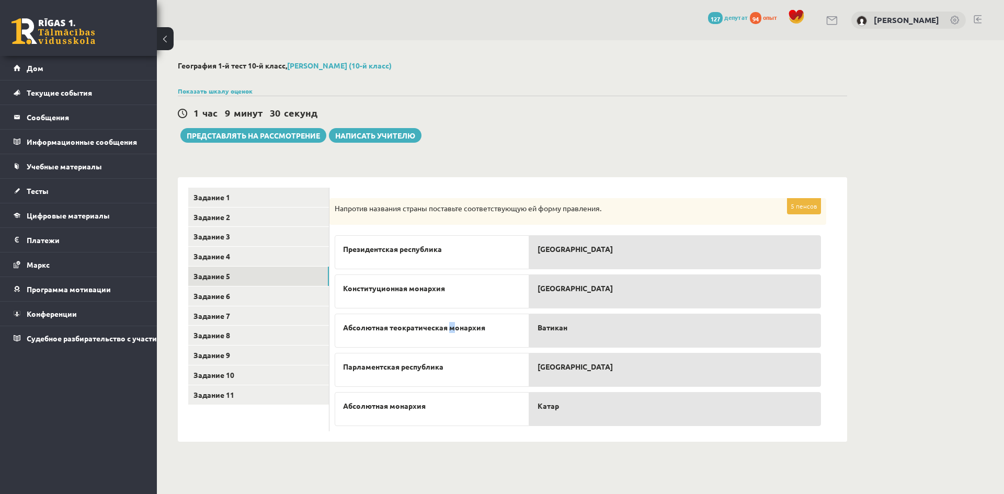
click at [456, 329] on font "Абсолютная теократическая монархия" at bounding box center [414, 327] width 142 height 9
click at [571, 331] on p "Ватикан" at bounding box center [675, 327] width 275 height 11
click at [503, 328] on p "Абсолютная теократическая монархия" at bounding box center [432, 327] width 178 height 11
click at [452, 329] on font "Абсолютная теократическая монархия" at bounding box center [414, 327] width 142 height 9
click at [562, 247] on font "Россия" at bounding box center [575, 248] width 75 height 9
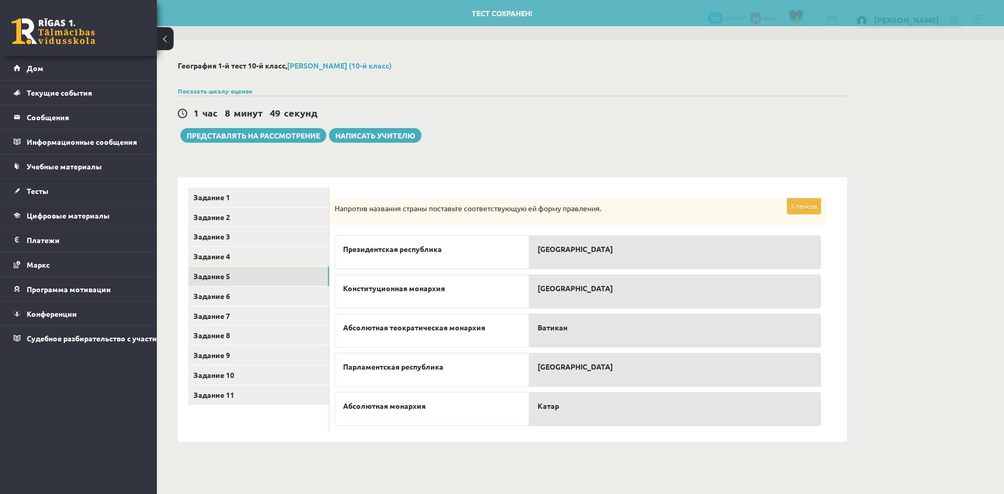
click at [610, 413] on div "Катар" at bounding box center [675, 409] width 292 height 34
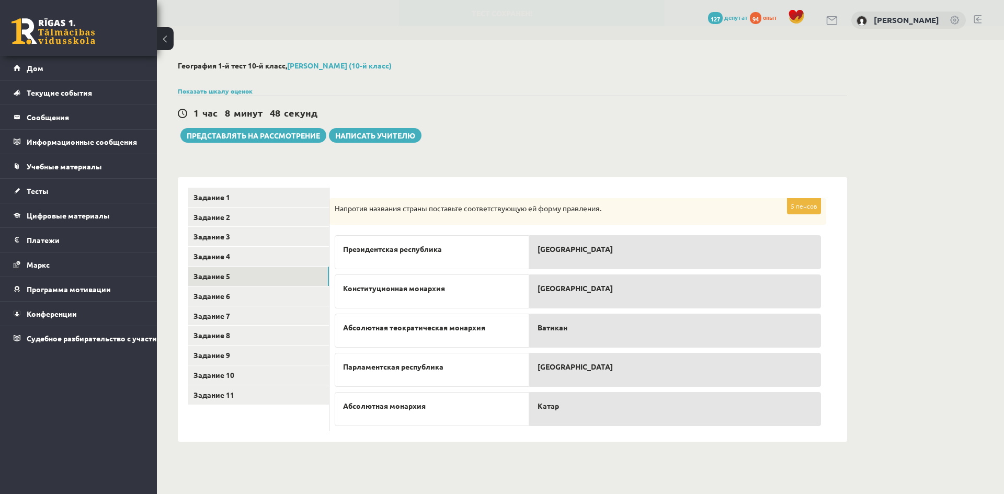
click at [607, 372] on p "Латвия" at bounding box center [675, 366] width 275 height 11
click at [614, 330] on p "Ватикан" at bounding box center [675, 327] width 275 height 11
click at [466, 288] on p "Конституционная монархия" at bounding box center [432, 288] width 178 height 11
click at [640, 295] on div "Швеция" at bounding box center [675, 292] width 292 height 34
click at [624, 252] on p "Россия" at bounding box center [675, 249] width 275 height 11
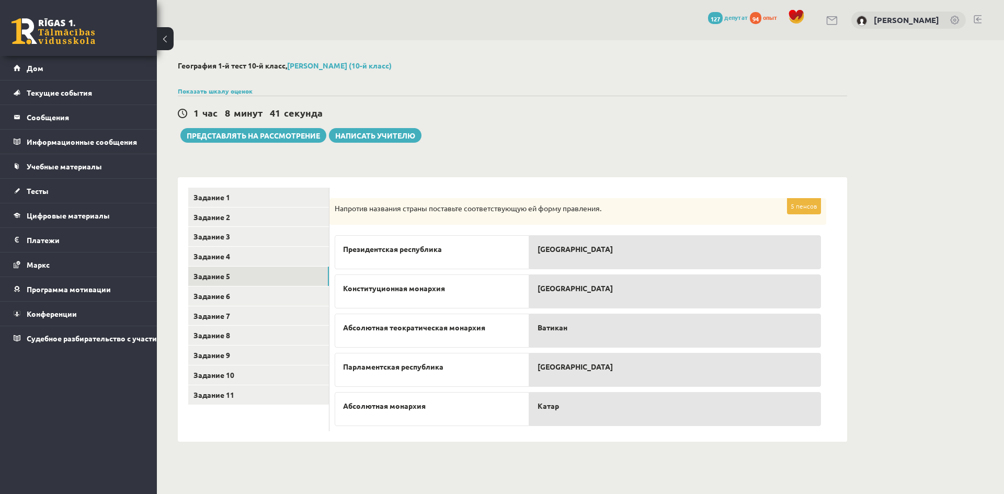
click at [808, 208] on font "5 пенсов" at bounding box center [804, 206] width 27 height 8
click at [275, 296] on link "Задание 6" at bounding box center [258, 296] width 141 height 19
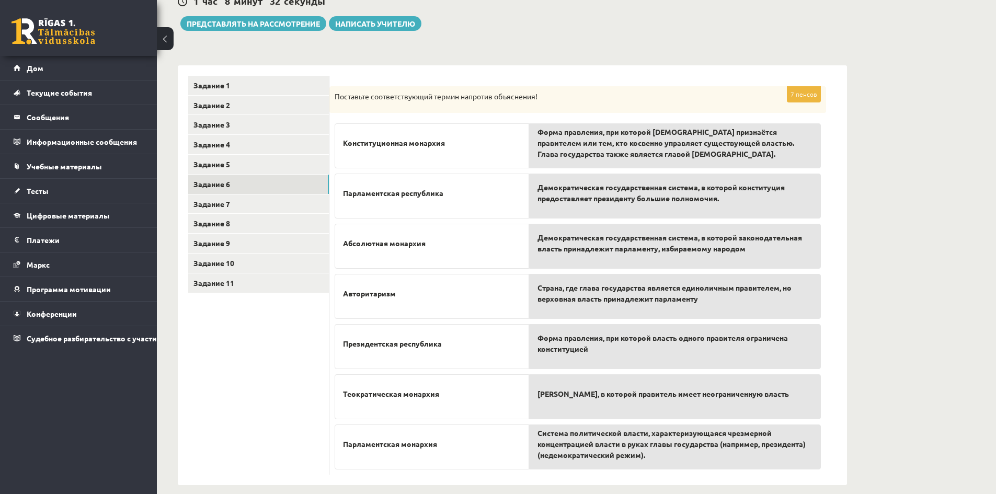
scroll to position [124, 0]
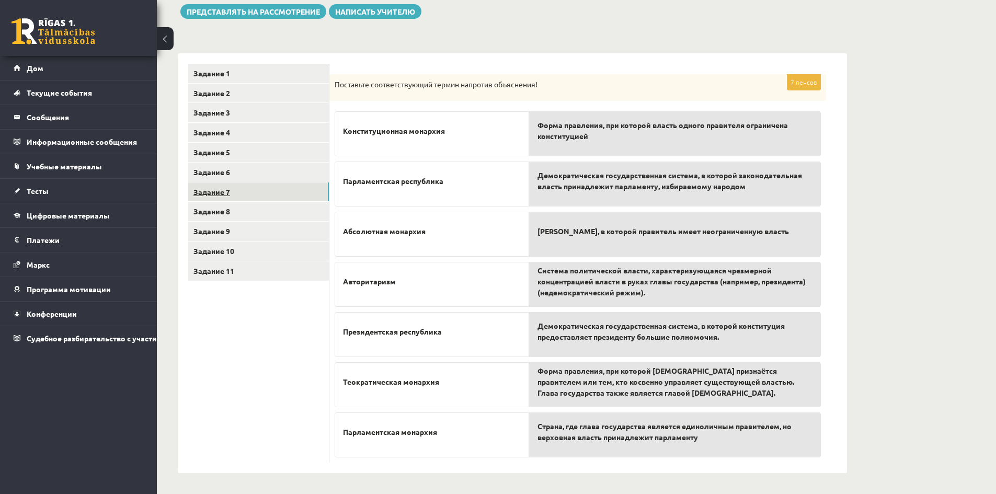
click at [289, 189] on link "Задание 7" at bounding box center [258, 192] width 141 height 19
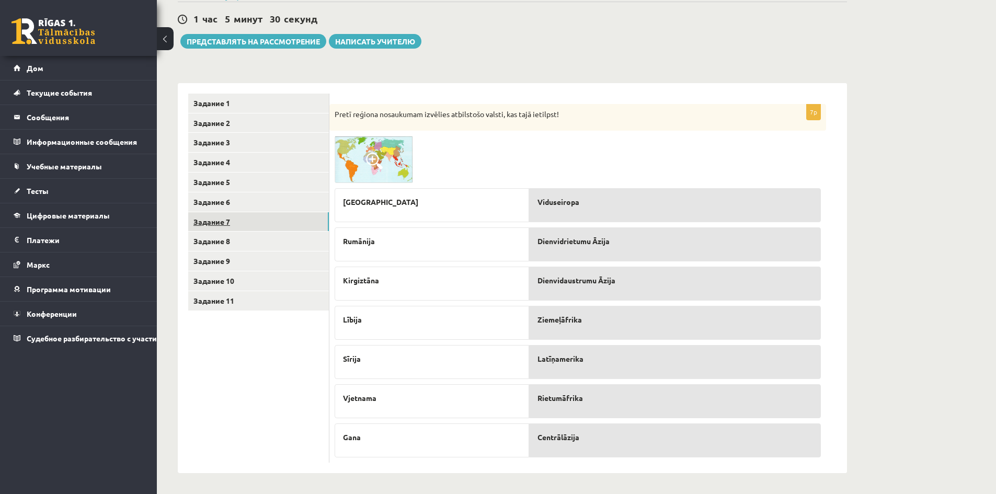
scroll to position [95, 0]
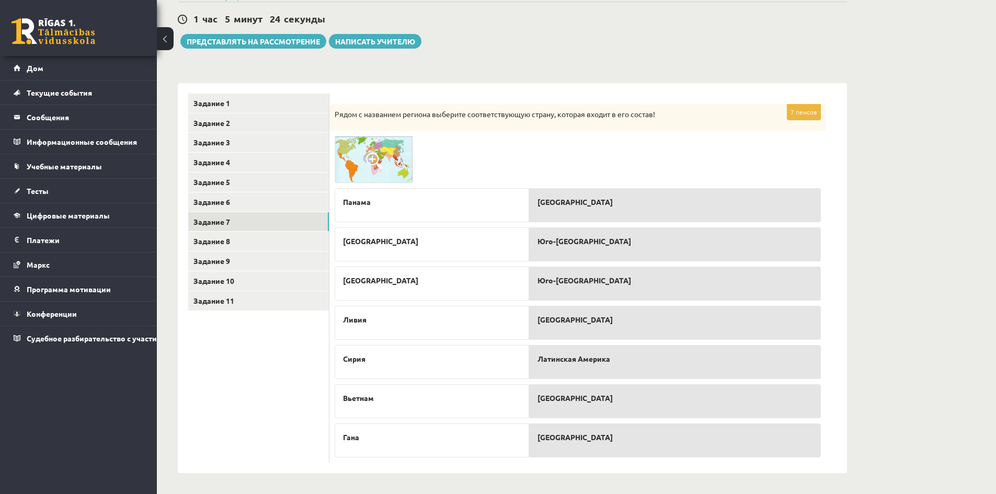
click at [382, 163] on span at bounding box center [374, 161] width 17 height 17
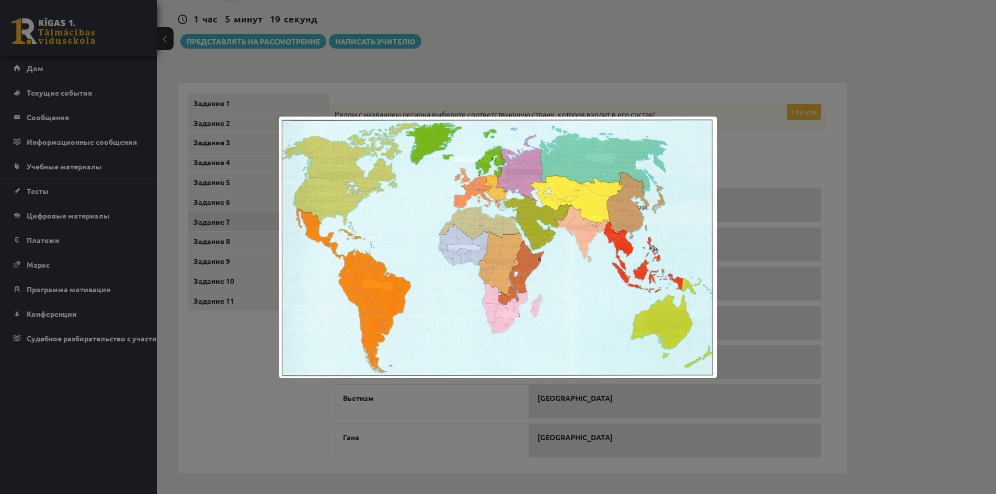
click at [881, 173] on div at bounding box center [498, 247] width 996 height 494
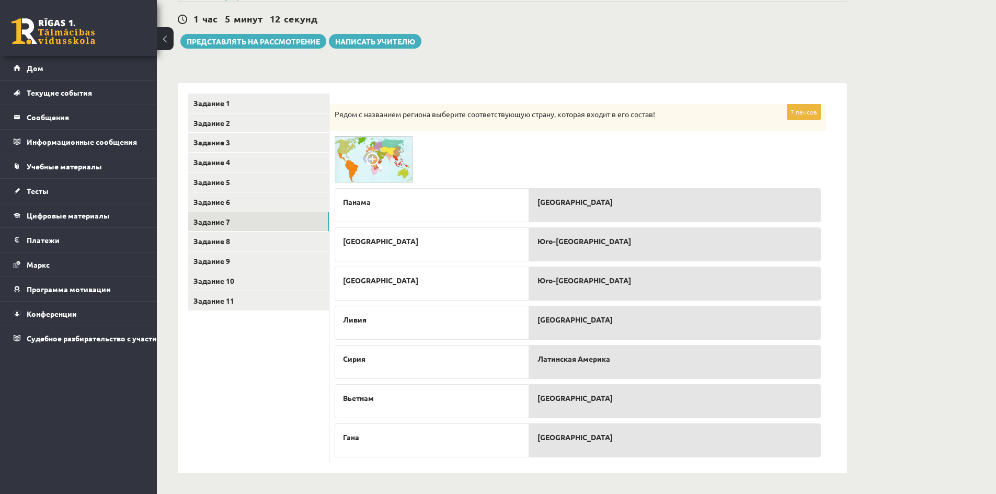
click at [389, 173] on img at bounding box center [374, 159] width 78 height 47
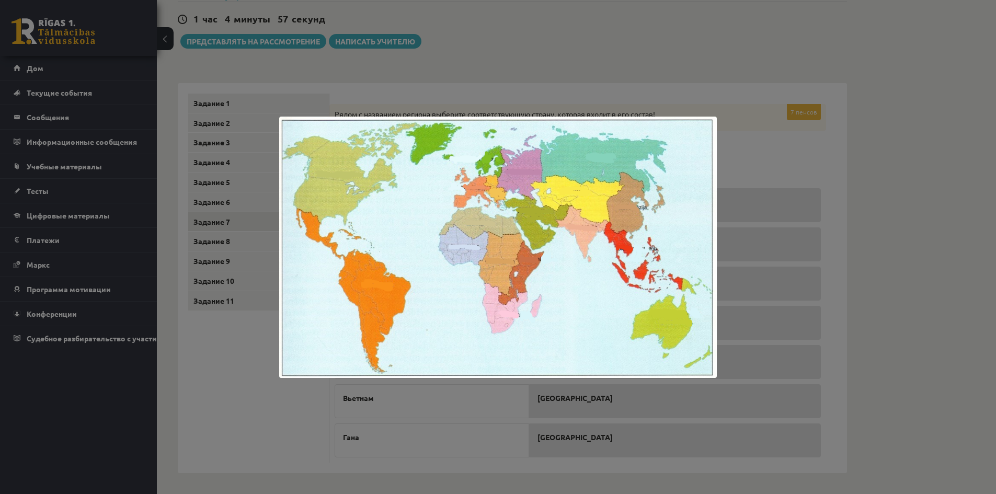
click at [847, 200] on div at bounding box center [498, 247] width 996 height 494
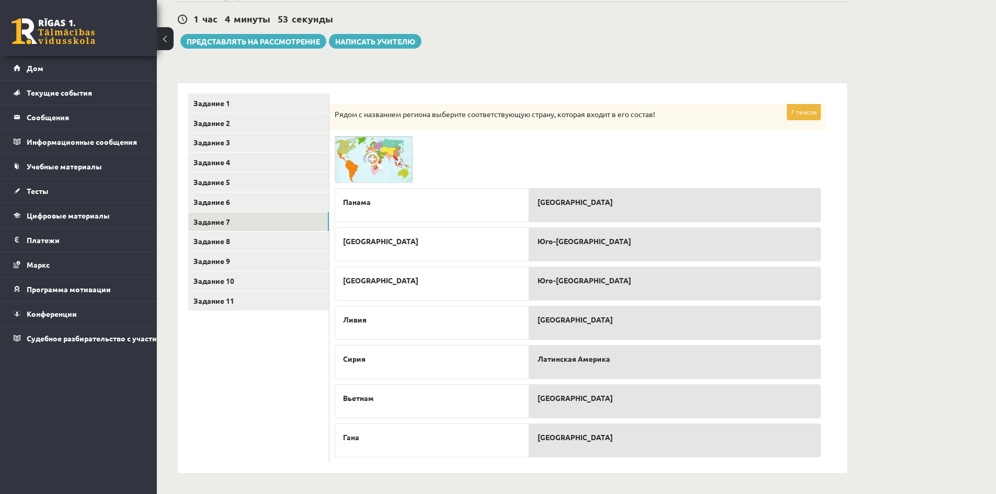
click at [580, 247] on div "Юго-Западная Азия" at bounding box center [675, 244] width 292 height 34
drag, startPoint x: 380, startPoint y: 440, endPoint x: 340, endPoint y: 443, distance: 40.4
click at [340, 443] on div "Гана" at bounding box center [432, 441] width 195 height 34
drag, startPoint x: 384, startPoint y: 397, endPoint x: 341, endPoint y: 395, distance: 42.4
click at [341, 395] on div "Вьетнам" at bounding box center [432, 401] width 195 height 34
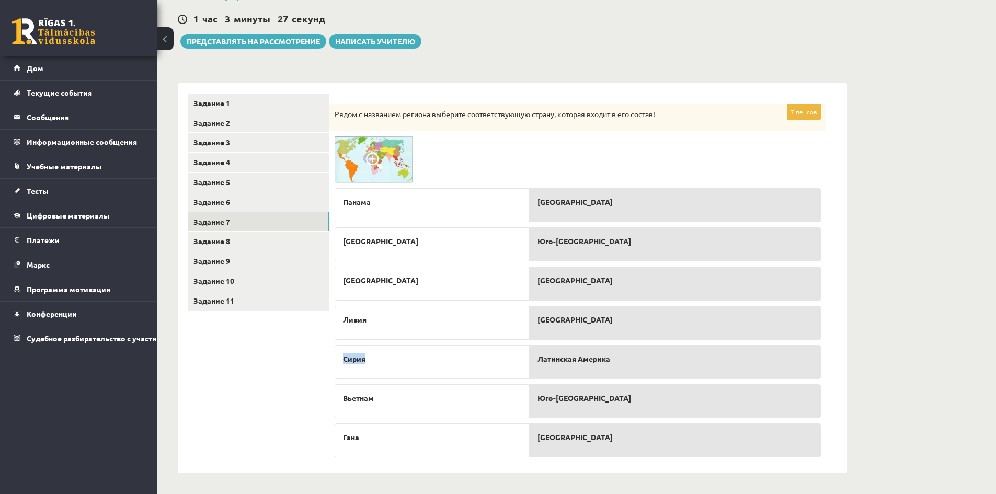
drag, startPoint x: 363, startPoint y: 357, endPoint x: 339, endPoint y: 356, distance: 24.1
click at [339, 356] on div "Сирия" at bounding box center [432, 362] width 195 height 34
drag, startPoint x: 358, startPoint y: 317, endPoint x: 339, endPoint y: 318, distance: 18.9
click at [339, 318] on div "Ливия" at bounding box center [432, 323] width 195 height 34
drag, startPoint x: 362, startPoint y: 192, endPoint x: 340, endPoint y: 200, distance: 23.6
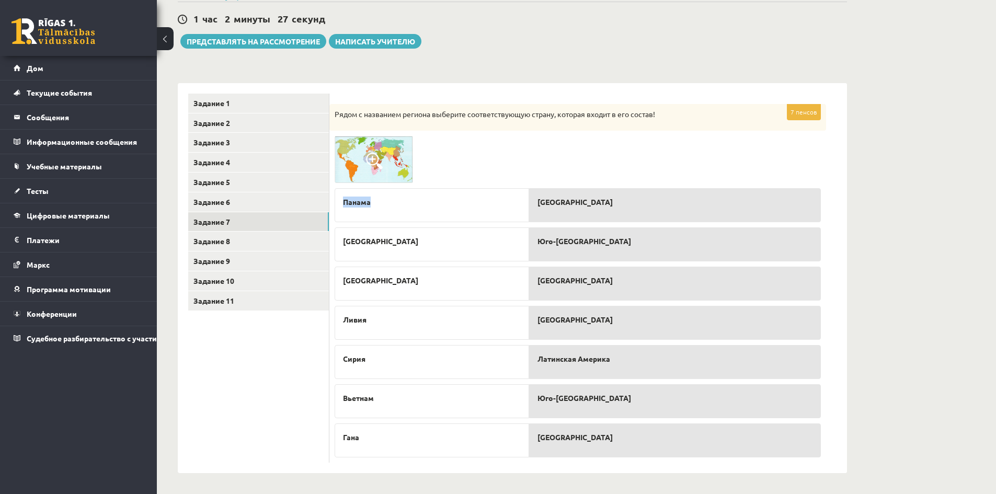
click at [340, 200] on div "Панама" at bounding box center [432, 205] width 195 height 34
drag, startPoint x: 420, startPoint y: 245, endPoint x: 339, endPoint y: 240, distance: 80.7
click at [339, 240] on div "Румыния" at bounding box center [432, 244] width 195 height 34
click at [905, 230] on div "География 1-й тест 10-й класс, Мария Мергольде (10-й класс) Показать шкалу оцен…" at bounding box center [576, 220] width 839 height 548
click at [263, 238] on link "Задание 8" at bounding box center [258, 241] width 141 height 19
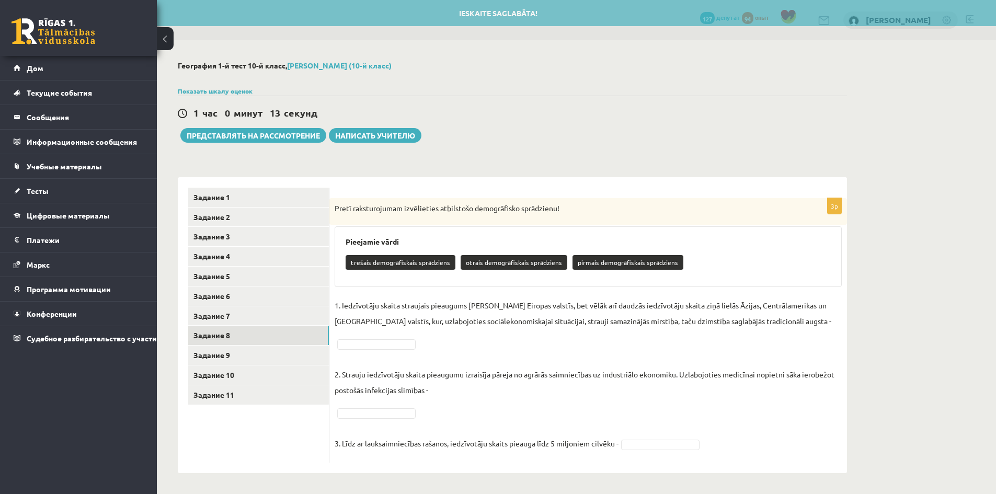
scroll to position [16, 0]
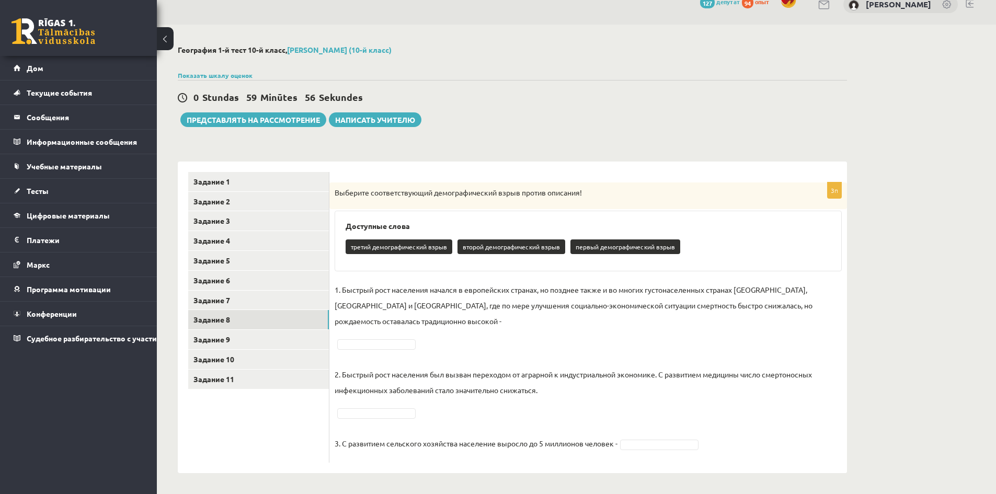
drag, startPoint x: 803, startPoint y: 320, endPoint x: 823, endPoint y: 318, distance: 19.9
click at [823, 318] on p "1. Быстрый рост населения начался в европейских странах, но позднее также и во …" at bounding box center [588, 305] width 507 height 47
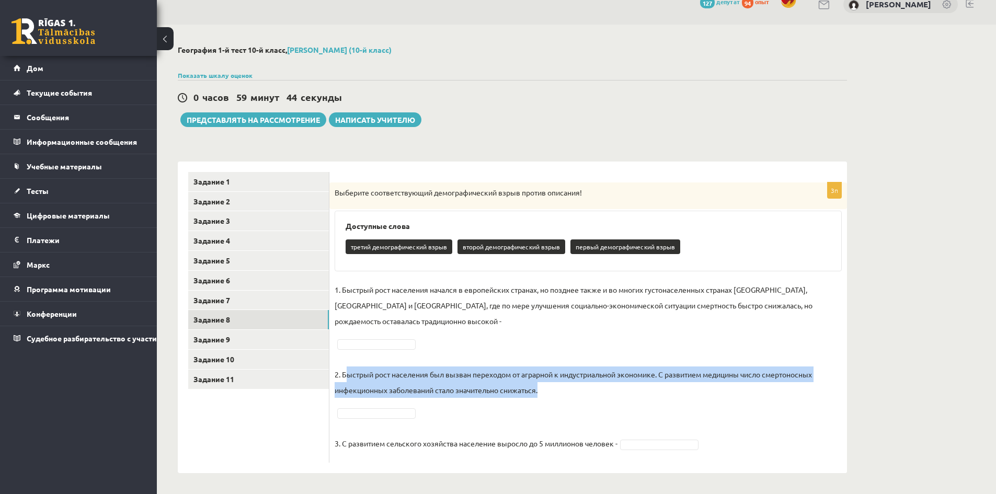
drag, startPoint x: 346, startPoint y: 376, endPoint x: 563, endPoint y: 386, distance: 217.8
click at [563, 386] on p "2. Быстрый рост населения был вызван переходом от аграрной к индустриальной эко…" at bounding box center [588, 374] width 507 height 47
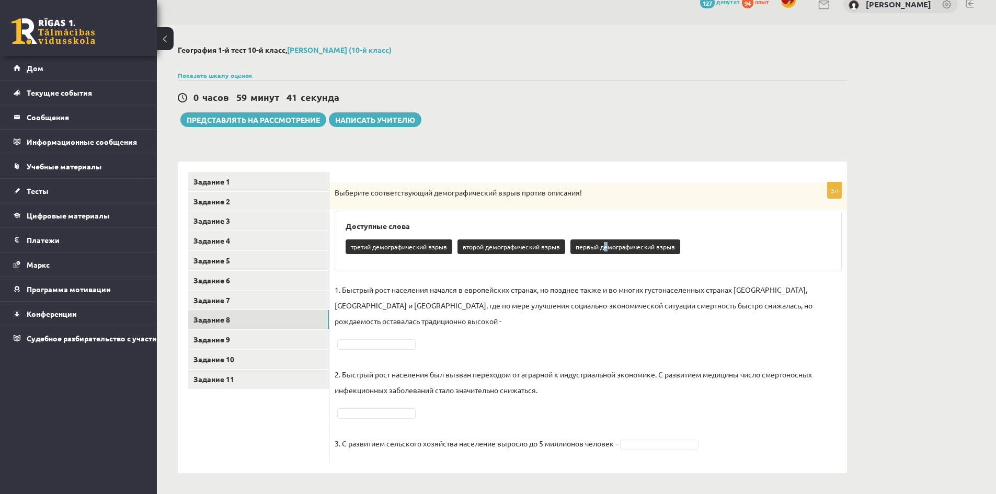
click at [604, 249] on font "первый демографический взрыв" at bounding box center [625, 247] width 99 height 8
click at [595, 249] on font "первый демографический взрыв" at bounding box center [625, 247] width 99 height 8
drag, startPoint x: 582, startPoint y: 247, endPoint x: 605, endPoint y: 248, distance: 23.5
click at [605, 248] on font "первый демографический взрыв" at bounding box center [625, 247] width 99 height 8
drag, startPoint x: 676, startPoint y: 247, endPoint x: 663, endPoint y: 247, distance: 13.1
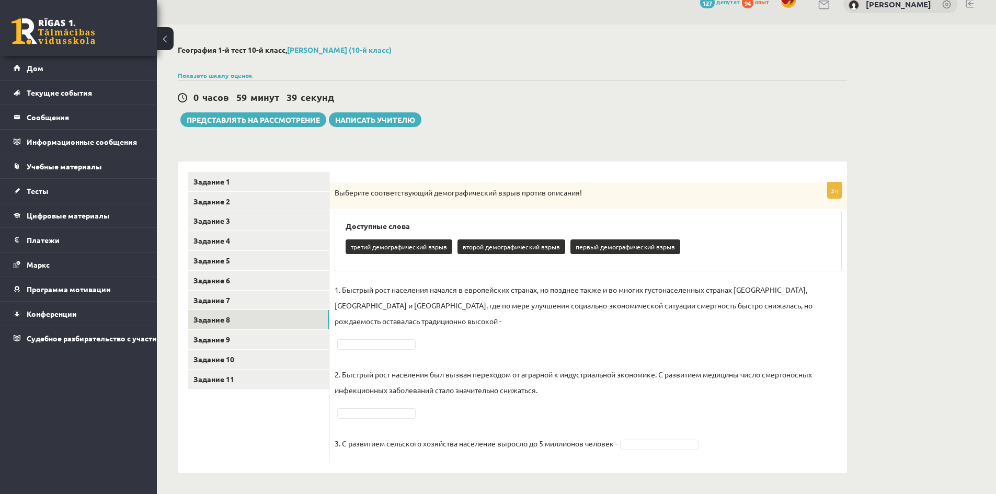
click at [669, 247] on p "первый демографический взрыв" at bounding box center [626, 247] width 110 height 15
click at [663, 247] on font "первый демографический взрыв" at bounding box center [625, 247] width 99 height 8
click at [665, 247] on font "первый демографический взрыв" at bounding box center [625, 247] width 99 height 8
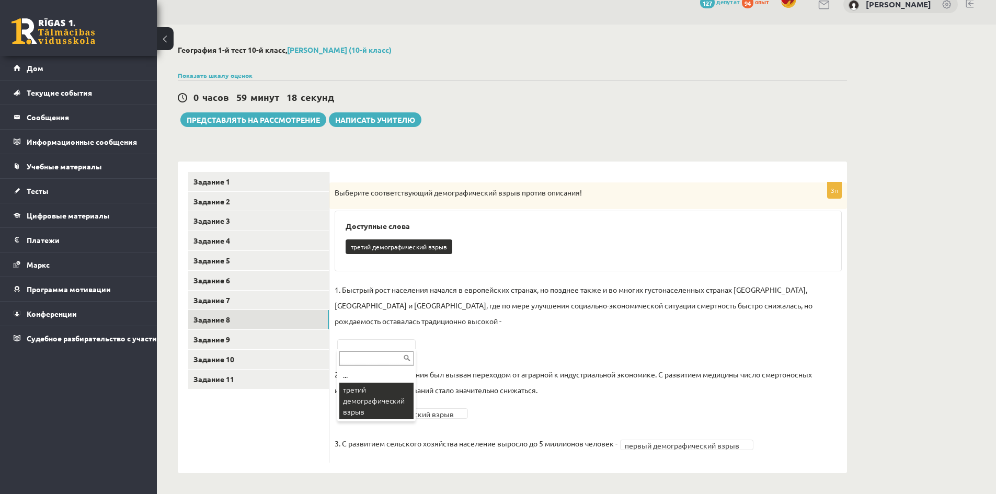
scroll to position [0, 0]
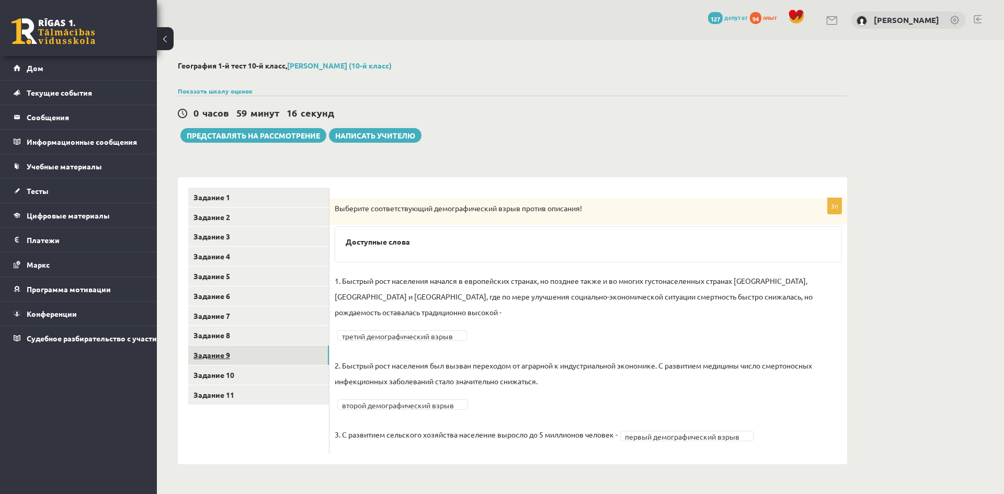
click at [267, 352] on link "Задание 9" at bounding box center [258, 355] width 141 height 19
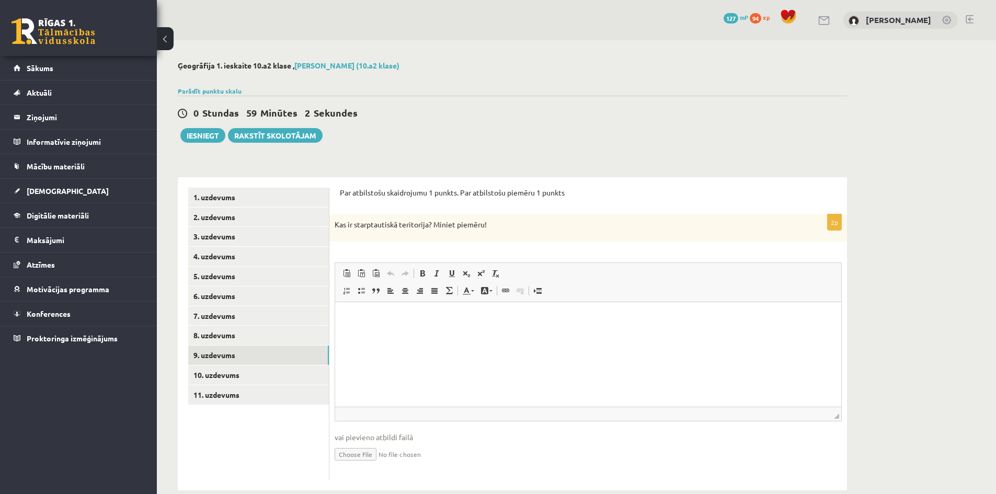
drag, startPoint x: 499, startPoint y: 227, endPoint x: 335, endPoint y: 226, distance: 164.7
click at [335, 226] on p "Kas ir starptautiskā teritorija? Miniet piemēru!" at bounding box center [562, 225] width 455 height 10
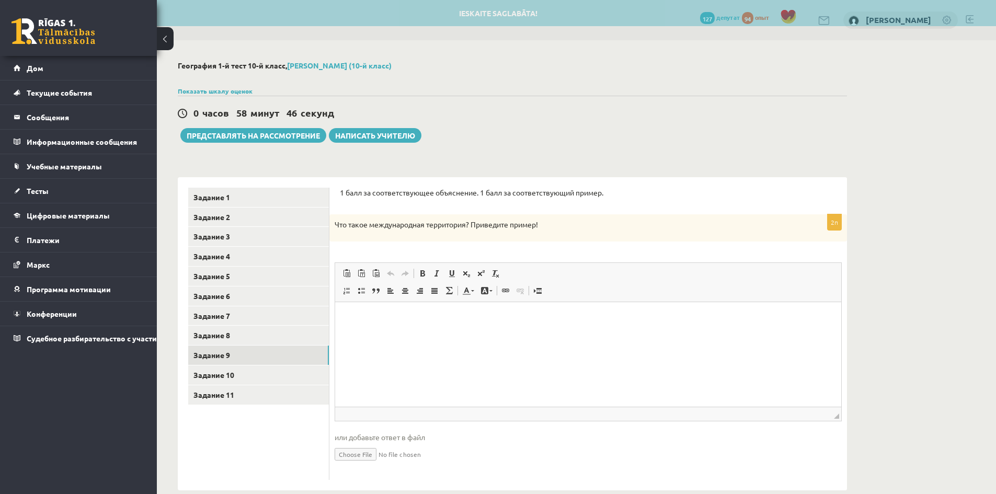
drag, startPoint x: 566, startPoint y: 226, endPoint x: 339, endPoint y: 223, distance: 227.0
click at [339, 223] on p "Что такое международная территория? Приведите пример!" at bounding box center [562, 225] width 455 height 10
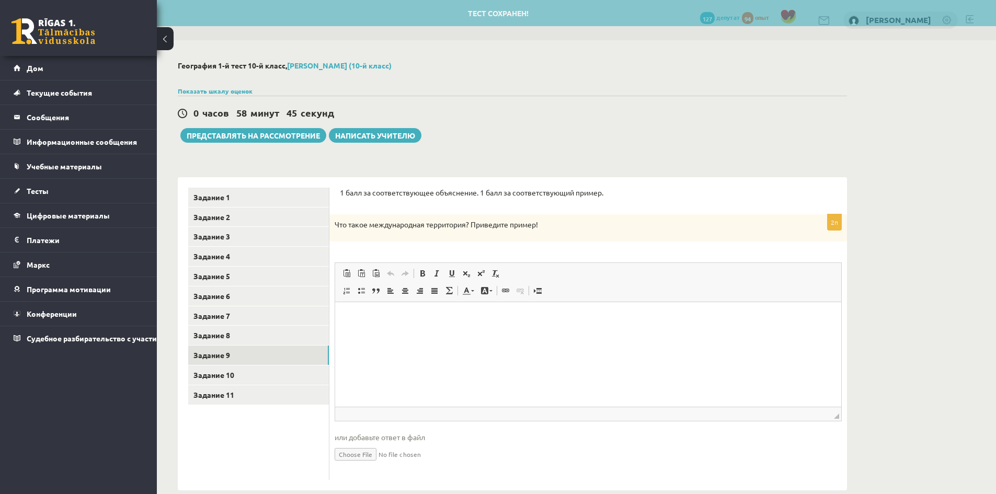
click at [553, 221] on p "Что такое международная территория? Приведите пример!" at bounding box center [562, 225] width 455 height 10
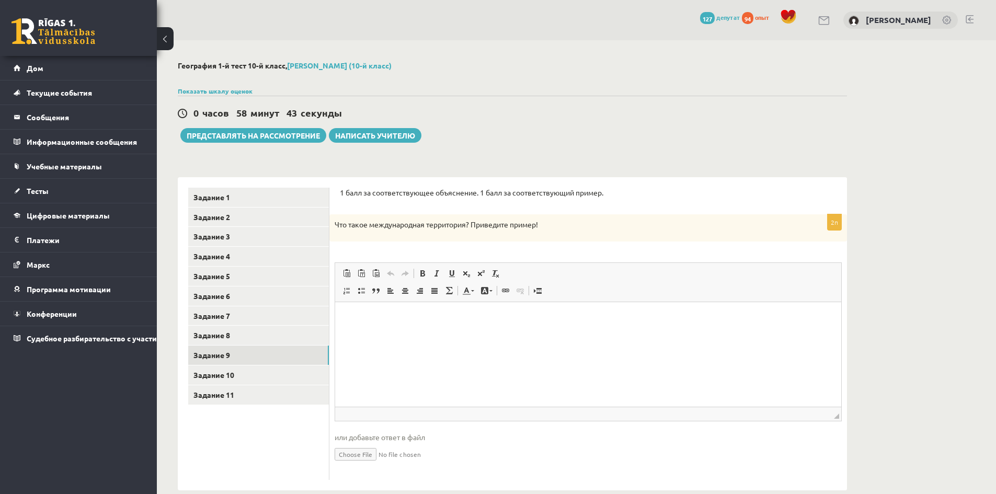
drag, startPoint x: 553, startPoint y: 221, endPoint x: 334, endPoint y: 214, distance: 219.7
click at [334, 214] on div "1 балл за соответствующее объяснение. 1 балл за соответствующий пример. 2п Что …" at bounding box center [588, 333] width 518 height 313
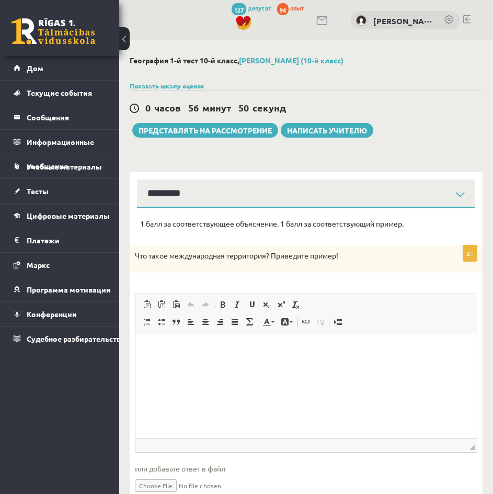
click at [275, 364] on html at bounding box center [305, 349] width 341 height 32
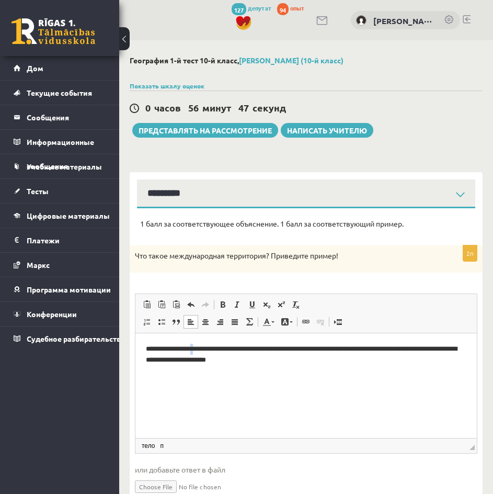
click at [187, 351] on p "**********" at bounding box center [306, 354] width 321 height 22
click at [282, 348] on p "**********" at bounding box center [306, 354] width 321 height 22
click at [326, 344] on p "**********" at bounding box center [306, 354] width 321 height 22
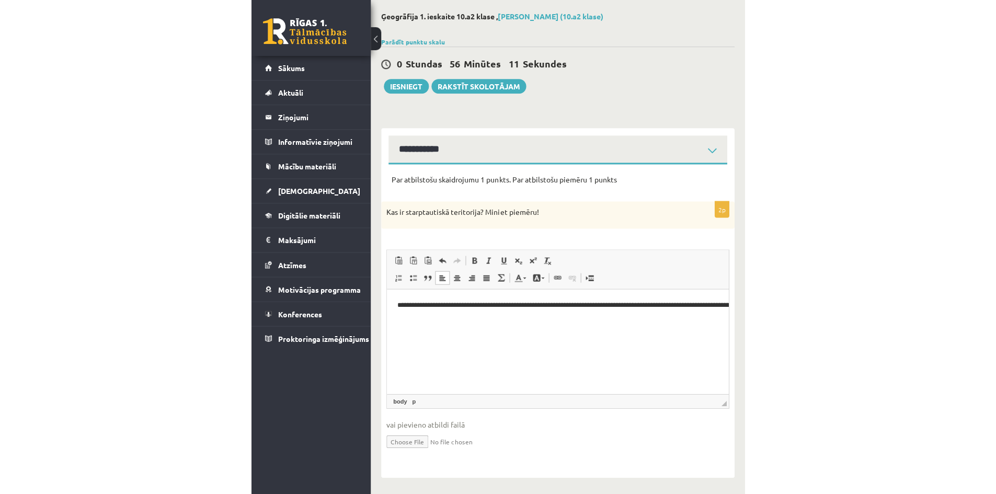
scroll to position [18, 0]
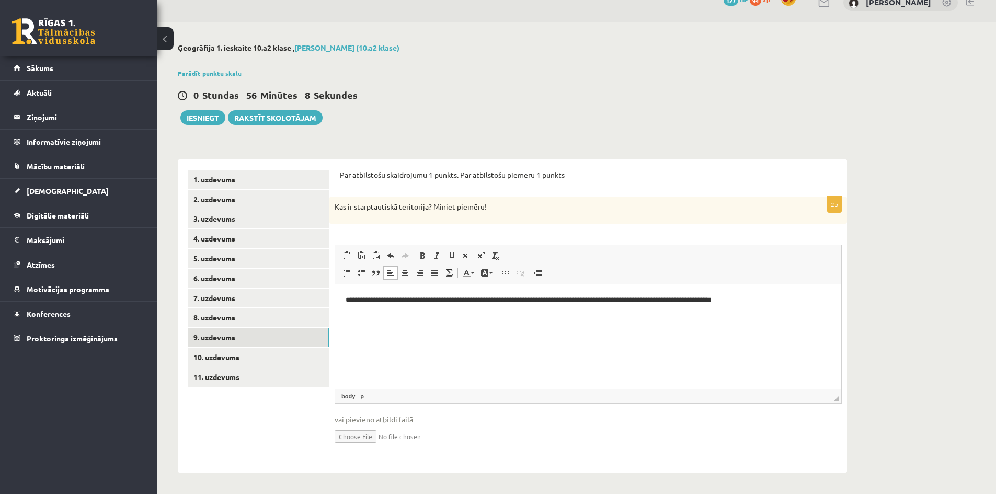
drag, startPoint x: 427, startPoint y: 330, endPoint x: 419, endPoint y: 330, distance: 8.4
click at [427, 316] on html "**********" at bounding box center [588, 300] width 506 height 32
click at [297, 360] on link "10. uzdevums" at bounding box center [258, 357] width 141 height 19
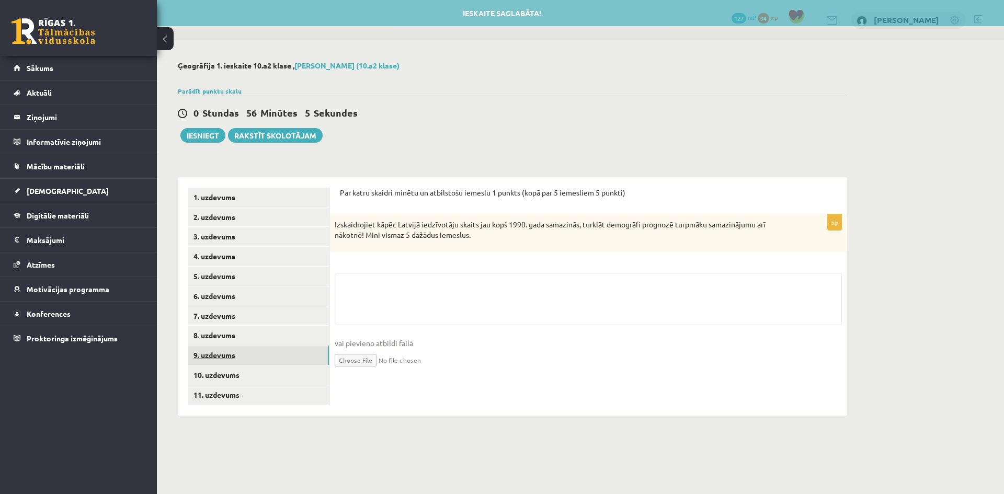
click at [294, 350] on link "9. uzdevums" at bounding box center [258, 355] width 141 height 19
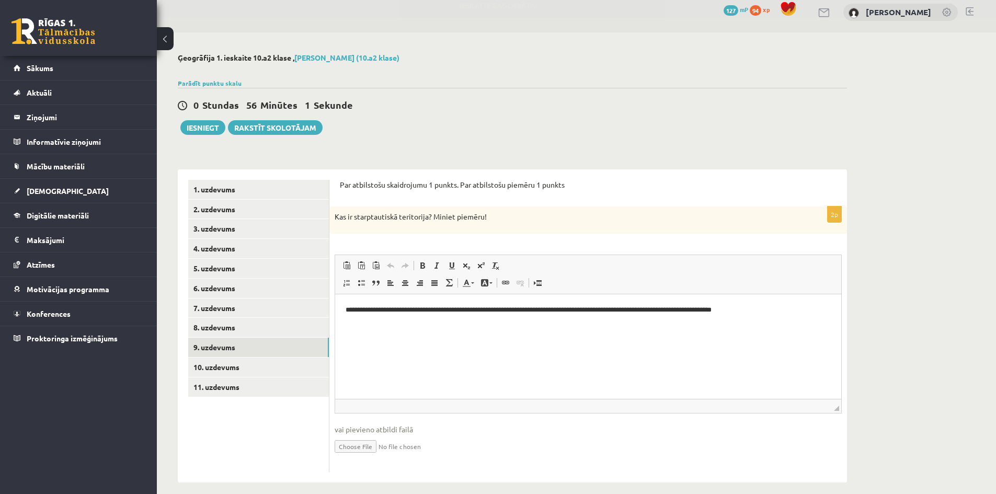
scroll to position [18, 0]
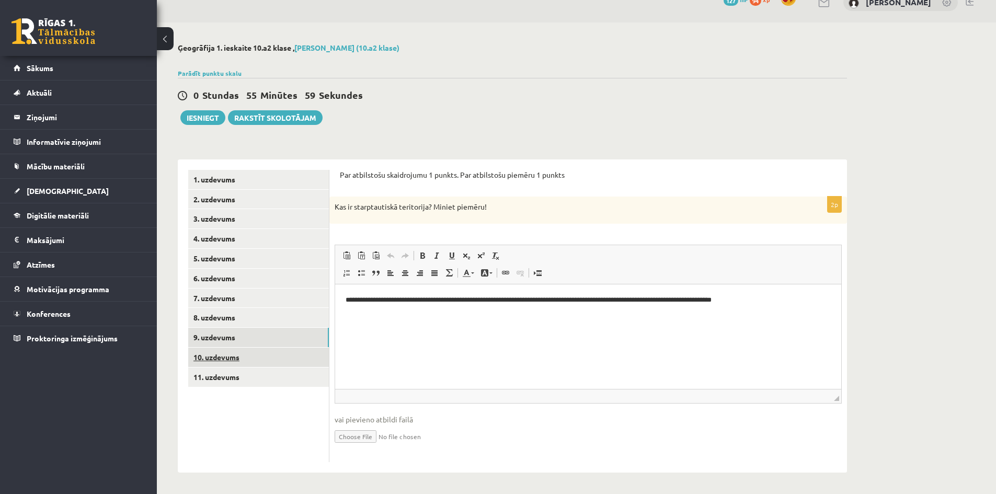
click at [240, 356] on link "10. uzdevums" at bounding box center [258, 357] width 141 height 19
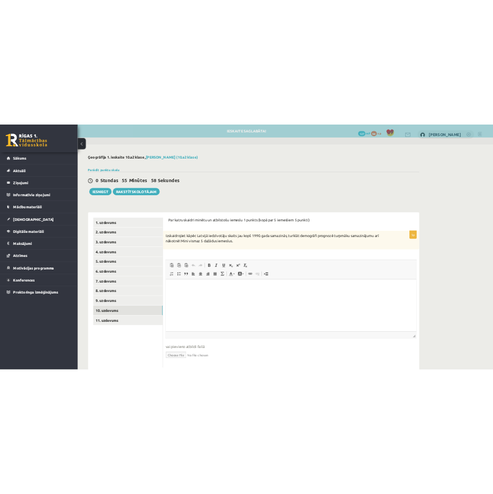
scroll to position [0, 0]
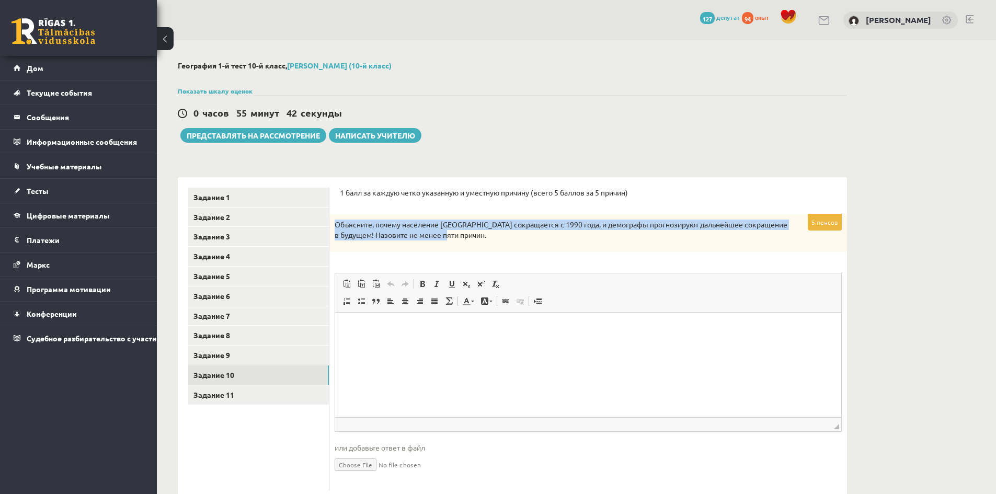
drag, startPoint x: 452, startPoint y: 237, endPoint x: 332, endPoint y: 225, distance: 120.9
click at [332, 225] on div "Объясните, почему население Латвии сокращается с 1990 года, и демографы прогноз…" at bounding box center [588, 232] width 518 height 37
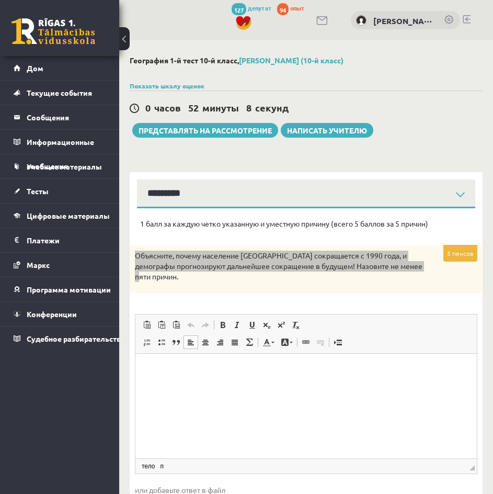
click at [197, 372] on p "Визуальный текстовый редактор, wiswyg-editor-user-answer-47024775912100" at bounding box center [306, 369] width 321 height 11
click at [245, 385] on html at bounding box center [305, 370] width 341 height 32
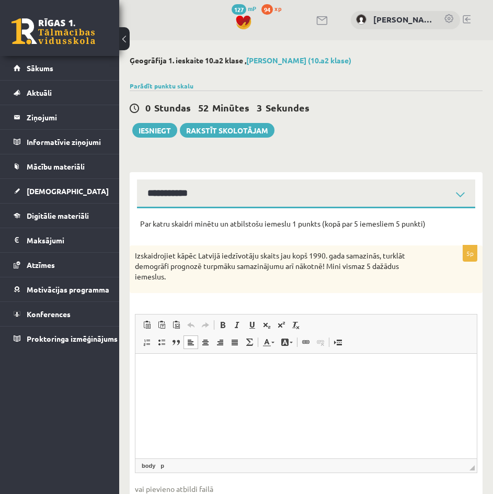
click at [314, 385] on html at bounding box center [305, 370] width 341 height 32
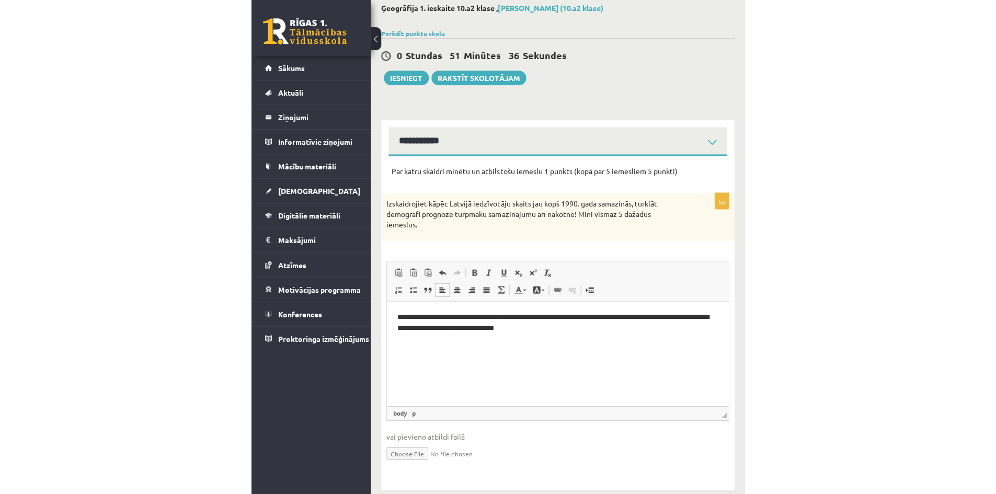
scroll to position [29, 0]
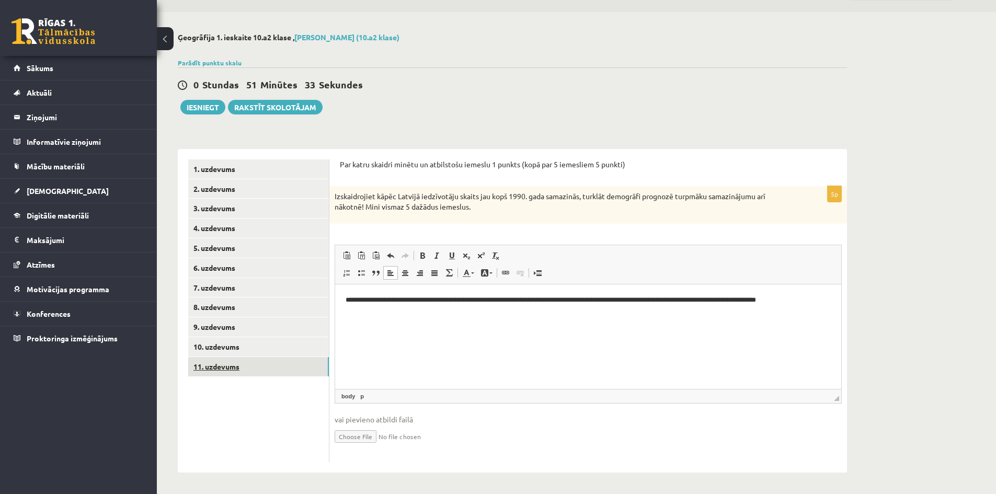
click at [249, 371] on link "11. uzdevums" at bounding box center [258, 366] width 141 height 19
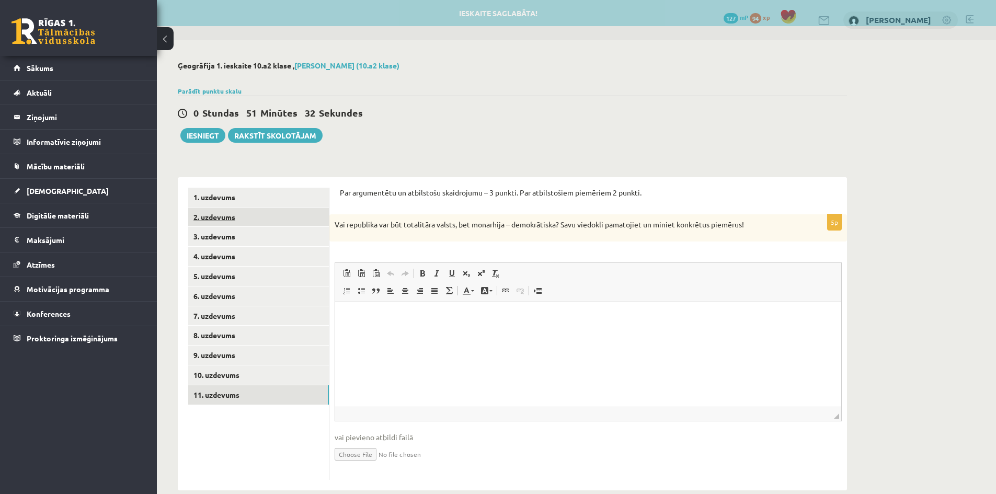
scroll to position [0, 0]
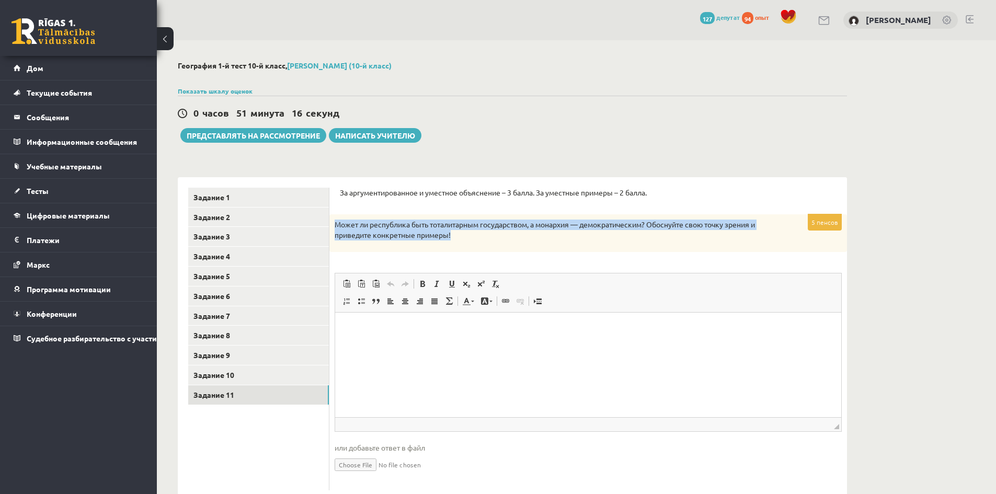
drag, startPoint x: 466, startPoint y: 239, endPoint x: 330, endPoint y: 219, distance: 137.5
click at [330, 219] on div "Может ли республика быть тоталитарным государством, а монархия — демократически…" at bounding box center [588, 232] width 518 height 37
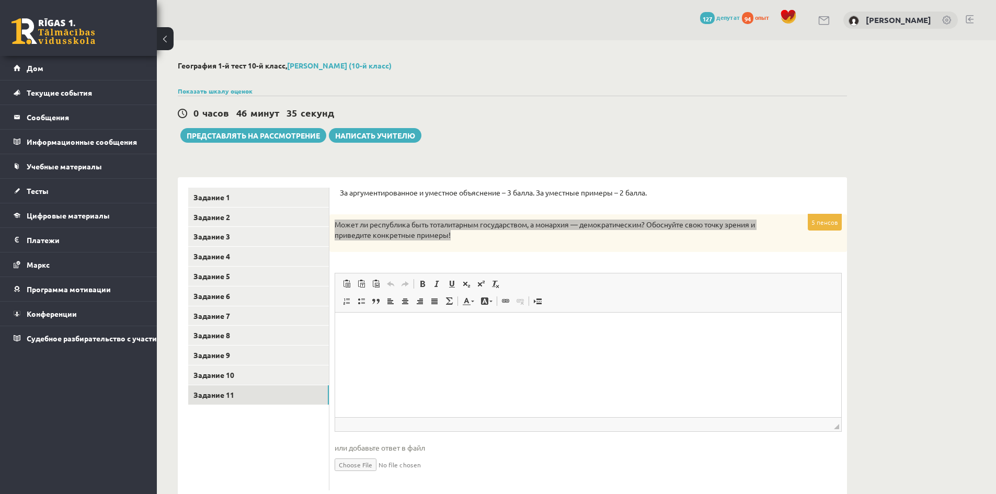
click at [436, 342] on html at bounding box center [588, 328] width 506 height 32
click at [653, 332] on p "**********" at bounding box center [588, 328] width 485 height 11
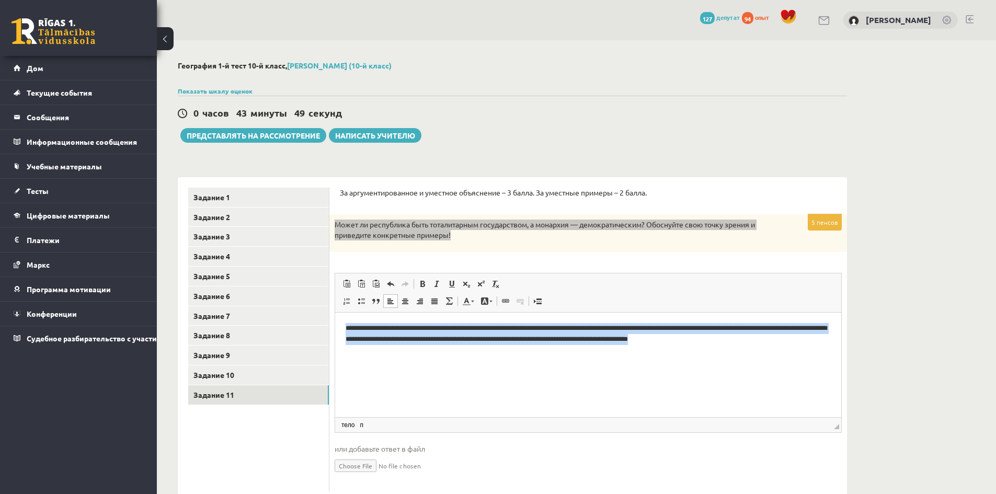
drag, startPoint x: 367, startPoint y: 344, endPoint x: 656, endPoint y: 636, distance: 410.8
click at [335, 323] on html "**********" at bounding box center [588, 338] width 506 height 53
click at [429, 362] on html "**********" at bounding box center [588, 338] width 506 height 53
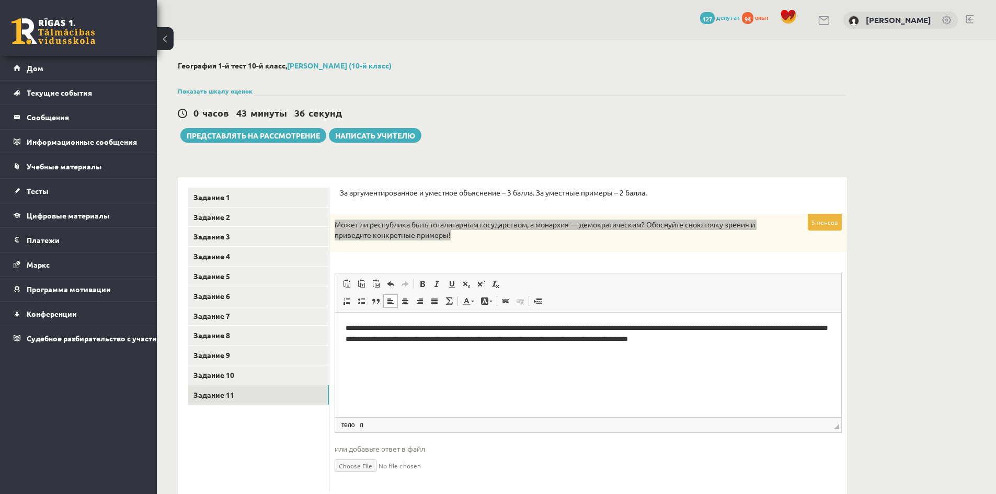
click at [369, 360] on html "**********" at bounding box center [588, 338] width 506 height 53
click at [421, 359] on html "**********" at bounding box center [588, 338] width 506 height 53
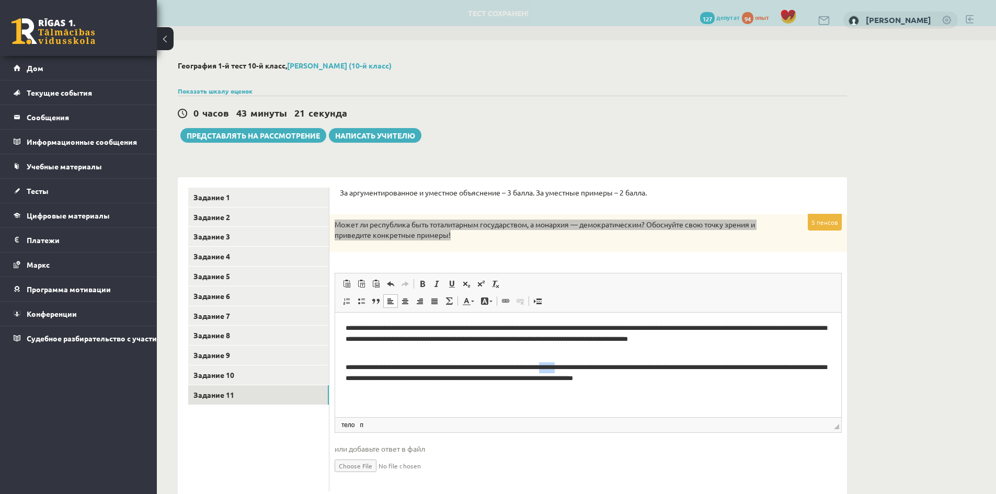
drag, startPoint x: 560, startPoint y: 367, endPoint x: 573, endPoint y: 367, distance: 12.6
click at [573, 367] on p "**********" at bounding box center [588, 373] width 485 height 22
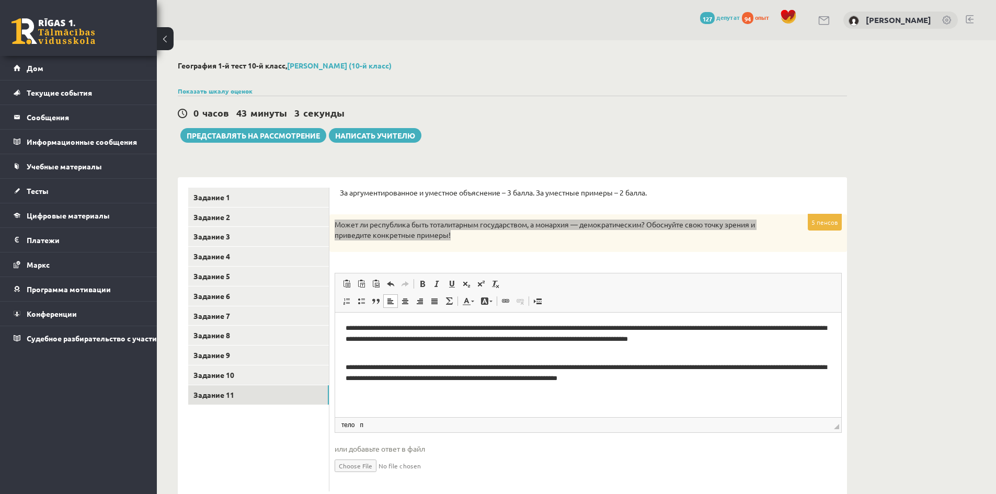
click at [528, 389] on html "**********" at bounding box center [588, 353] width 506 height 82
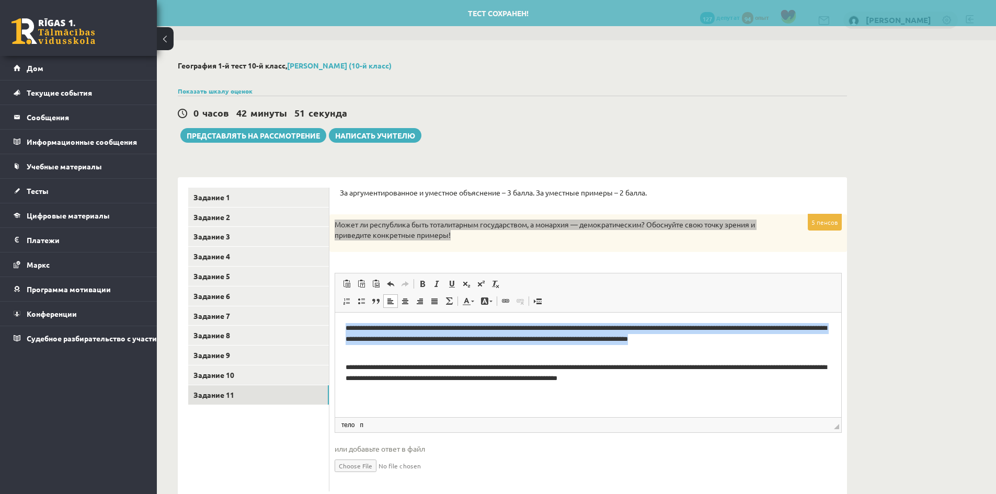
drag, startPoint x: 420, startPoint y: 353, endPoint x: 341, endPoint y: 321, distance: 85.8
click at [341, 321] on html "**********" at bounding box center [588, 353] width 506 height 82
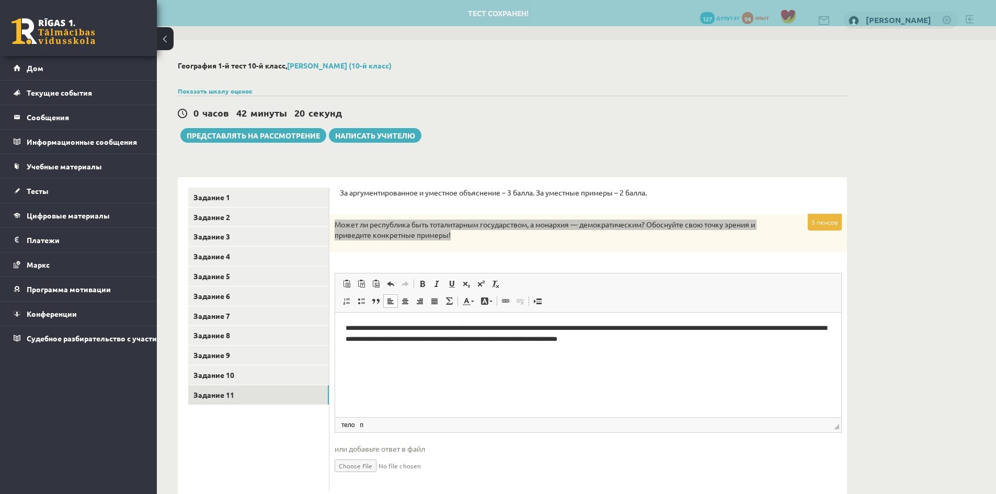
click at [648, 336] on p "**********" at bounding box center [588, 334] width 485 height 22
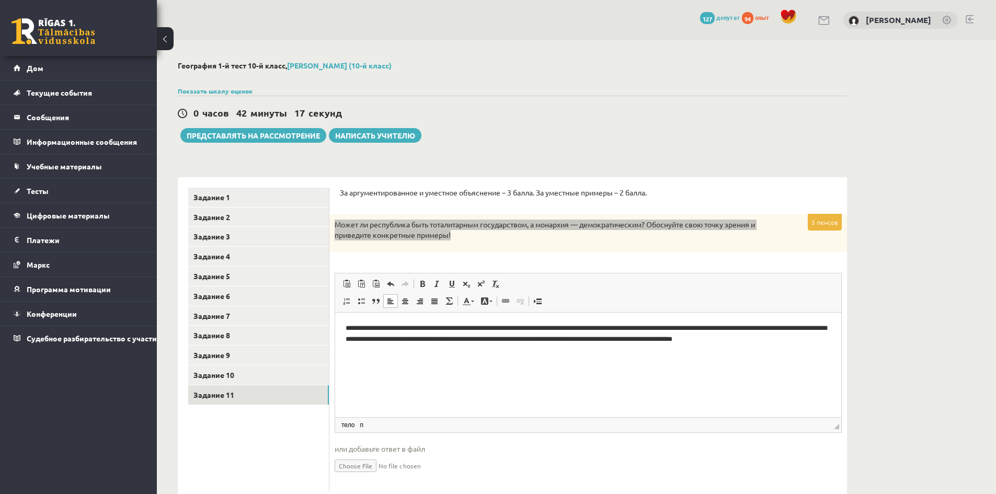
click at [723, 355] on html "**********" at bounding box center [588, 333] width 506 height 43
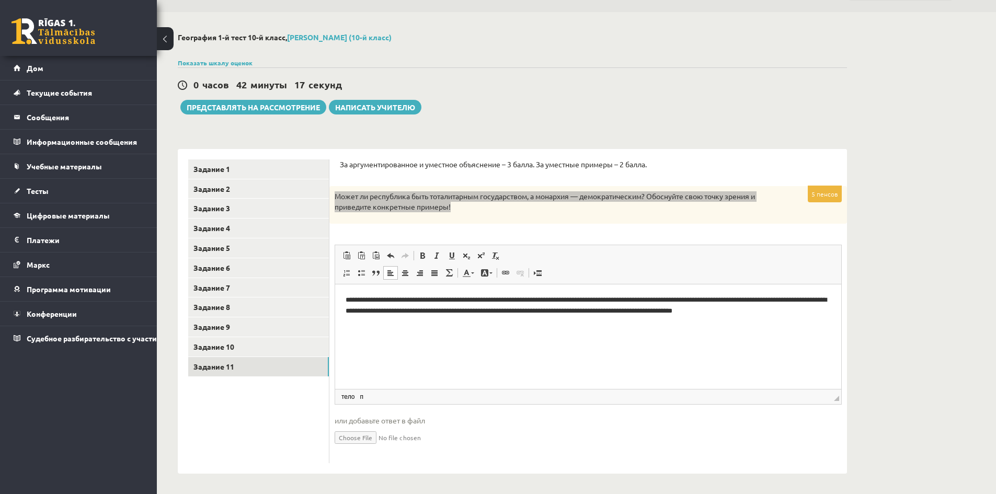
scroll to position [30, 0]
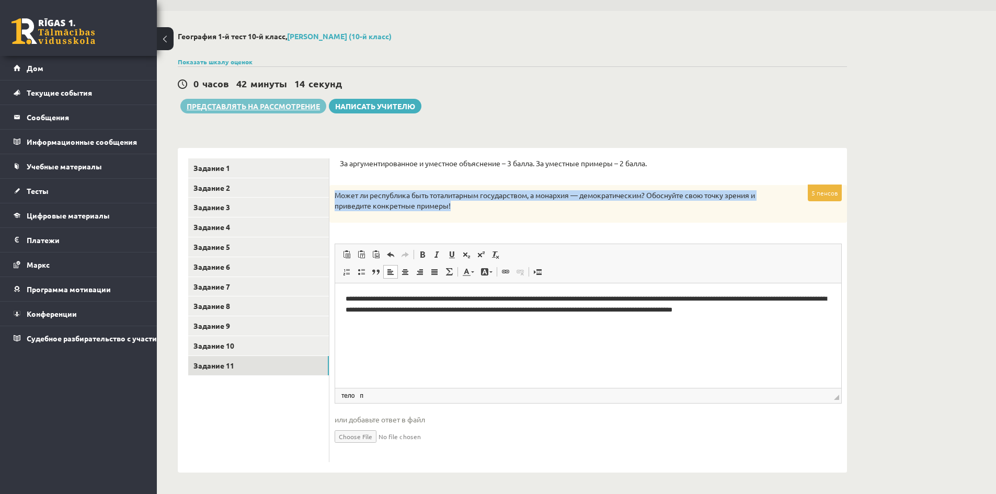
click at [253, 105] on font "Представлять на рассмотрение" at bounding box center [253, 105] width 133 height 9
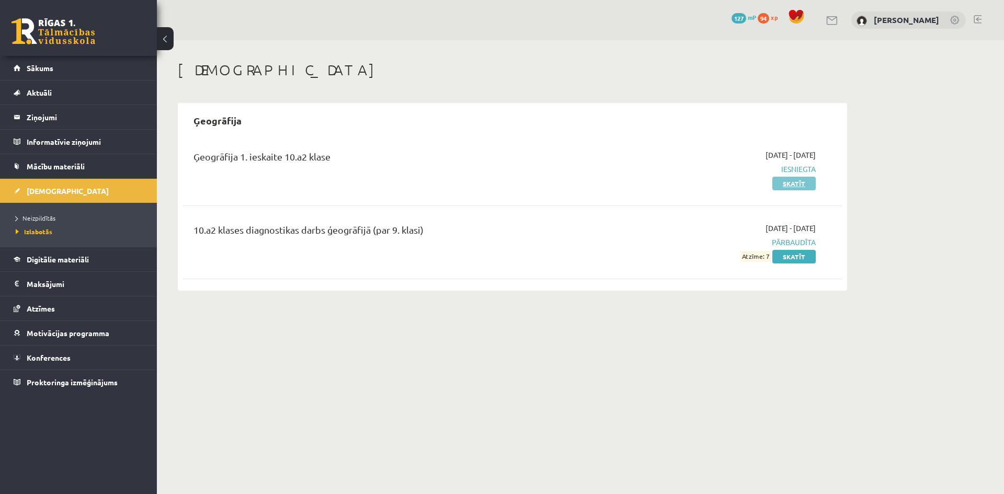
click at [789, 189] on link "Skatīt" at bounding box center [793, 184] width 43 height 14
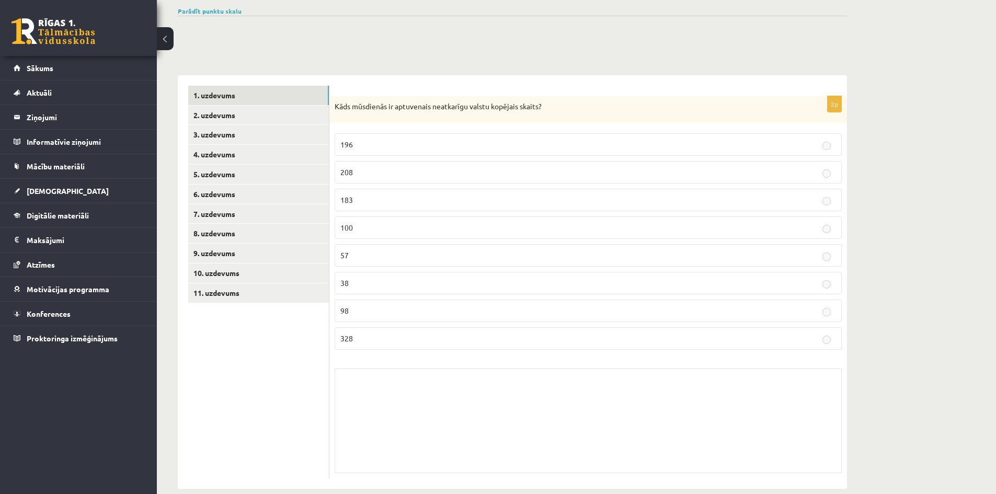
scroll to position [96, 0]
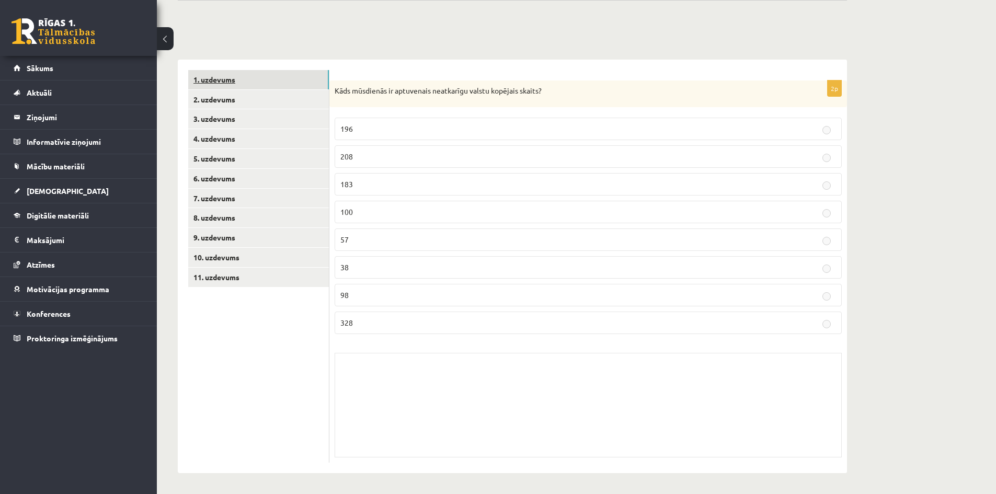
click at [226, 89] on link "1. uzdevums" at bounding box center [258, 79] width 141 height 19
click at [224, 95] on link "2. uzdevums" at bounding box center [258, 99] width 141 height 19
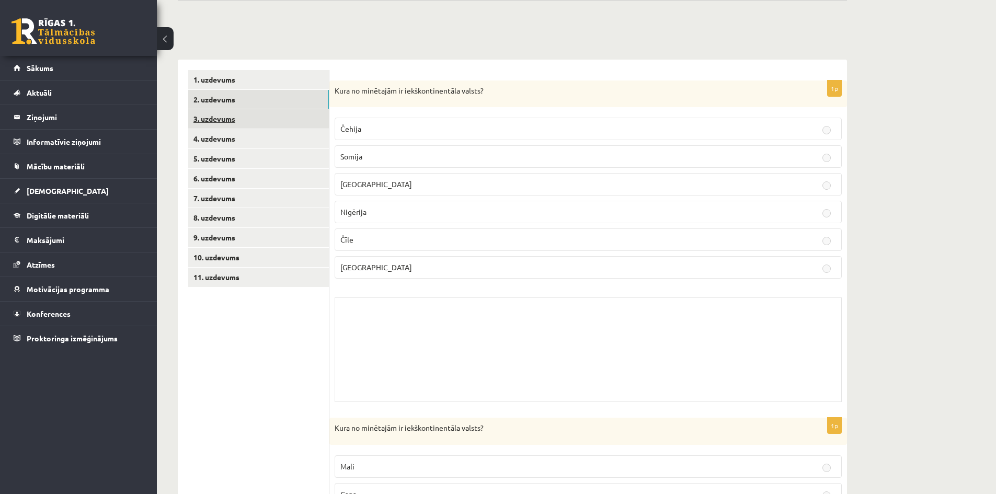
click at [222, 111] on link "3. uzdevums" at bounding box center [258, 118] width 141 height 19
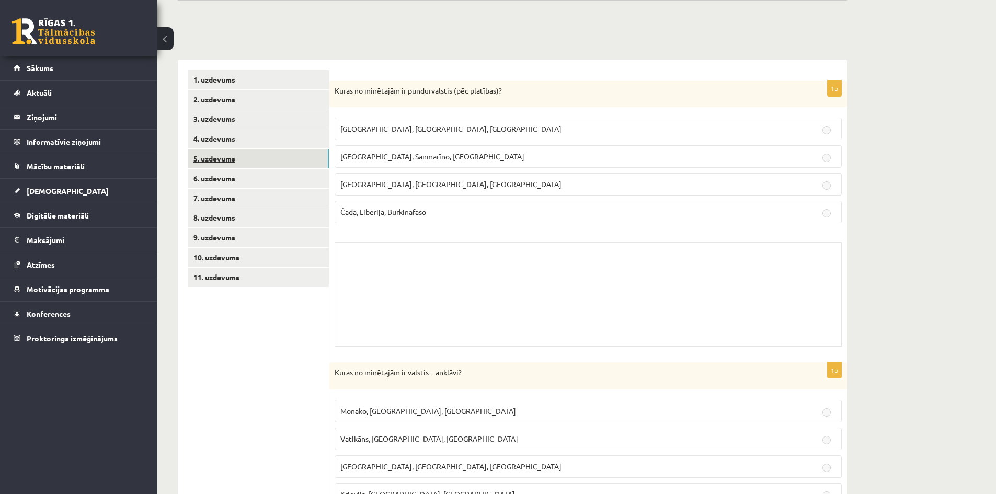
click at [221, 149] on link "5. uzdevums" at bounding box center [258, 158] width 141 height 19
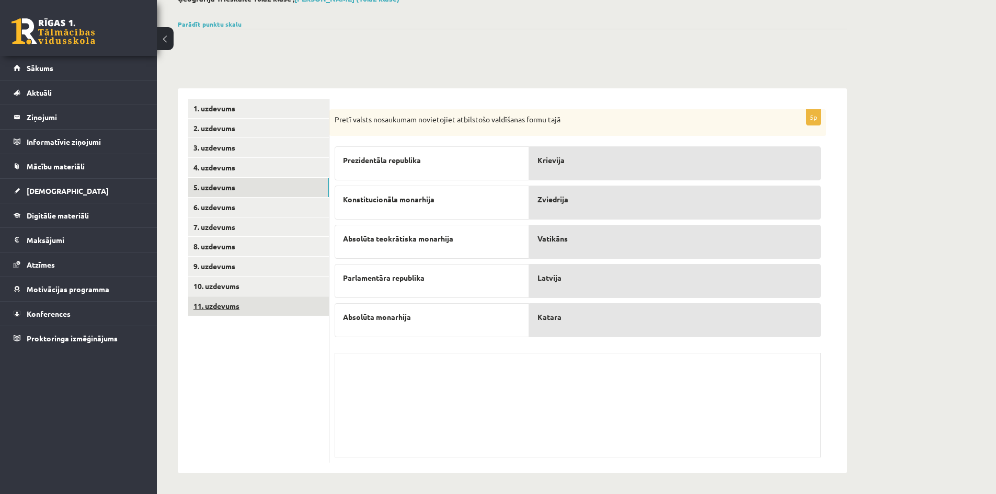
click at [216, 306] on link "11. uzdevums" at bounding box center [258, 306] width 141 height 19
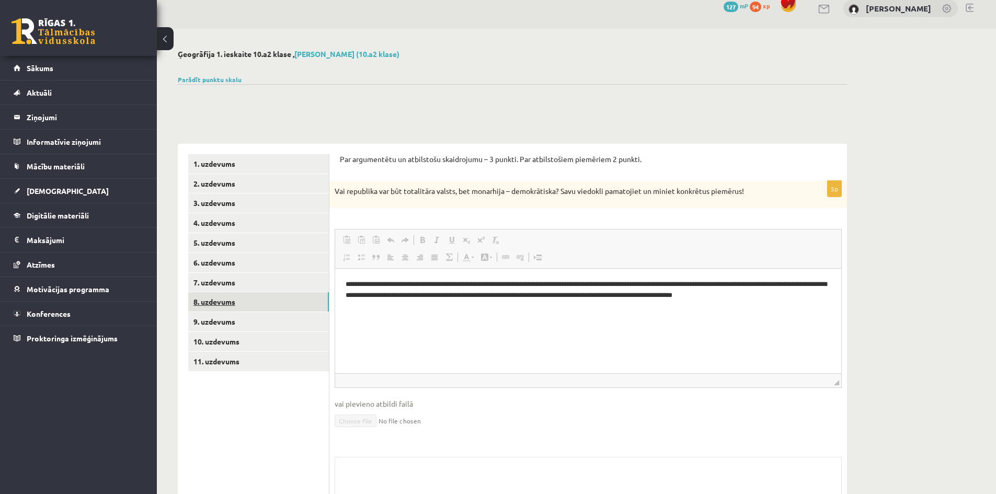
scroll to position [0, 0]
click at [218, 293] on link "8. uzdevums" at bounding box center [258, 301] width 141 height 19
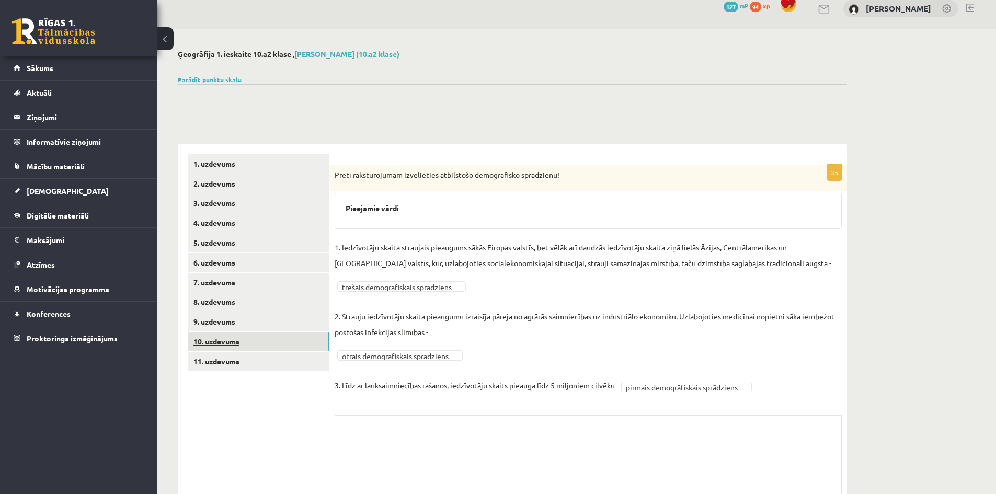
click at [202, 345] on link "10. uzdevums" at bounding box center [258, 341] width 141 height 19
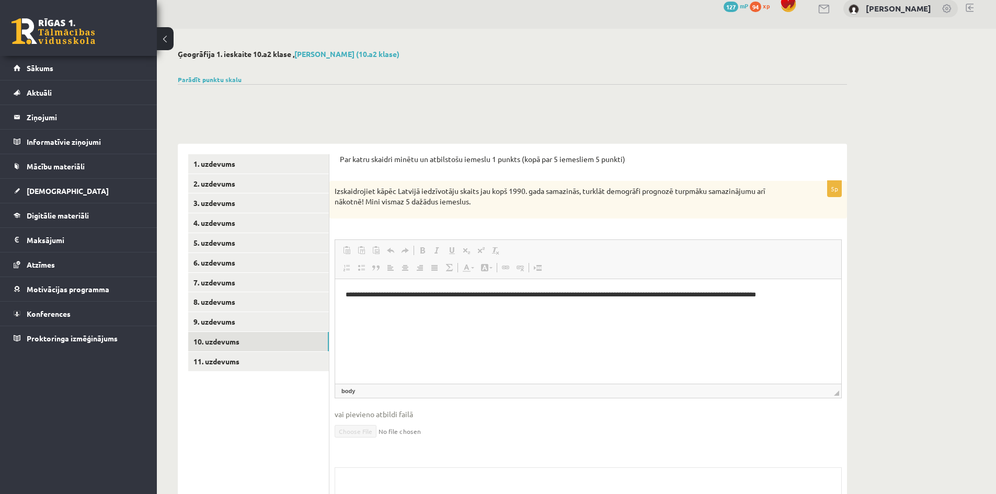
click at [391, 311] on html "**********" at bounding box center [588, 295] width 506 height 32
click at [366, 296] on p "**********" at bounding box center [588, 294] width 485 height 11
drag, startPoint x: 343, startPoint y: 295, endPoint x: 358, endPoint y: 293, distance: 14.8
click at [358, 293] on html "**********" at bounding box center [588, 295] width 506 height 32
click at [357, 310] on html "**********" at bounding box center [588, 295] width 506 height 32
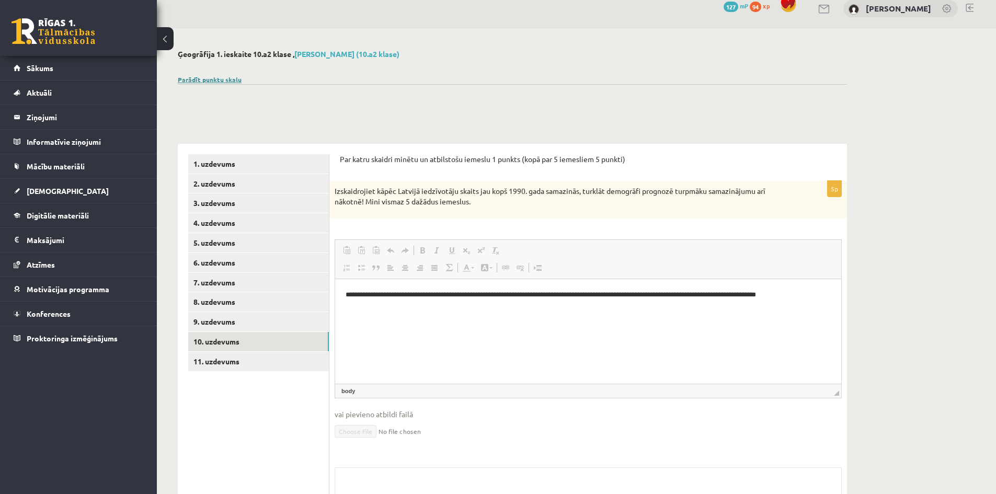
click at [199, 80] on link "Parādīt punktu skalu" at bounding box center [210, 79] width 64 height 8
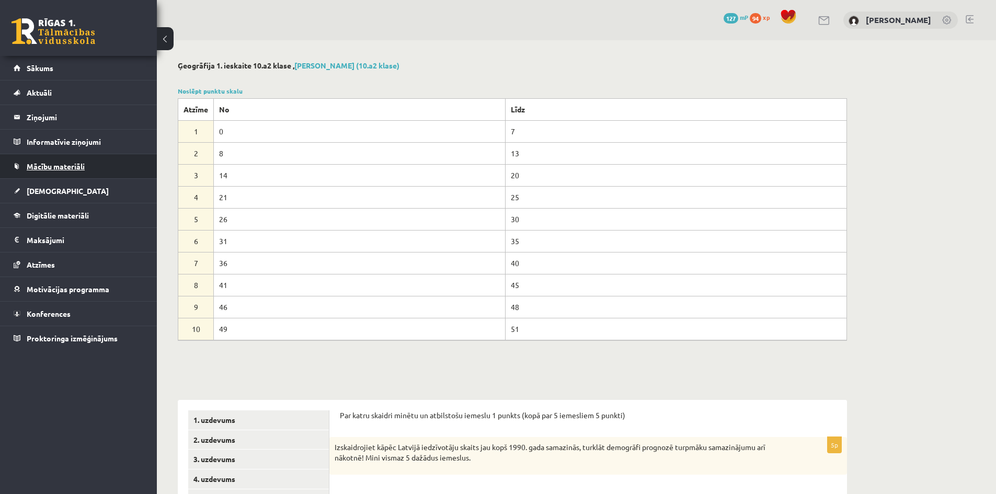
click at [90, 159] on link "Mācību materiāli" at bounding box center [79, 166] width 130 height 24
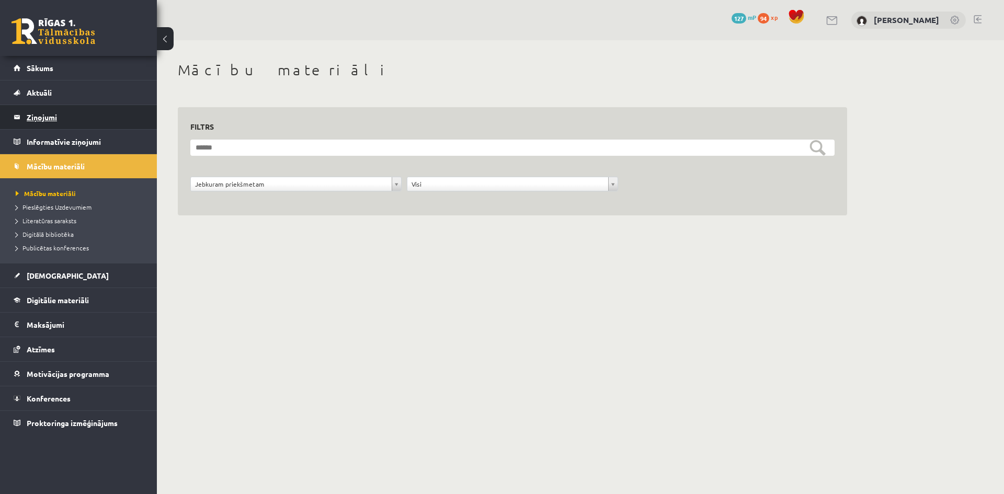
click at [75, 124] on legend "Ziņojumi 0" at bounding box center [85, 117] width 117 height 24
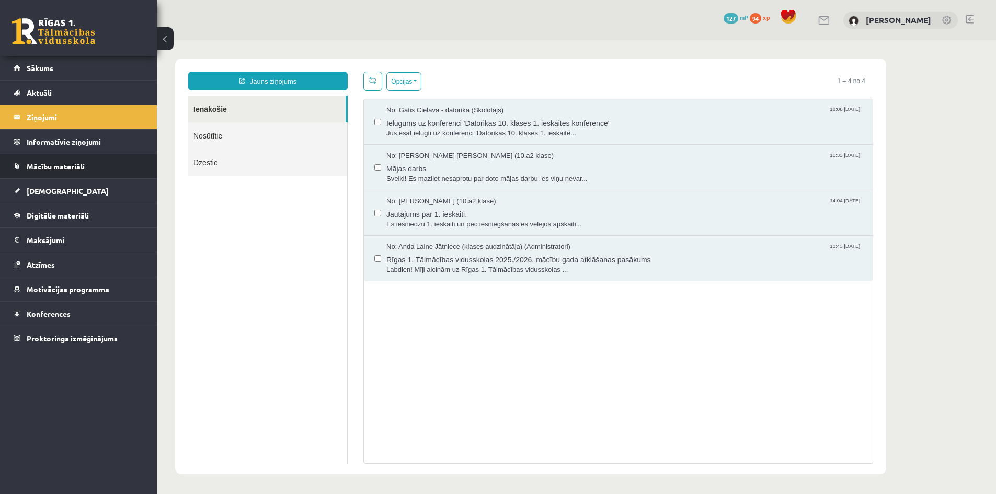
click at [63, 162] on link "Mācību materiāli" at bounding box center [79, 166] width 130 height 24
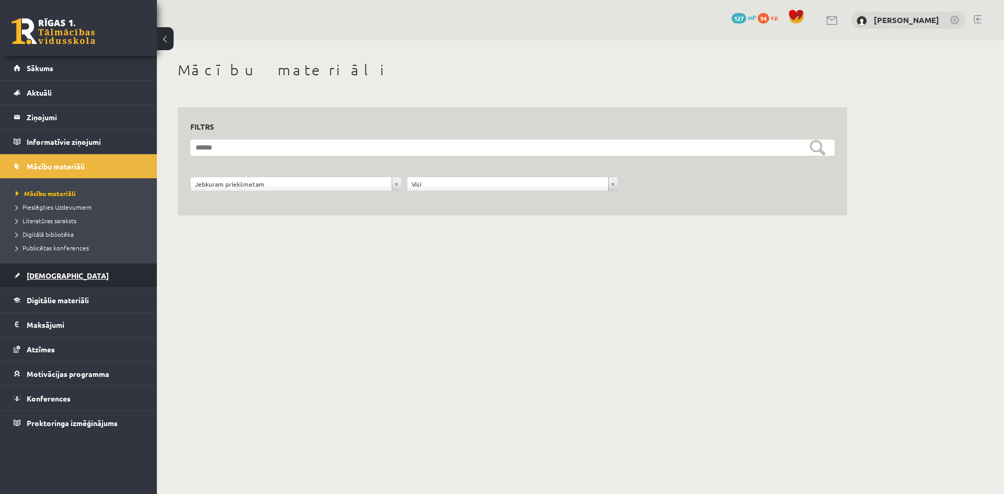
click at [47, 273] on span "[DEMOGRAPHIC_DATA]" at bounding box center [68, 275] width 82 height 9
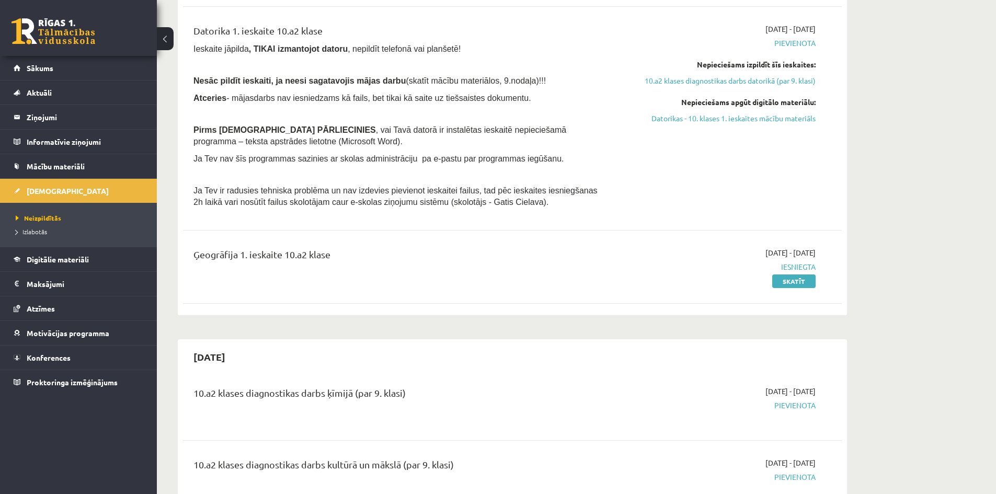
scroll to position [418, 0]
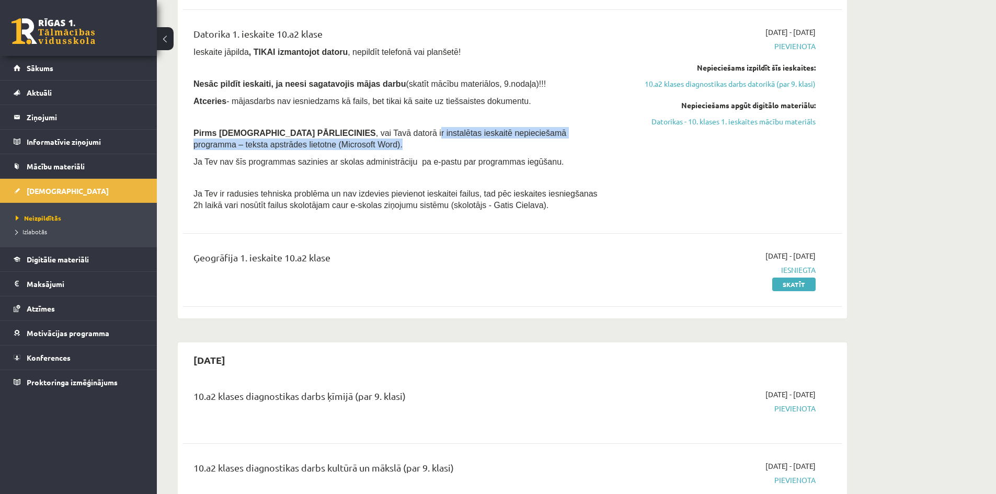
drag, startPoint x: 352, startPoint y: 128, endPoint x: 518, endPoint y: 143, distance: 166.5
click at [518, 143] on p "Pirms ieskaites PĀRLIECINIES , vai Tavā datorā ir instalētas ieskaitē nepiecieš…" at bounding box center [397, 138] width 409 height 23
click at [321, 161] on span "Ja Tev nav šīs programmas sazinies ar skolas administrāciju pa e-pastu par prog…" at bounding box center [378, 161] width 370 height 9
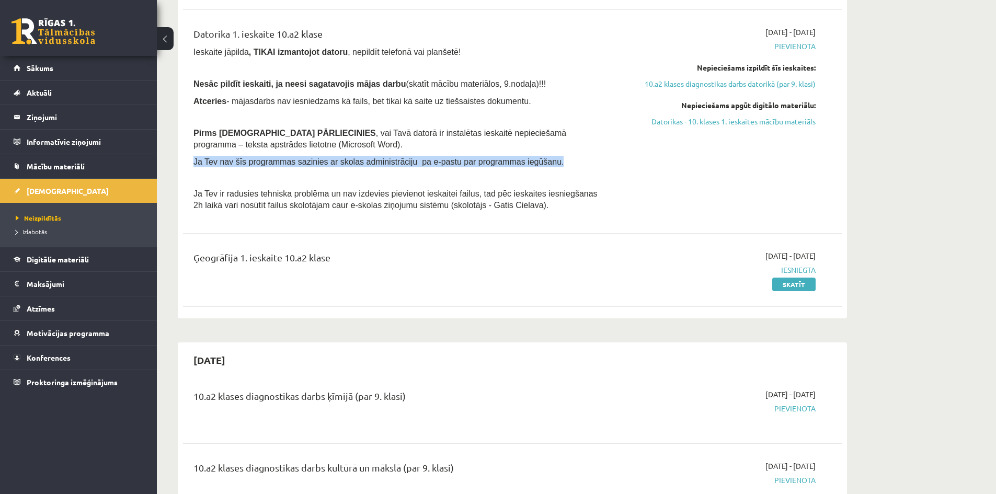
drag, startPoint x: 544, startPoint y: 162, endPoint x: 192, endPoint y: 161, distance: 351.4
click at [192, 161] on div "Datorika 1. ieskaite 10.a2 klase Ieskaite jāpilda , TIKAI izmantojot datoru , n…" at bounding box center [398, 122] width 425 height 190
copy span "Ja Tev nav šīs programmas sazinies ar skolas administrāciju pa e-pastu par prog…"
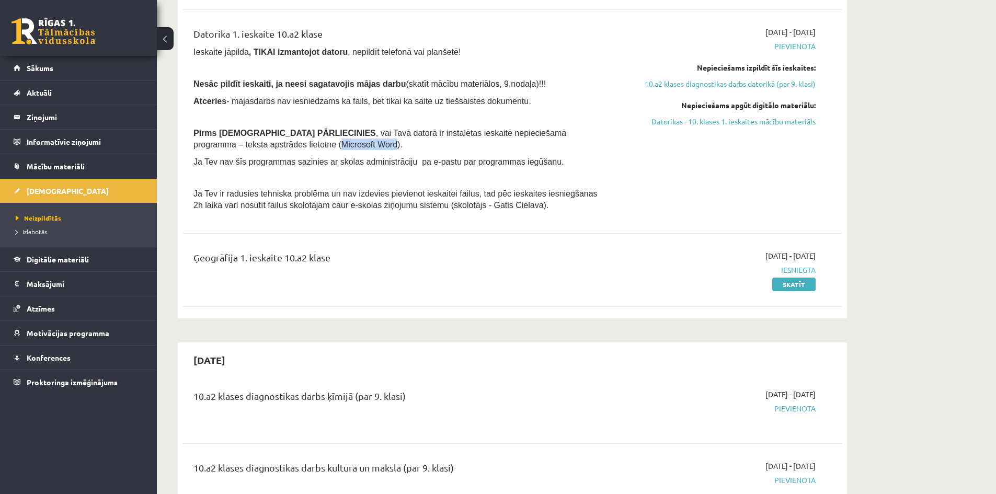
drag, startPoint x: 248, startPoint y: 145, endPoint x: 197, endPoint y: 140, distance: 50.9
click at [197, 140] on span ", vai Tavā datorā ir instalētas ieskaitē nepieciešamā programma – teksta apstrā…" at bounding box center [379, 139] width 373 height 20
copy span "Microsoft Word"
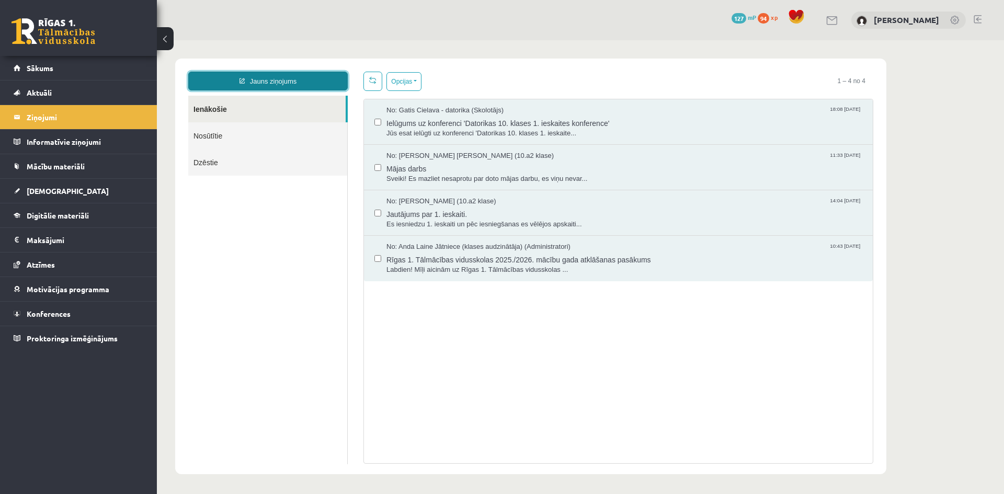
click at [311, 80] on link "Jauns ziņojums" at bounding box center [267, 81] width 159 height 19
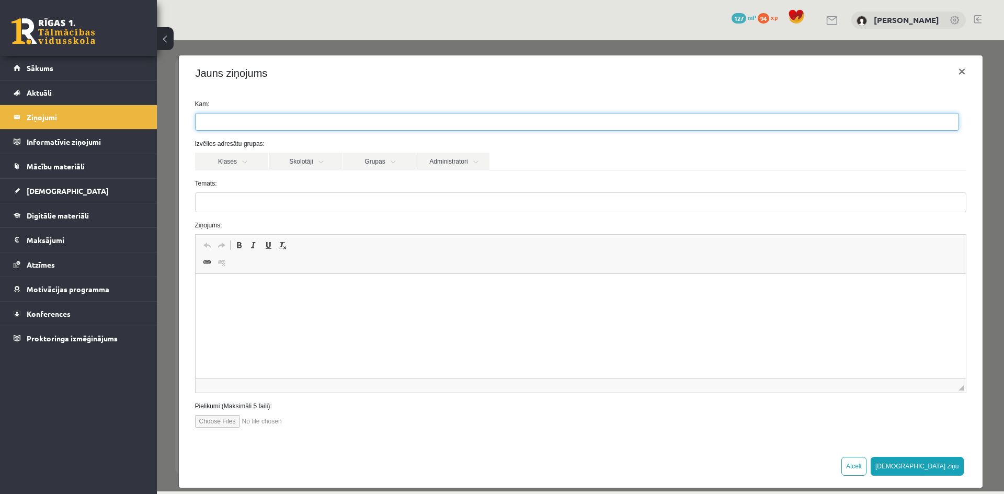
click at [407, 122] on ul at bounding box center [577, 121] width 763 height 17
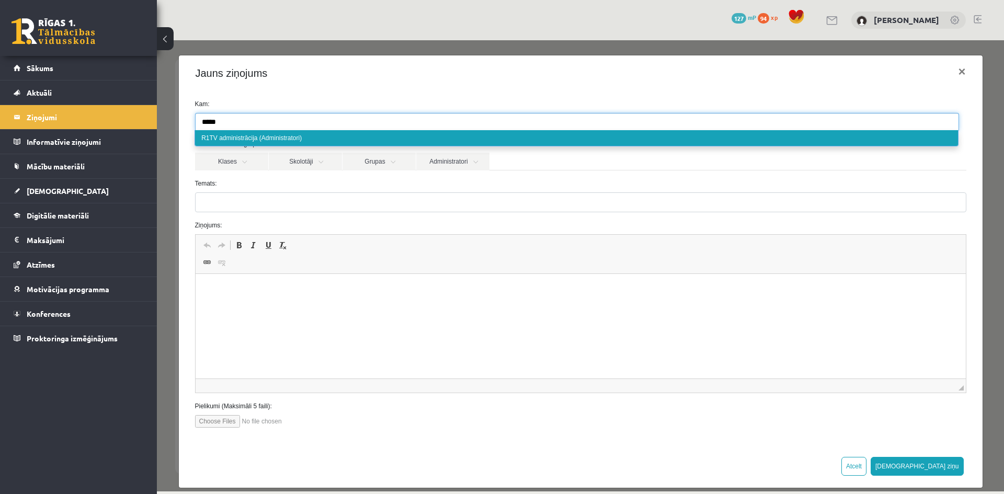
type input "*****"
select select "*****"
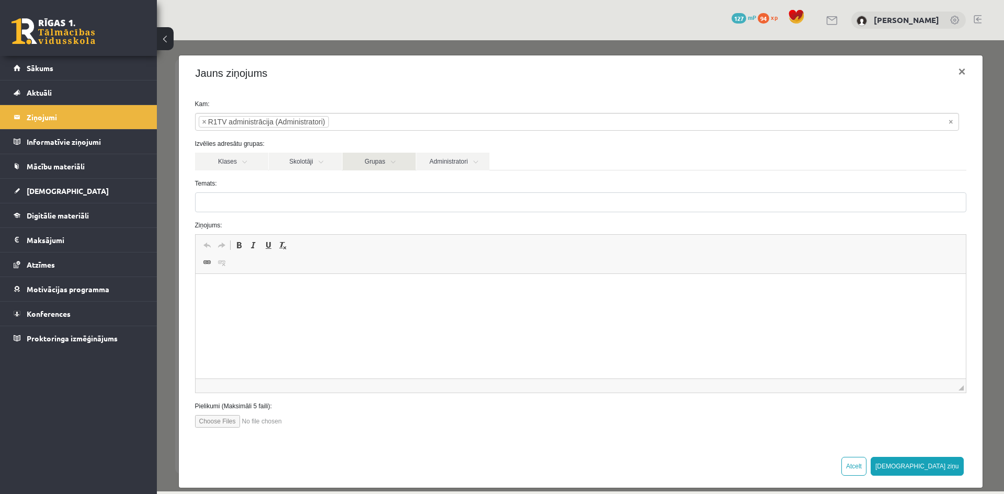
click at [390, 168] on link "Grupas" at bounding box center [379, 162] width 73 height 18
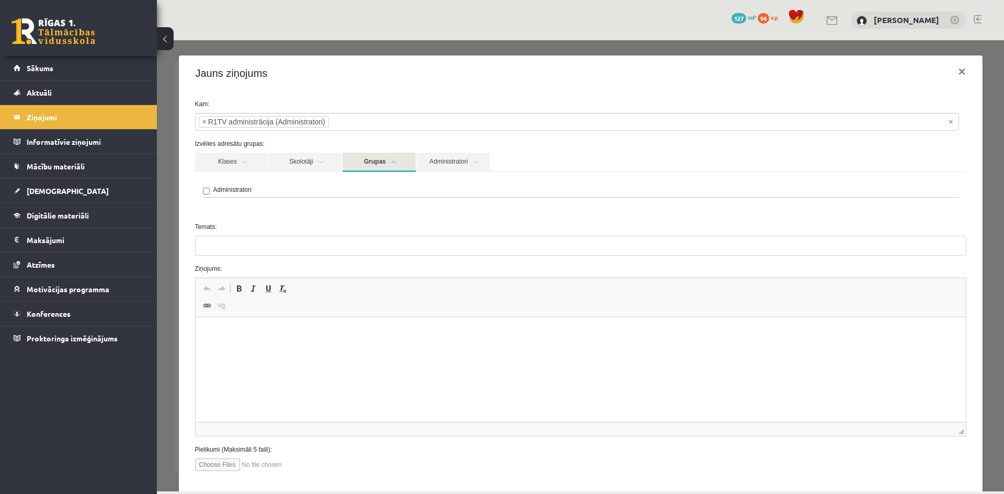
click at [395, 167] on link "Grupas" at bounding box center [379, 162] width 73 height 19
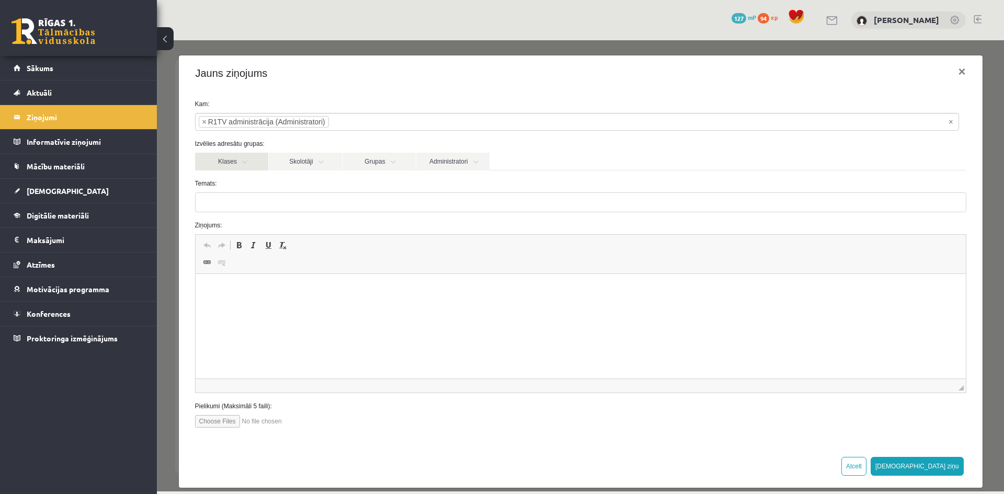
click at [257, 169] on link "Klases" at bounding box center [231, 162] width 73 height 18
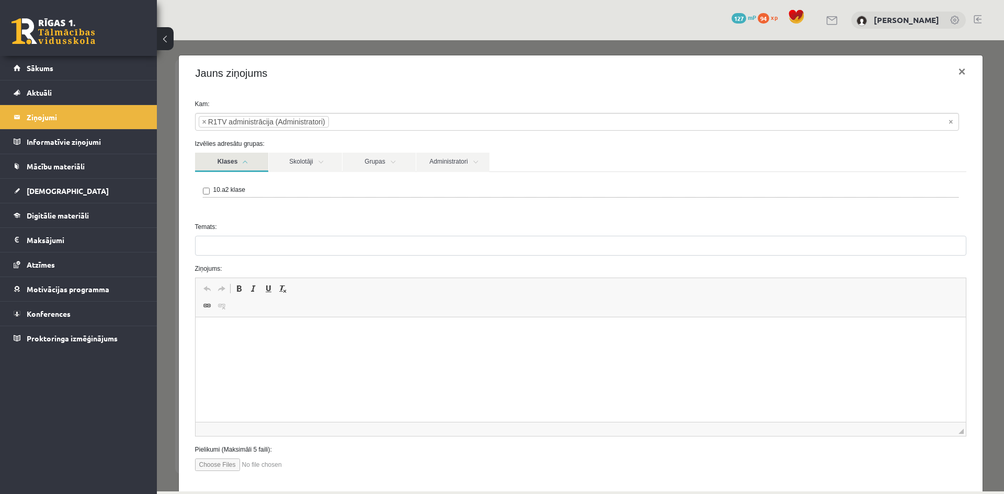
drag, startPoint x: 257, startPoint y: 169, endPoint x: 301, endPoint y: 168, distance: 43.4
click at [259, 169] on link "Klases" at bounding box center [231, 162] width 73 height 19
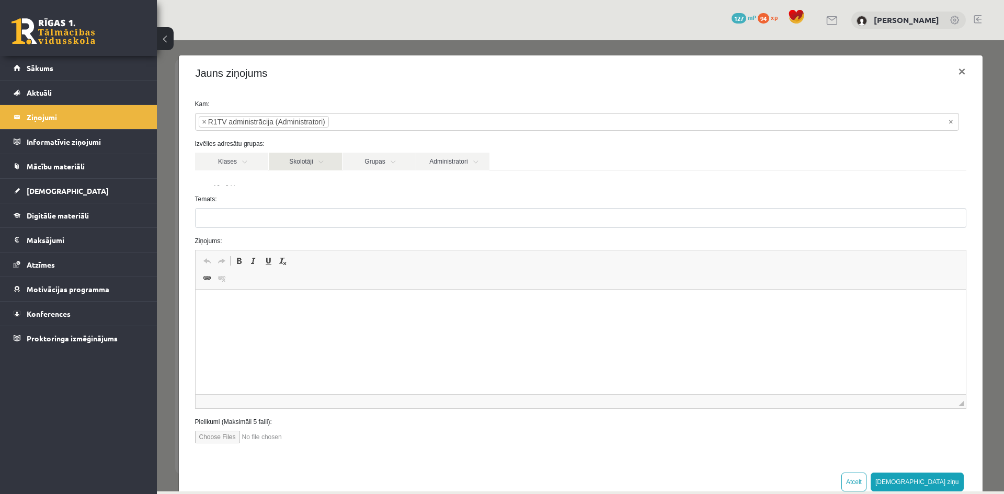
click at [301, 168] on link "Skolotāji" at bounding box center [305, 162] width 73 height 18
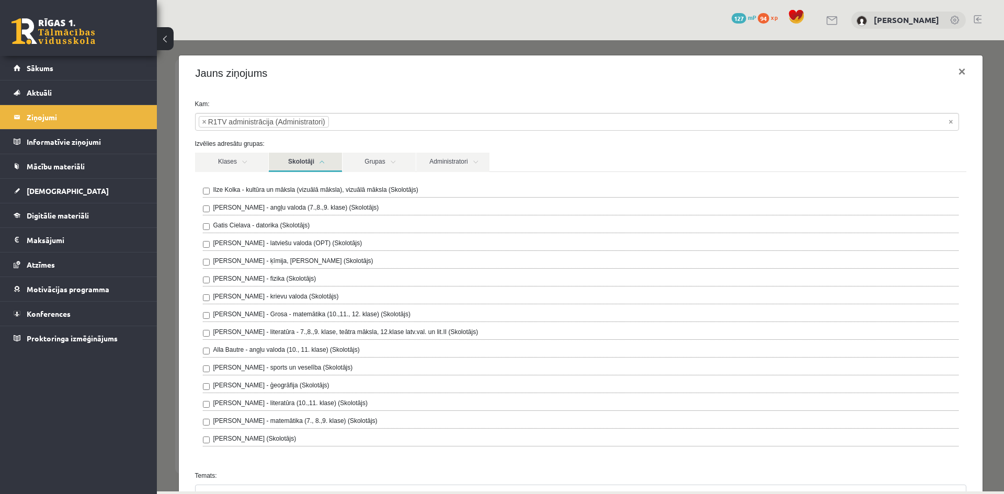
click at [301, 168] on link "Skolotāji" at bounding box center [305, 162] width 73 height 19
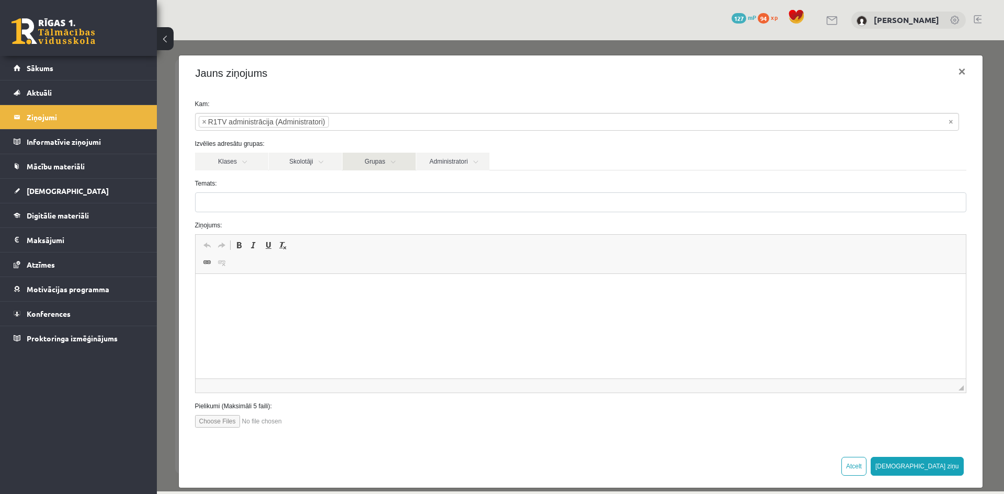
click at [359, 168] on link "Grupas" at bounding box center [379, 162] width 73 height 18
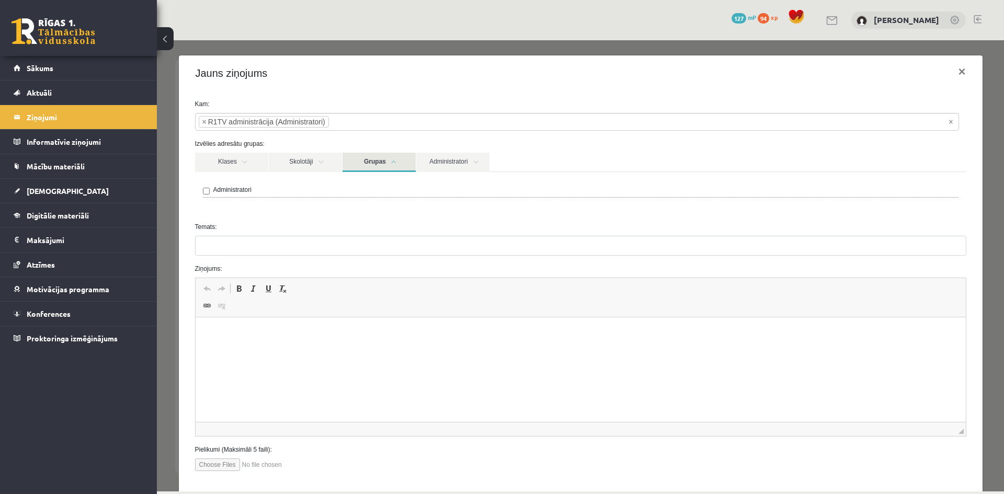
click at [359, 168] on link "Grupas" at bounding box center [379, 162] width 73 height 19
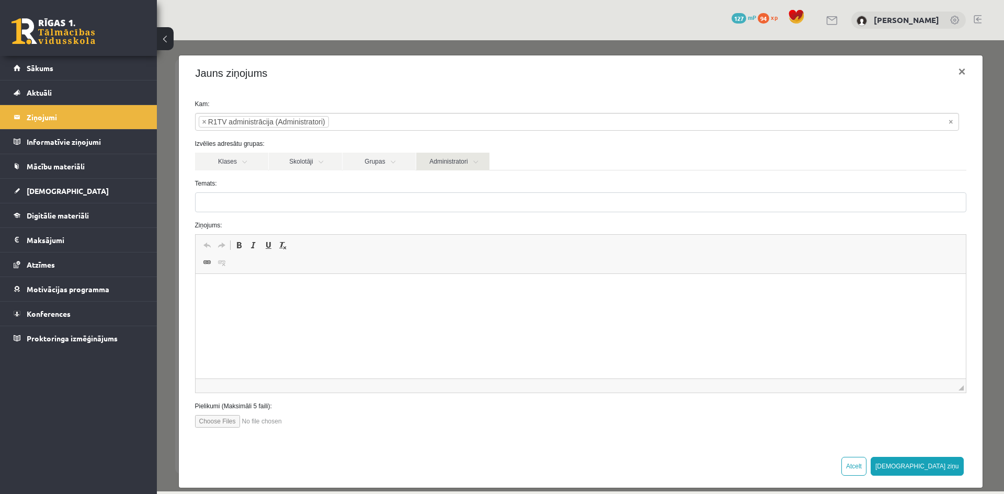
click at [433, 166] on link "Administratori" at bounding box center [452, 162] width 73 height 18
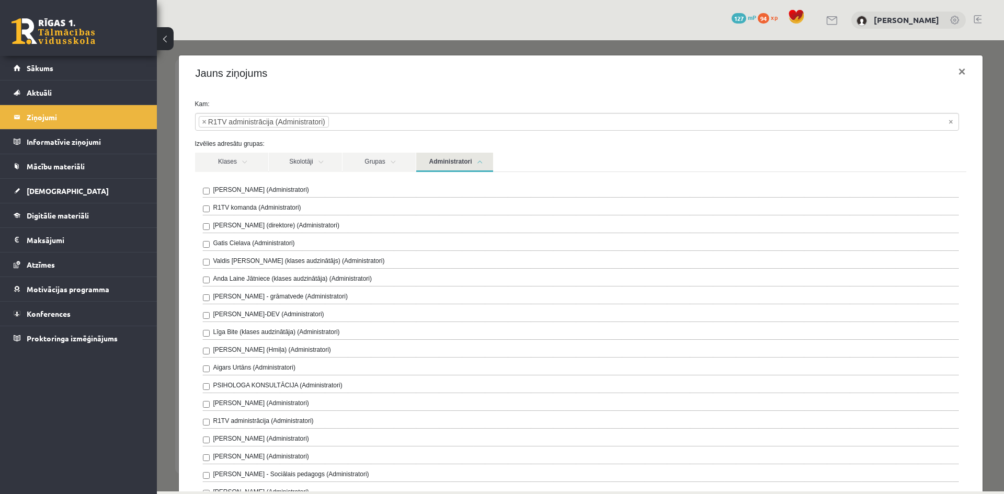
click at [433, 166] on link "Administratori" at bounding box center [454, 162] width 77 height 19
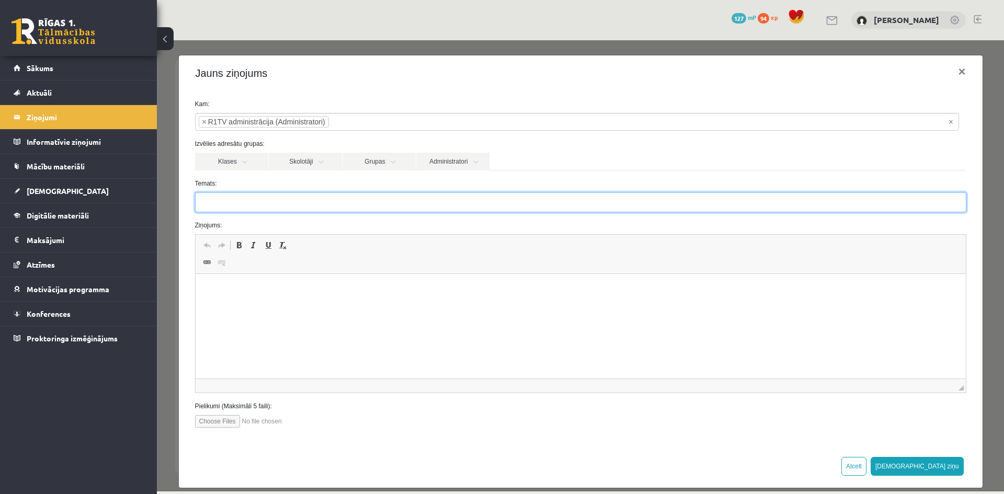
click at [254, 201] on input "Temats:" at bounding box center [580, 202] width 771 height 20
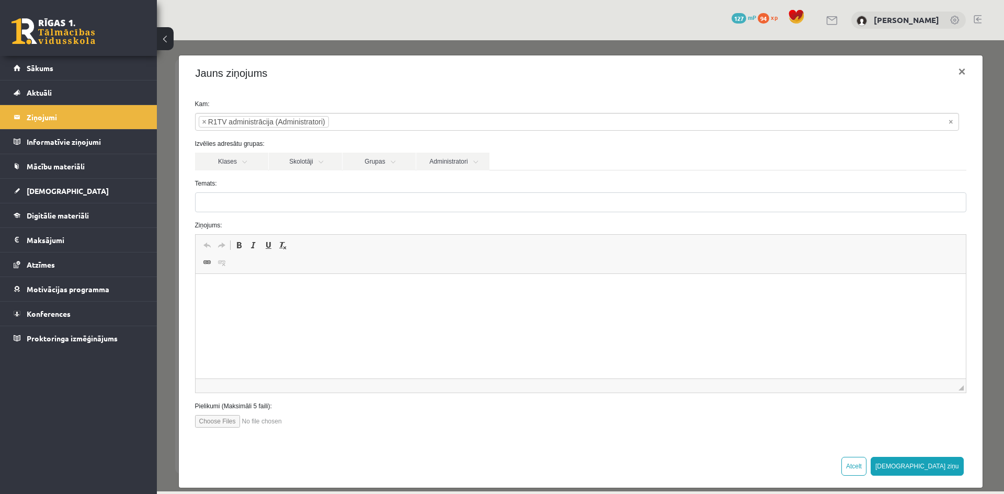
click at [268, 294] on p "Визуальный текстовый редактор, wiswyg-editor-47024862648040-1756983067-443" at bounding box center [580, 289] width 749 height 11
drag, startPoint x: 503, startPoint y: 290, endPoint x: 436, endPoint y: 290, distance: 67.5
click at [436, 290] on p "**********" at bounding box center [577, 289] width 742 height 11
copy p "**********"
click at [281, 208] on input "Temats:" at bounding box center [580, 202] width 771 height 20
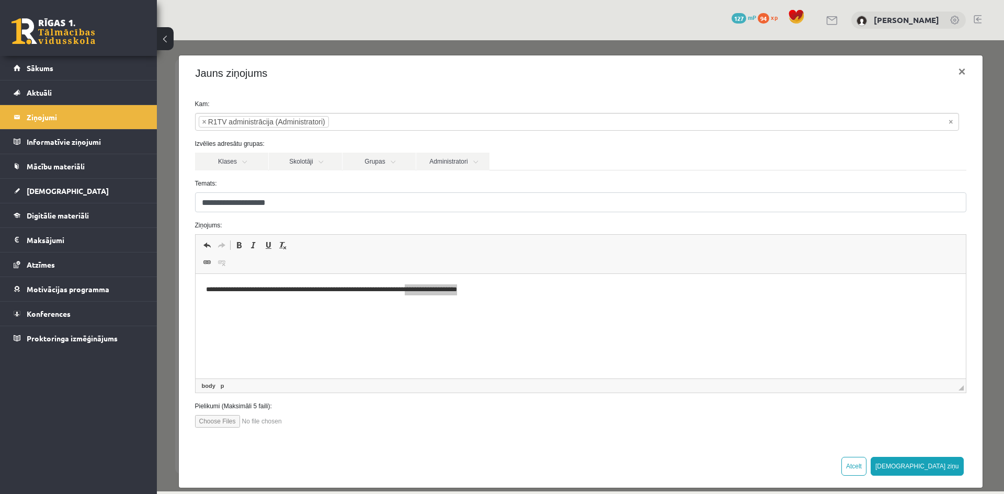
drag, startPoint x: 286, startPoint y: 205, endPoint x: 279, endPoint y: 205, distance: 6.3
click at [279, 205] on input "**********" at bounding box center [580, 202] width 771 height 20
click at [202, 203] on input "**********" at bounding box center [580, 202] width 771 height 20
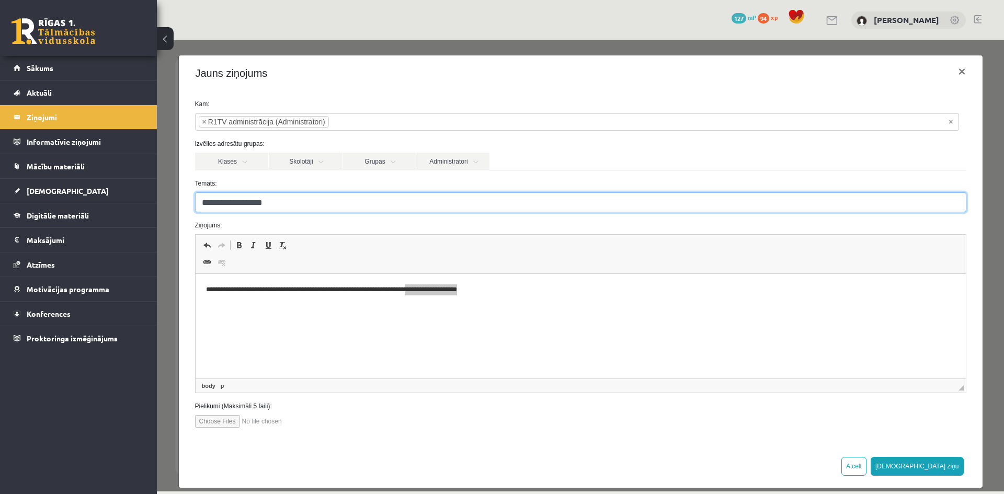
paste input "**********"
type input "**********"
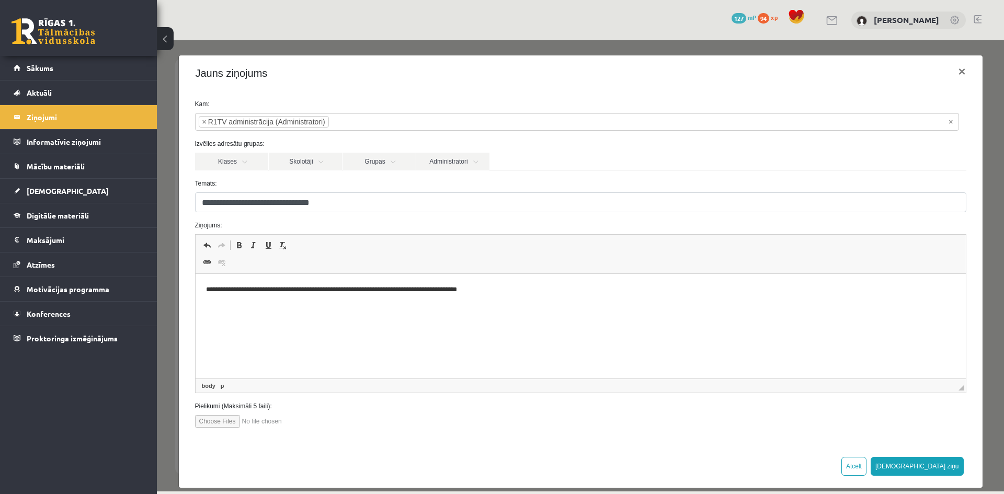
click at [222, 291] on p "**********" at bounding box center [577, 289] width 742 height 11
click at [200, 287] on html "**********" at bounding box center [580, 290] width 770 height 32
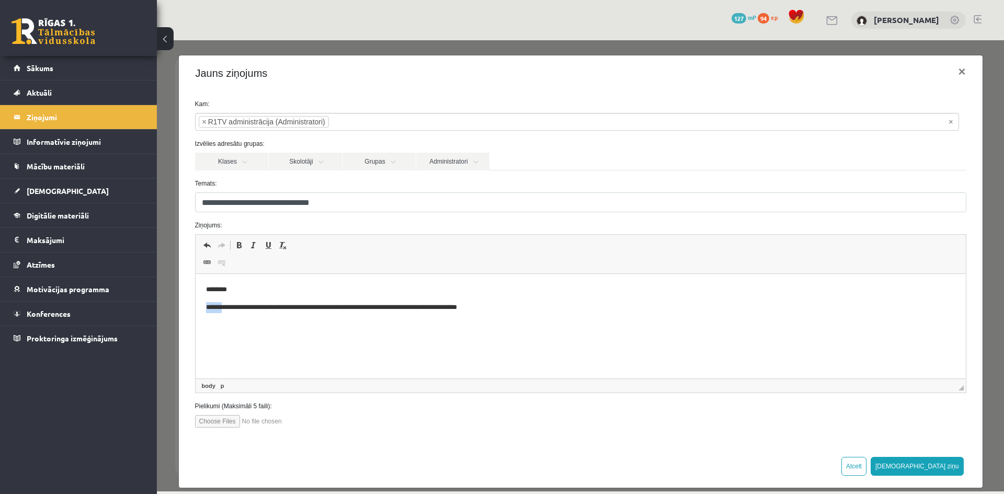
drag, startPoint x: 224, startPoint y: 307, endPoint x: 197, endPoint y: 302, distance: 27.7
click at [197, 302] on html "**********" at bounding box center [580, 298] width 770 height 49
drag, startPoint x: 479, startPoint y: 307, endPoint x: 612, endPoint y: 296, distance: 133.8
click at [612, 296] on body "**********" at bounding box center [580, 298] width 749 height 28
drag, startPoint x: 589, startPoint y: 302, endPoint x: 475, endPoint y: 300, distance: 114.0
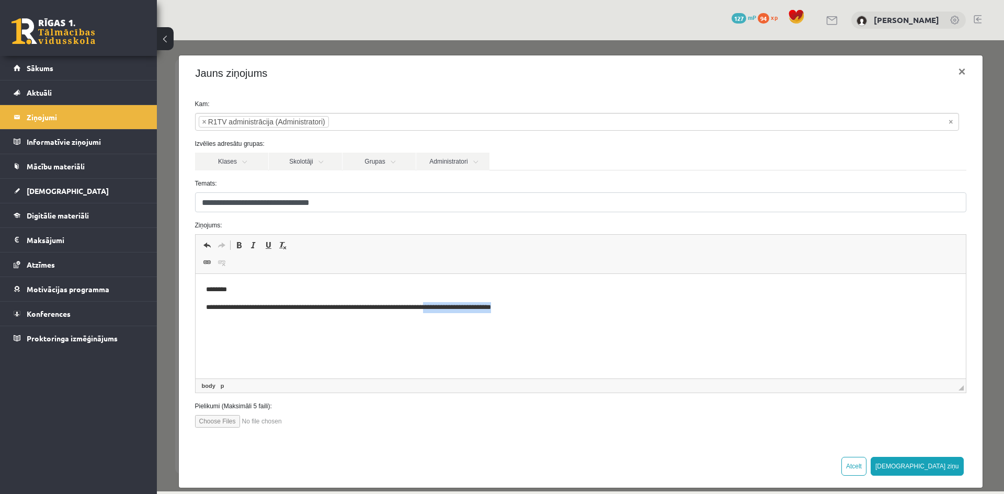
click at [475, 300] on body "**********" at bounding box center [580, 298] width 749 height 28
drag, startPoint x: 373, startPoint y: 304, endPoint x: 511, endPoint y: 305, distance: 138.1
click at [511, 305] on p "**********" at bounding box center [577, 307] width 742 height 11
click at [371, 309] on p "**********" at bounding box center [577, 307] width 742 height 11
click at [377, 306] on p "**********" at bounding box center [577, 307] width 742 height 11
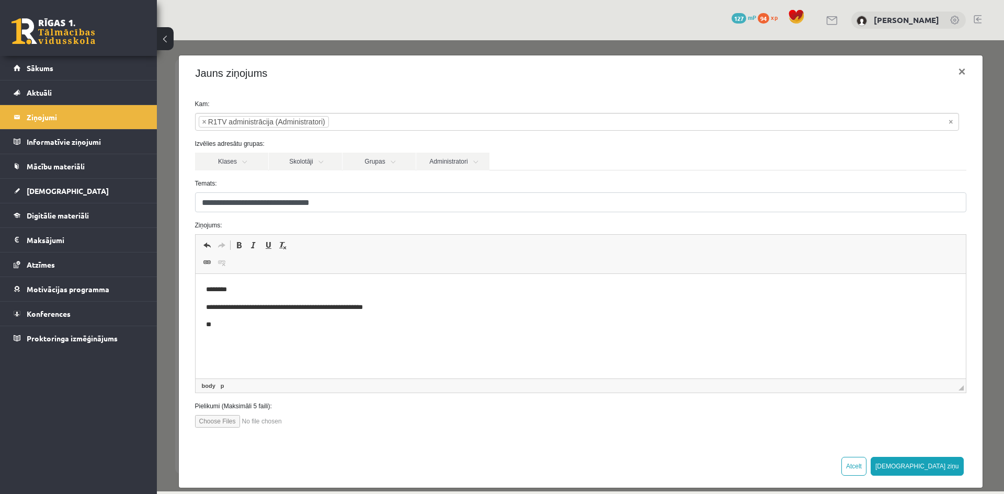
click at [379, 304] on p "**********" at bounding box center [577, 307] width 742 height 11
click at [444, 325] on p "**" at bounding box center [577, 325] width 742 height 11
click at [241, 284] on p "********" at bounding box center [573, 289] width 734 height 11
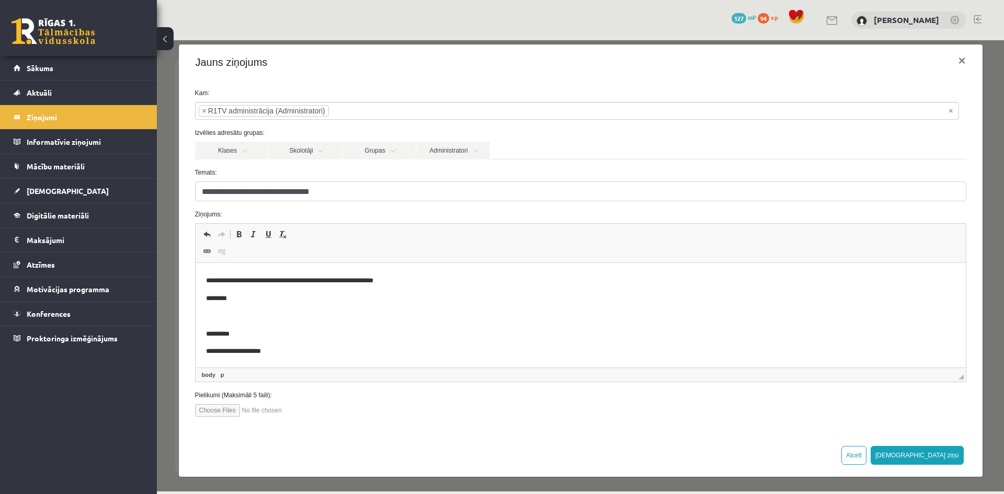
scroll to position [12, 0]
click at [934, 456] on button "[DEMOGRAPHIC_DATA] ziņu" at bounding box center [917, 455] width 93 height 19
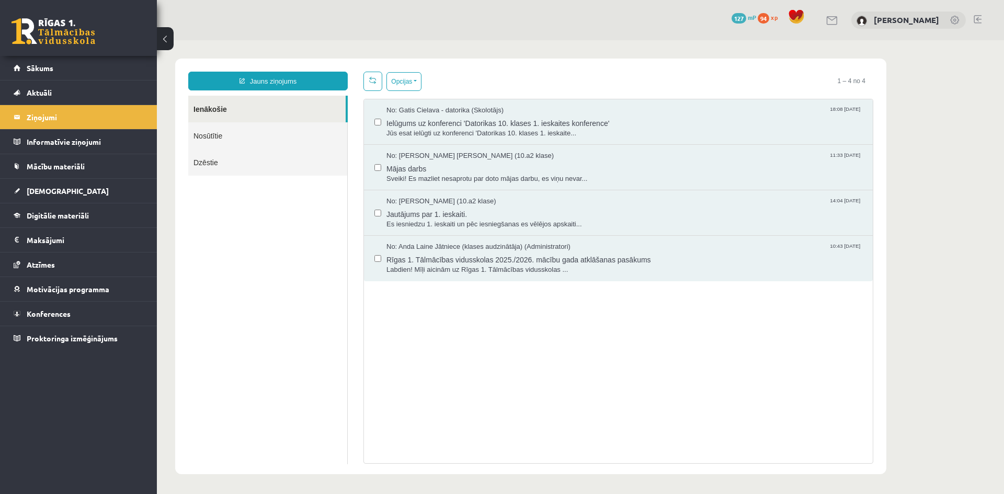
scroll to position [0, 0]
click at [289, 139] on link "Nosūtītie" at bounding box center [267, 135] width 159 height 27
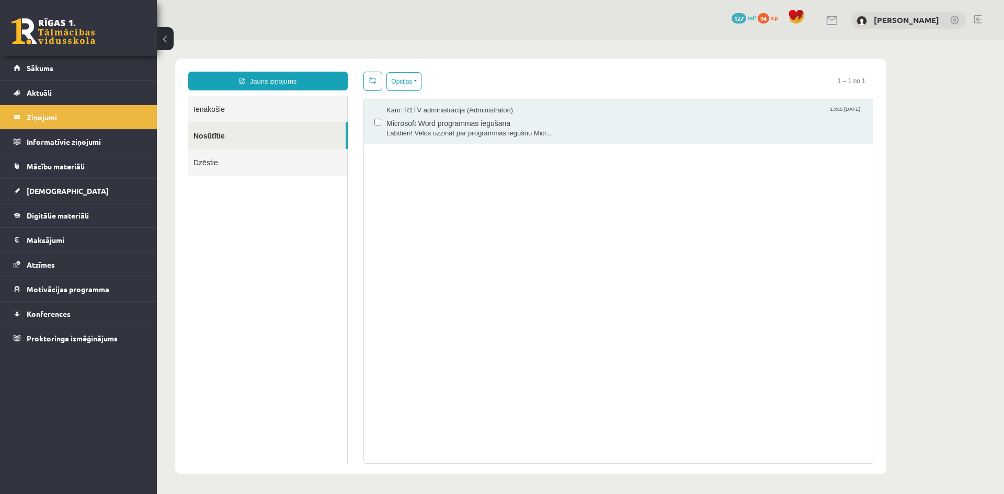
click at [268, 169] on link "Dzēstie" at bounding box center [267, 162] width 159 height 27
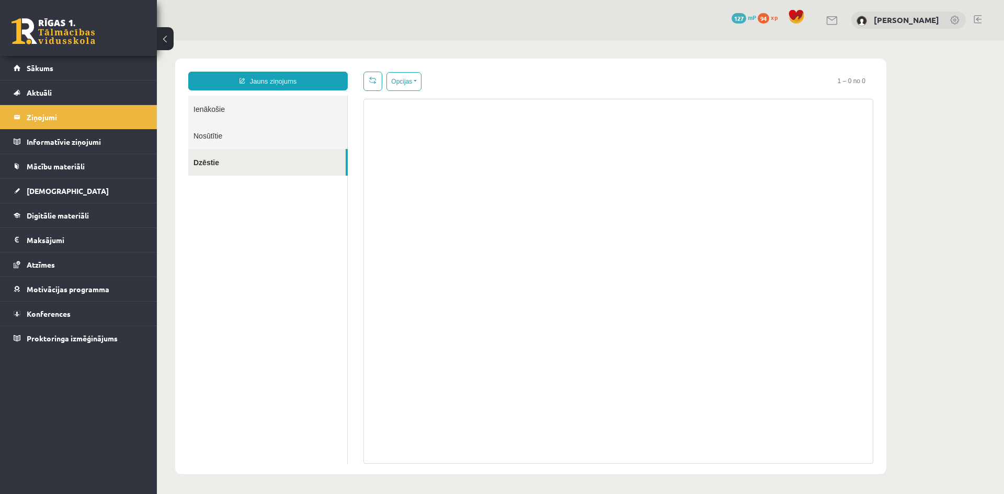
click at [297, 145] on link "Nosūtītie" at bounding box center [267, 135] width 159 height 27
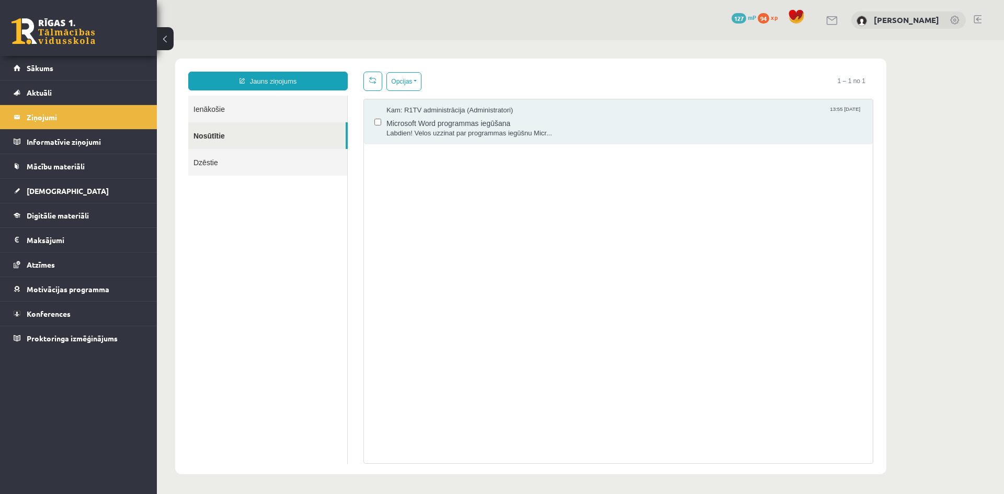
click at [776, 17] on span "xp" at bounding box center [774, 17] width 7 height 8
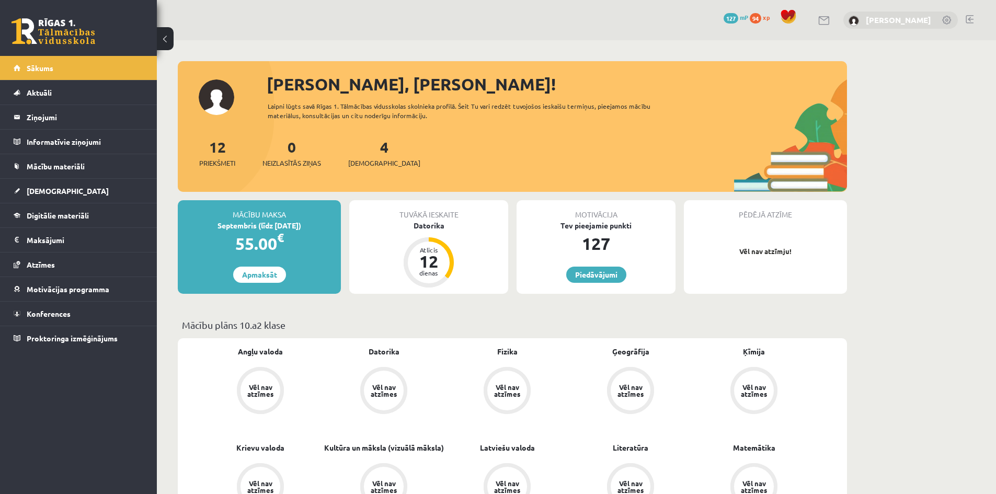
click at [893, 17] on link "[PERSON_NAME]" at bounding box center [898, 20] width 65 height 10
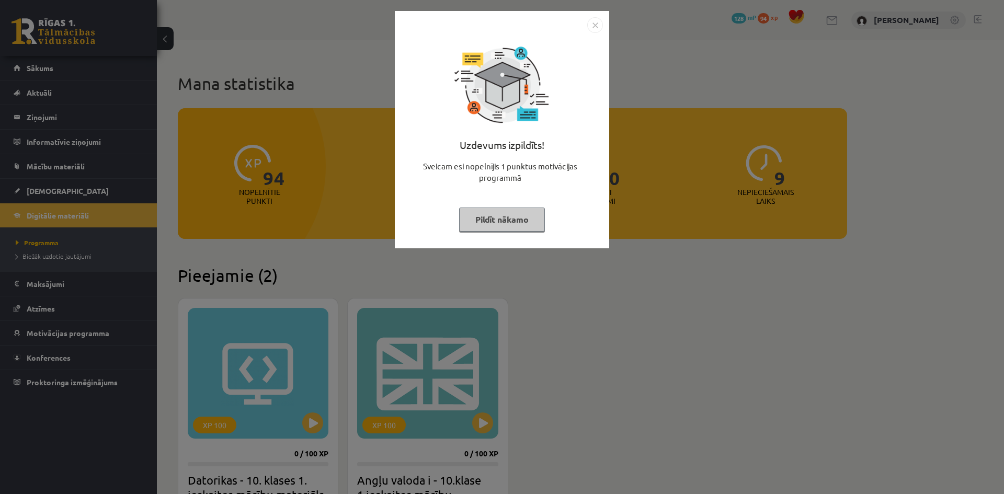
click at [515, 215] on button "Pildīt nākamo" at bounding box center [502, 220] width 86 height 24
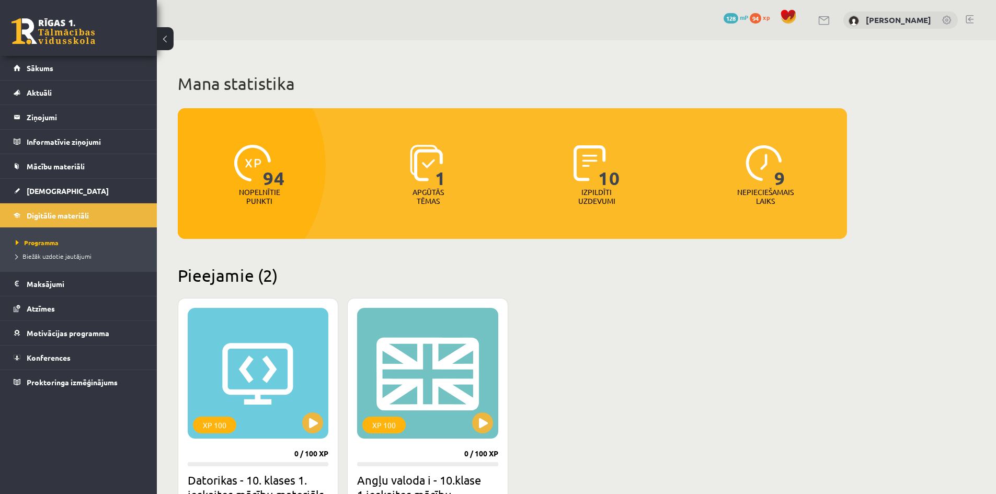
click at [762, 24] on div "0 Dāvanas 128 mP 94 xp" at bounding box center [762, 18] width 77 height 18
click at [761, 17] on span "94" at bounding box center [756, 18] width 12 height 10
click at [744, 20] on span "mP" at bounding box center [744, 17] width 8 height 8
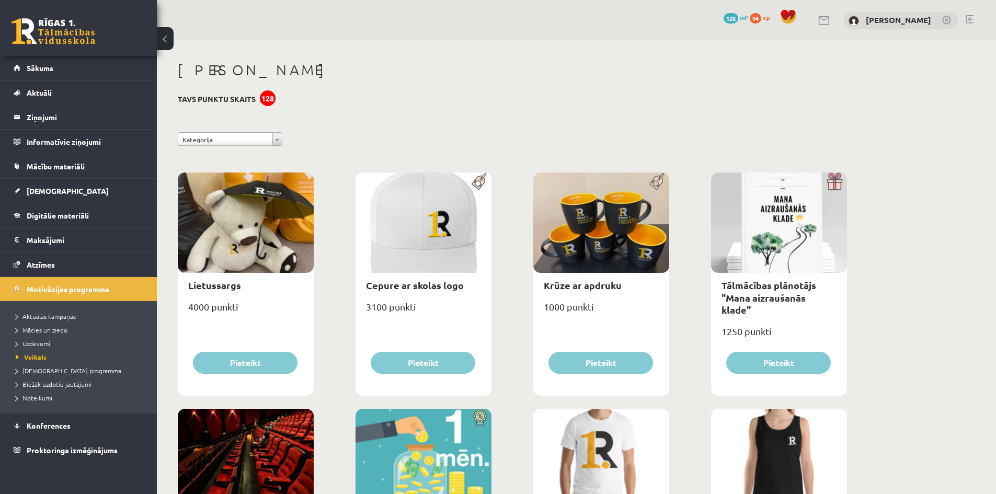
click at [759, 21] on span "94" at bounding box center [756, 18] width 12 height 10
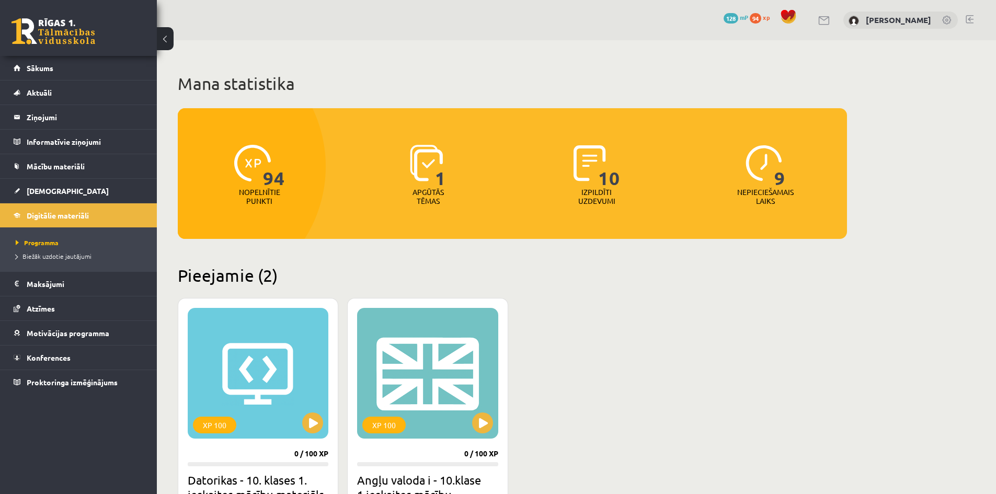
click at [760, 20] on span "94" at bounding box center [756, 18] width 12 height 10
click at [265, 184] on span "94" at bounding box center [274, 166] width 22 height 43
click at [604, 161] on span "10" at bounding box center [609, 166] width 22 height 43
click at [788, 185] on div "9 Nepieciešamais laiks" at bounding box center [766, 176] width 164 height 72
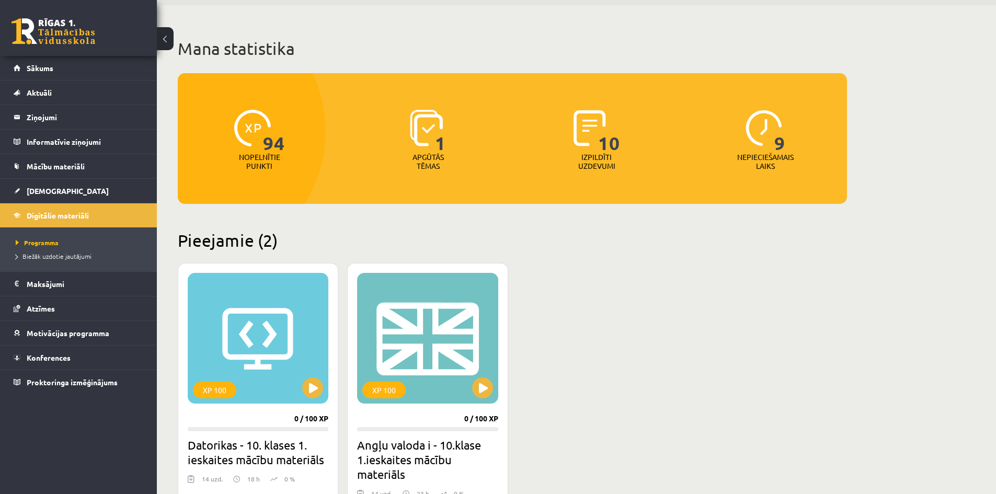
scroll to position [209, 0]
